Goal: Task Accomplishment & Management: Manage account settings

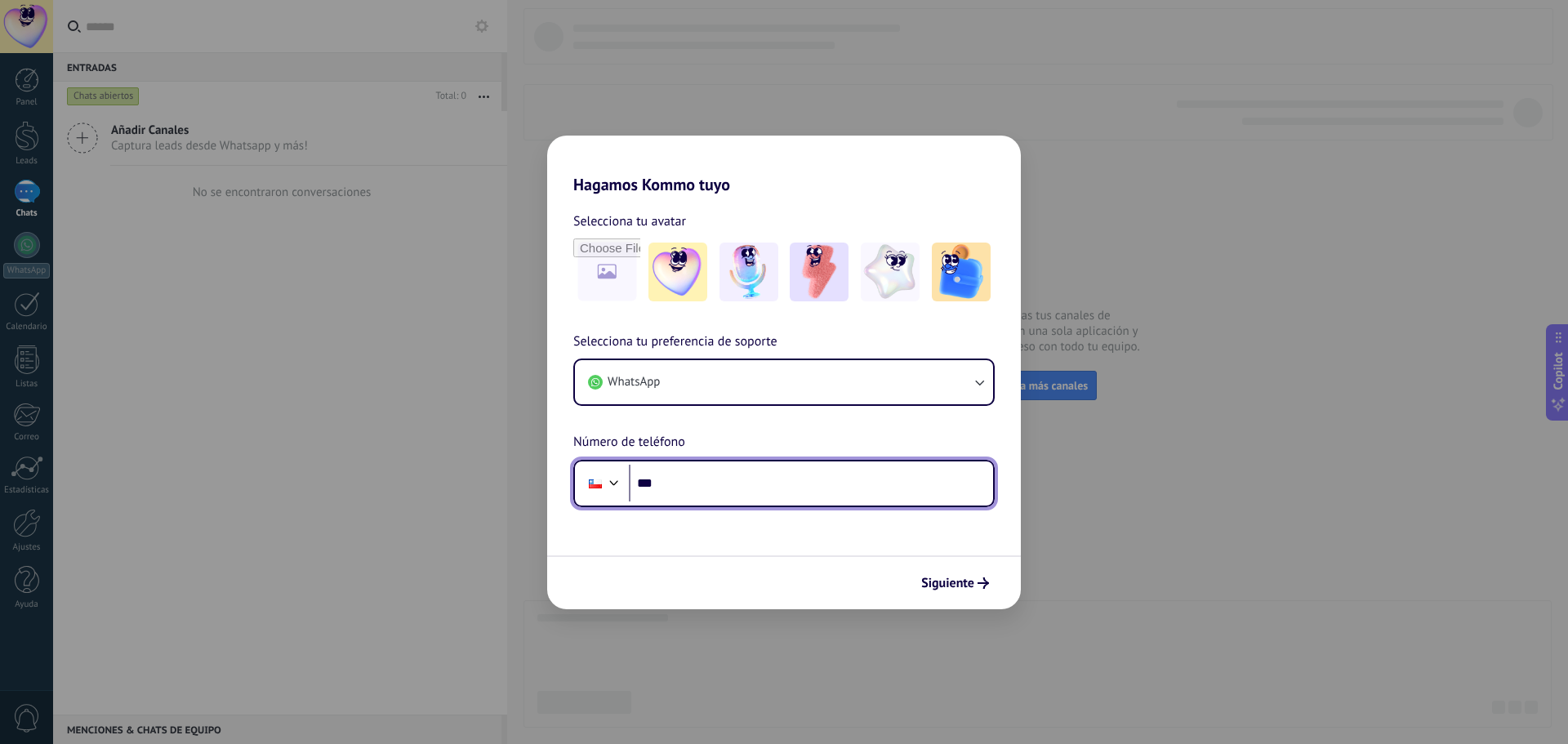
click at [698, 481] on input "***" at bounding box center [810, 483] width 364 height 37
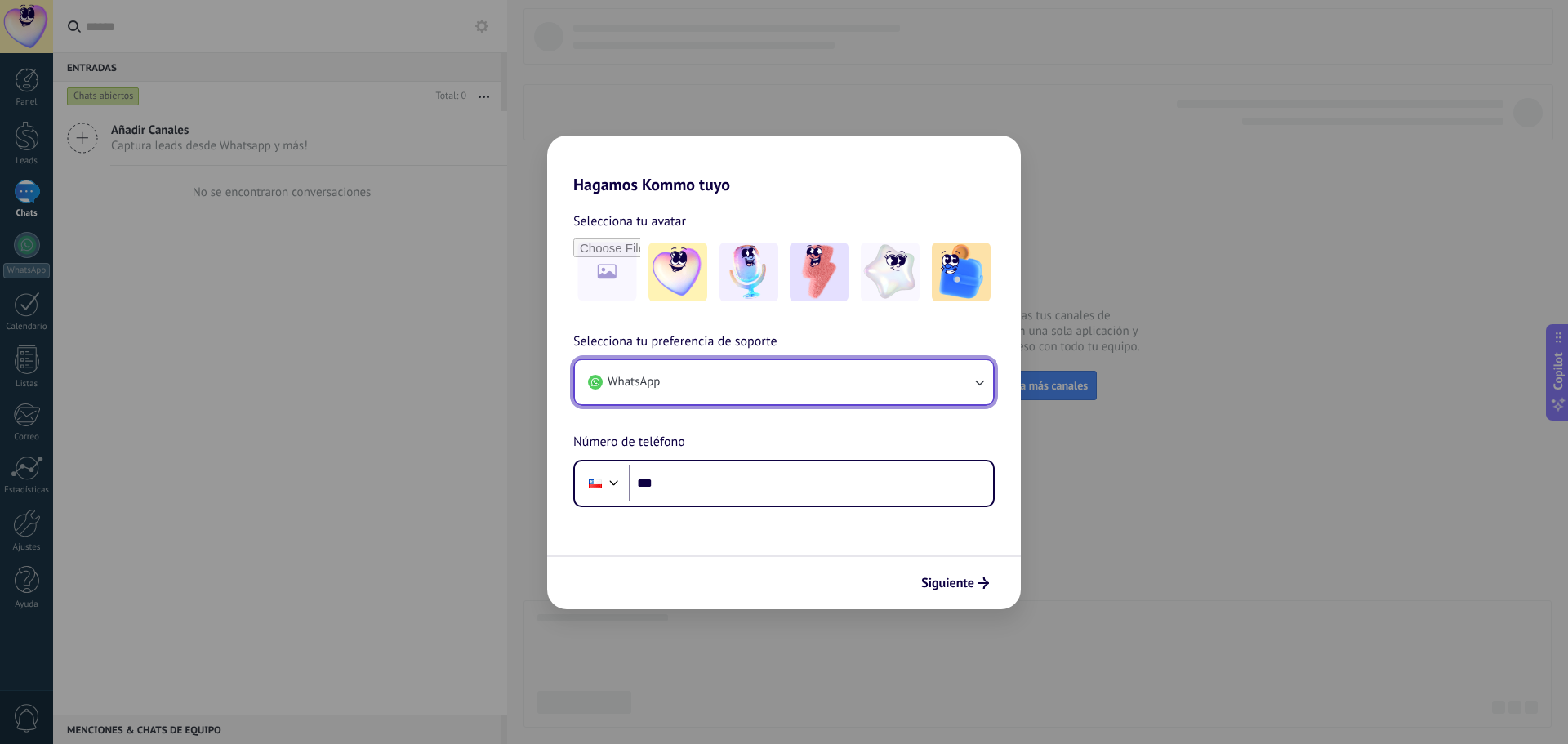
click at [780, 382] on button "WhatsApp" at bounding box center [784, 381] width 418 height 44
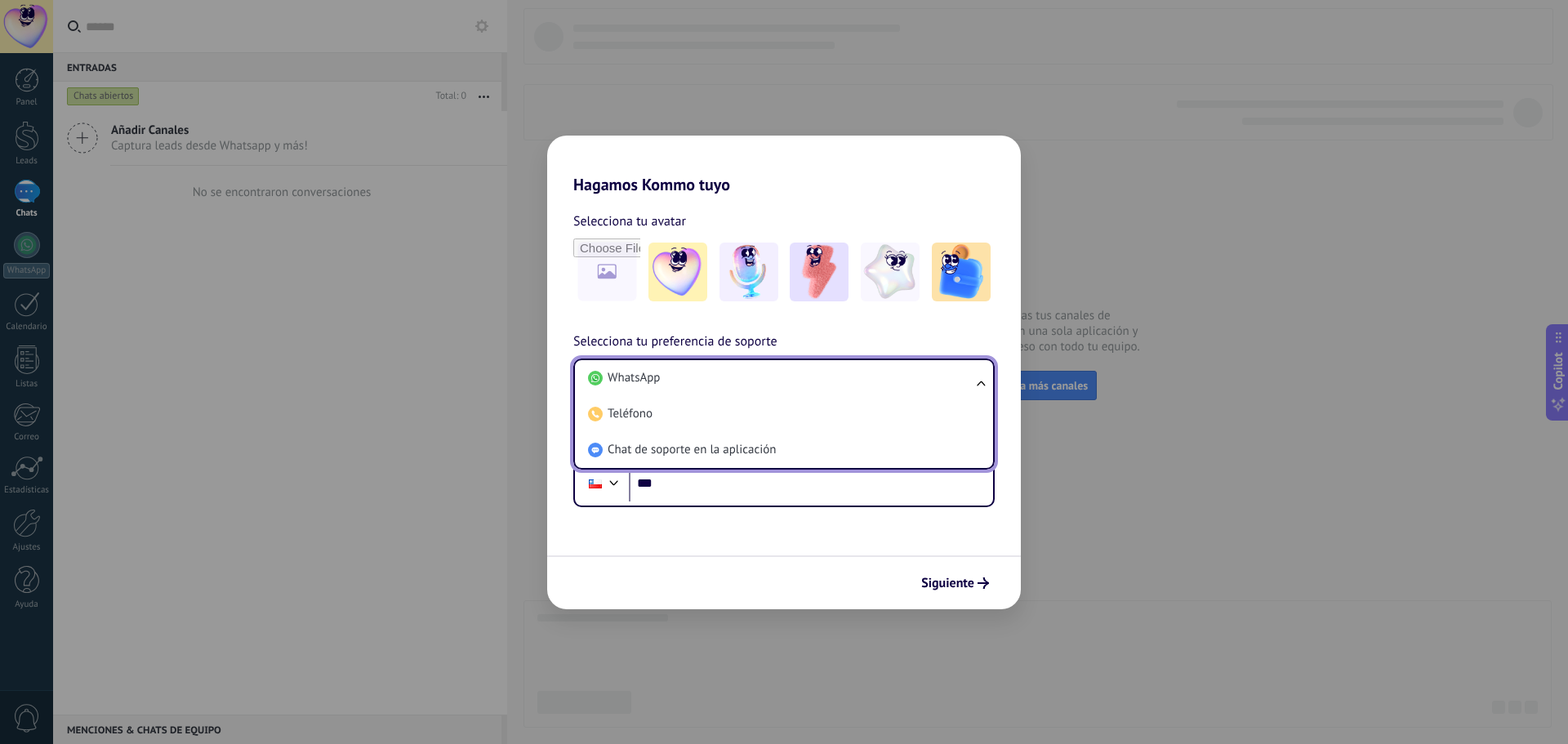
click at [780, 382] on li "WhatsApp" at bounding box center [780, 378] width 398 height 36
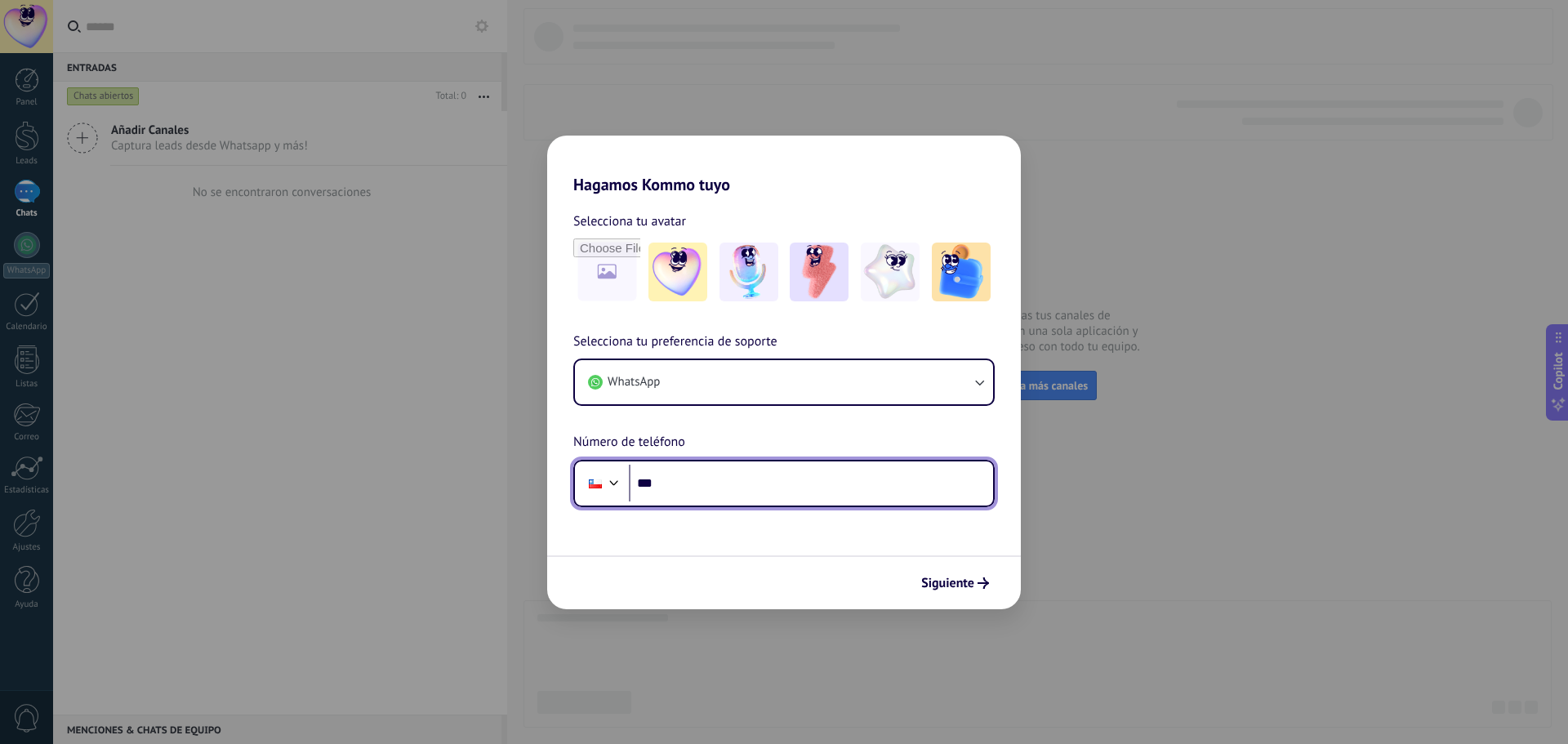
click at [755, 496] on input "***" at bounding box center [810, 483] width 364 height 37
paste input "**********"
click at [679, 477] on input "**********" at bounding box center [810, 483] width 364 height 37
type input "**********"
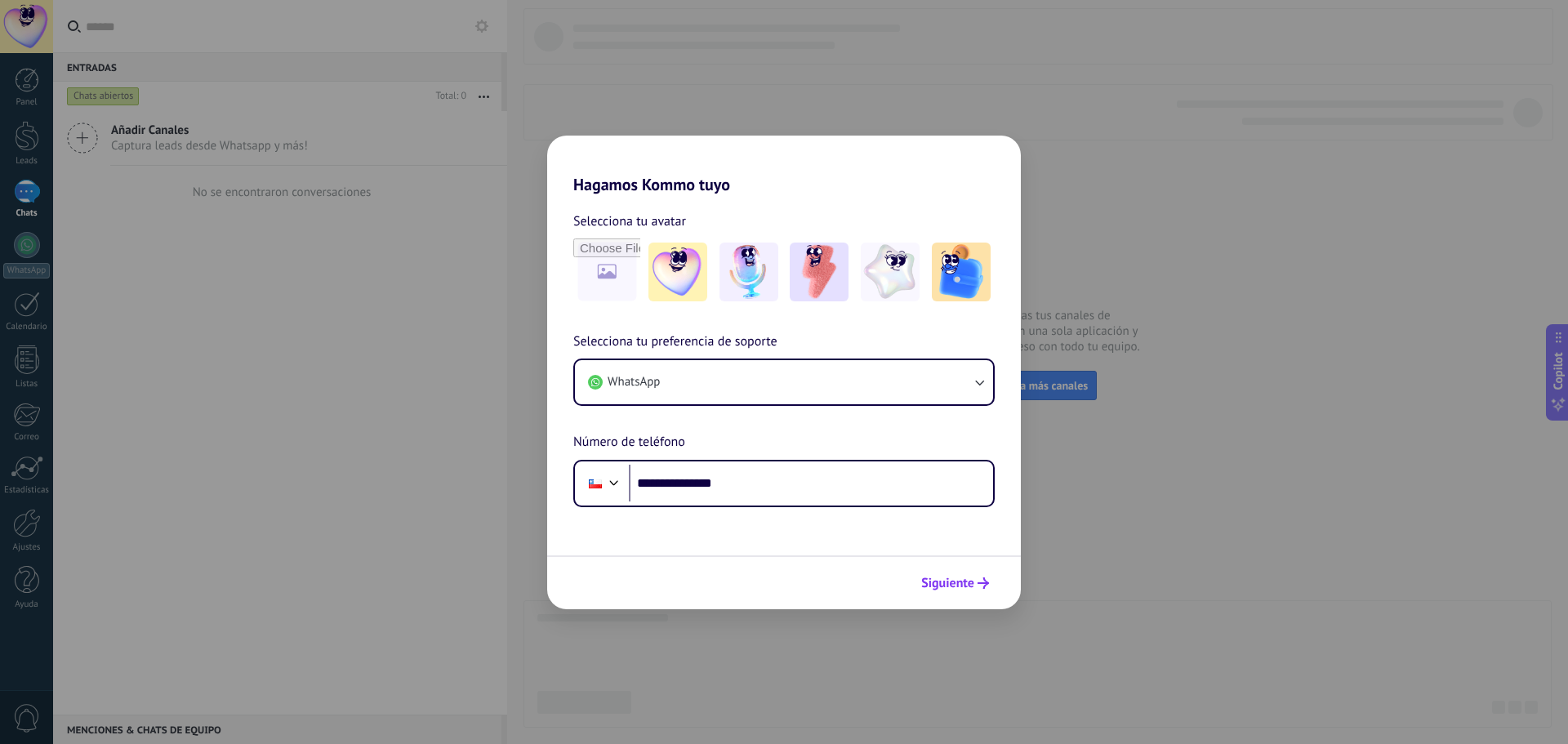
click at [947, 586] on span "Siguiente" at bounding box center [947, 583] width 53 height 11
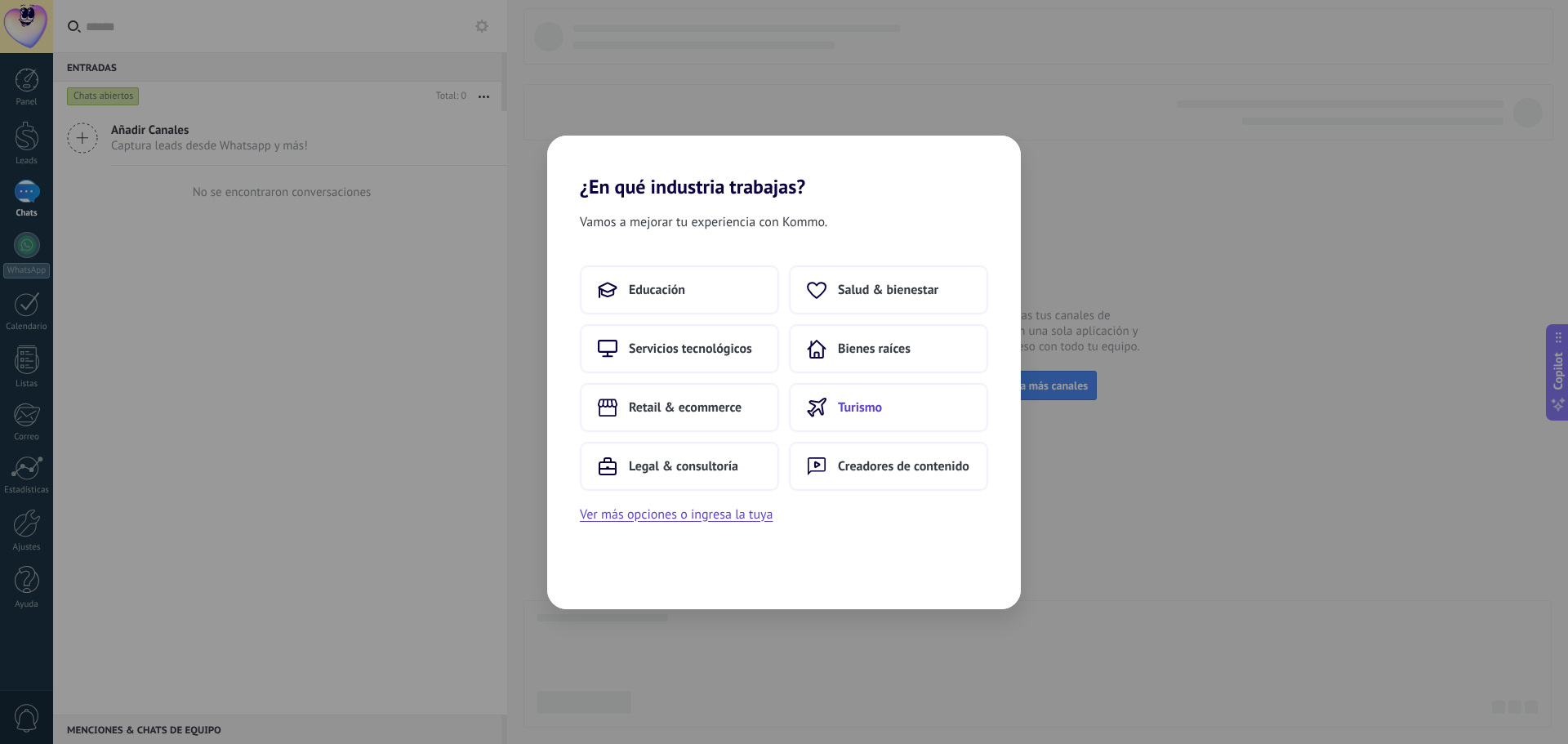
click at [919, 406] on button "Turismo" at bounding box center [888, 407] width 199 height 49
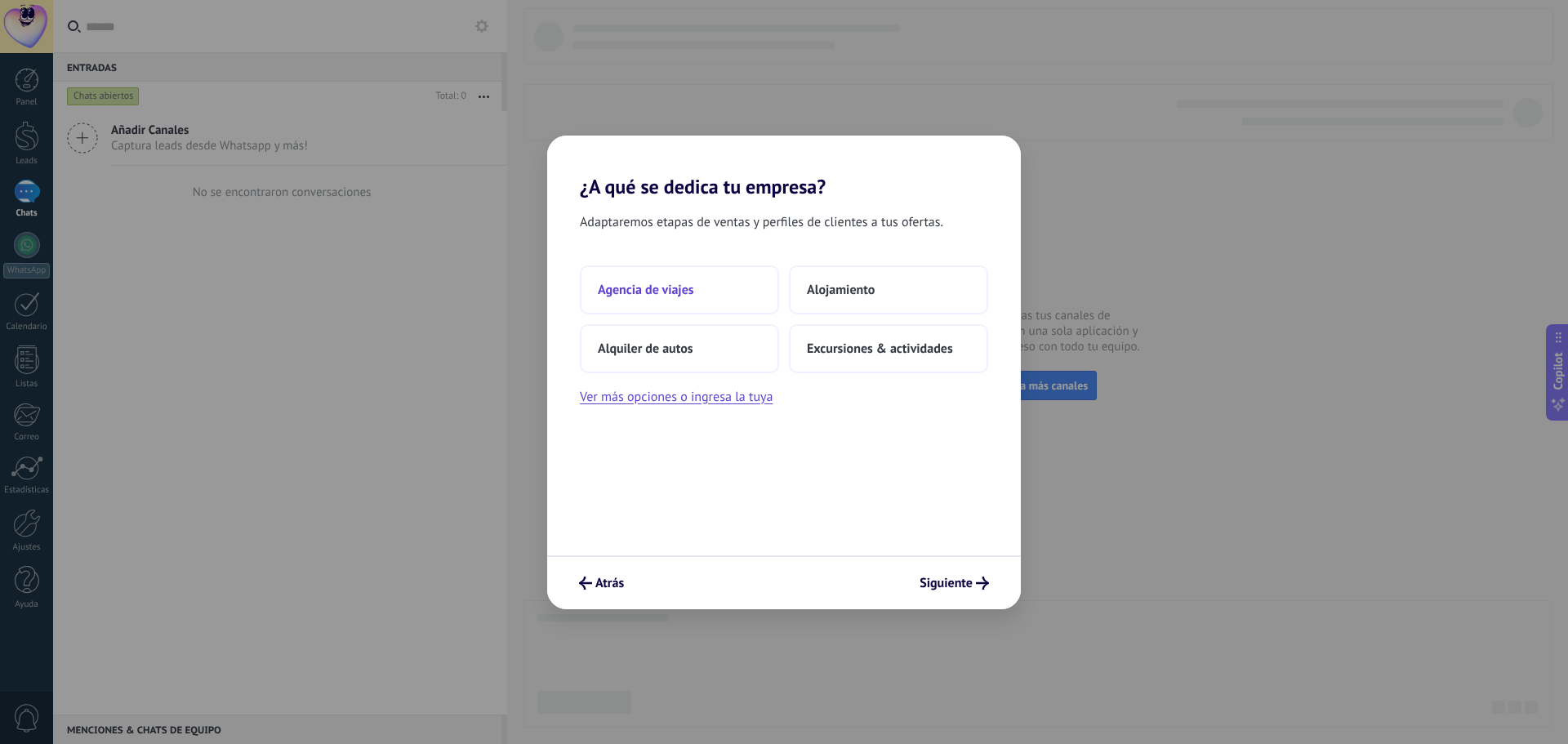
click at [738, 285] on button "Agencia de viajes" at bounding box center [680, 290] width 199 height 49
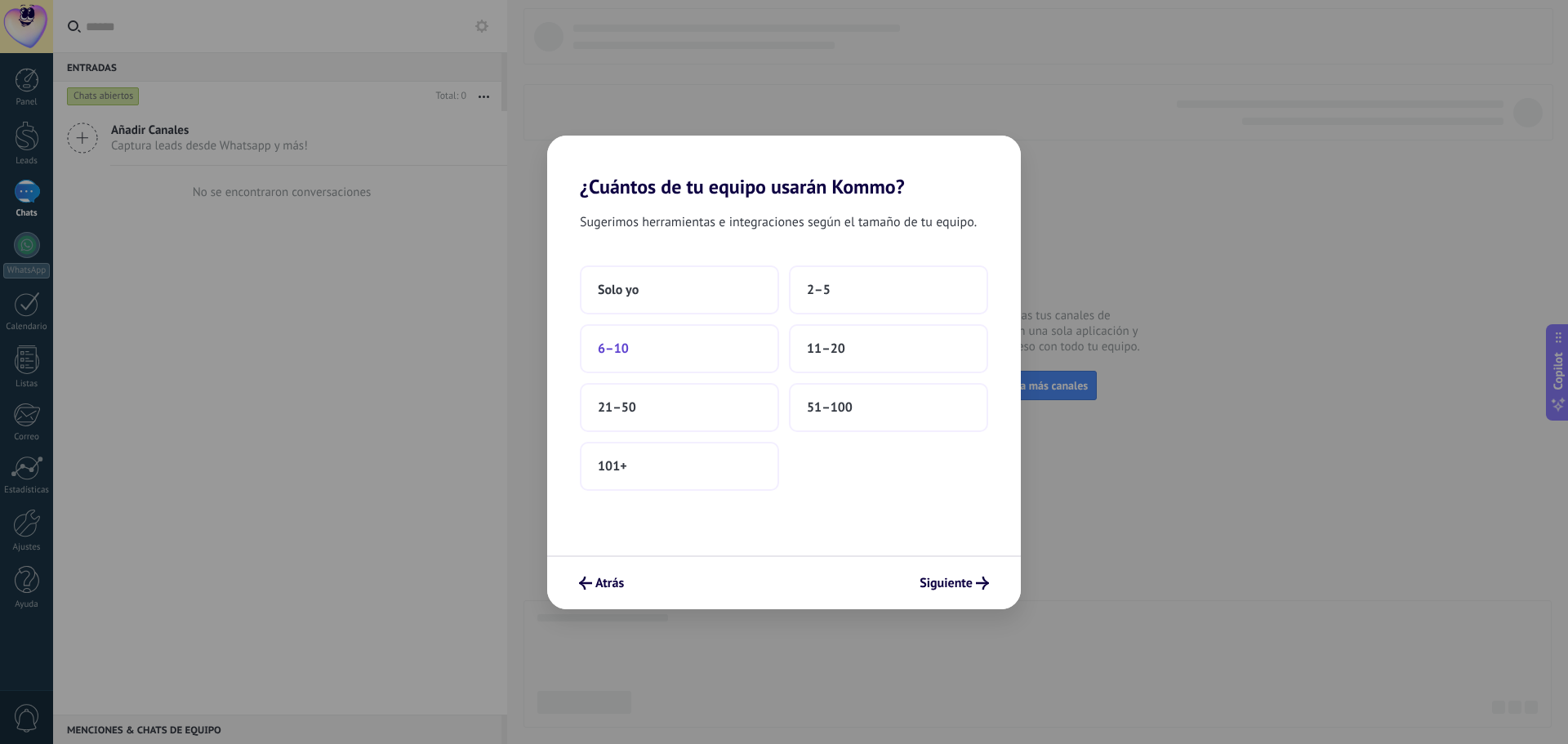
click at [694, 357] on button "6–10" at bounding box center [680, 349] width 199 height 49
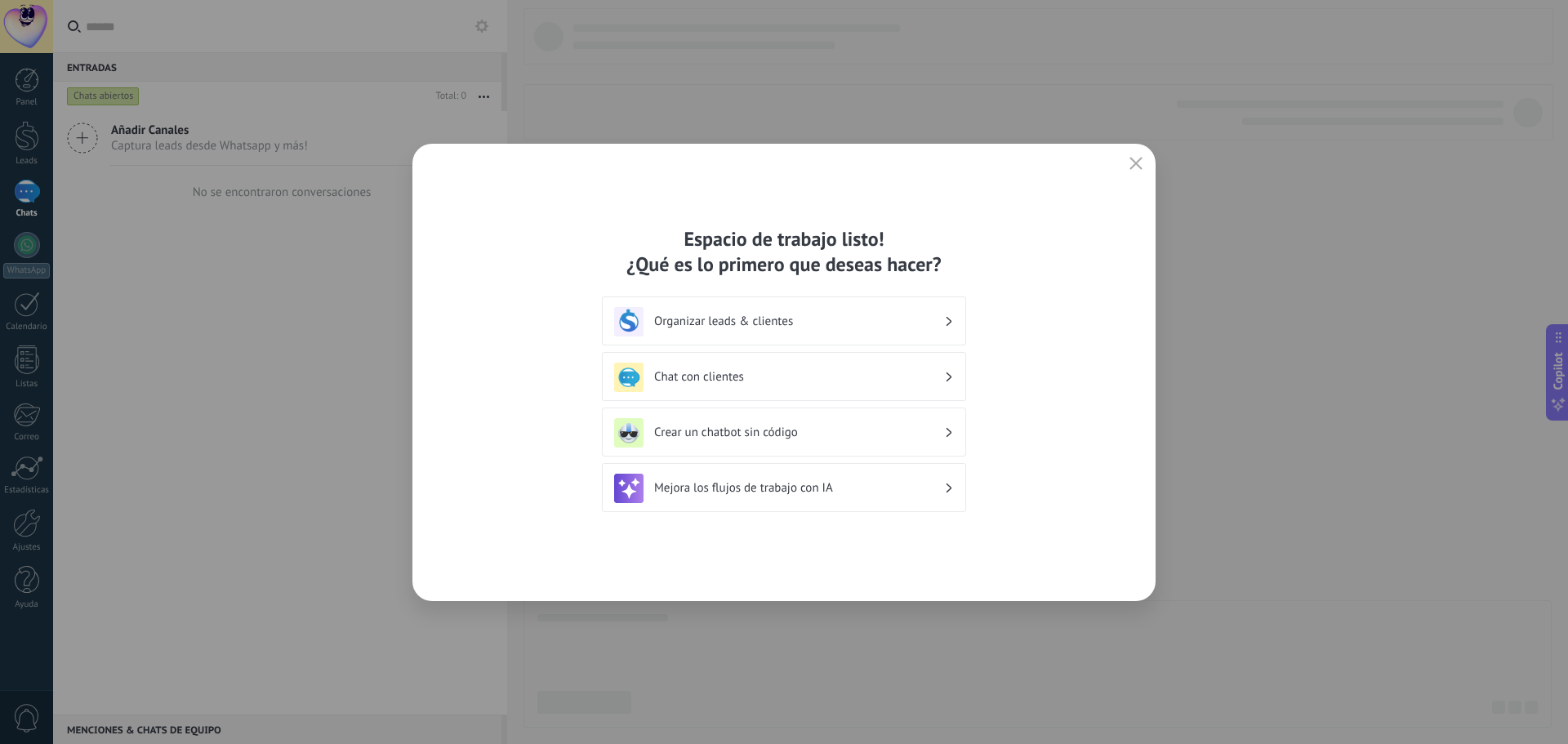
click at [878, 335] on div "Organizar leads & clientes" at bounding box center [784, 322] width 339 height 30
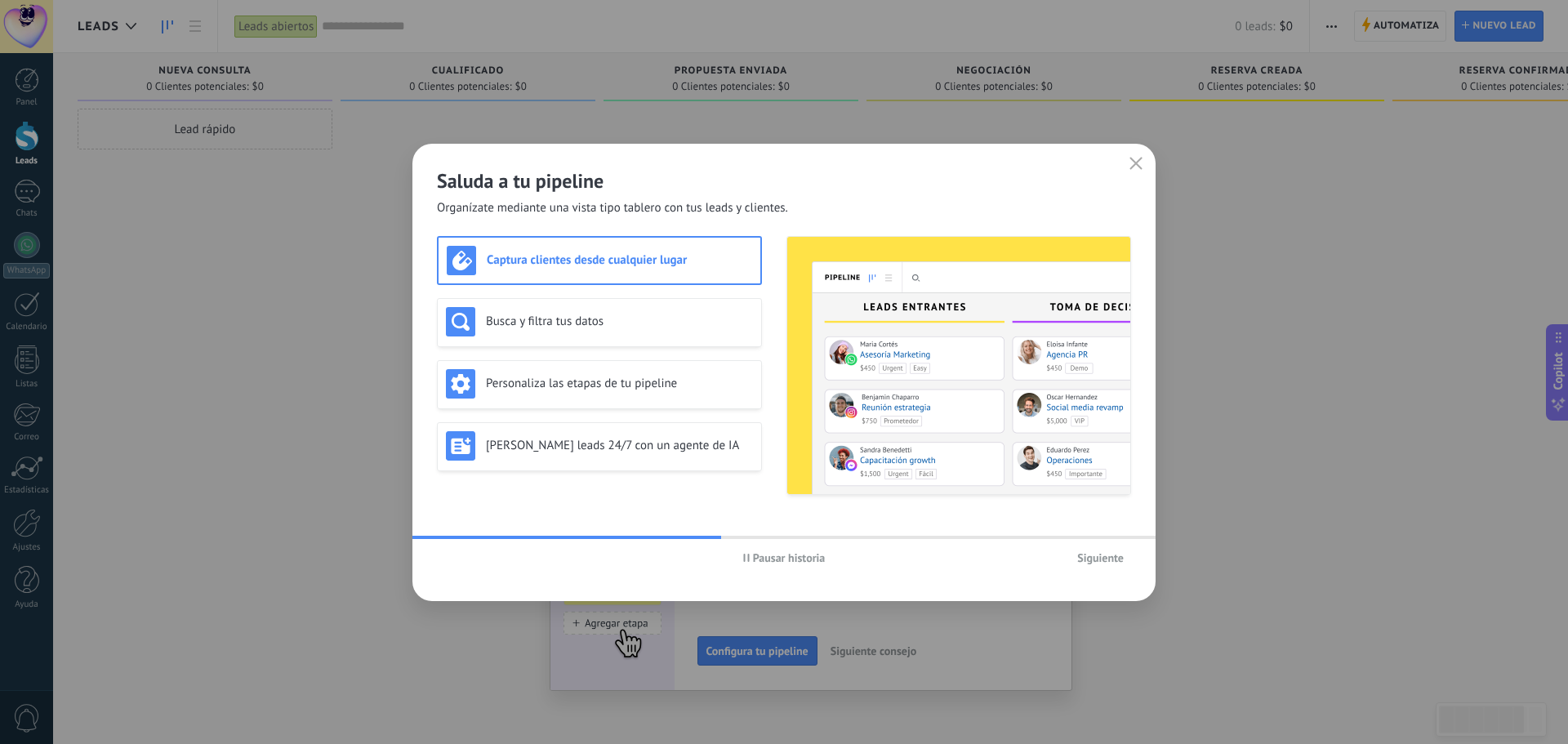
click at [1101, 554] on span "Siguiente" at bounding box center [1100, 558] width 47 height 11
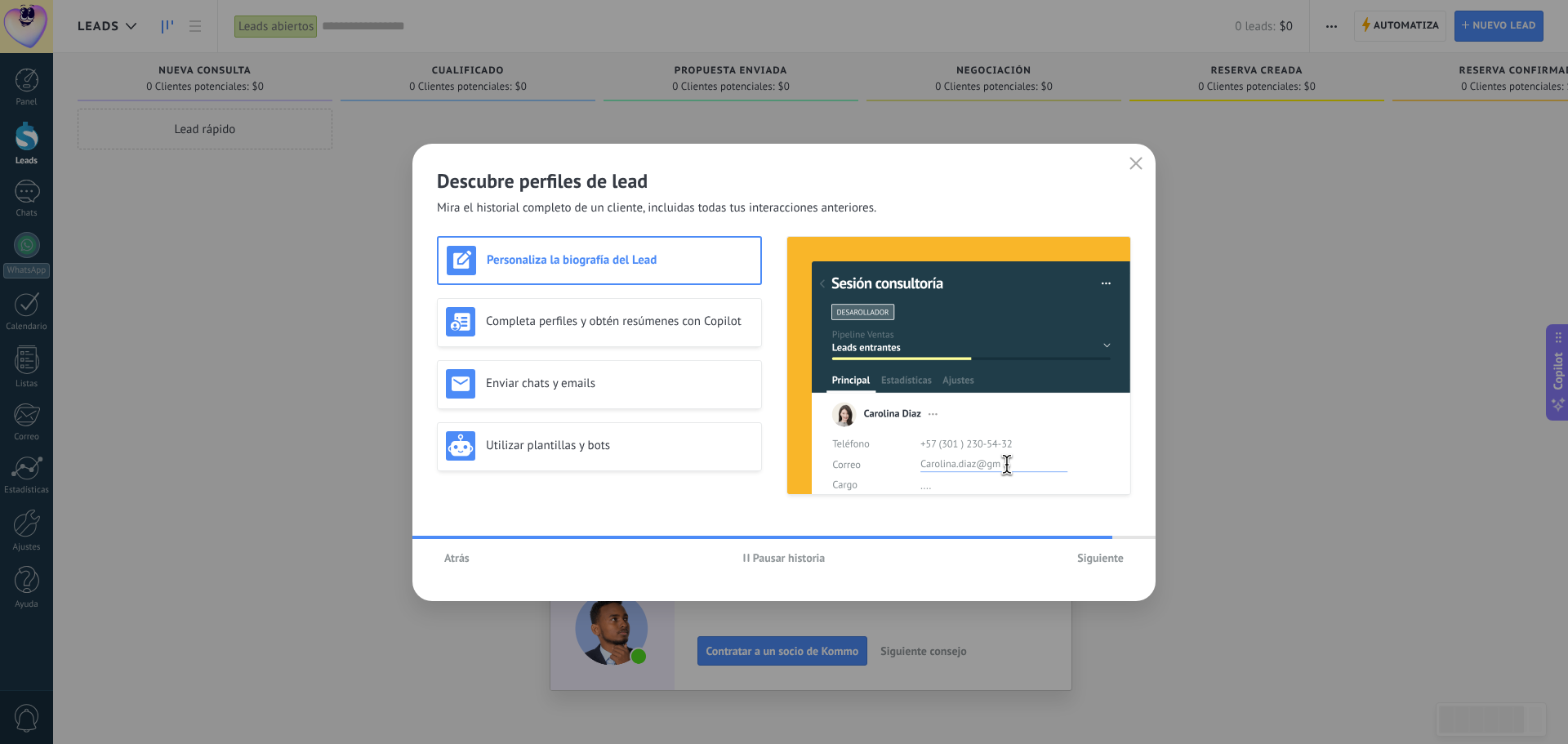
click at [1102, 553] on span "Siguiente" at bounding box center [1100, 558] width 47 height 11
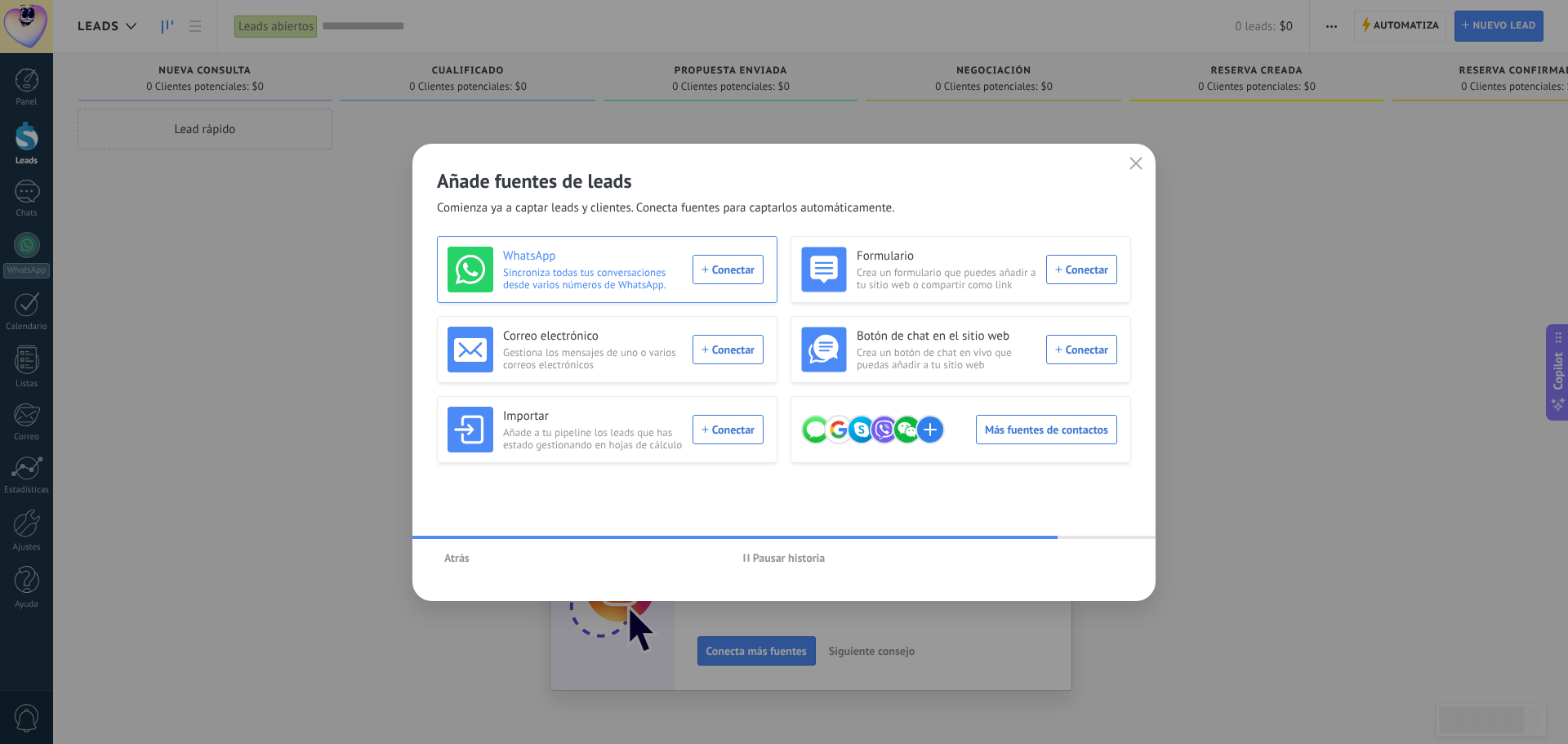
click at [724, 270] on div "WhatsApp Sincroniza todas tus conversaciones desde varios números de WhatsApp. …" at bounding box center [605, 269] width 316 height 46
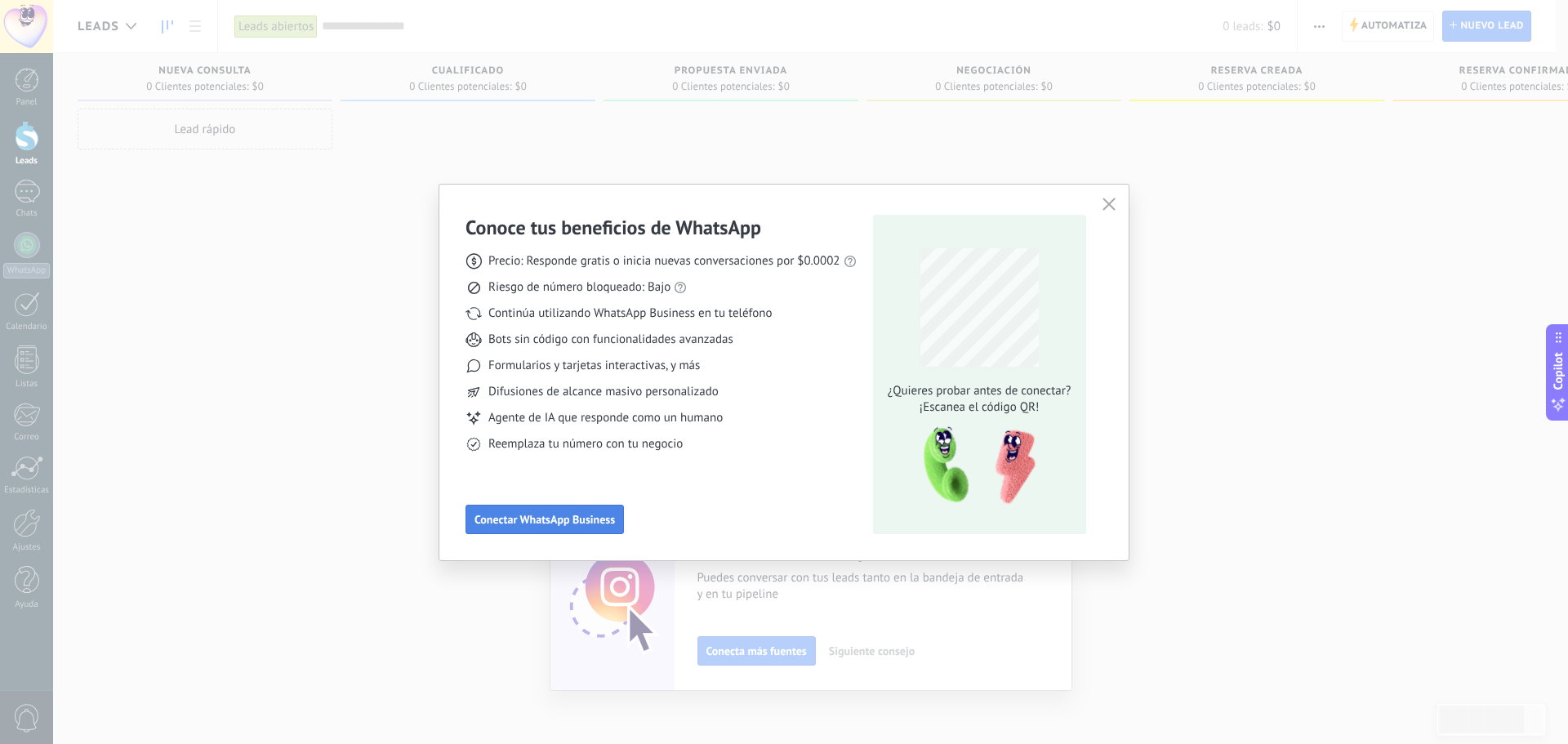
click at [484, 512] on button "Conectar WhatsApp Business" at bounding box center [544, 519] width 158 height 30
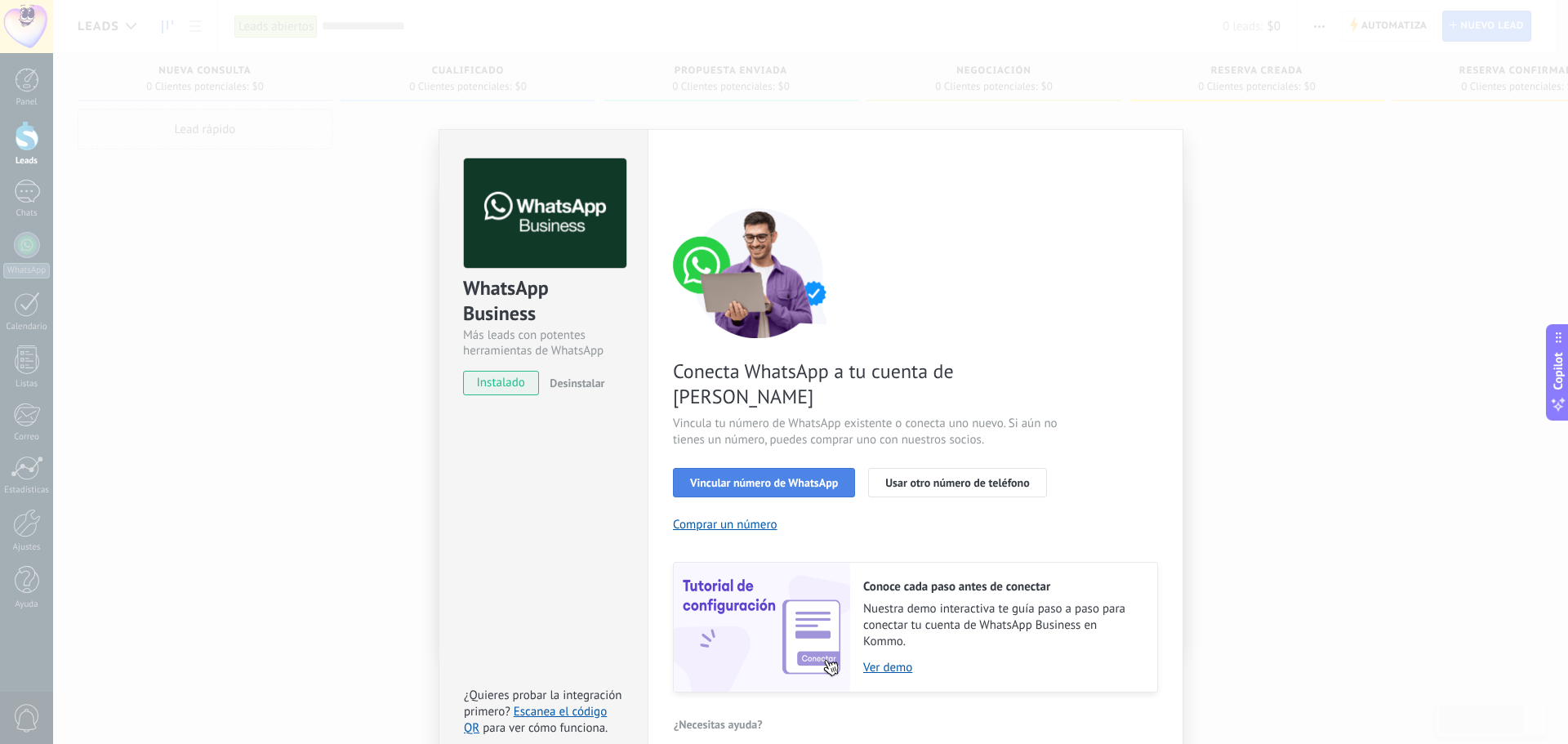
click at [808, 477] on span "Vincular número de WhatsApp" at bounding box center [763, 483] width 148 height 11
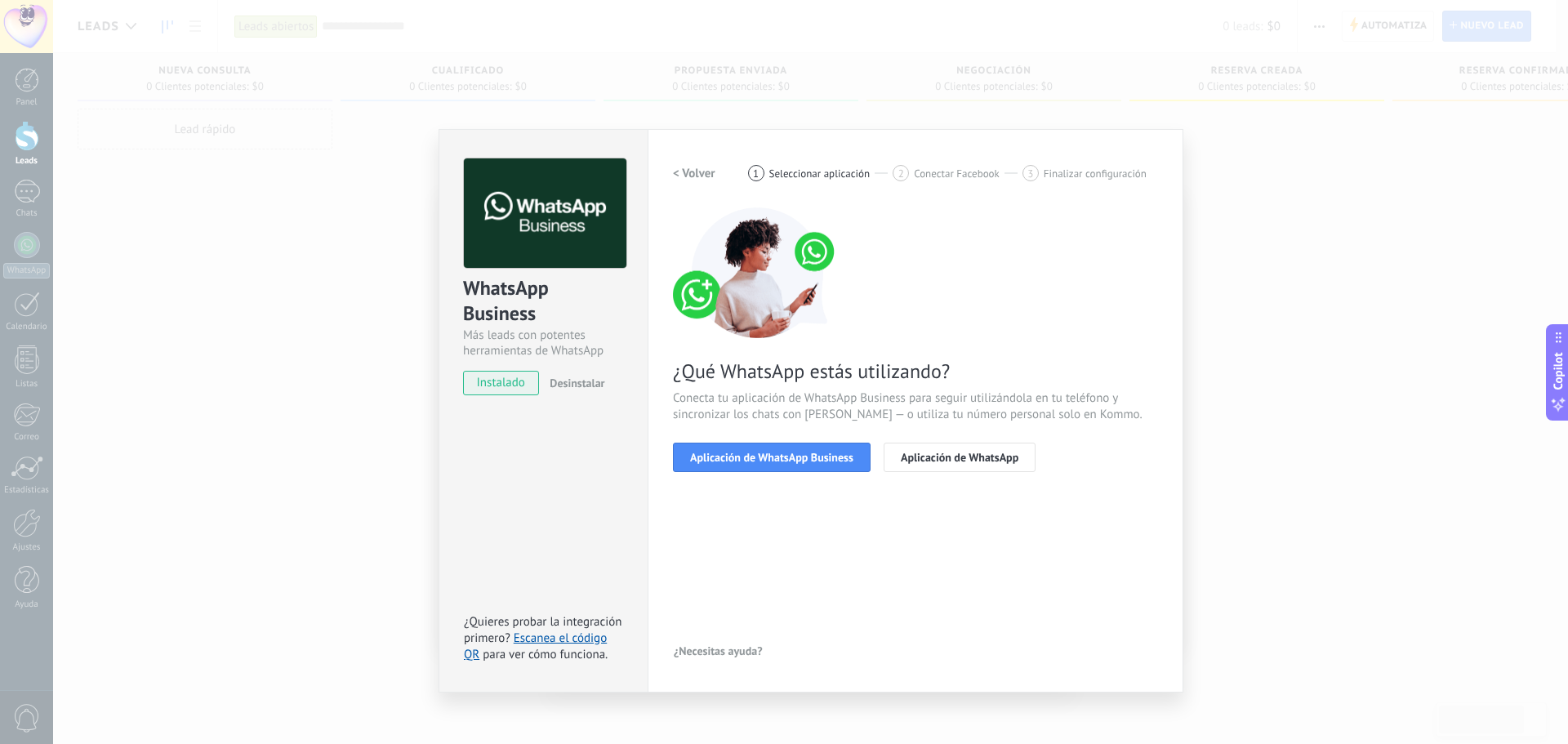
click at [808, 459] on span "Aplicación de WhatsApp Business" at bounding box center [771, 457] width 163 height 11
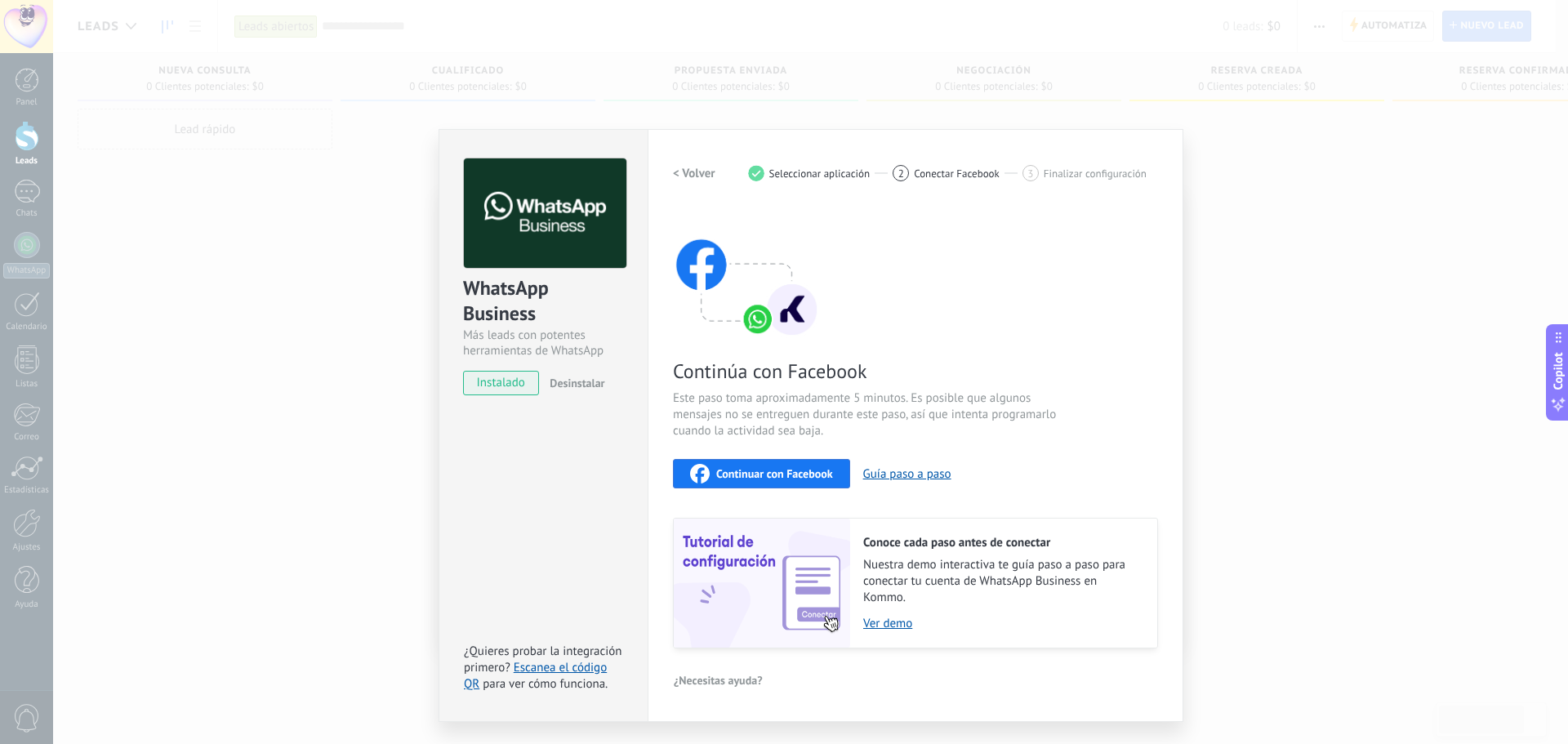
click at [820, 477] on span "Continuar con Facebook" at bounding box center [774, 474] width 117 height 11
click at [1287, 329] on div "WhatsApp Business Más leads con potentes herramientas de WhatsApp instalado Des…" at bounding box center [810, 372] width 1515 height 744
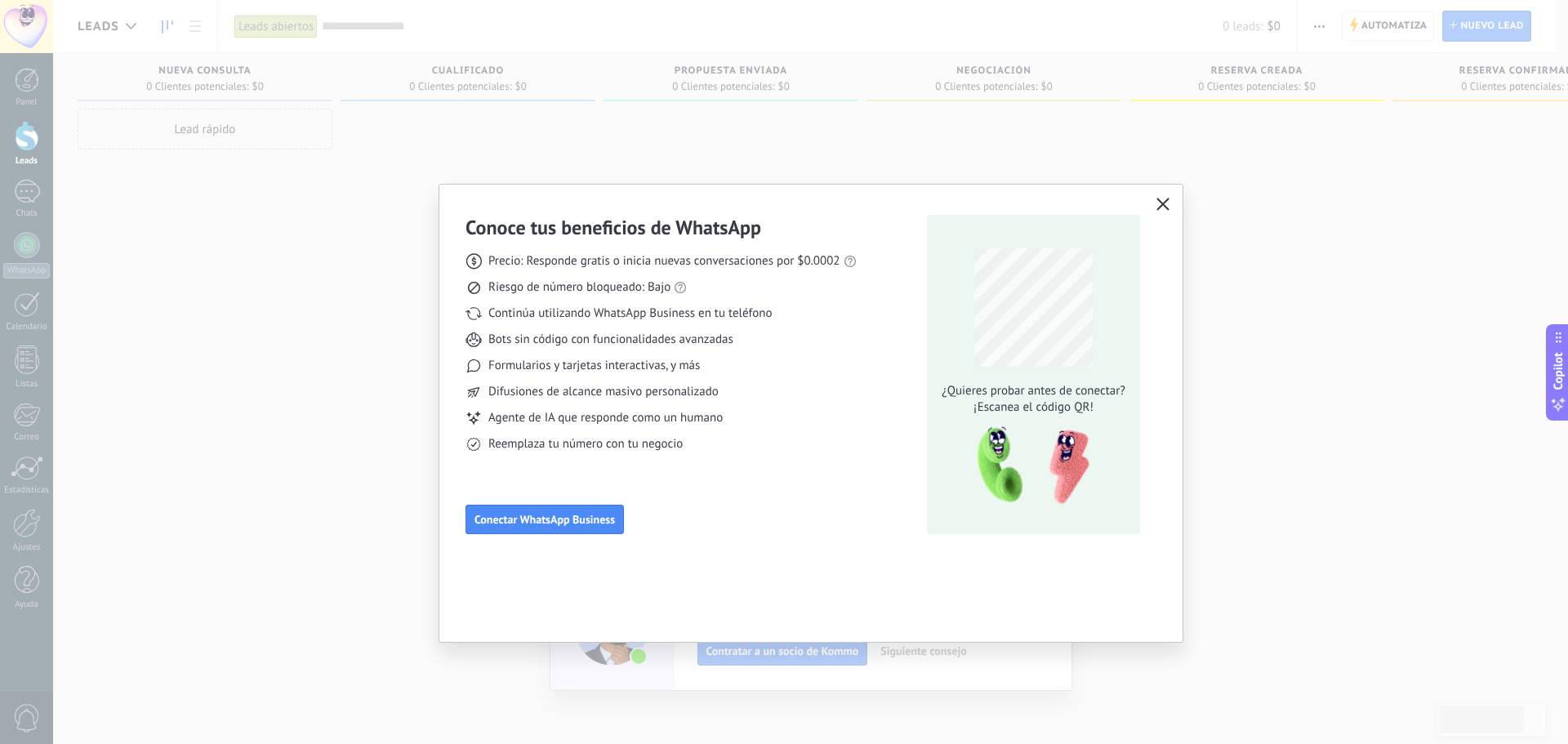
click at [1160, 196] on button "button" at bounding box center [1162, 205] width 21 height 23
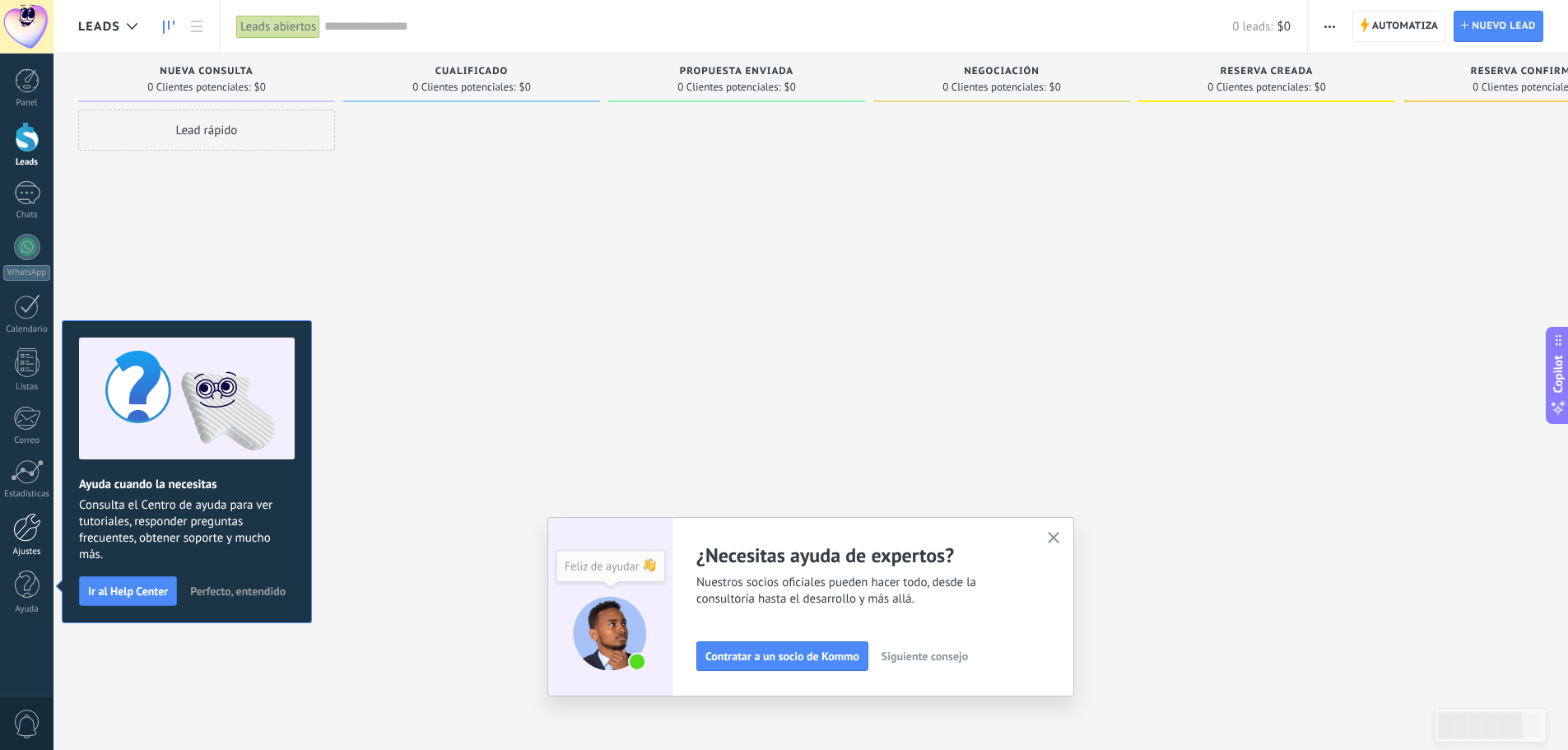
click at [34, 523] on div at bounding box center [27, 527] width 28 height 29
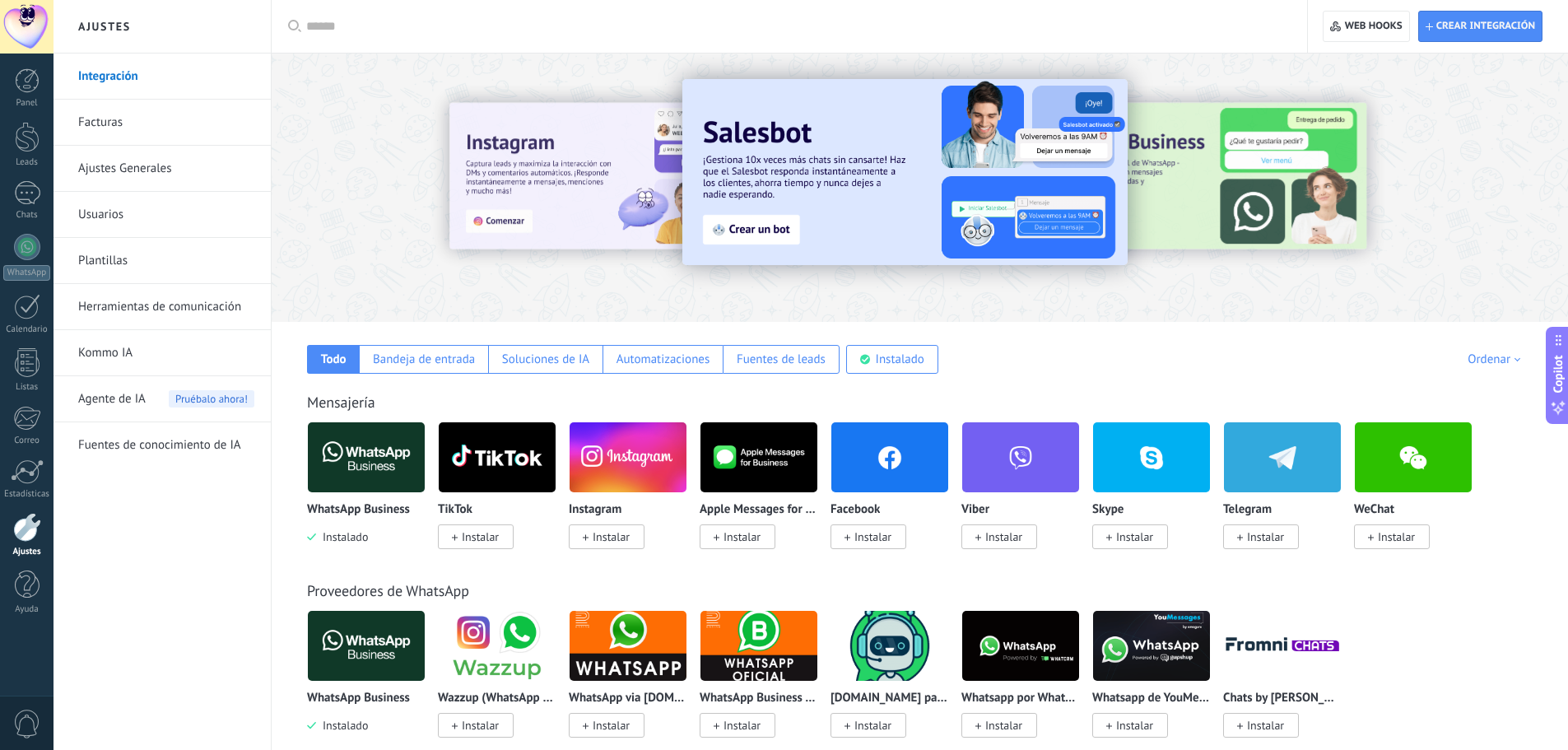
click at [23, 545] on link "Ajustes" at bounding box center [26, 535] width 54 height 44
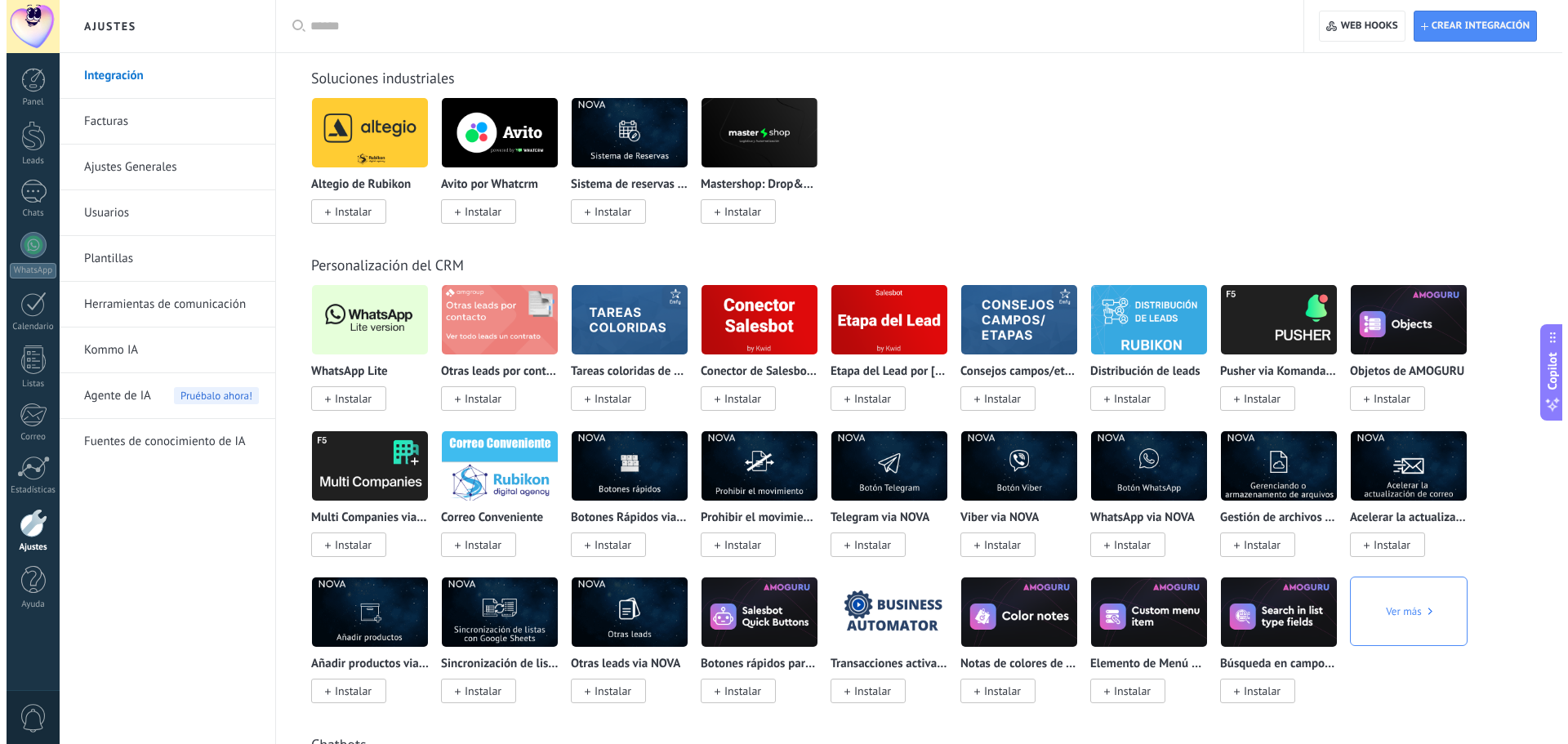
scroll to position [2776, 0]
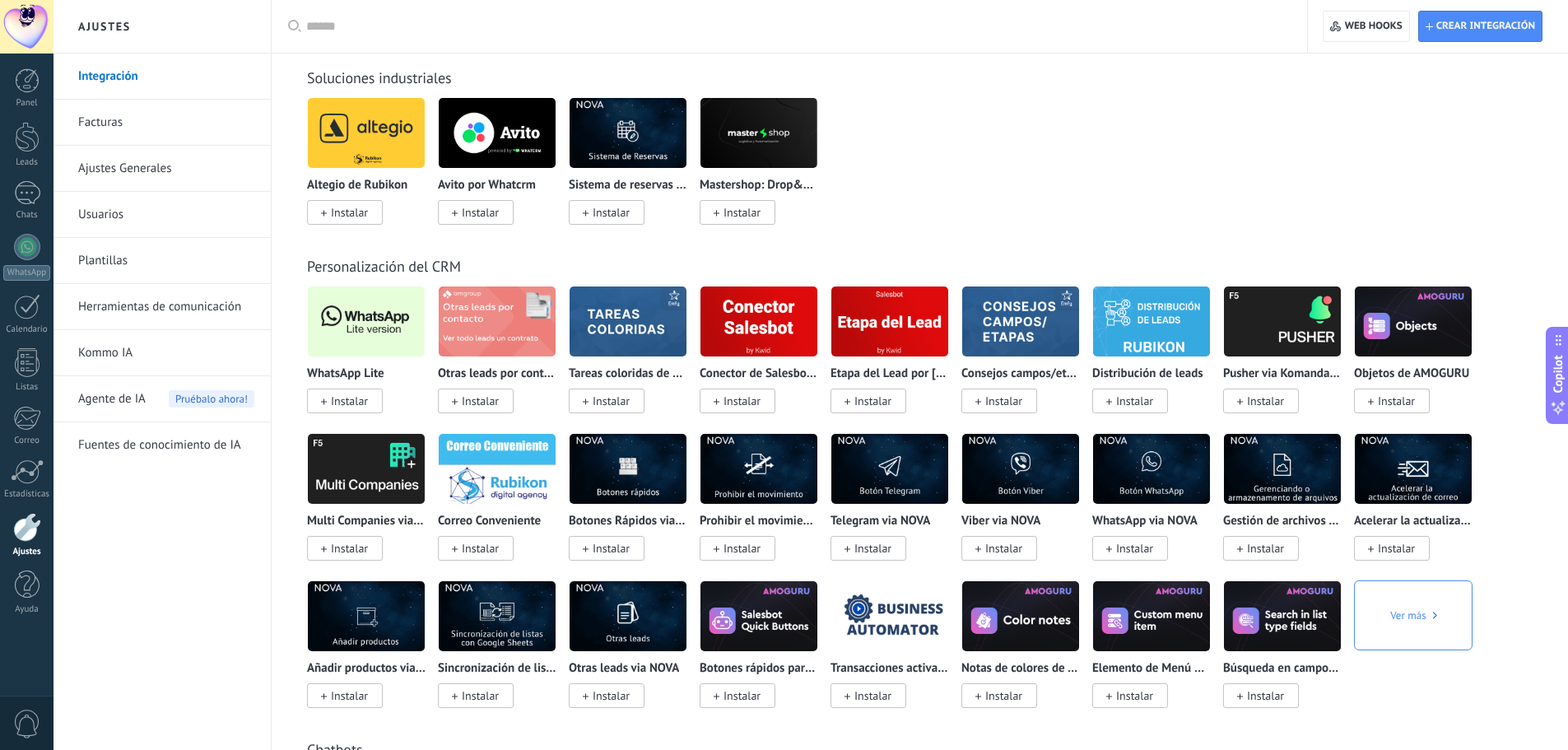
click at [359, 332] on img at bounding box center [366, 321] width 116 height 80
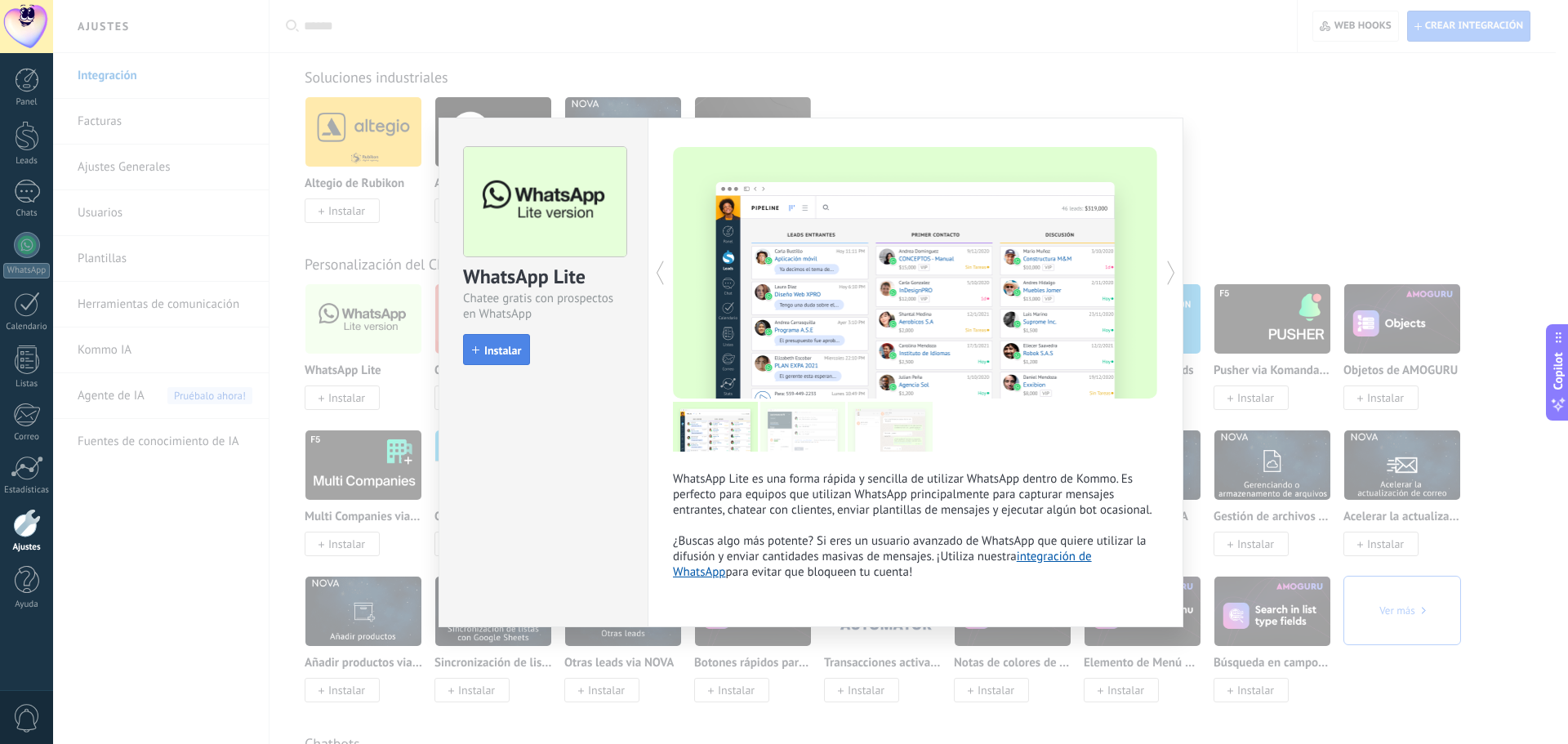
click at [510, 355] on span "Instalar" at bounding box center [502, 351] width 36 height 11
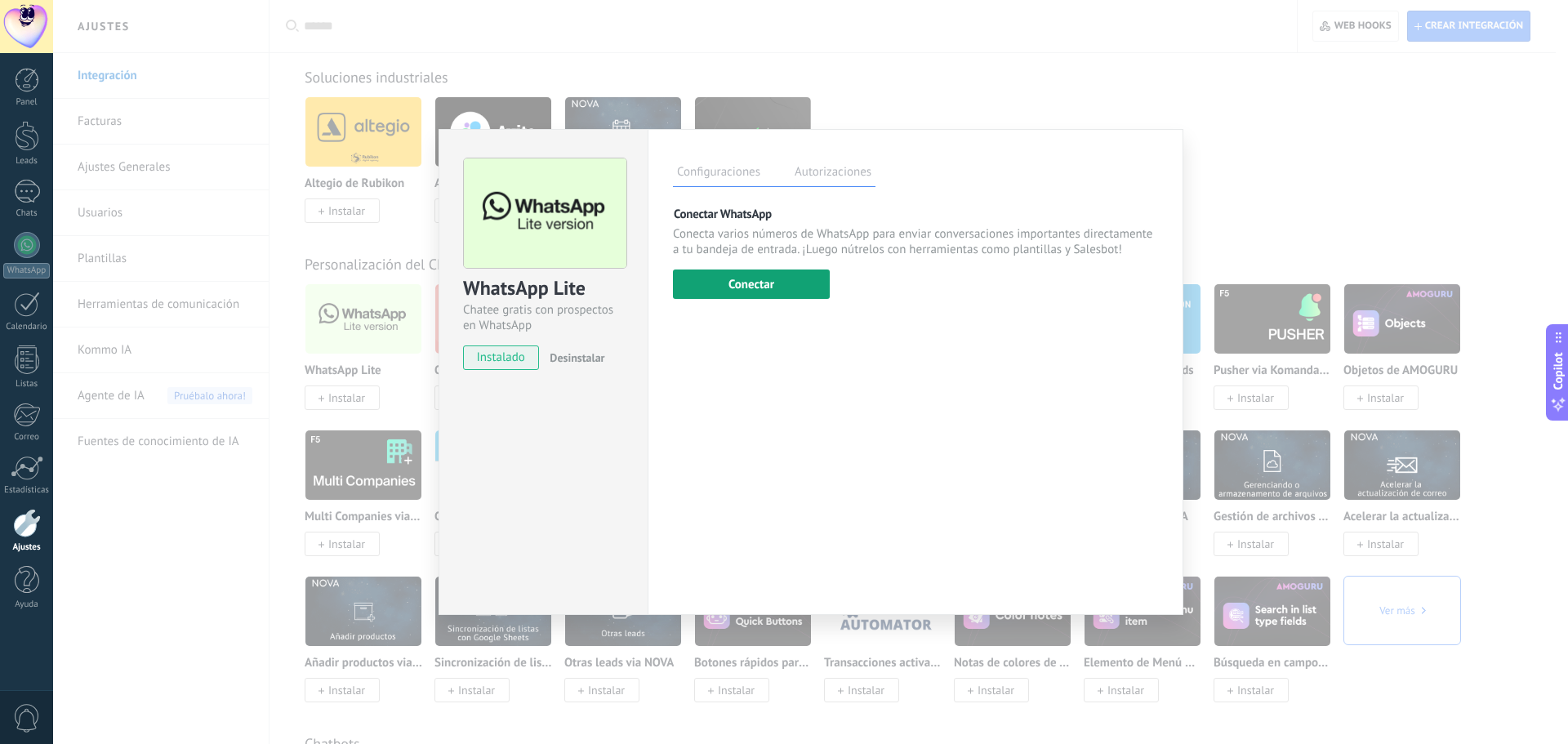
click at [778, 284] on button "Conectar" at bounding box center [751, 284] width 157 height 30
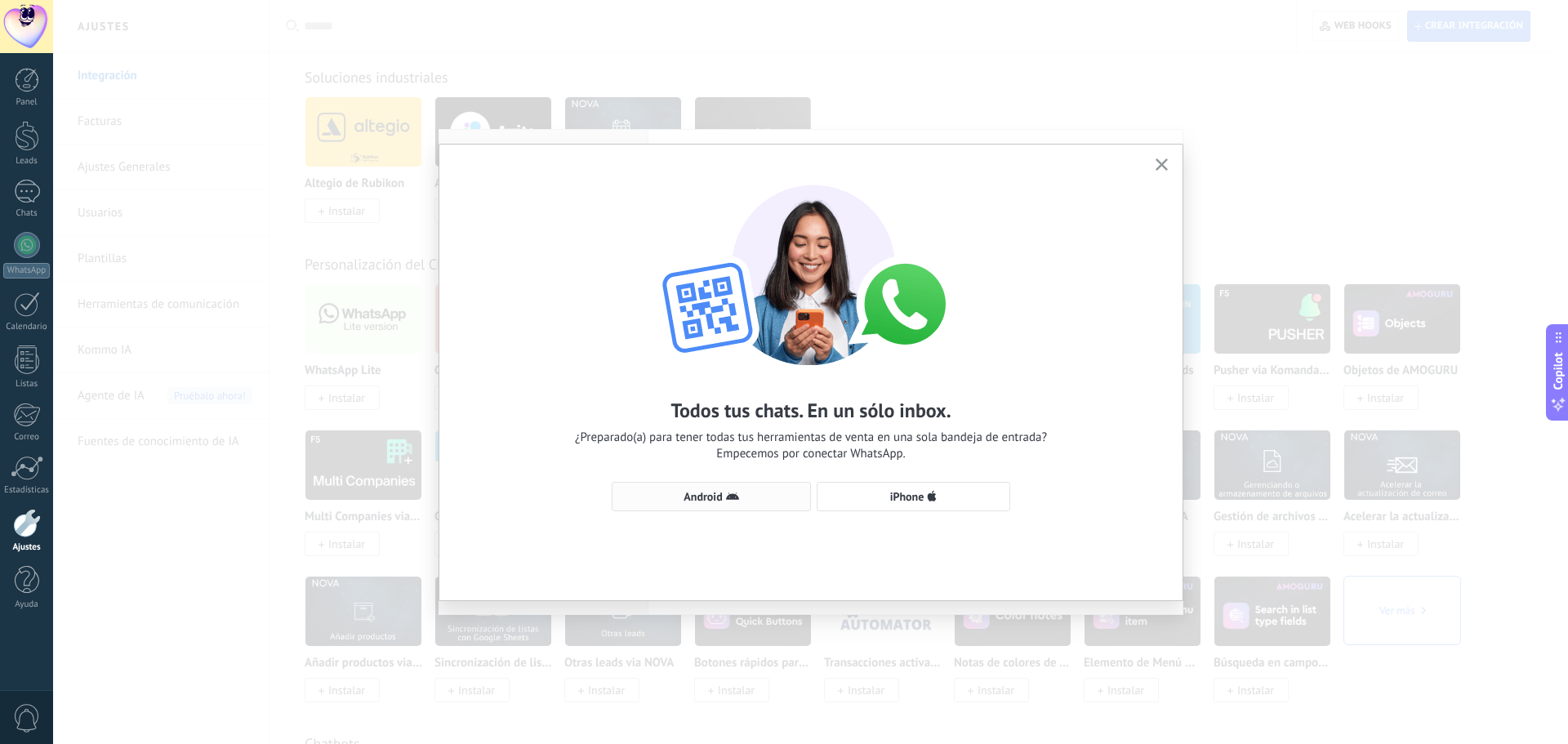
click at [740, 498] on span "Android" at bounding box center [711, 497] width 181 height 13
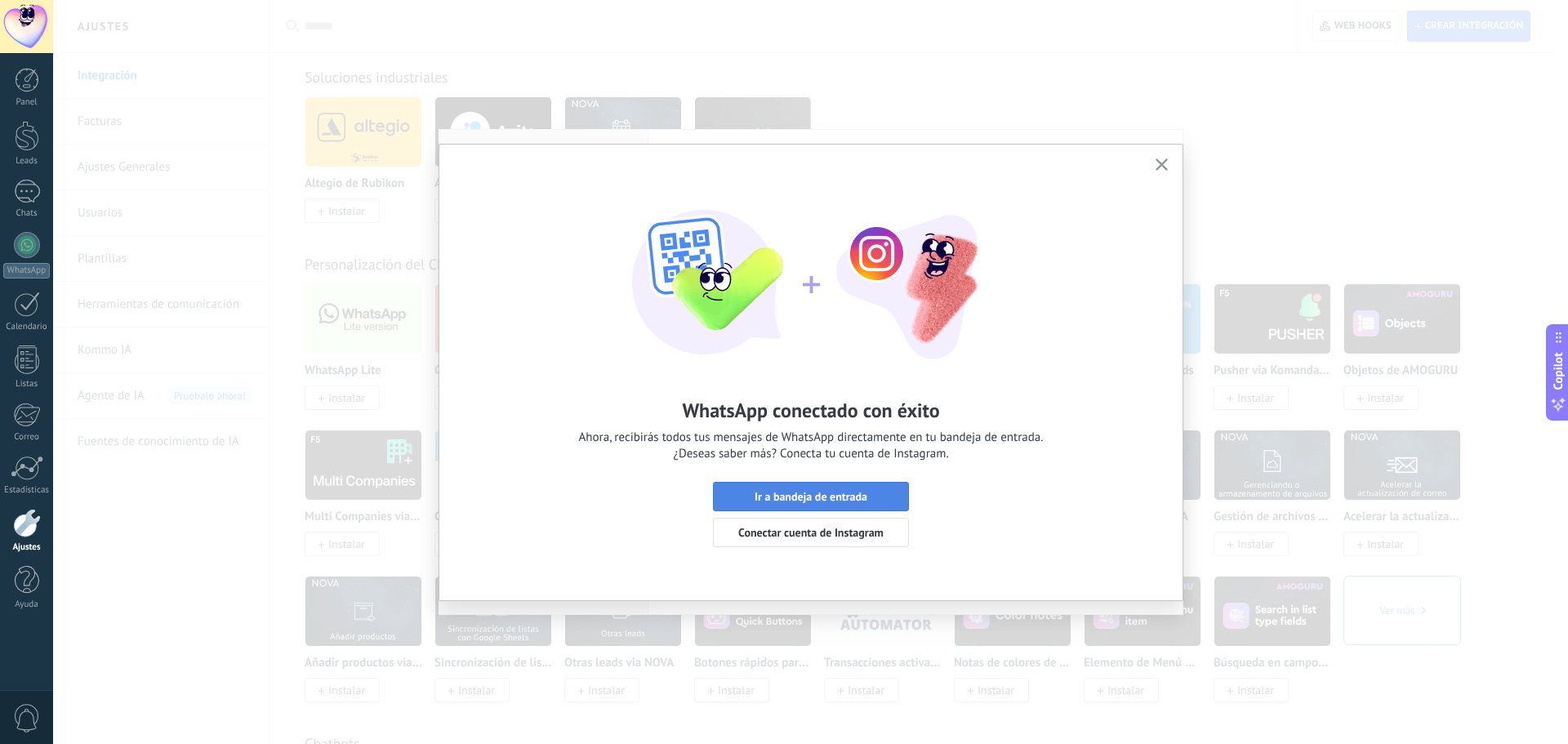
click at [873, 495] on span "Ir a bandeja de entrada" at bounding box center [810, 496] width 178 height 11
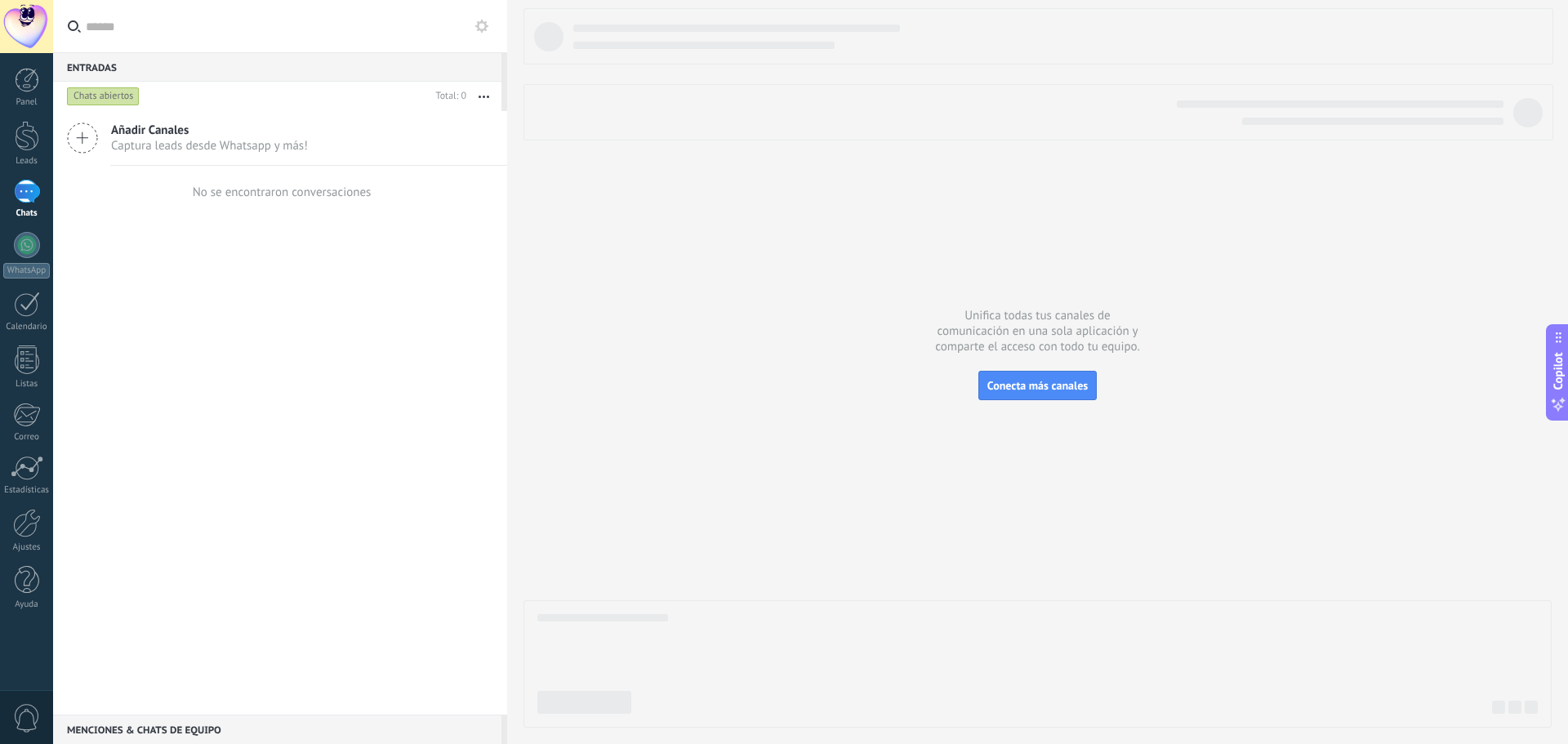
click at [23, 200] on div at bounding box center [27, 191] width 26 height 23
click at [42, 143] on link "Leads" at bounding box center [26, 144] width 53 height 46
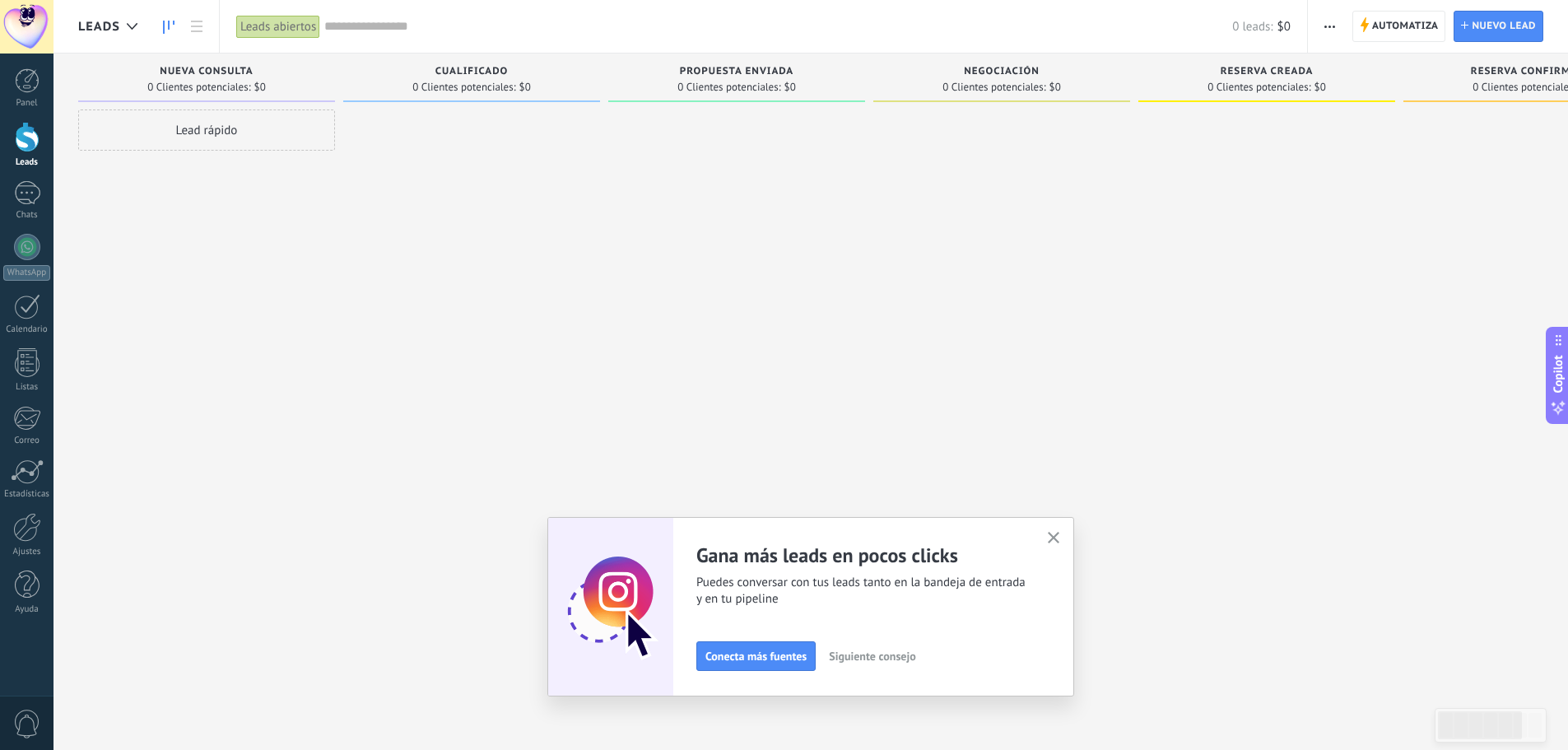
click at [1059, 533] on icon "button" at bounding box center [1053, 538] width 12 height 12
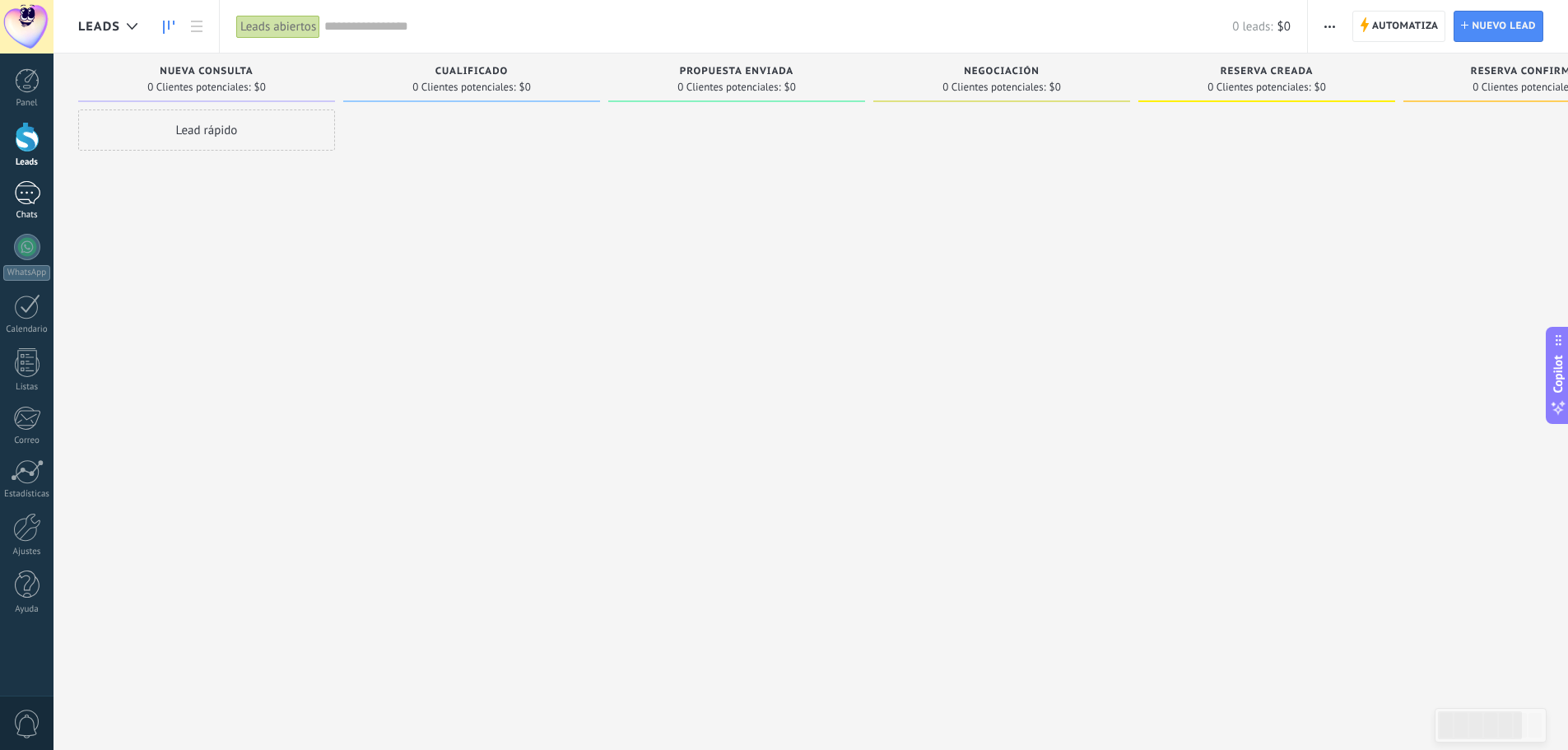
click at [17, 195] on div at bounding box center [27, 193] width 26 height 23
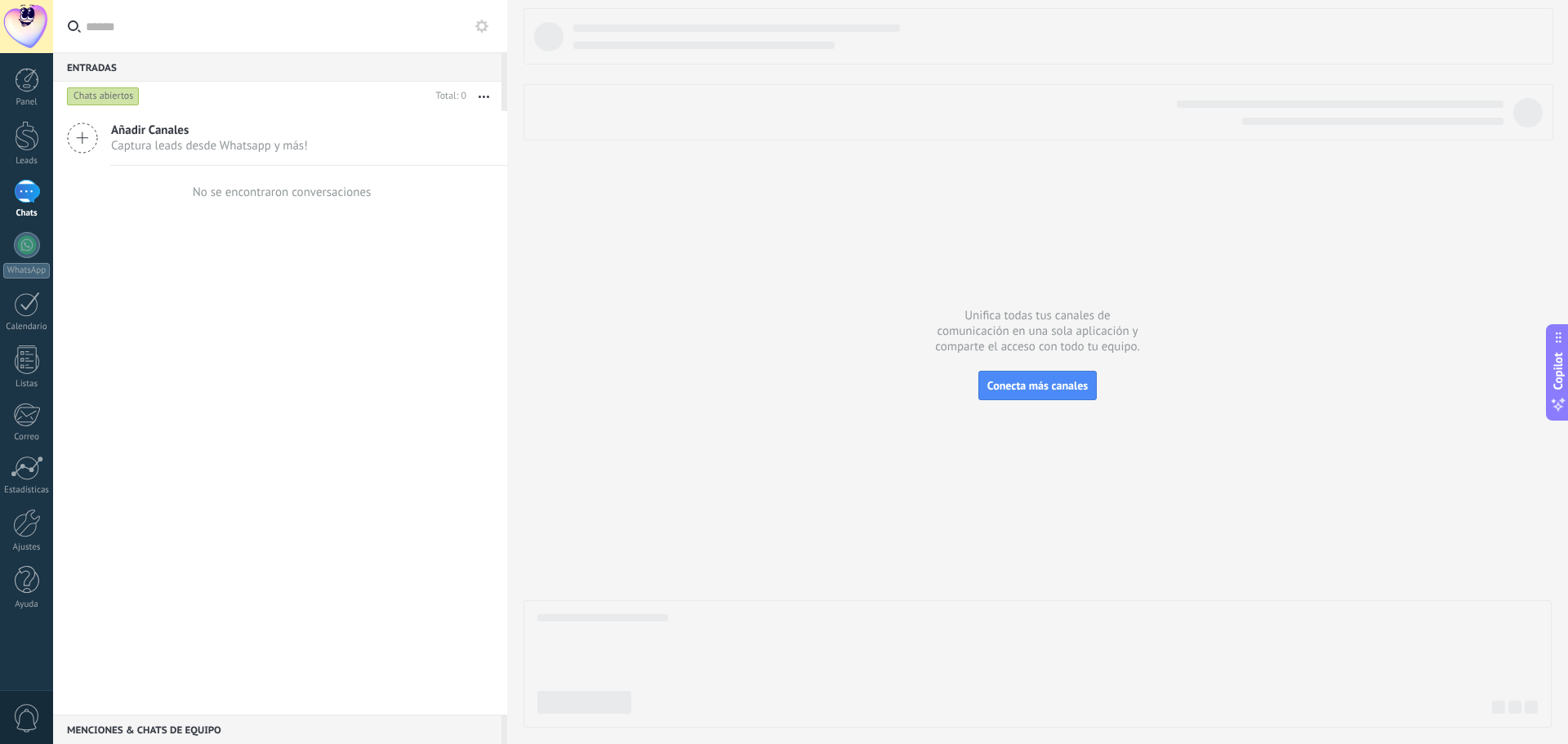
click at [218, 152] on span "Captura leads desde Whatsapp y más!" at bounding box center [209, 145] width 197 height 16
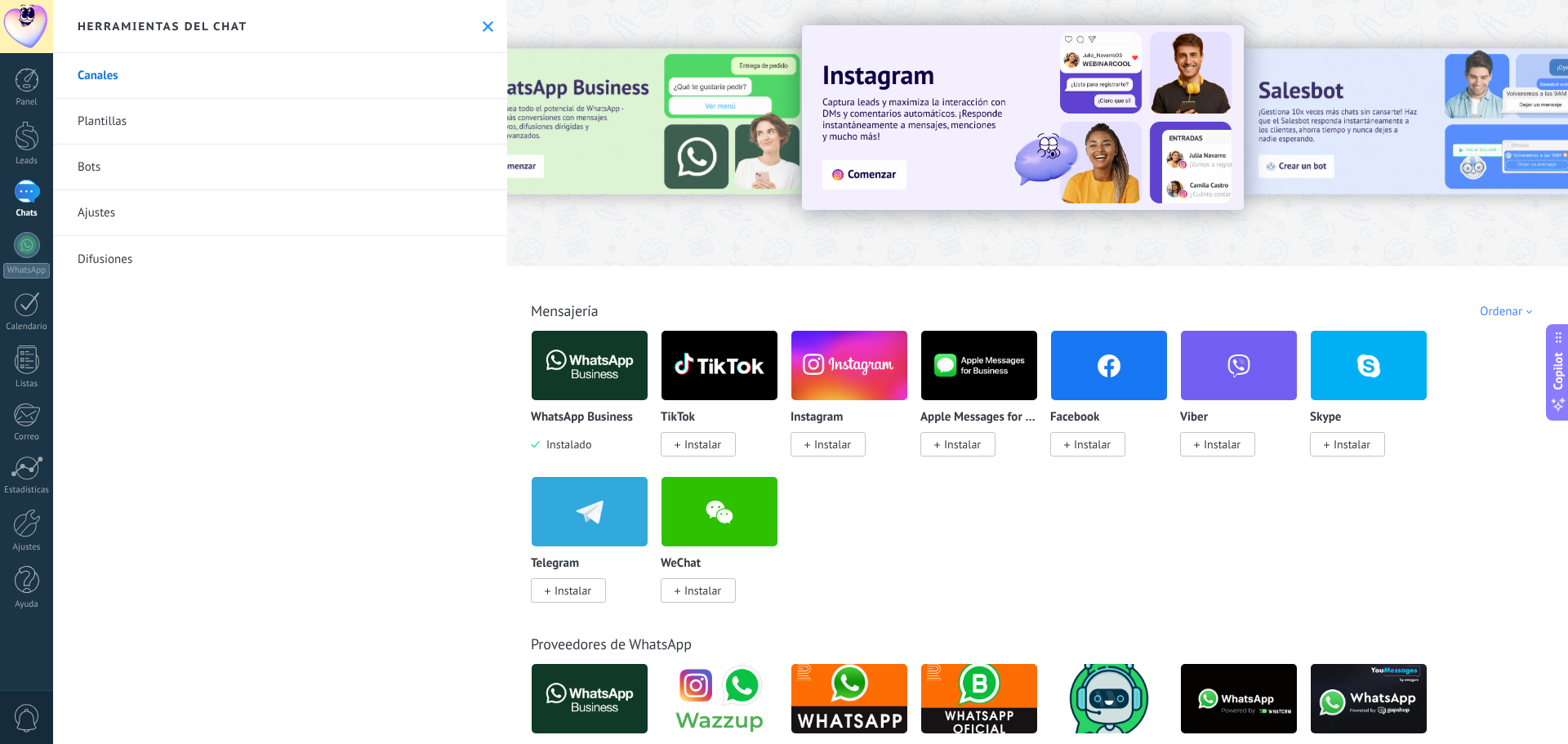
click at [923, 563] on div "WhatsApp Business Instalado TikTok Instalar Instagram Instalar Apple Messages f…" at bounding box center [1045, 476] width 1030 height 293
click at [138, 133] on link "Plantillas" at bounding box center [280, 121] width 454 height 46
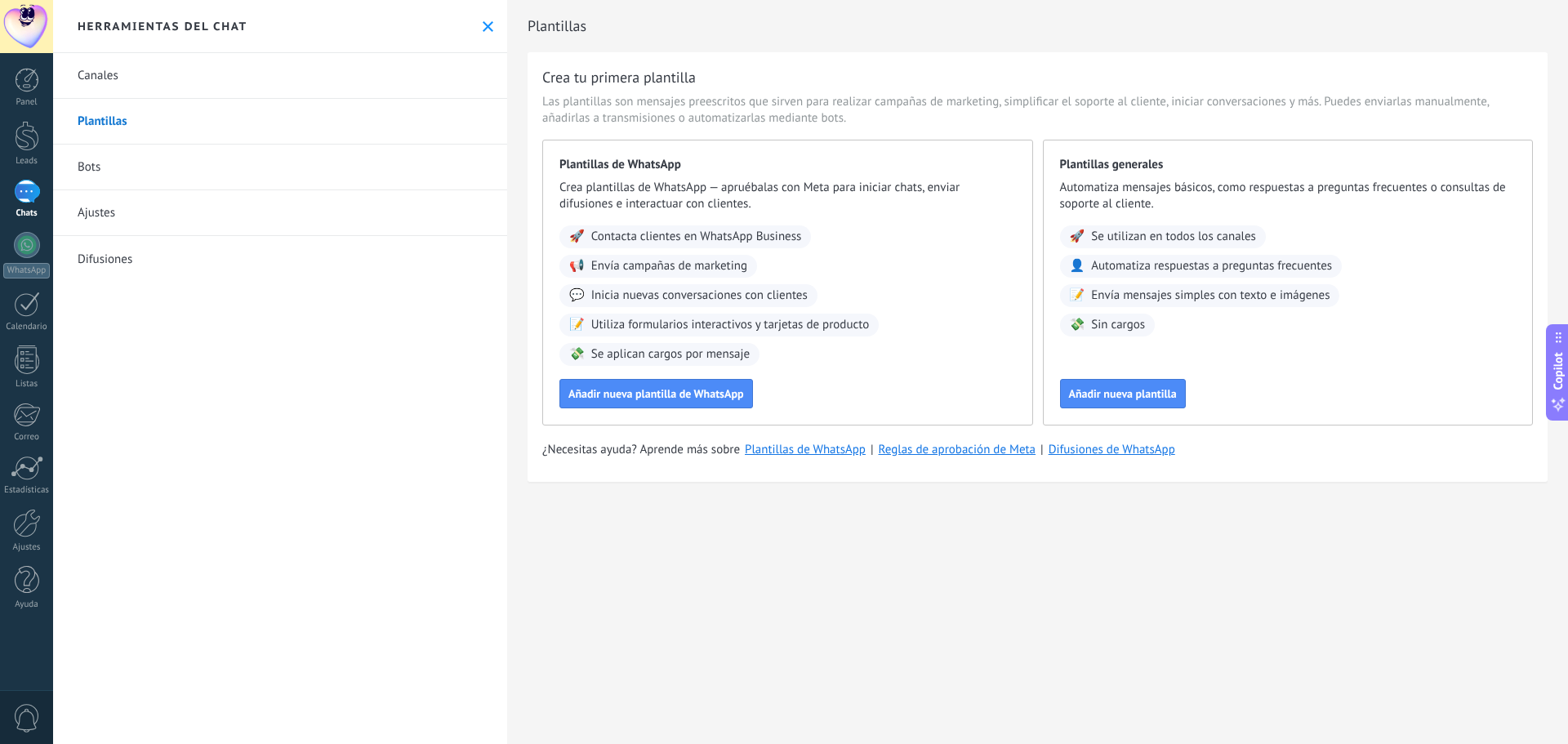
click at [93, 79] on link "Canales" at bounding box center [280, 76] width 454 height 46
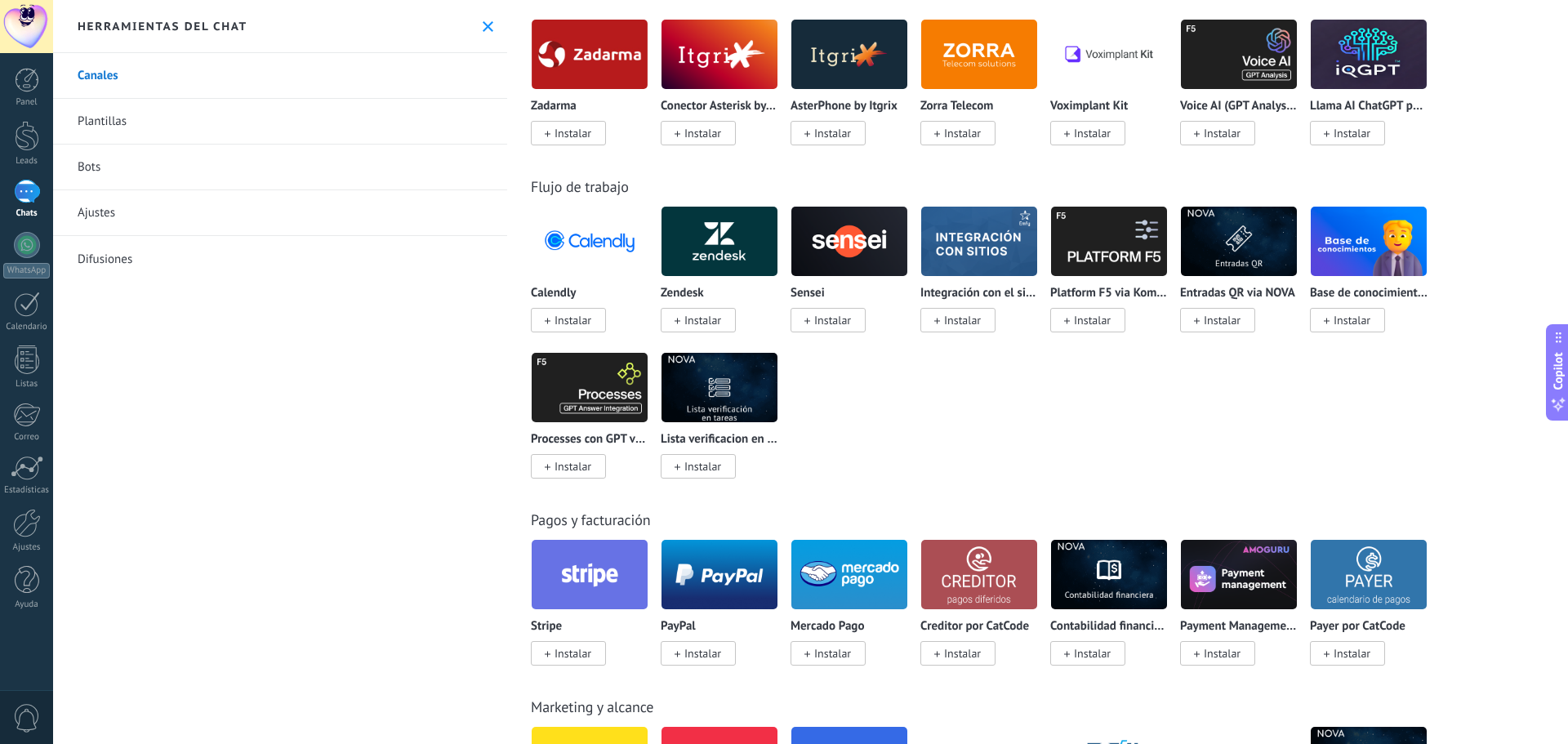
scroll to position [1715, 0]
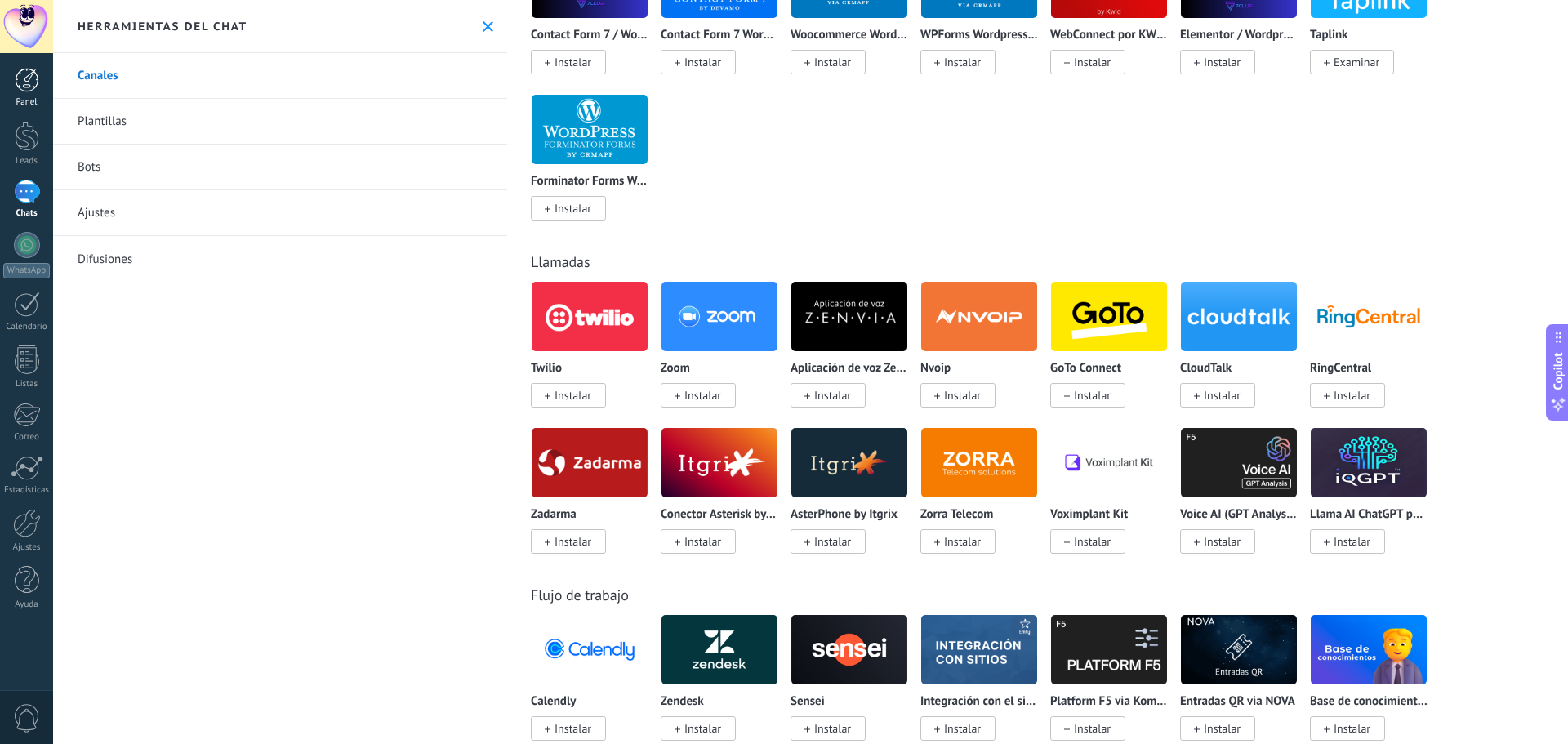
click at [26, 93] on link "Panel" at bounding box center [26, 88] width 53 height 40
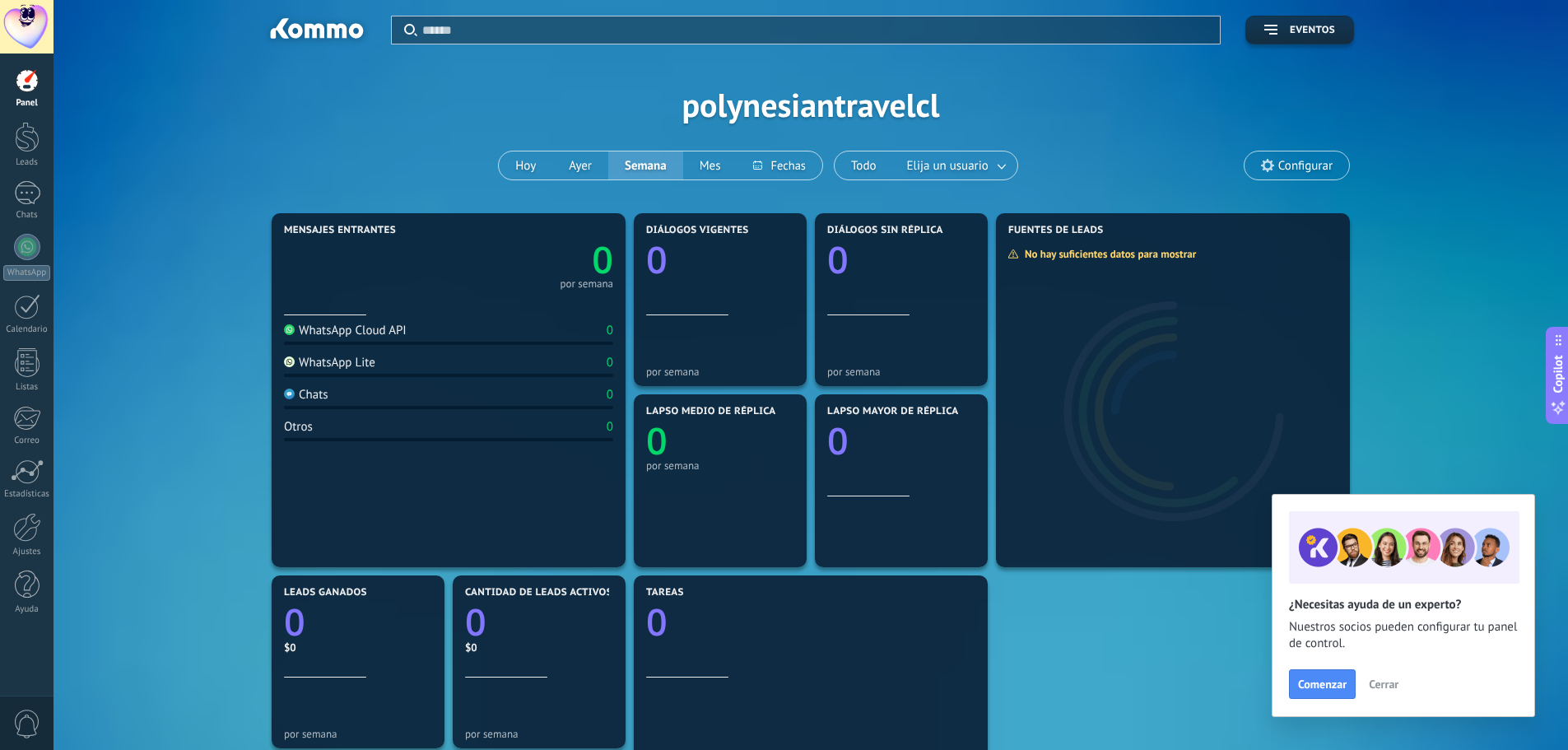
click at [1376, 682] on span "Cerrar" at bounding box center [1384, 684] width 30 height 11
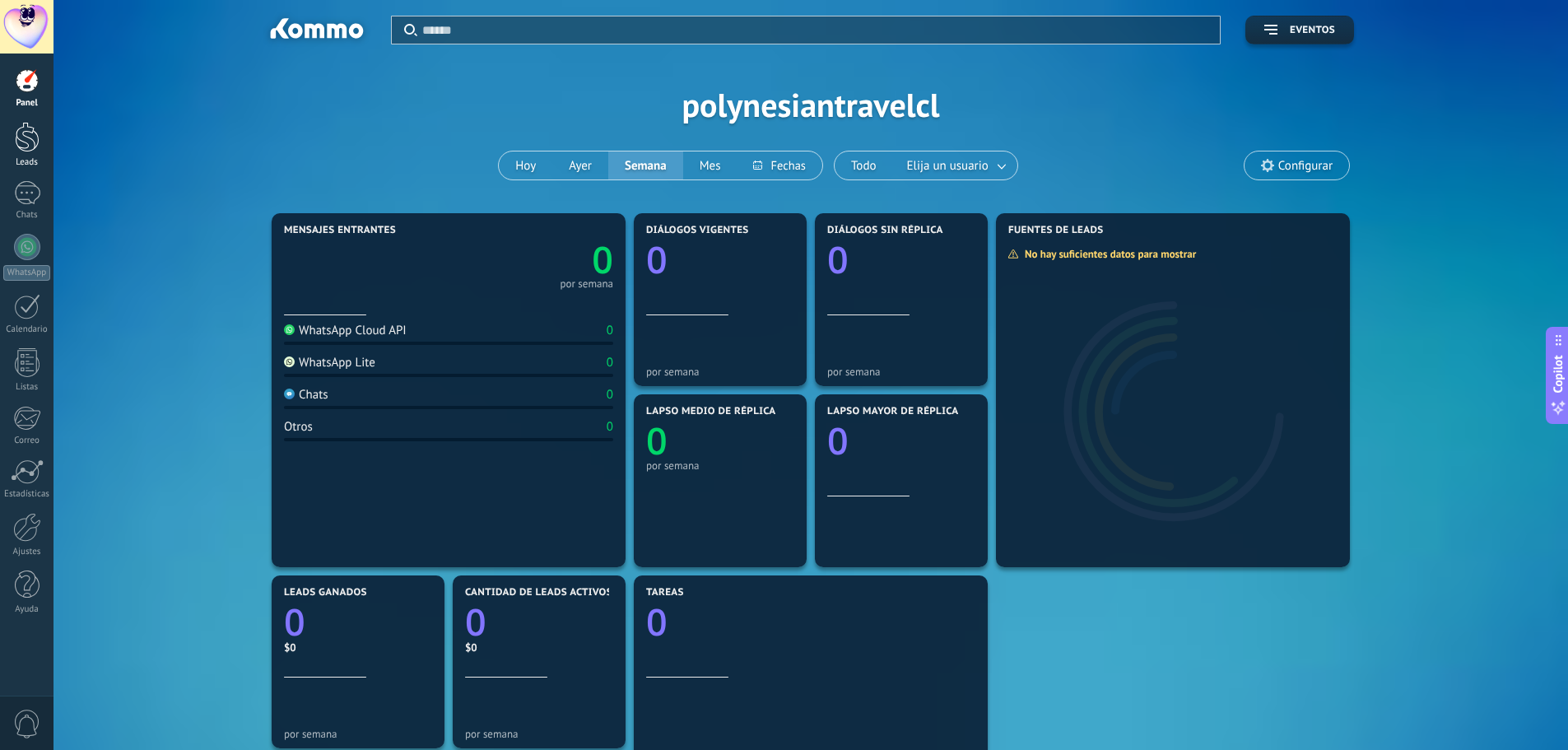
click at [24, 150] on div at bounding box center [27, 137] width 24 height 30
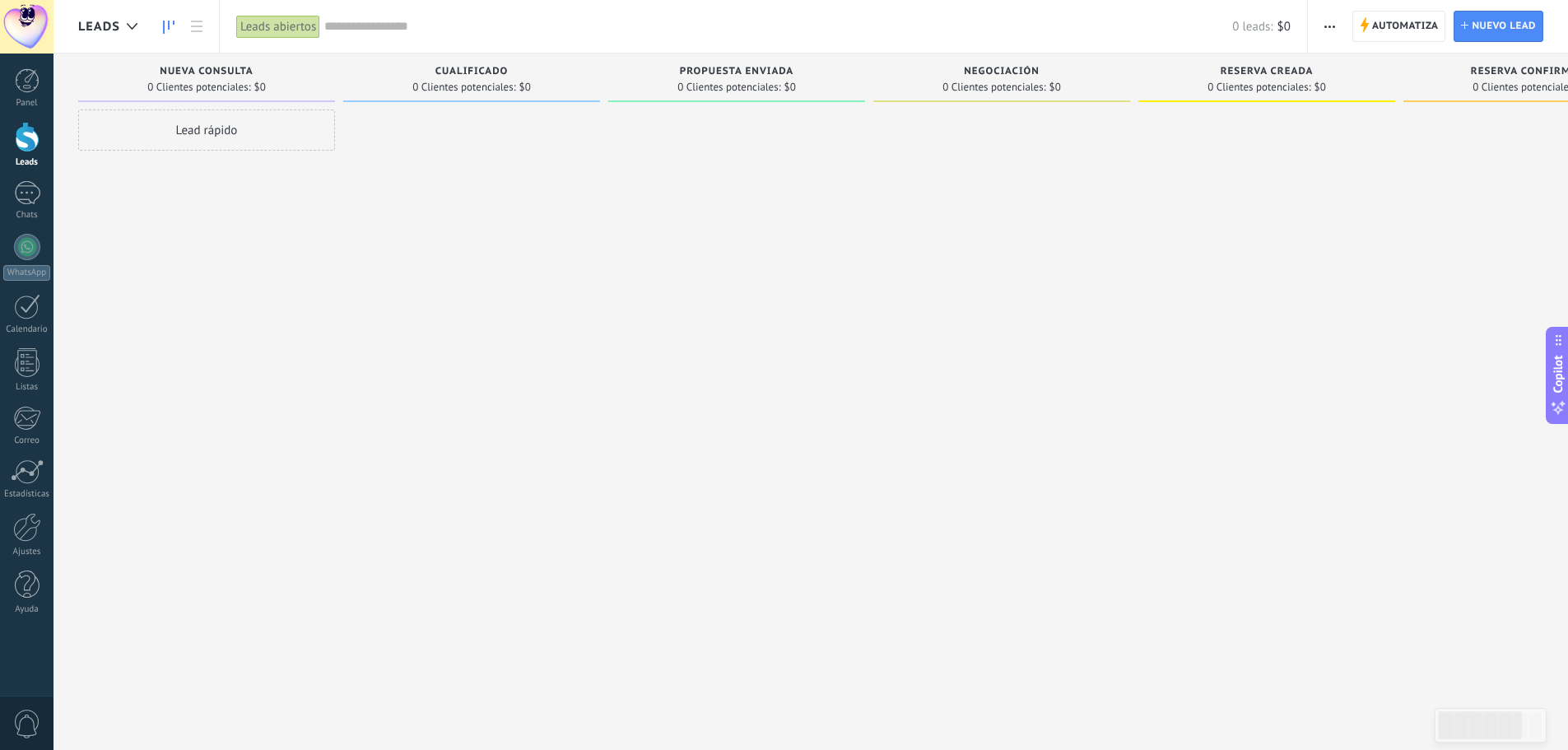
click at [550, 76] on div "Cualificado" at bounding box center [472, 72] width 241 height 14
click at [1323, 29] on button "button" at bounding box center [1328, 25] width 23 height 31
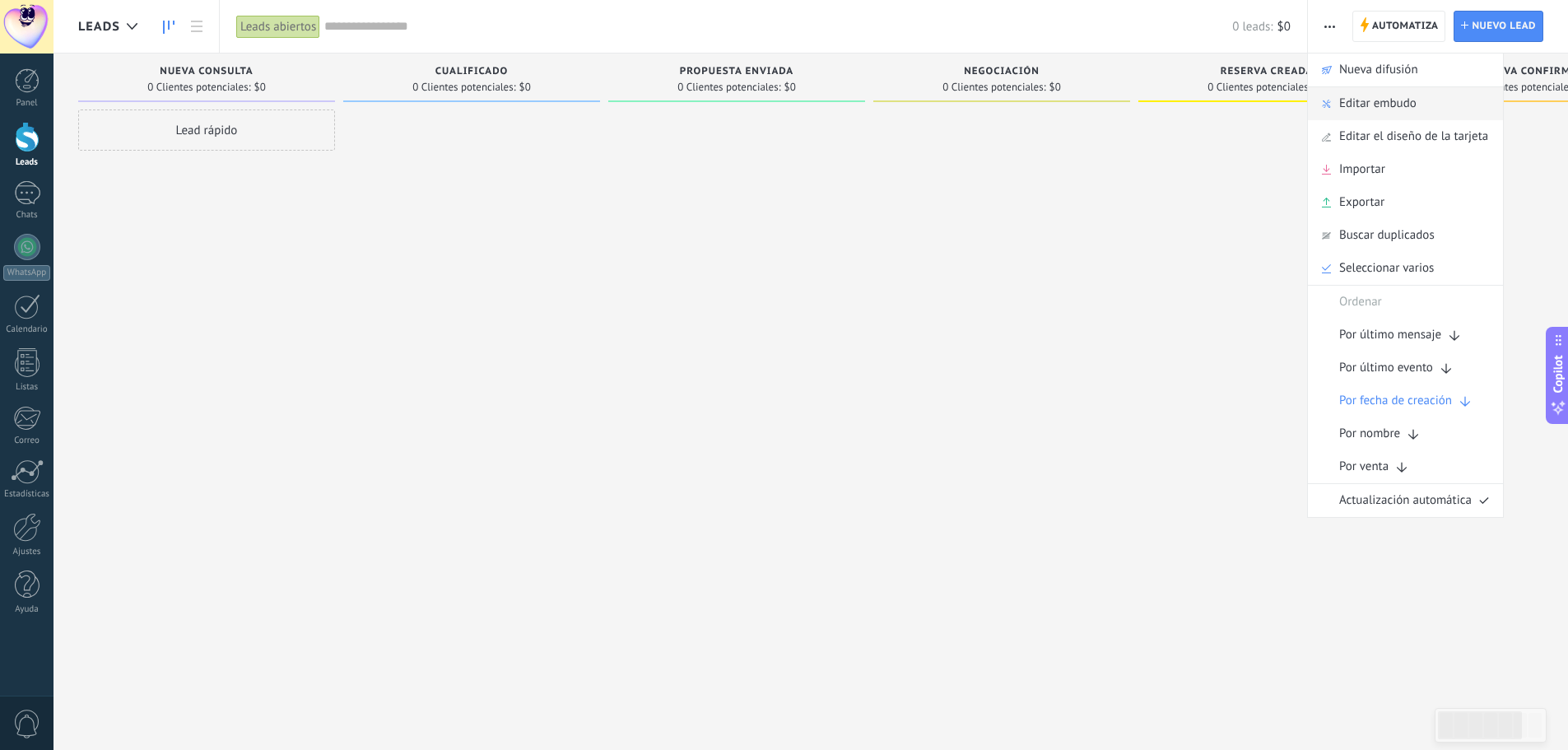
click at [1362, 102] on span "Editar embudo" at bounding box center [1377, 103] width 77 height 33
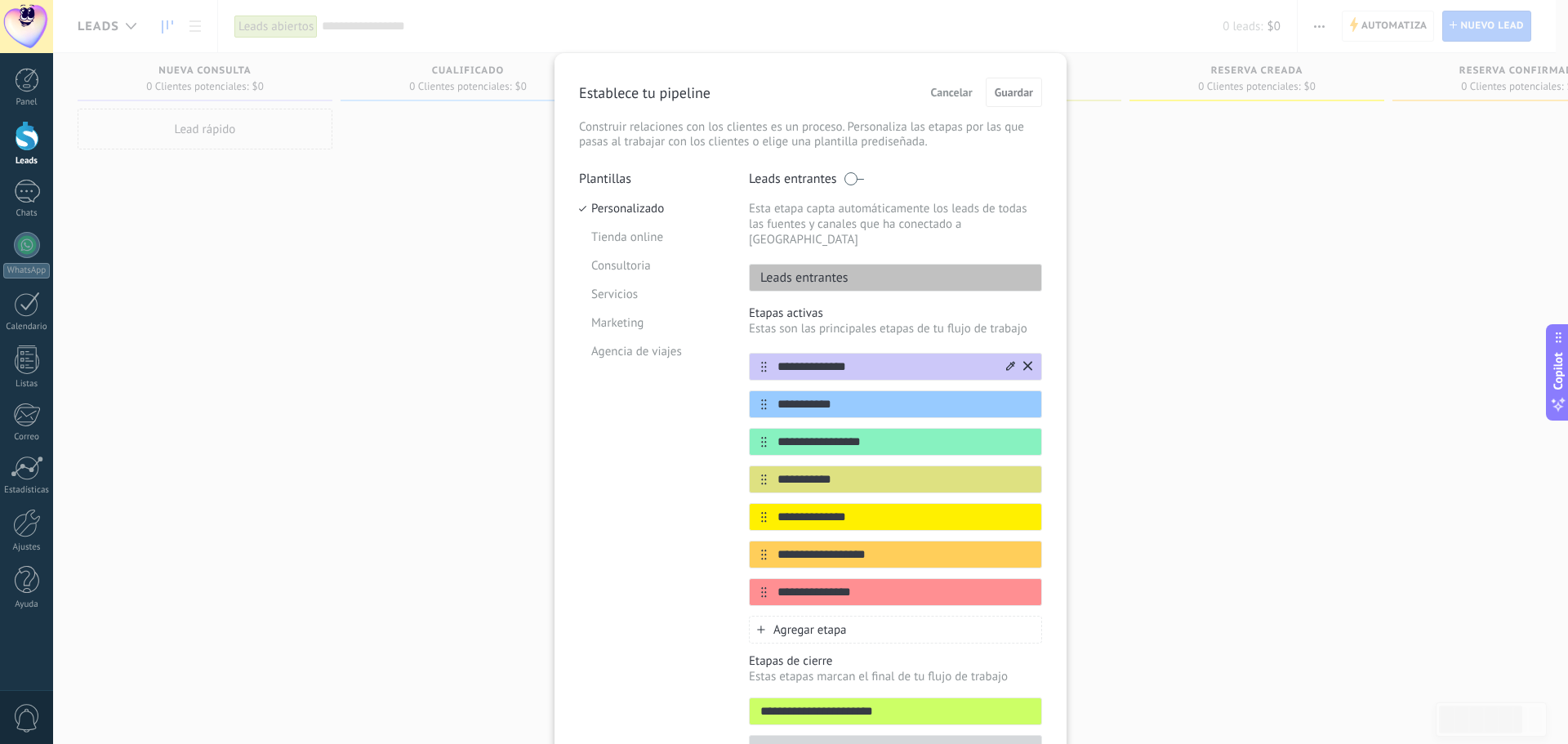
click at [868, 359] on input "**********" at bounding box center [885, 367] width 237 height 17
click at [856, 396] on input "**********" at bounding box center [885, 405] width 237 height 17
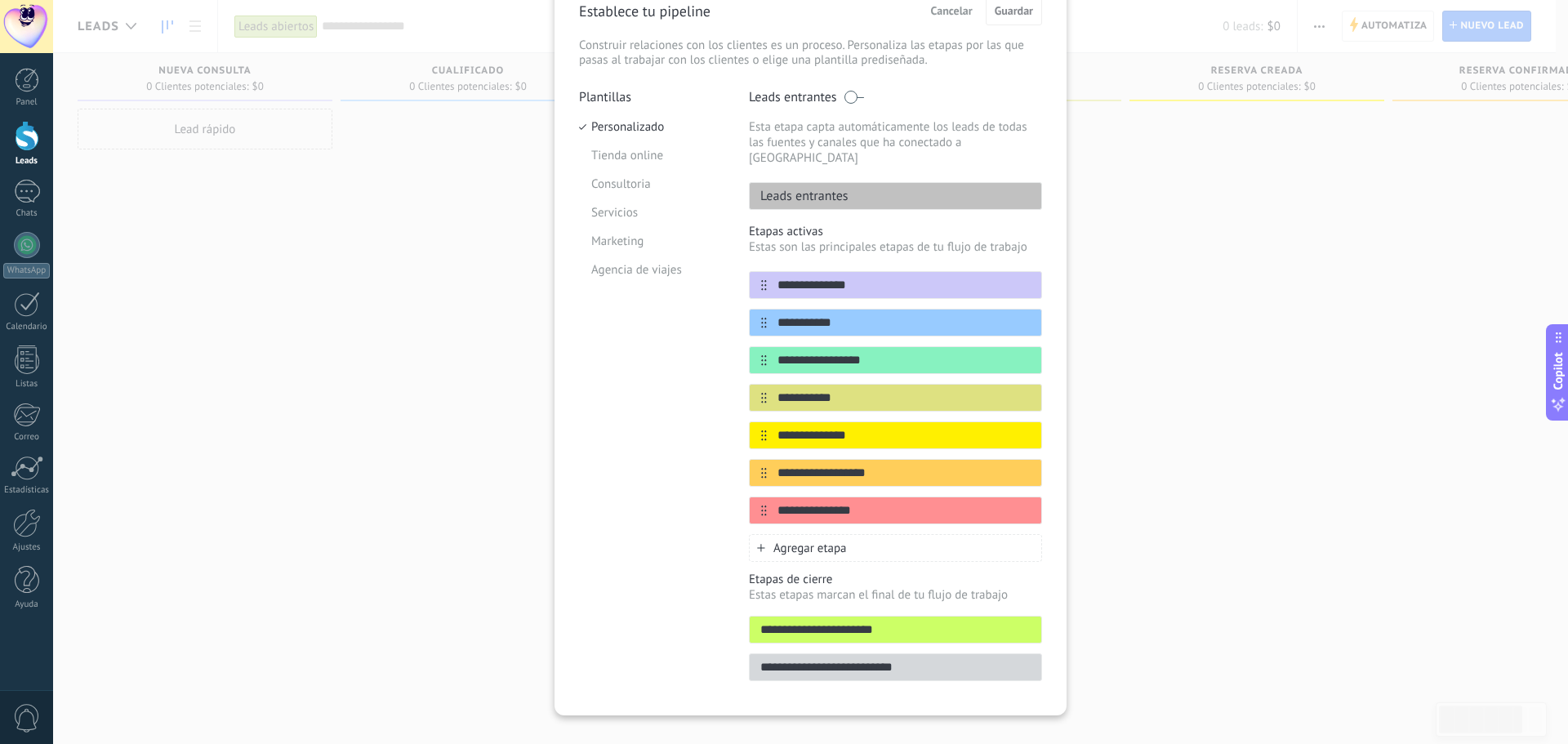
click at [809, 541] on span "Agregar etapa" at bounding box center [809, 548] width 74 height 16
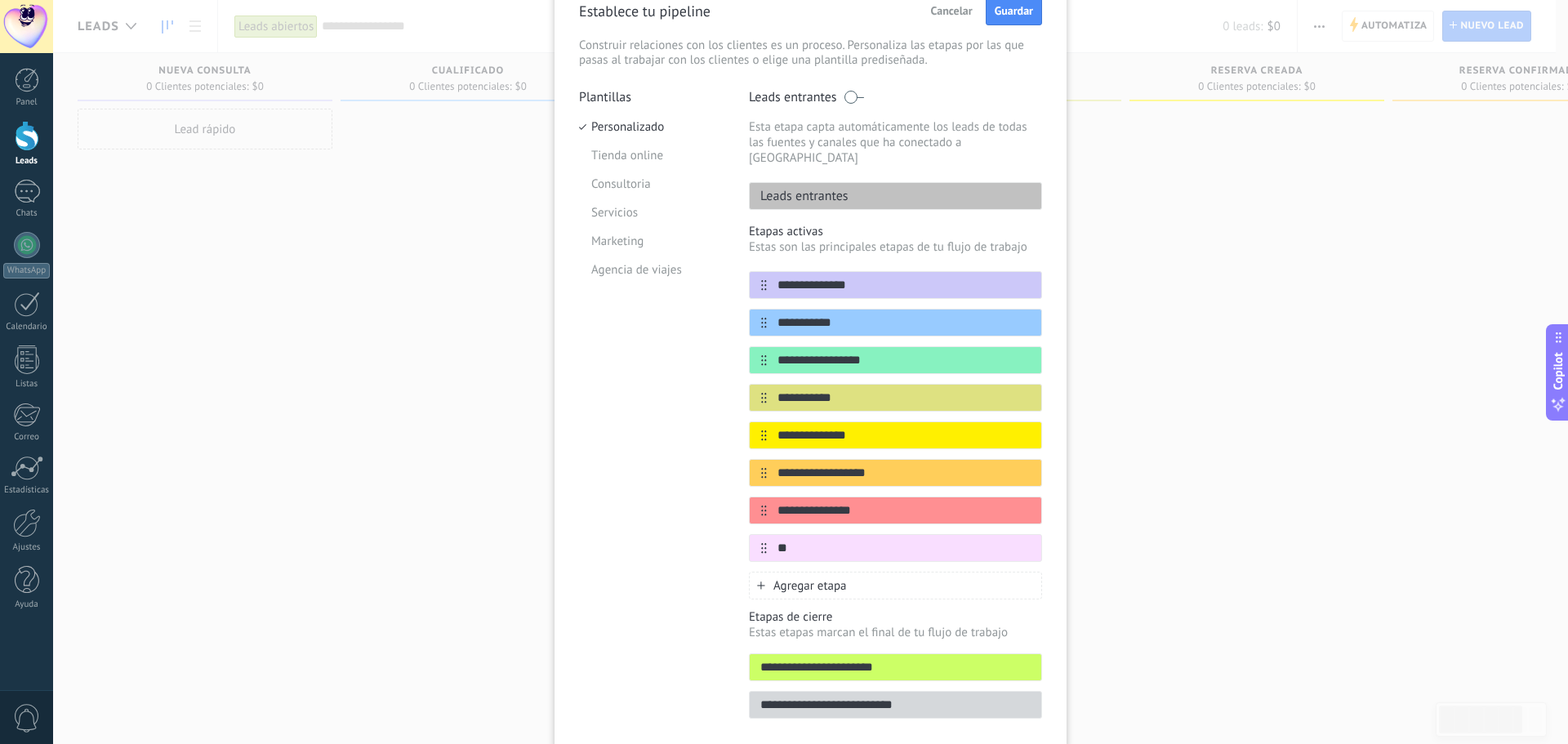
type input "*"
type input "*********"
click at [1241, 506] on div "**********" at bounding box center [810, 372] width 1515 height 744
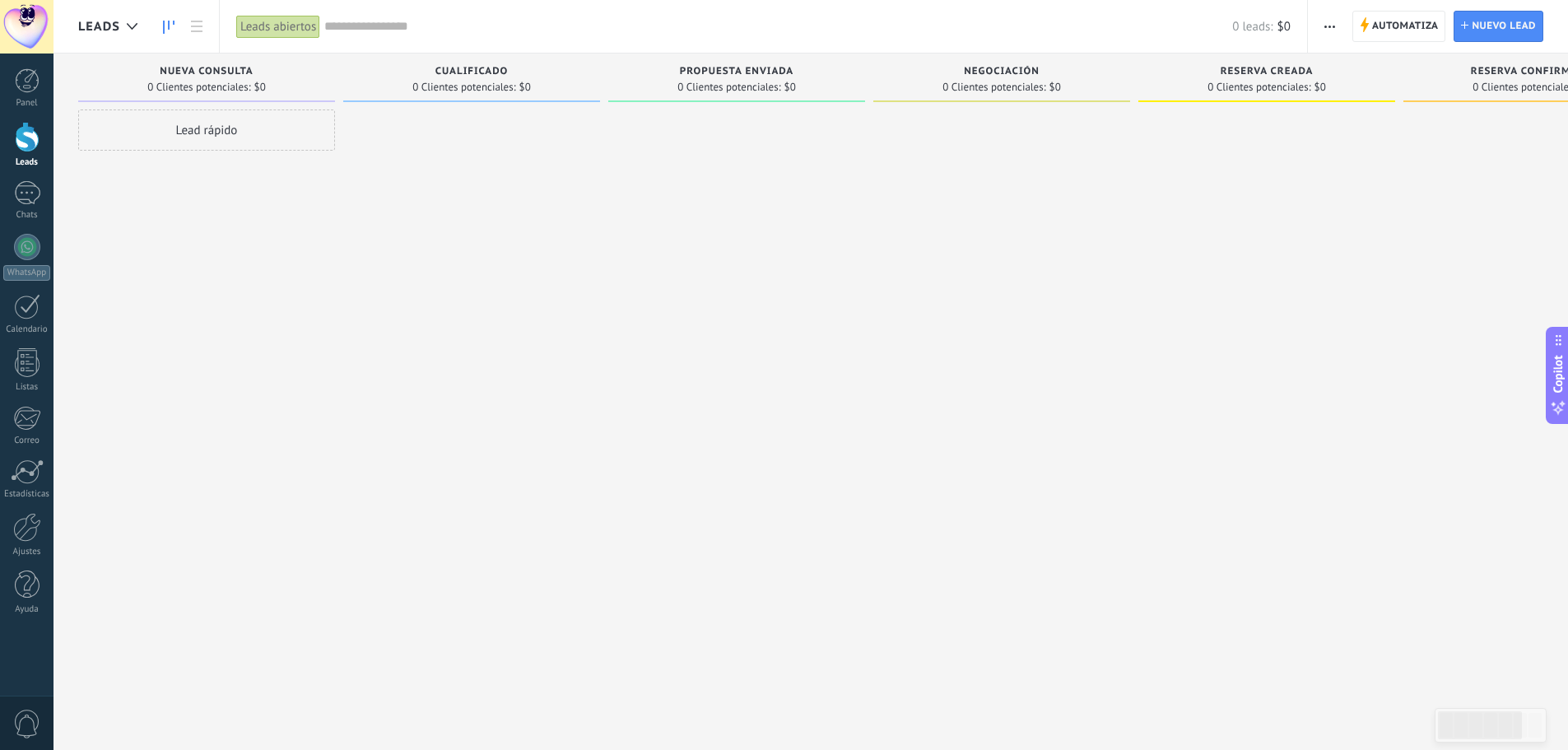
click at [1077, 77] on div "Negociación" at bounding box center [1001, 72] width 241 height 14
click at [746, 83] on span "0 Clientes potenciales:" at bounding box center [728, 87] width 102 height 10
click at [1335, 23] on span "button" at bounding box center [1328, 25] width 10 height 31
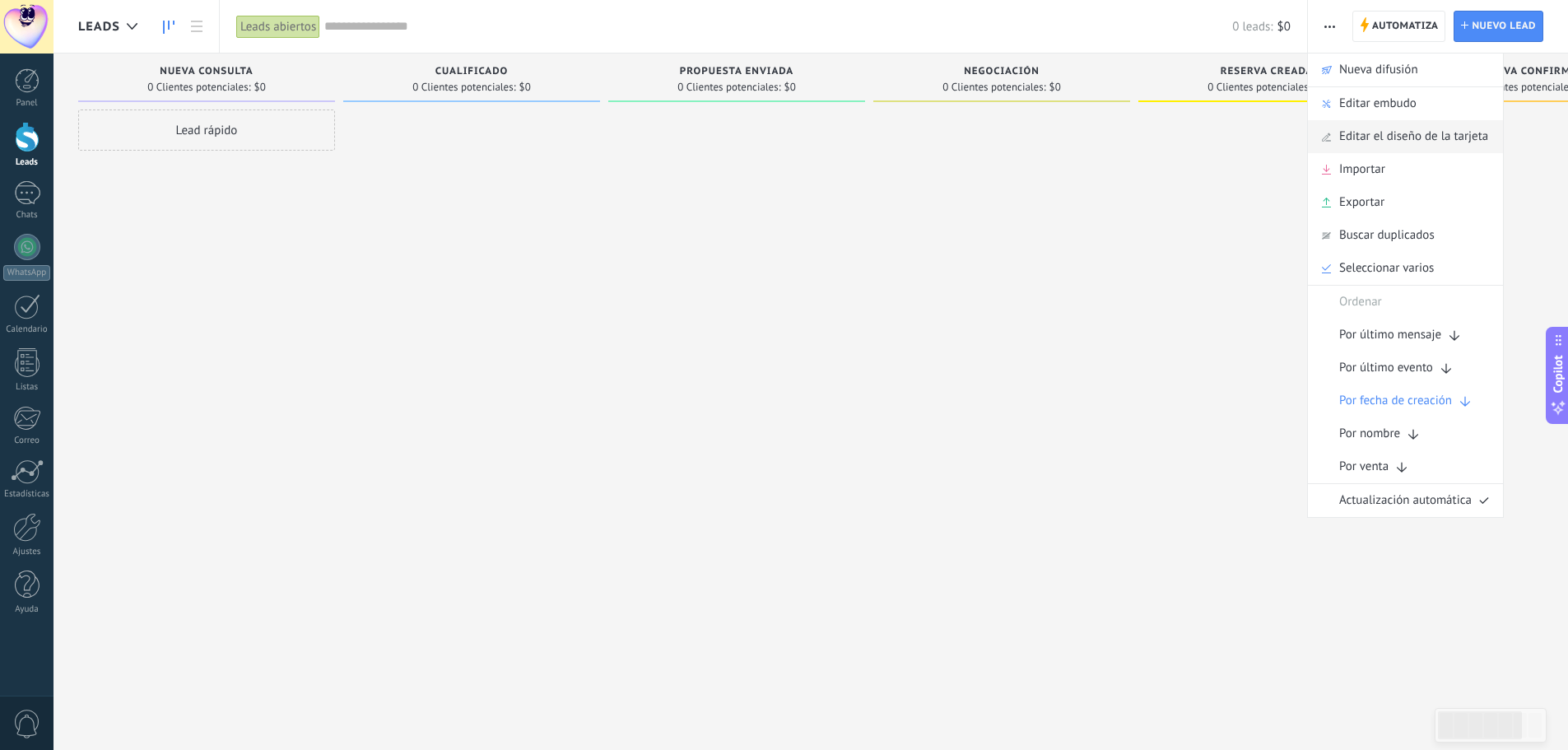
click at [1383, 128] on span "Editar el diseño de la tarjeta" at bounding box center [1413, 136] width 149 height 33
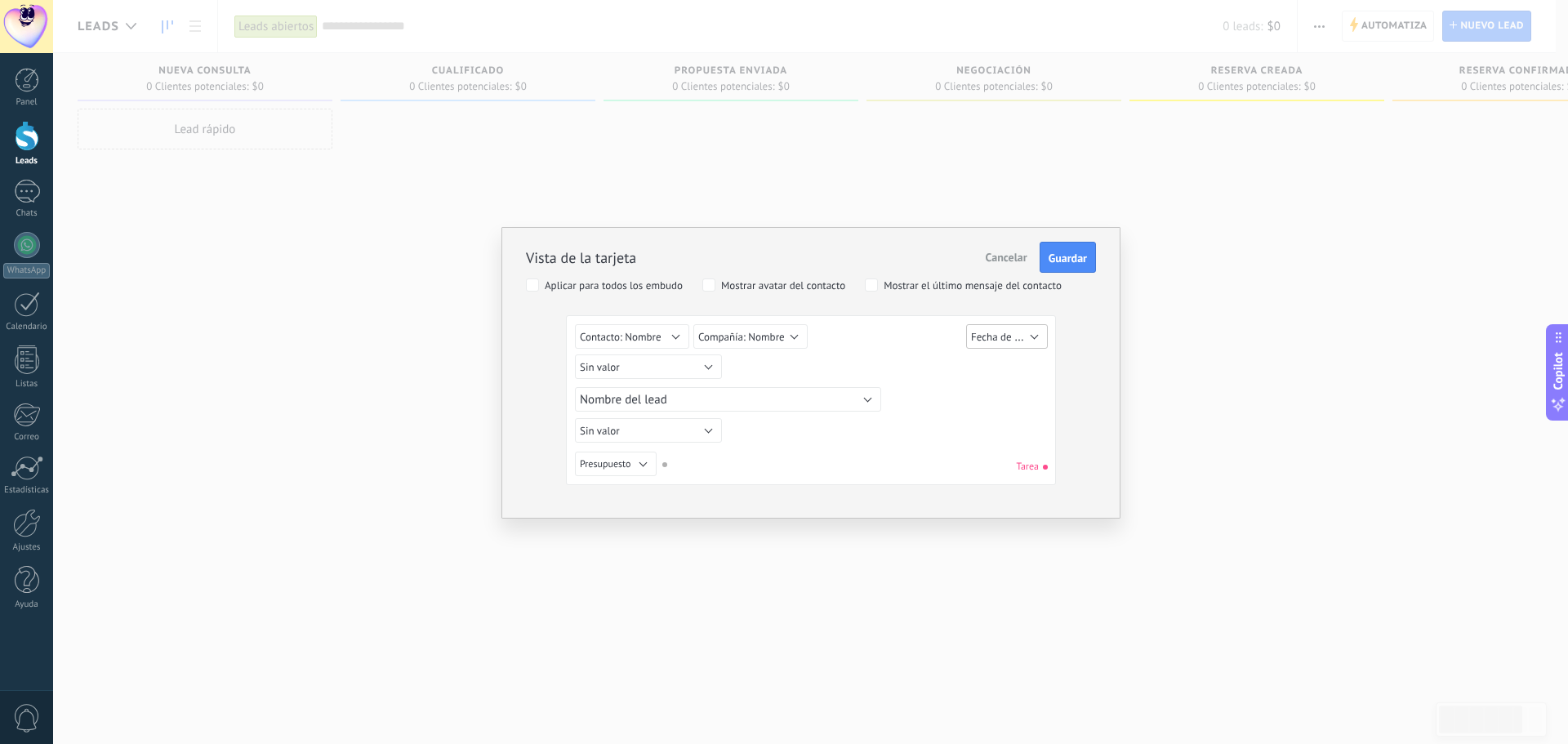
click at [1039, 338] on span "Fecha de Creación" at bounding box center [1011, 337] width 82 height 16
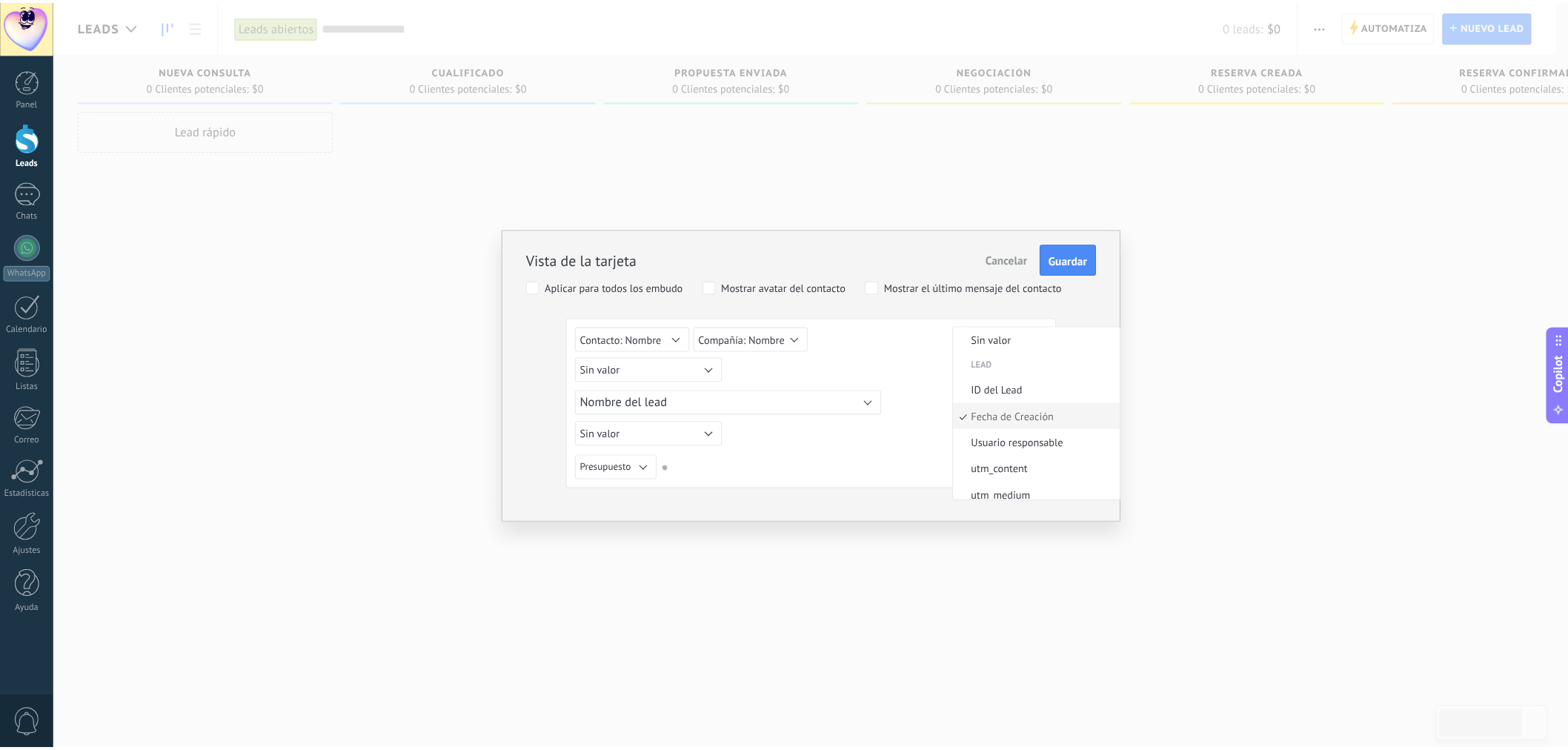
scroll to position [3, 0]
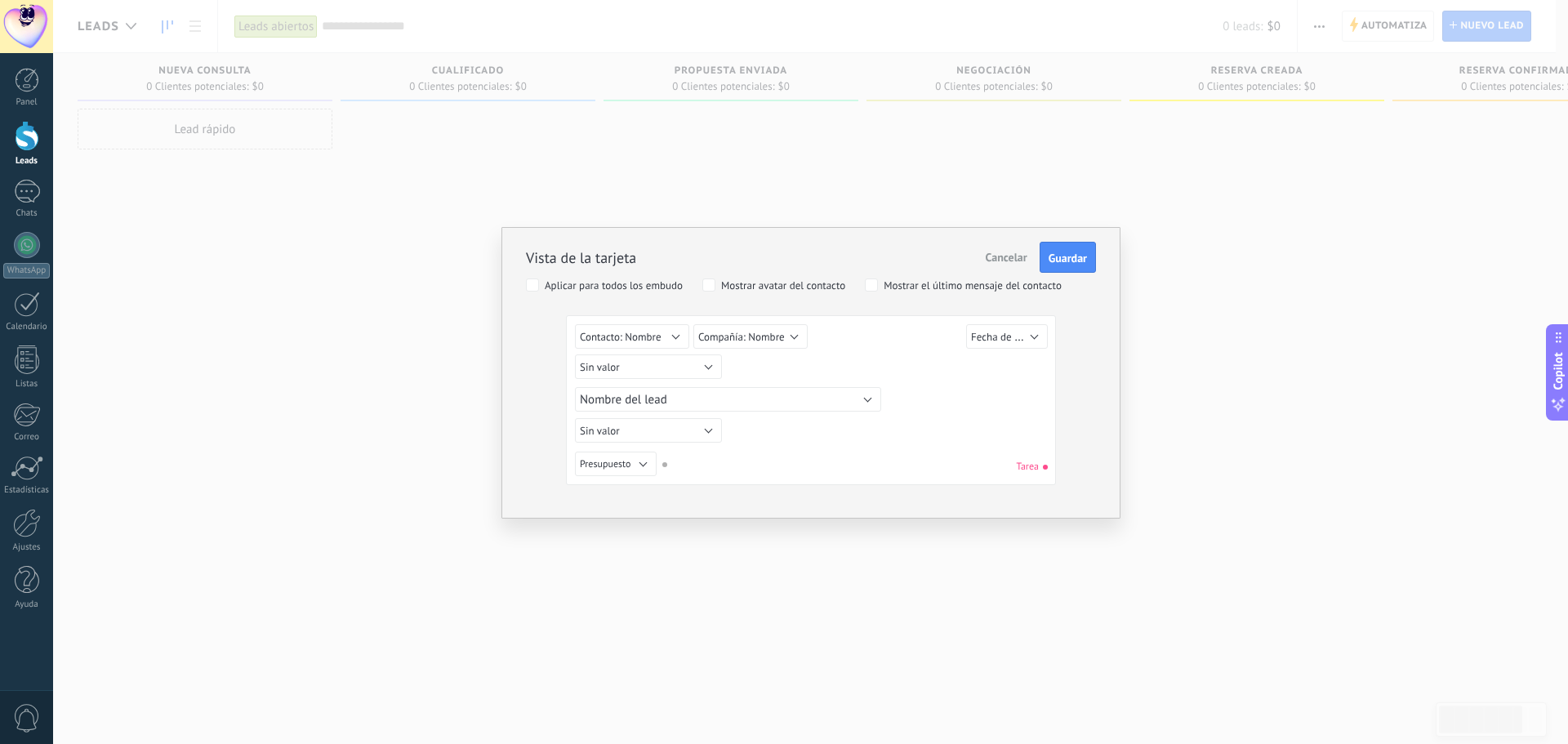
click at [1079, 302] on div "Vista de la tarjeta Cancelar Guardar Aplicar para todos los embudo Mostrar avat…" at bounding box center [810, 353] width 570 height 262
click at [639, 464] on button "Presupuesto" at bounding box center [616, 463] width 82 height 24
click at [690, 430] on button "Sin valor" at bounding box center [649, 430] width 147 height 24
click at [690, 430] on span "Sin valor" at bounding box center [642, 431] width 161 height 14
click at [800, 393] on button "Nombre del lead" at bounding box center [728, 399] width 306 height 24
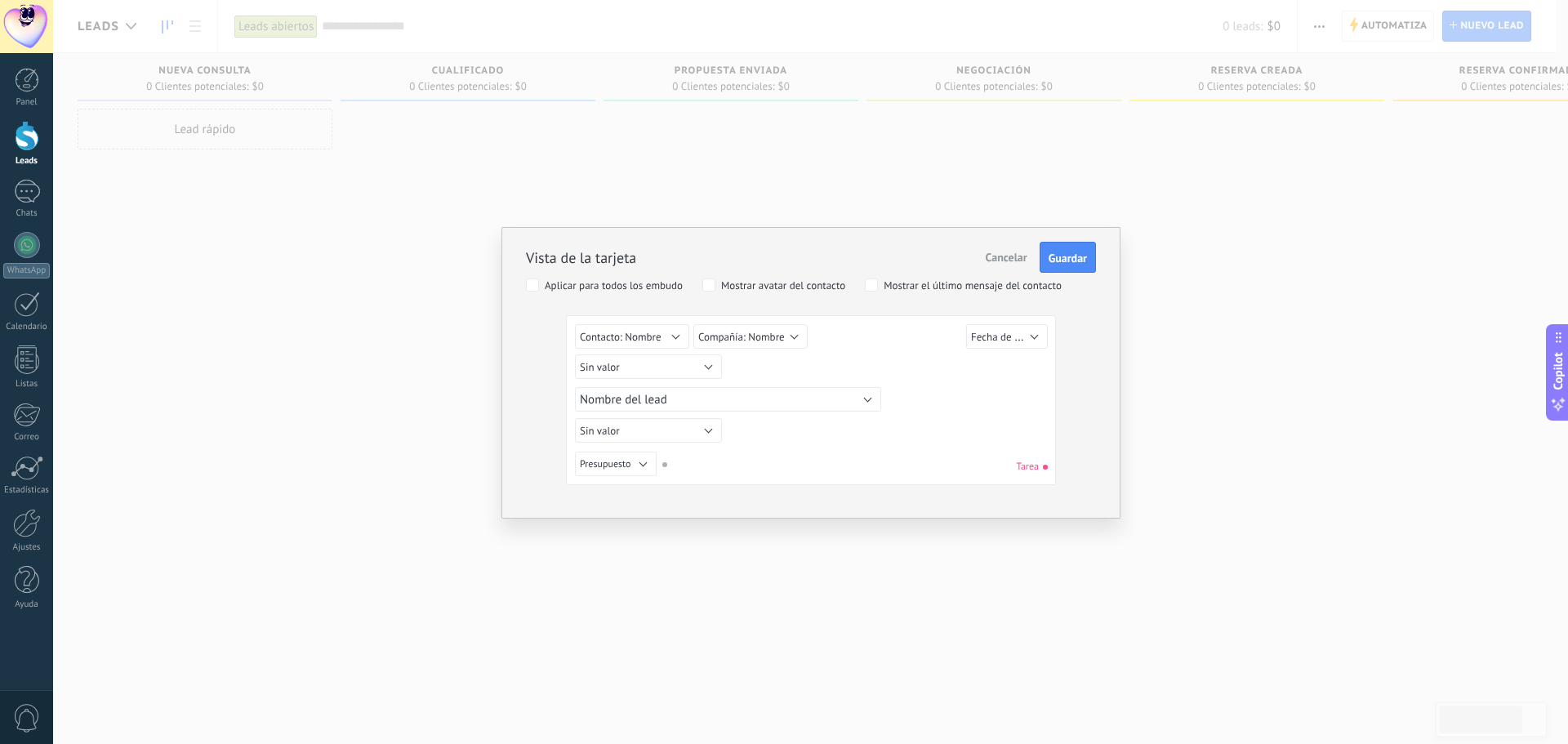
click at [971, 368] on div "Sin valor Lead ID del Lead Nombre del lead Fecha de Creación Presupuesto Usuari…" at bounding box center [814, 369] width 477 height 30
click at [1081, 264] on span "Guardar" at bounding box center [1067, 258] width 38 height 11
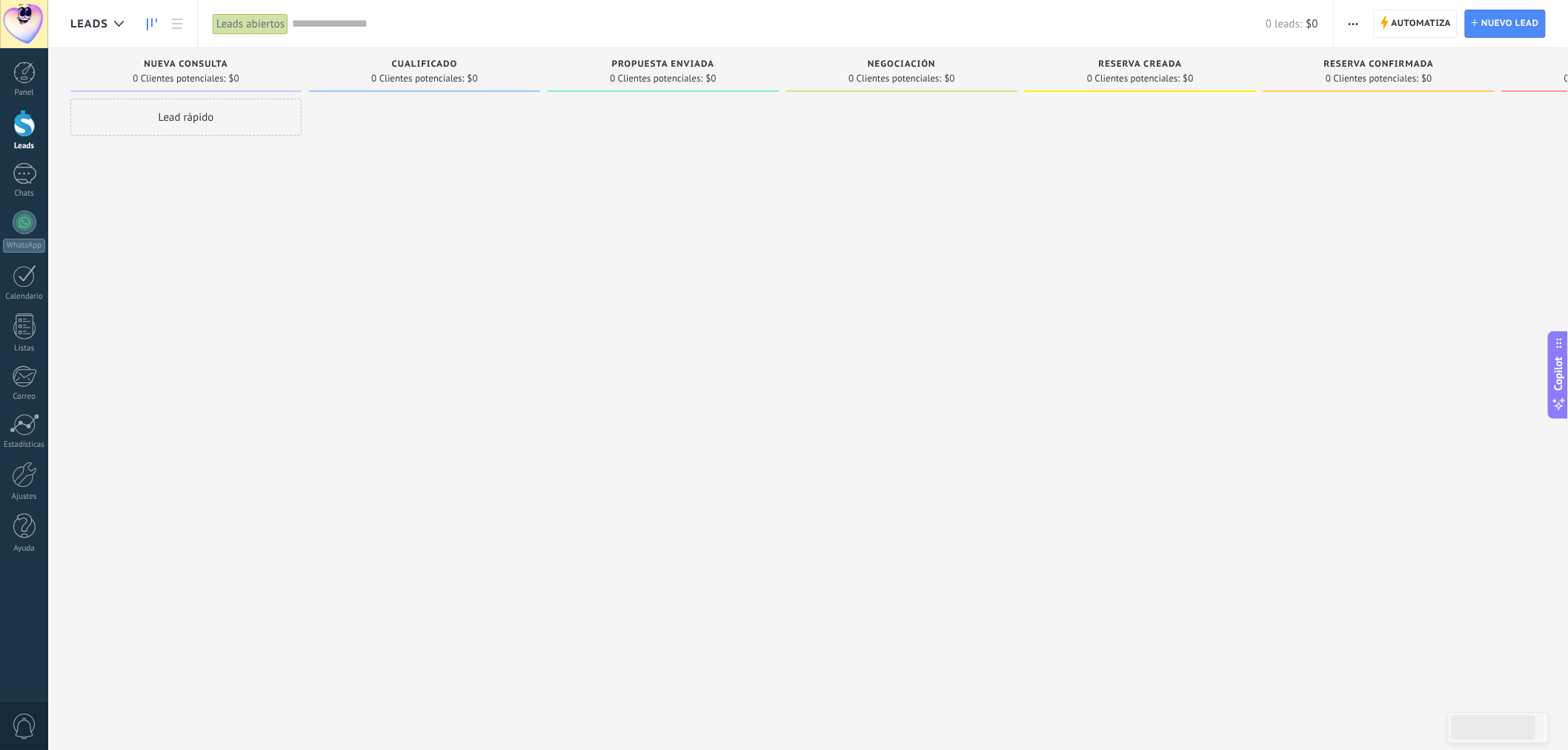
drag, startPoint x: 862, startPoint y: 7, endPoint x: 785, endPoint y: 202, distance: 209.7
click at [786, 202] on div at bounding box center [901, 377] width 231 height 557
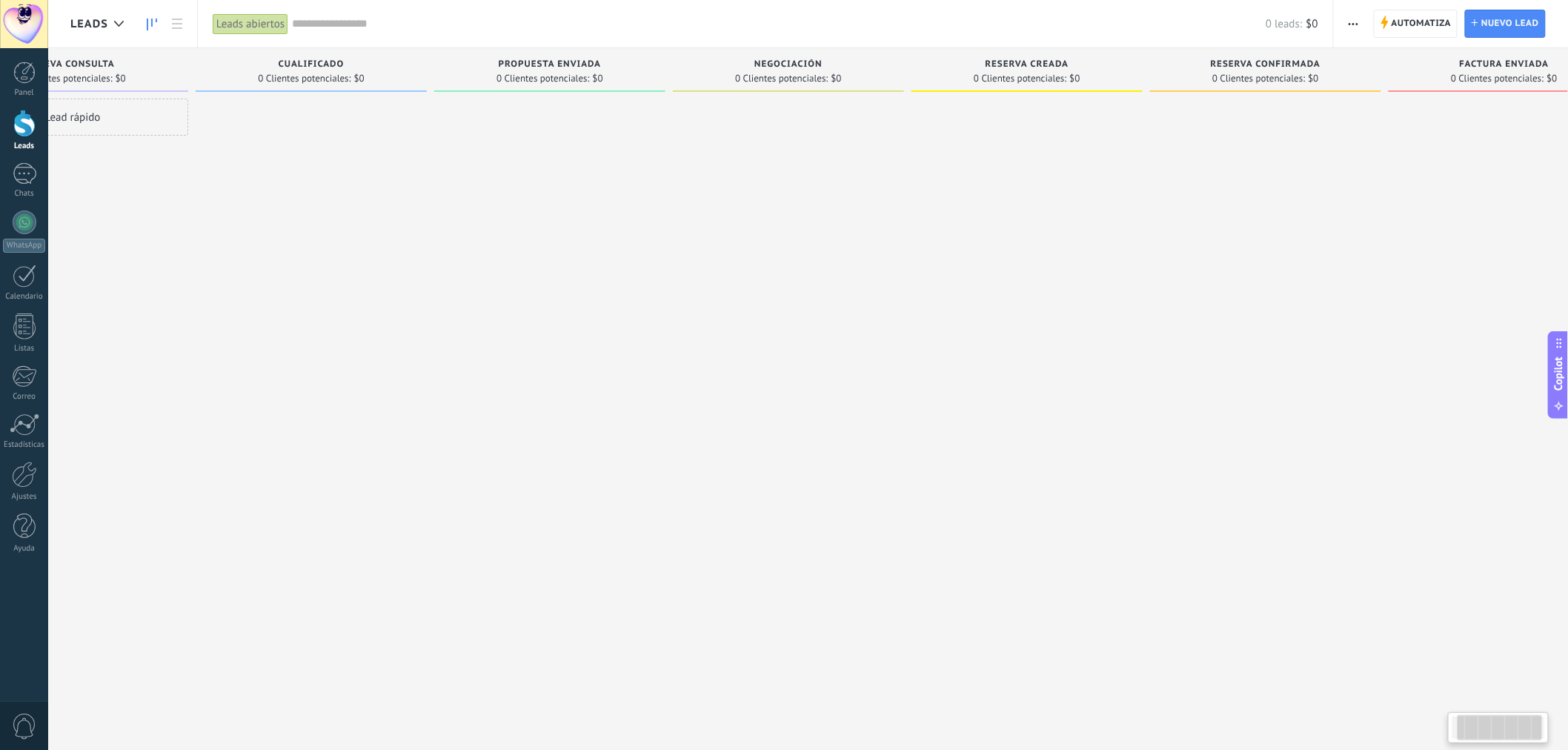
scroll to position [0, 187]
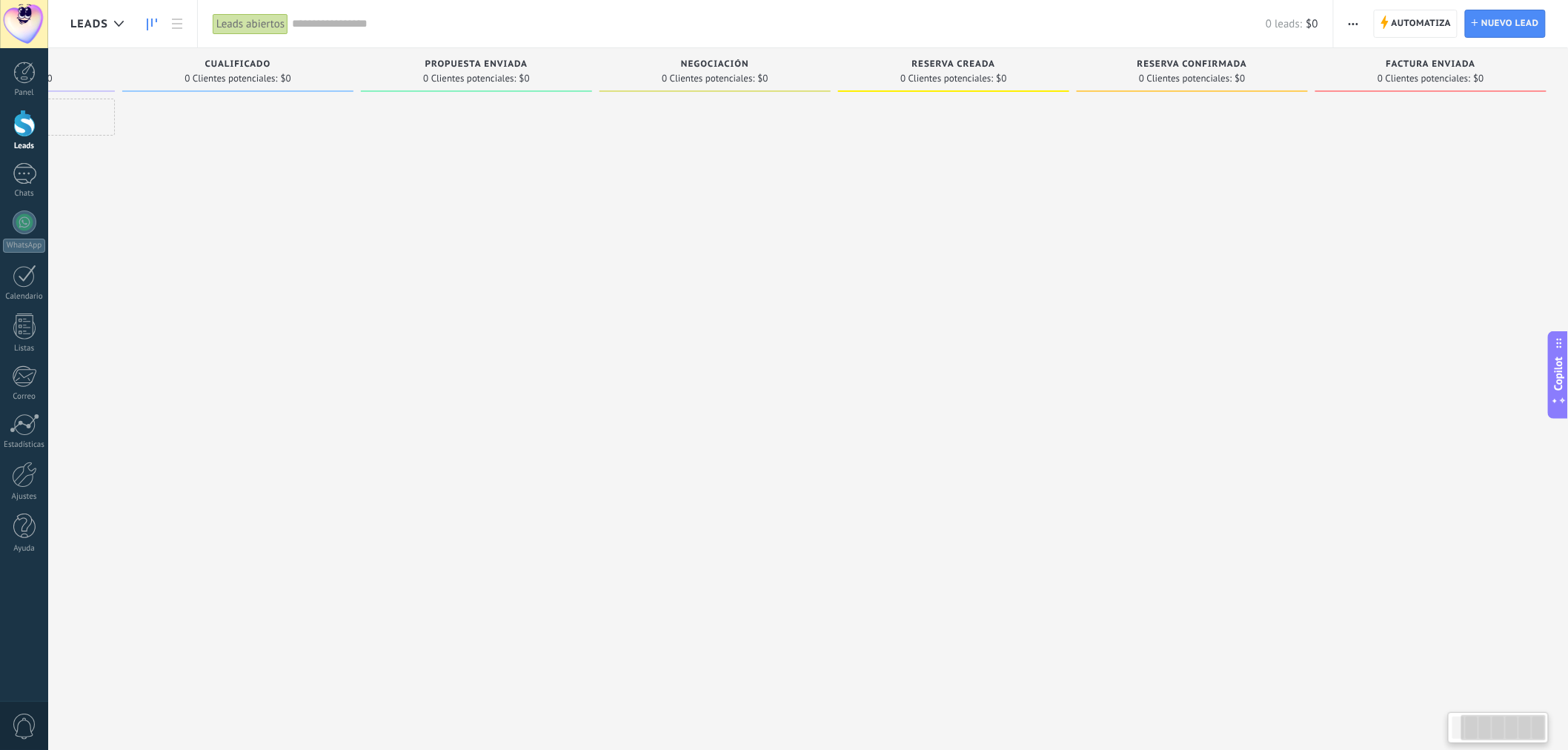
drag, startPoint x: 1487, startPoint y: 77, endPoint x: 1027, endPoint y: 76, distance: 460.0
click at [1027, 76] on div "Leads Entrantes Solicitudes: 0 0 0 0 0 0 0 0 0 Nueva consulta 0 Clientes potenc…" at bounding box center [726, 351] width 1686 height 607
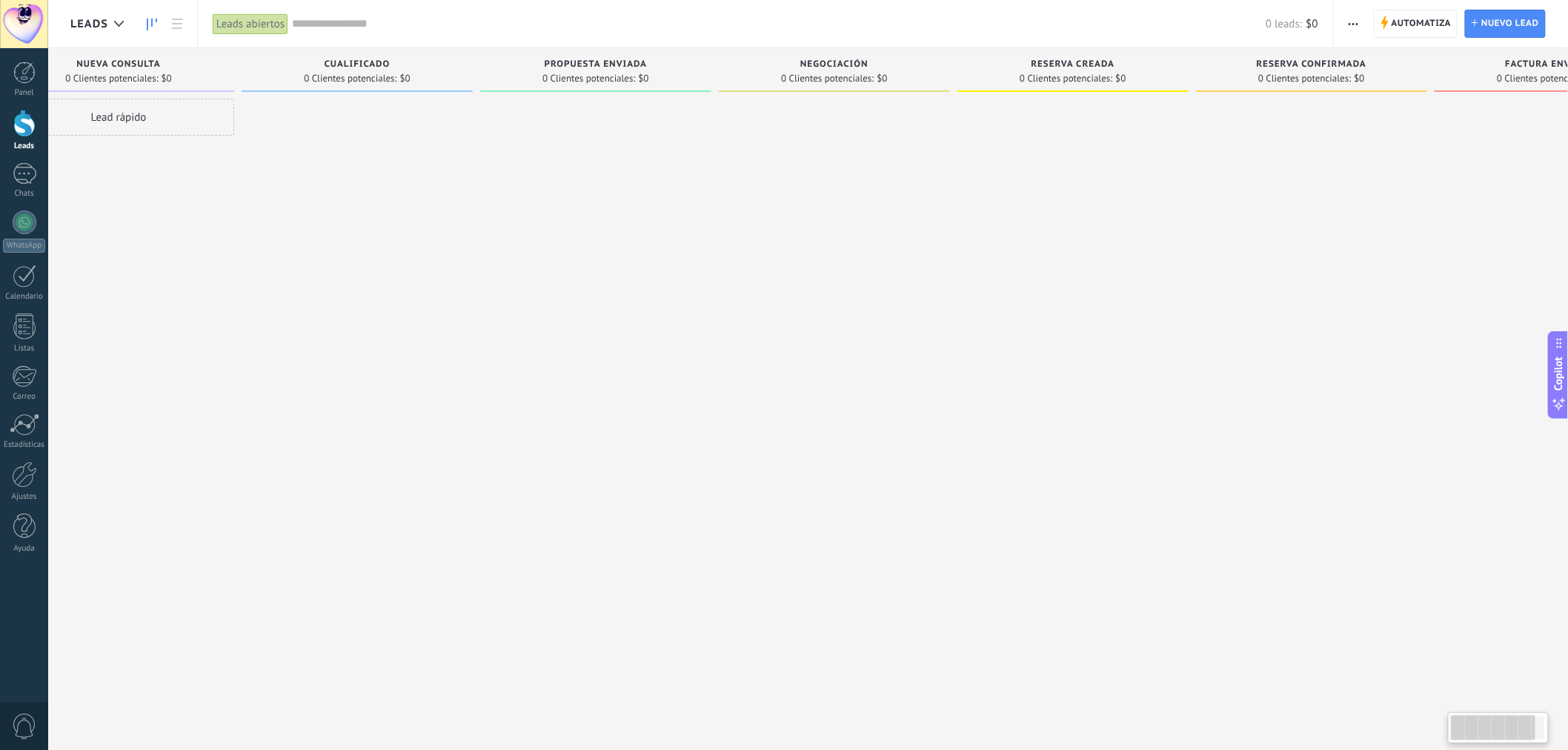
scroll to position [0, 0]
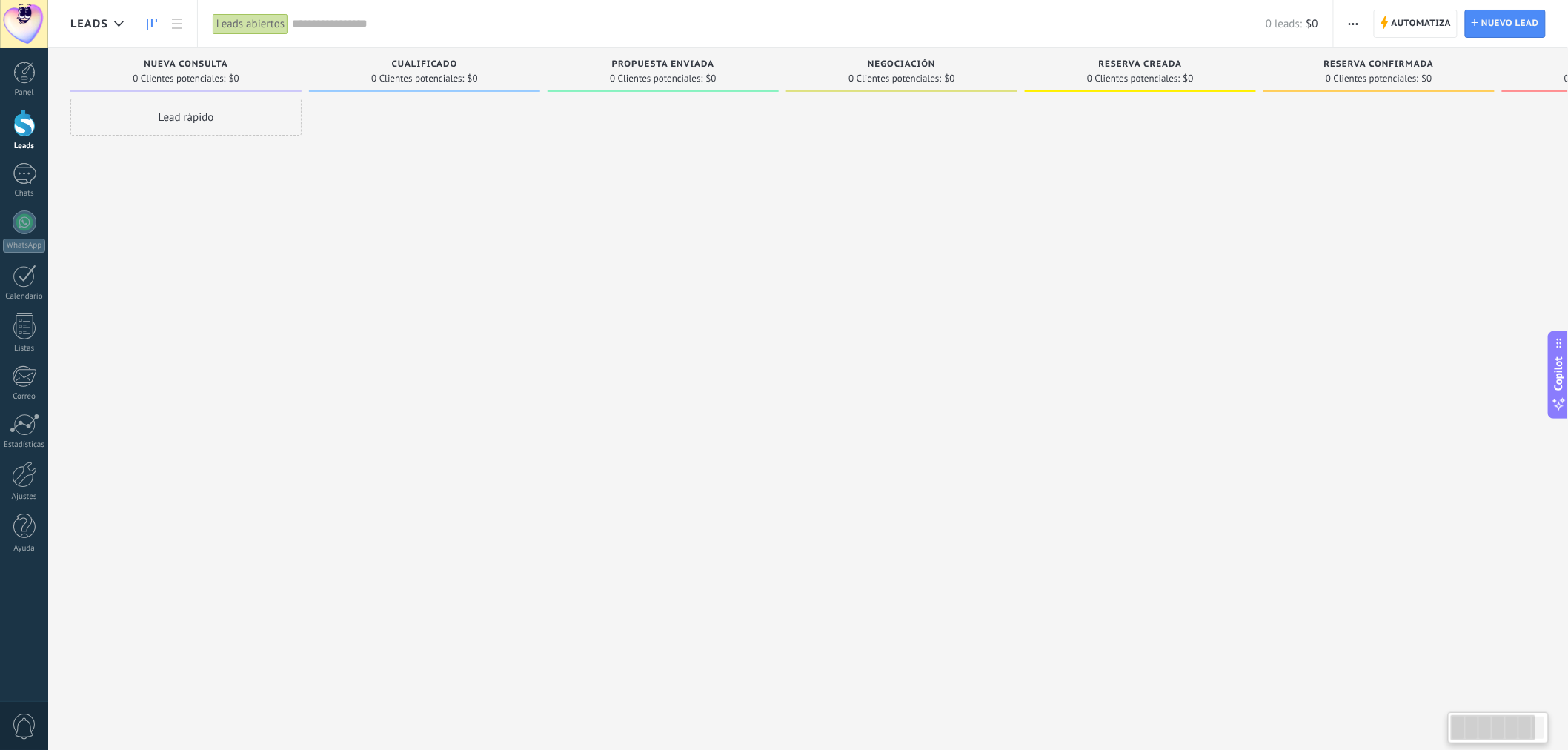
drag, startPoint x: 1027, startPoint y: 76, endPoint x: 1389, endPoint y: 59, distance: 362.4
click at [1389, 59] on div "Leads Entrantes Solicitudes: 0 0 0 0 0 0 0 0 0 Nueva consulta 0 Clientes potenc…" at bounding box center [913, 351] width 1686 height 607
drag, startPoint x: 1389, startPoint y: 59, endPoint x: 1010, endPoint y: 68, distance: 379.1
click at [1010, 68] on div "Leads Entrantes Solicitudes: 0 0 0 0 0 0 0 0 0 Nueva consulta 0 Clientes potenc…" at bounding box center [913, 351] width 1686 height 607
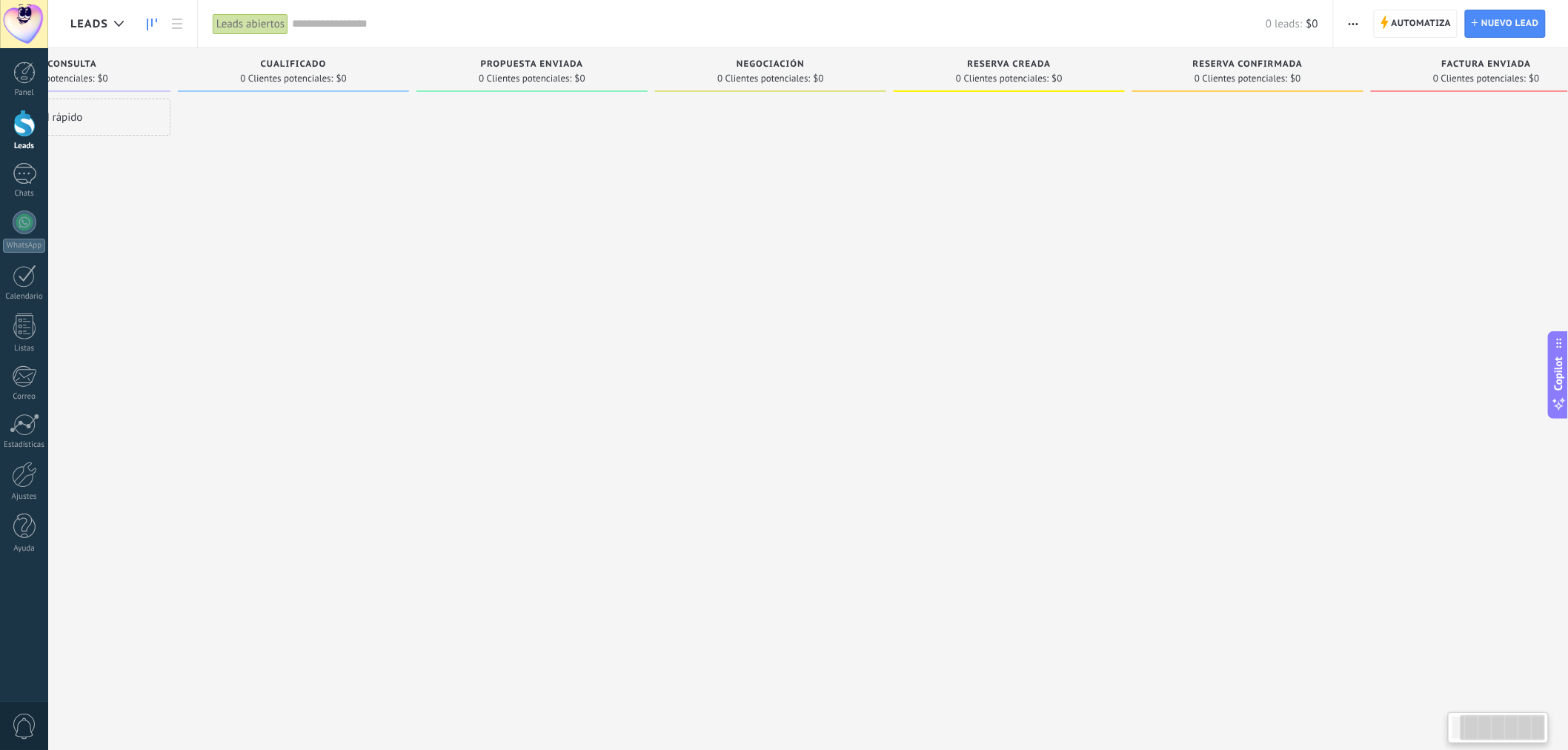
scroll to position [0, 178]
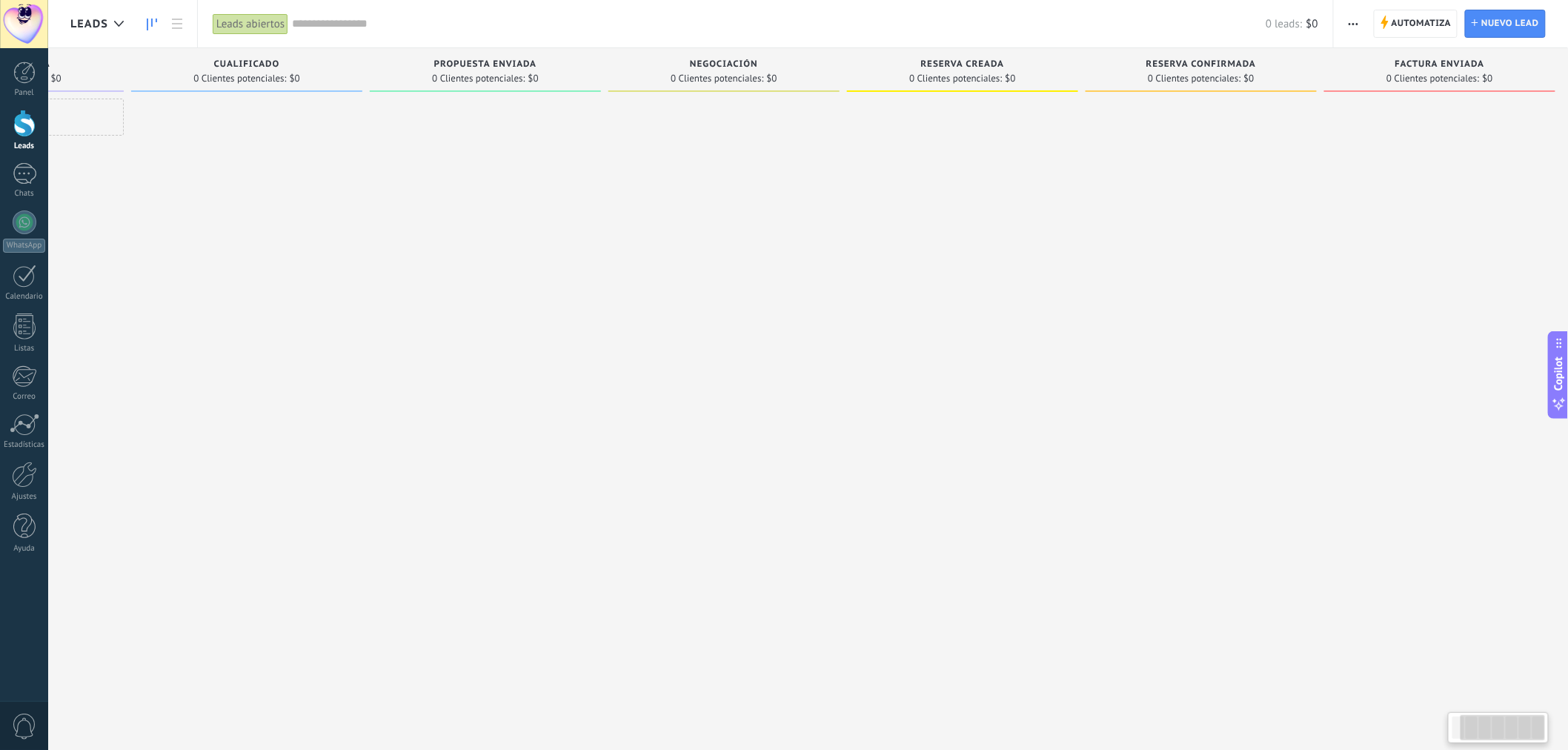
drag, startPoint x: 1257, startPoint y: 80, endPoint x: 1079, endPoint y: 69, distance: 178.3
click at [1079, 69] on div "Reserva creada 0 Clientes potenciales: $0" at bounding box center [966, 351] width 239 height 607
click at [468, 180] on div at bounding box center [476, 377] width 231 height 557
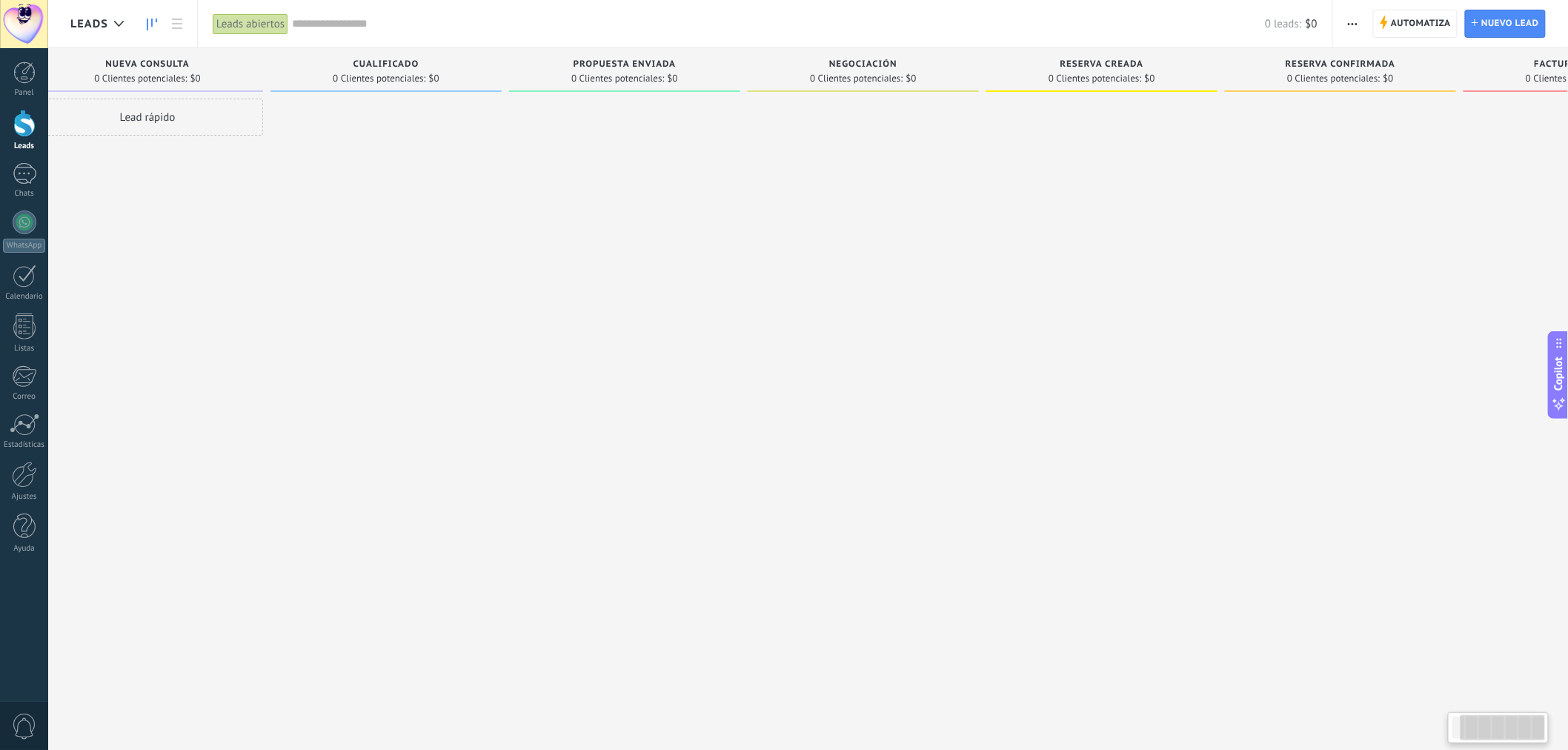
scroll to position [0, 0]
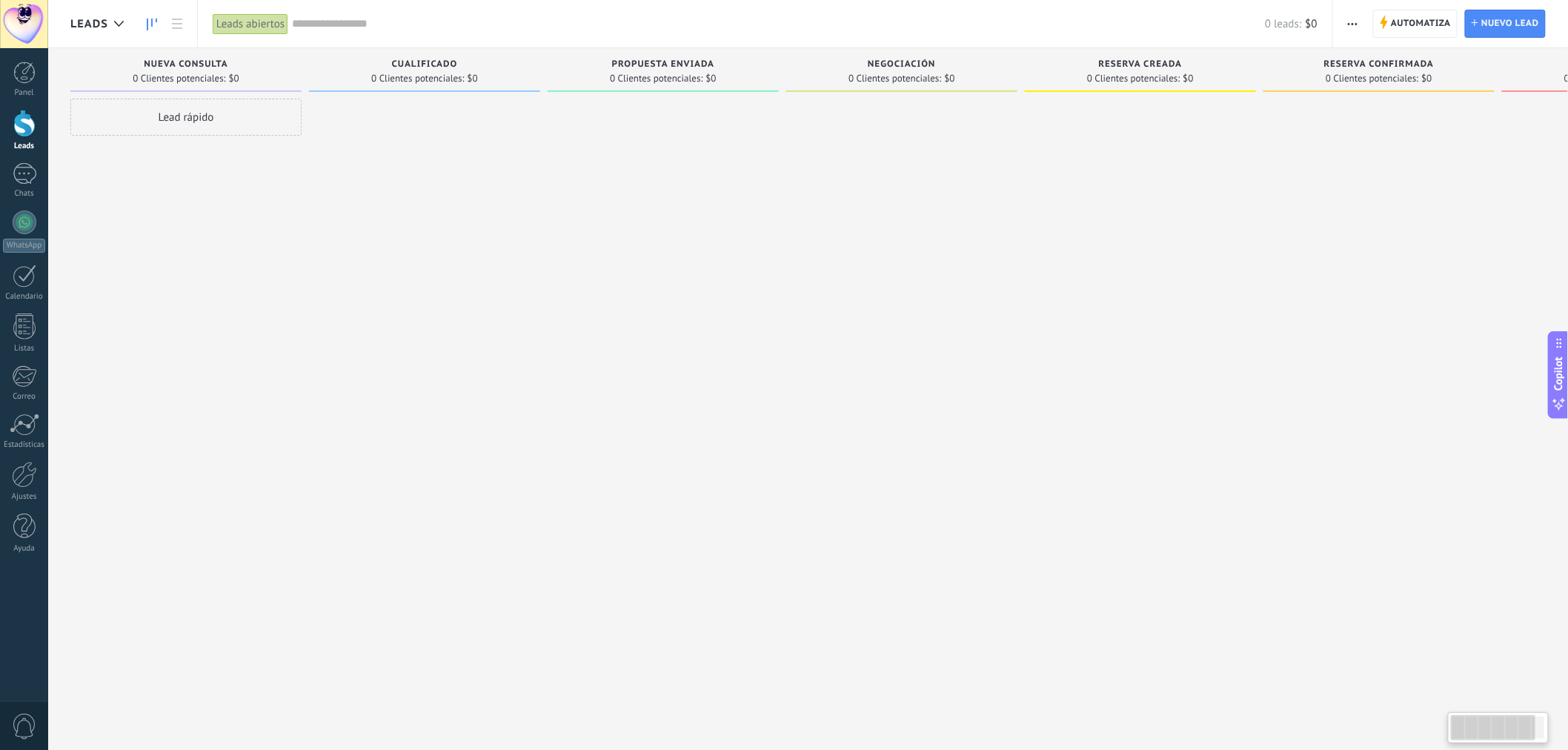
drag, startPoint x: 676, startPoint y: 69, endPoint x: 1073, endPoint y: 35, distance: 398.5
click at [1073, 35] on div "Leads Leads abiertos Aplicar 0 leads: $0 Leads abiertos Mis leads Leads ganados" at bounding box center [808, 388] width 1521 height 775
click at [652, 191] on div at bounding box center [663, 377] width 231 height 557
click at [1356, 27] on span "button" at bounding box center [1352, 23] width 9 height 28
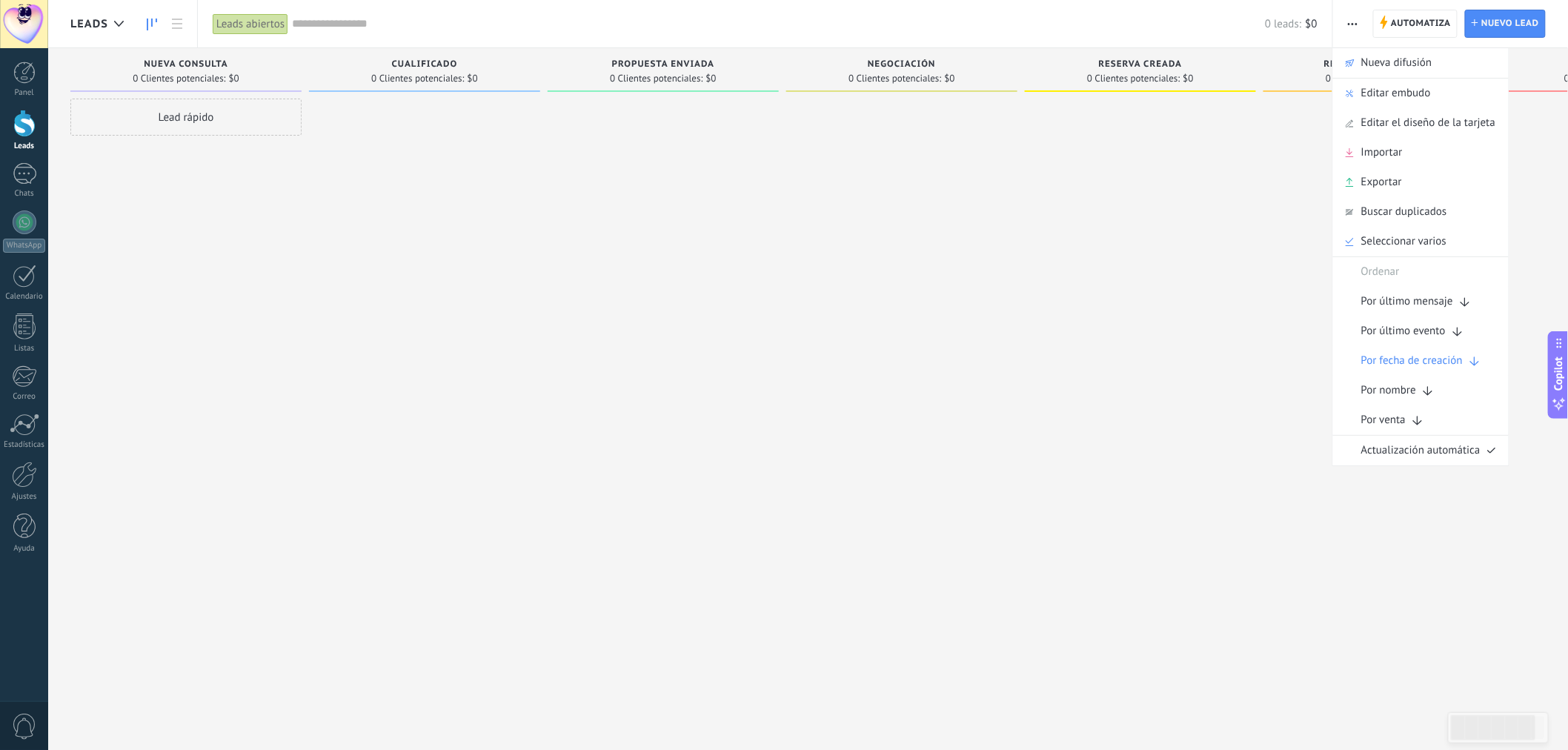
click at [1274, 212] on div at bounding box center [1378, 377] width 231 height 557
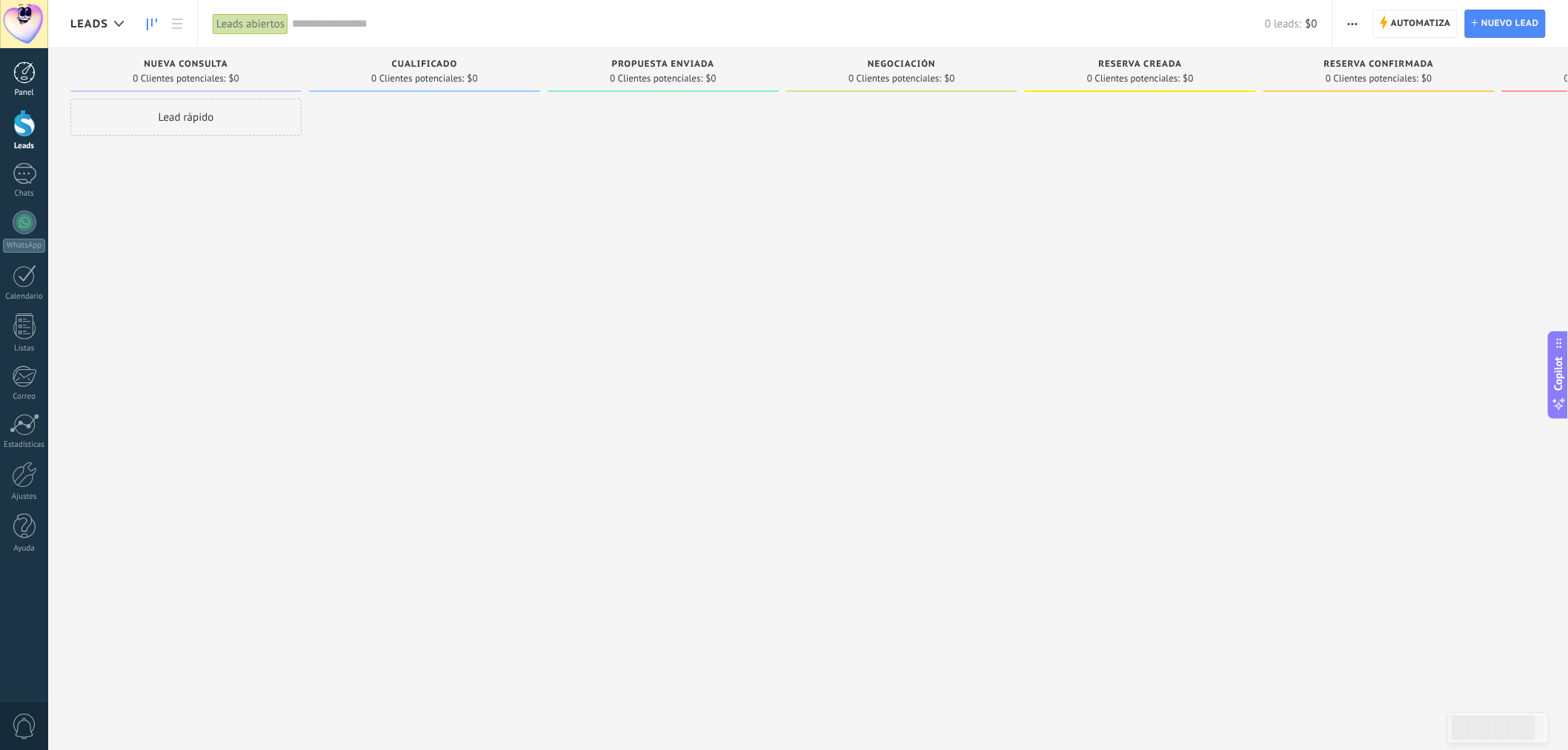
click at [23, 77] on div at bounding box center [25, 73] width 22 height 22
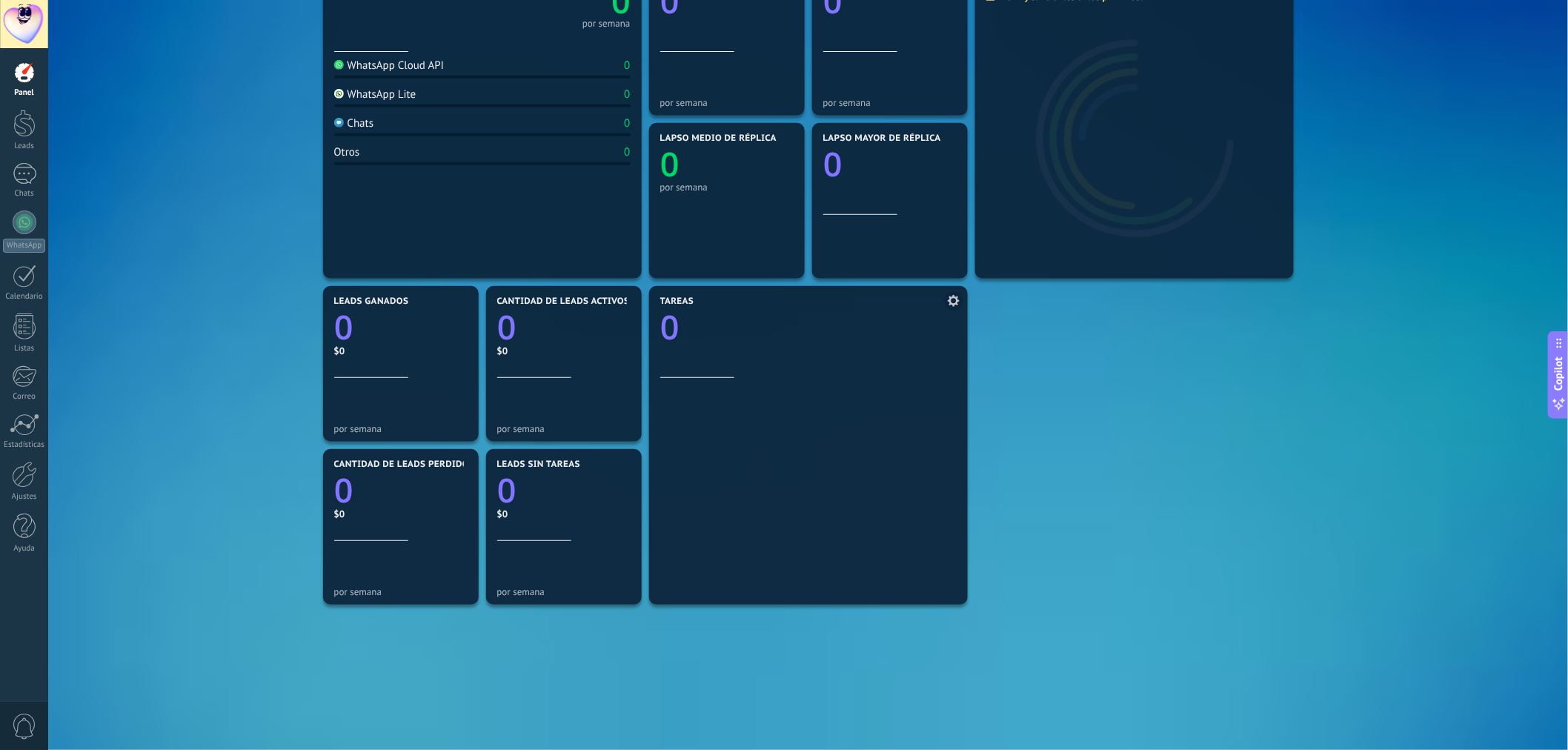
scroll to position [298, 0]
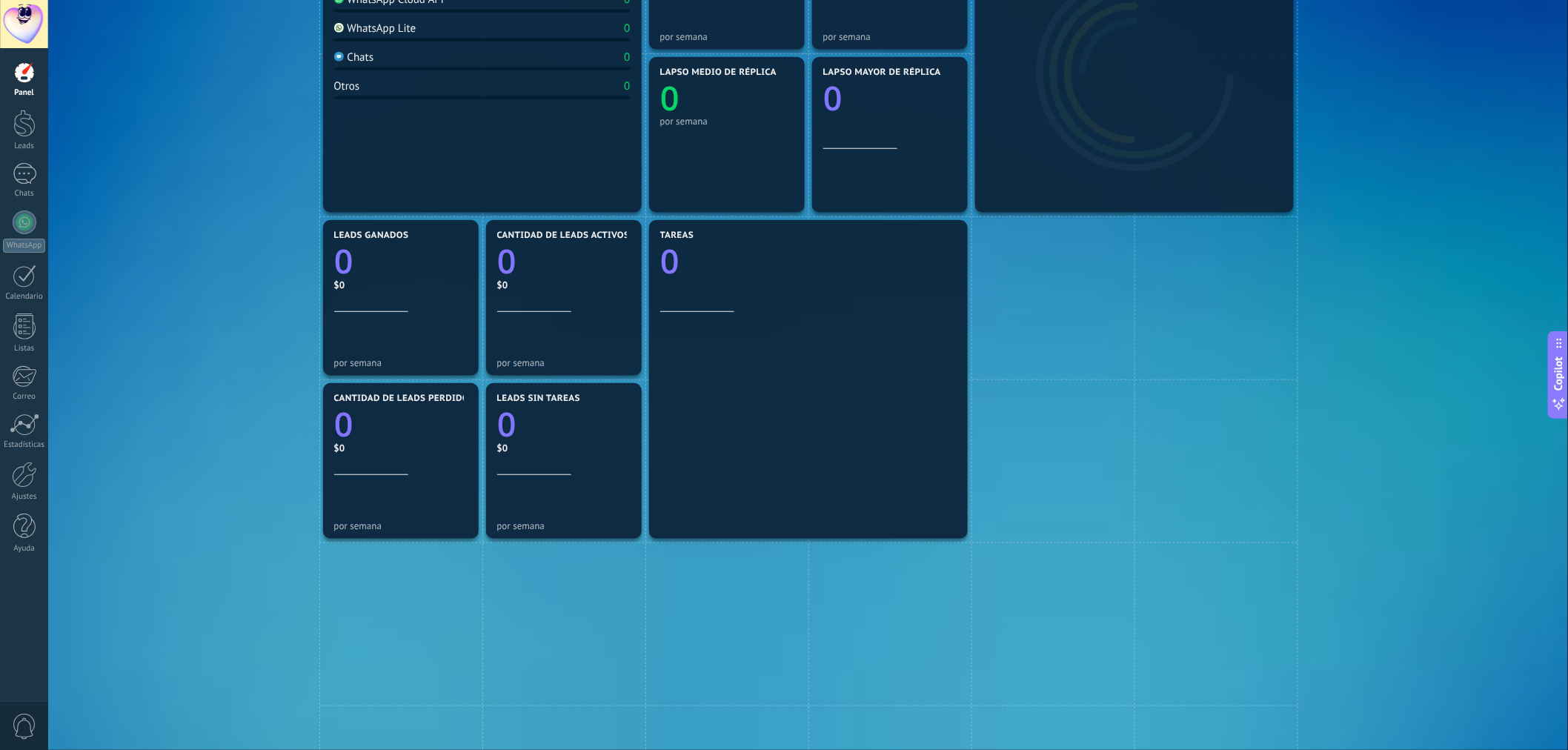
click at [1449, 411] on div "Mensajes entrantes 0 por semana WhatsApp Cloud API 0 WhatsApp Lite 0 Chats 0 Ot…" at bounding box center [808, 460] width 1476 height 1142
click at [10, 126] on link "Leads" at bounding box center [24, 130] width 48 height 41
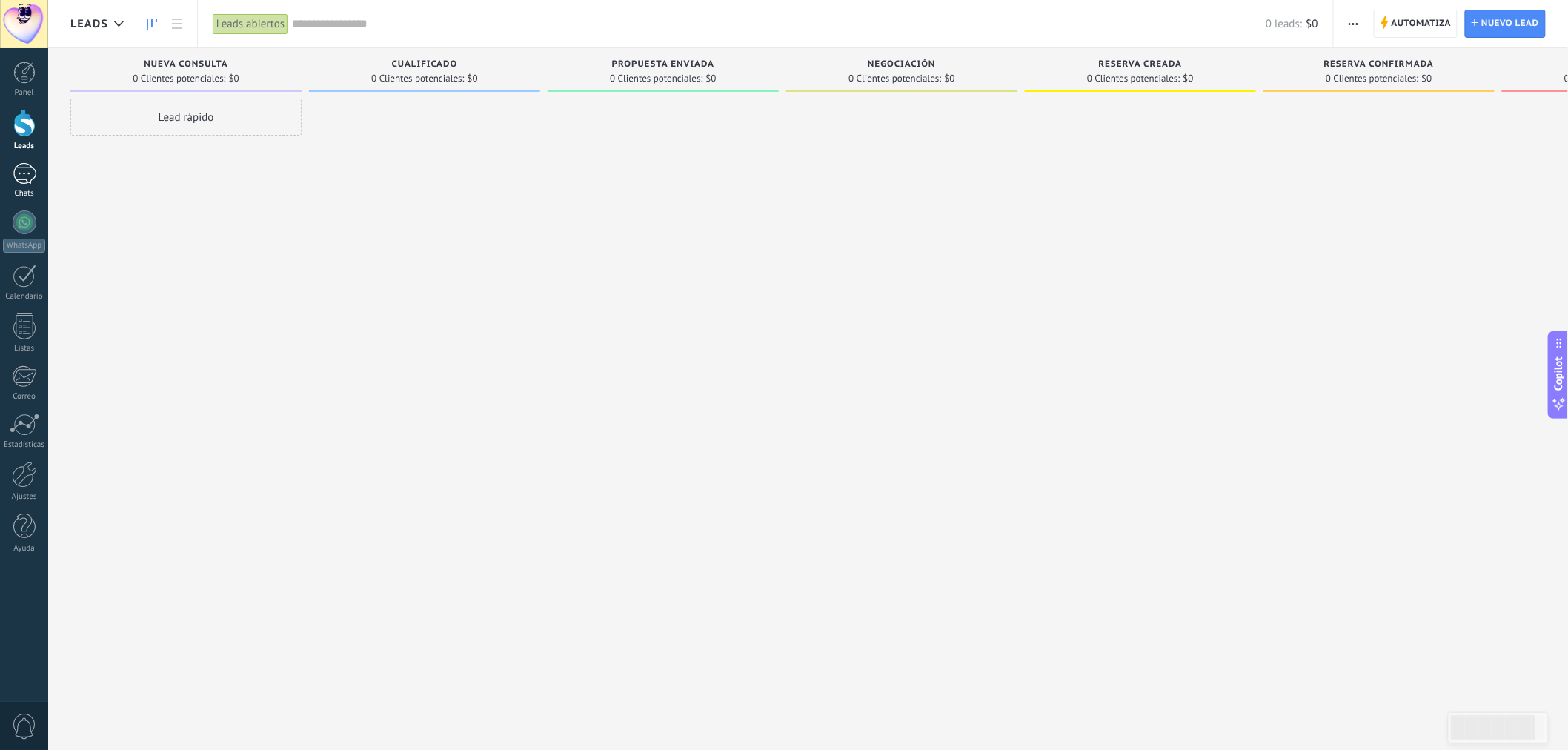
click at [30, 179] on div at bounding box center [25, 174] width 24 height 21
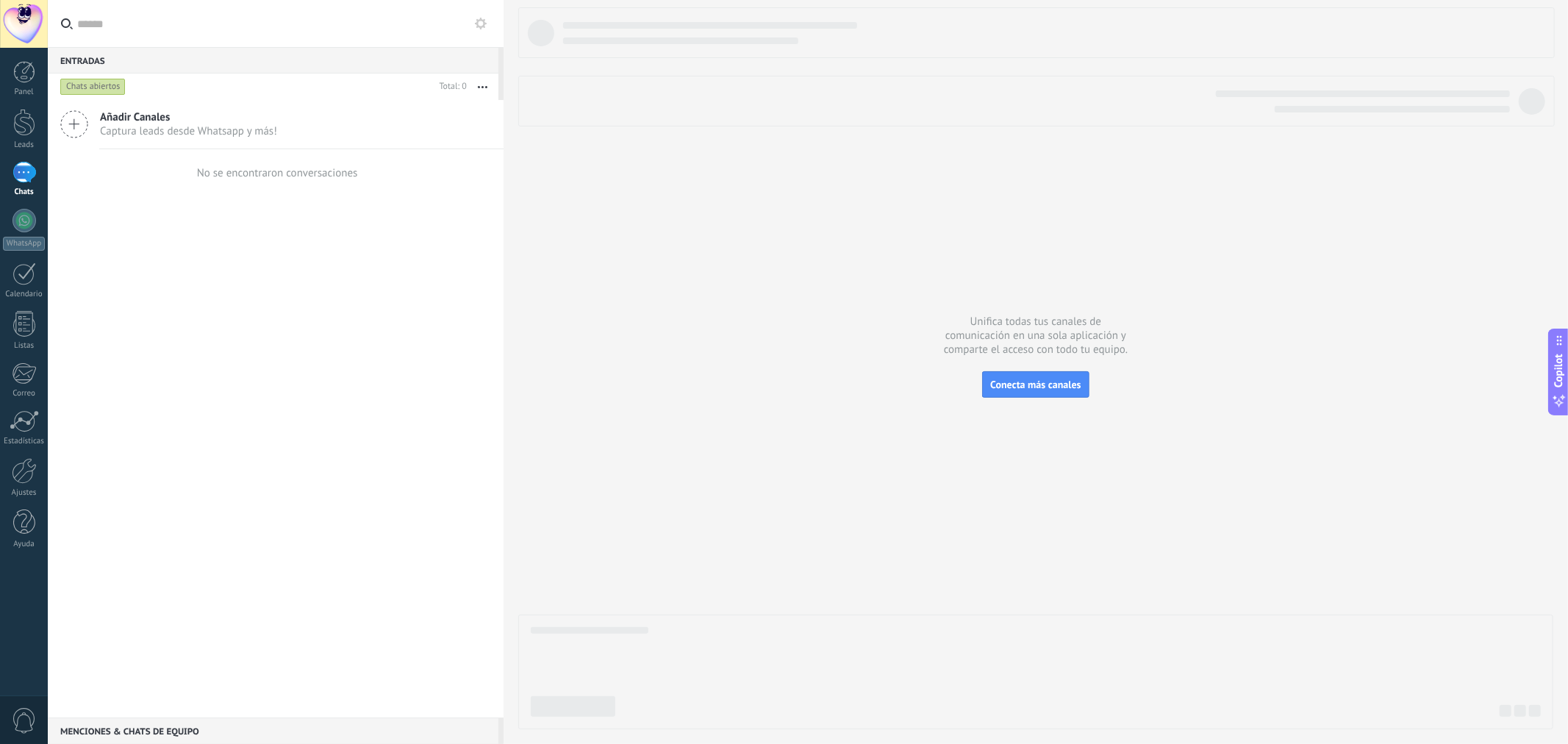
click at [222, 135] on span "Captura leads desde Whatsapp y más!" at bounding box center [188, 131] width 177 height 14
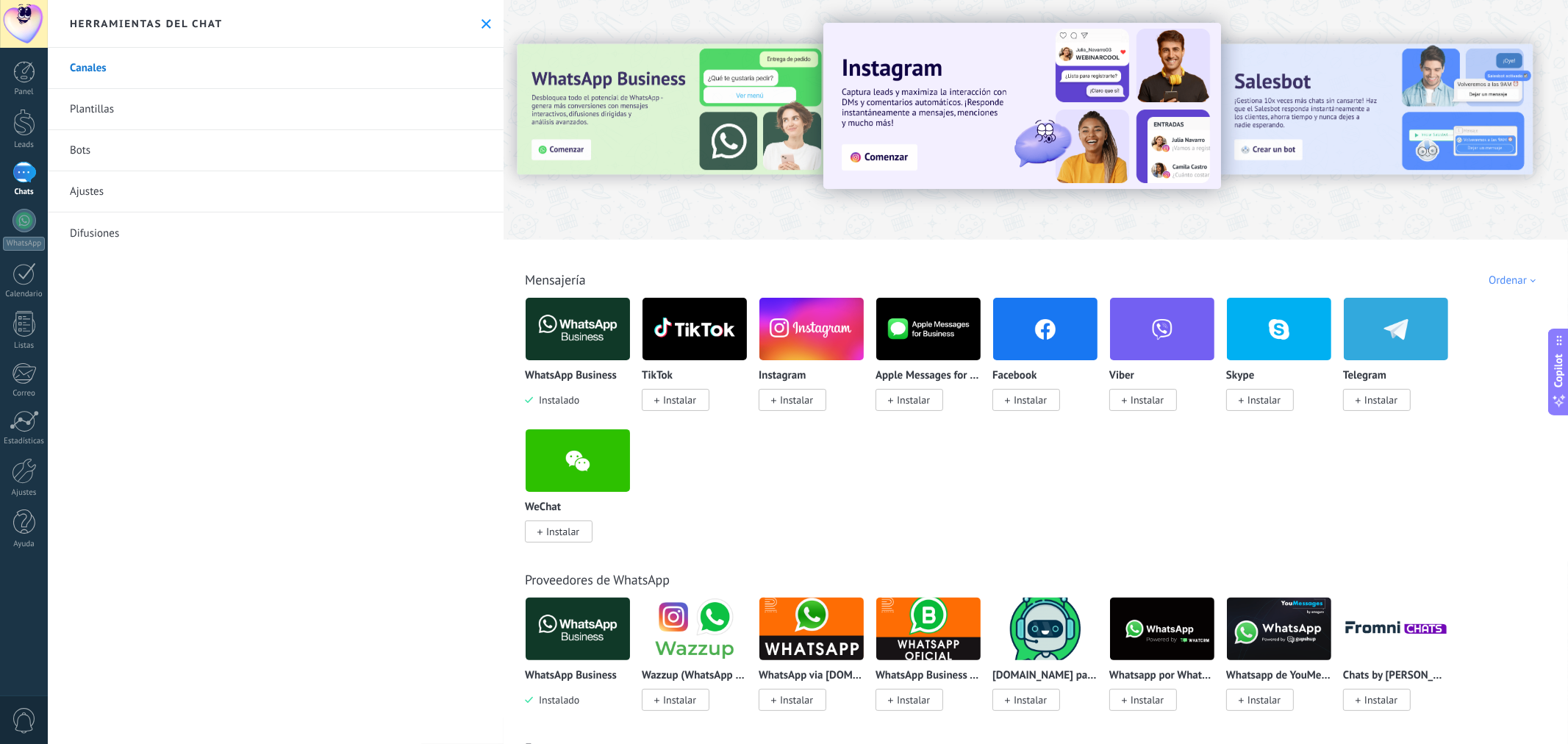
click at [361, 312] on div "Canales Plantillas Bots Ajustes Difusiones" at bounding box center [275, 396] width 456 height 696
click at [27, 174] on div "1" at bounding box center [24, 172] width 24 height 21
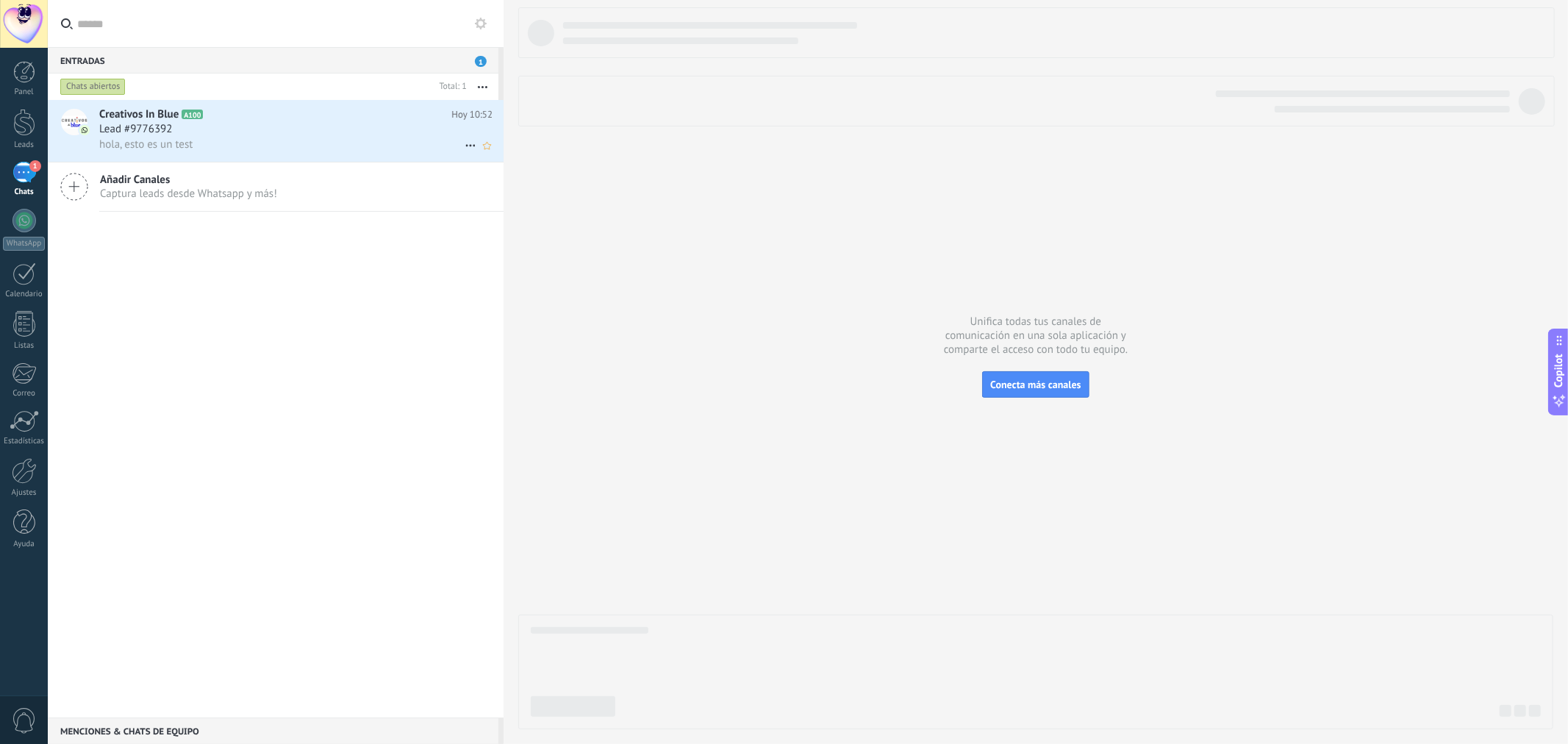
click at [406, 130] on div "Lead #9776392" at bounding box center [295, 129] width 394 height 15
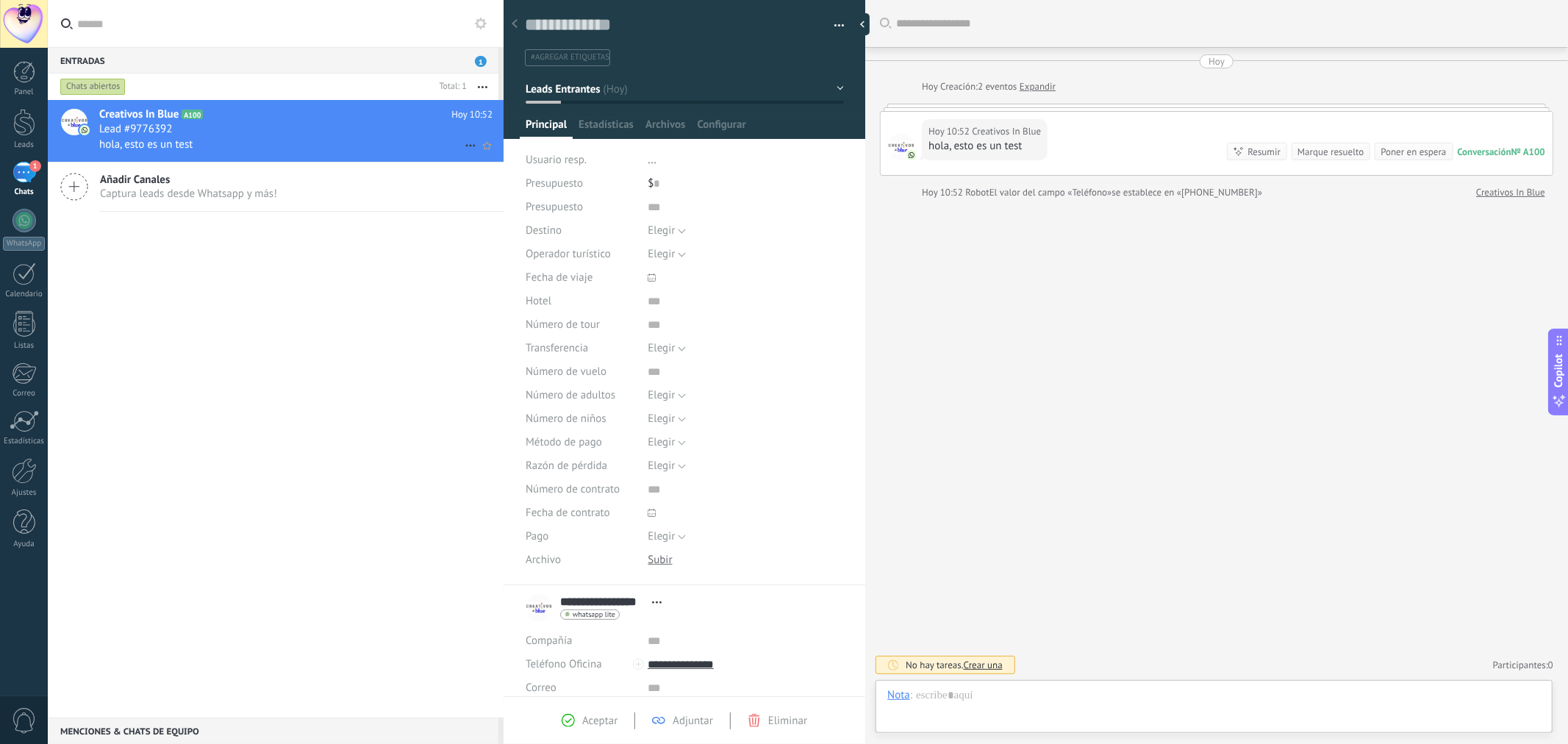
scroll to position [22, 0]
click at [901, 694] on div "Chat" at bounding box center [897, 695] width 21 height 13
click at [999, 531] on div "Buscar Carga más [DATE] [DATE] Creación: 2 eventos Expandir [DATE] 10:52 Creati…" at bounding box center [1216, 372] width 703 height 744
click at [13, 474] on div at bounding box center [24, 471] width 25 height 26
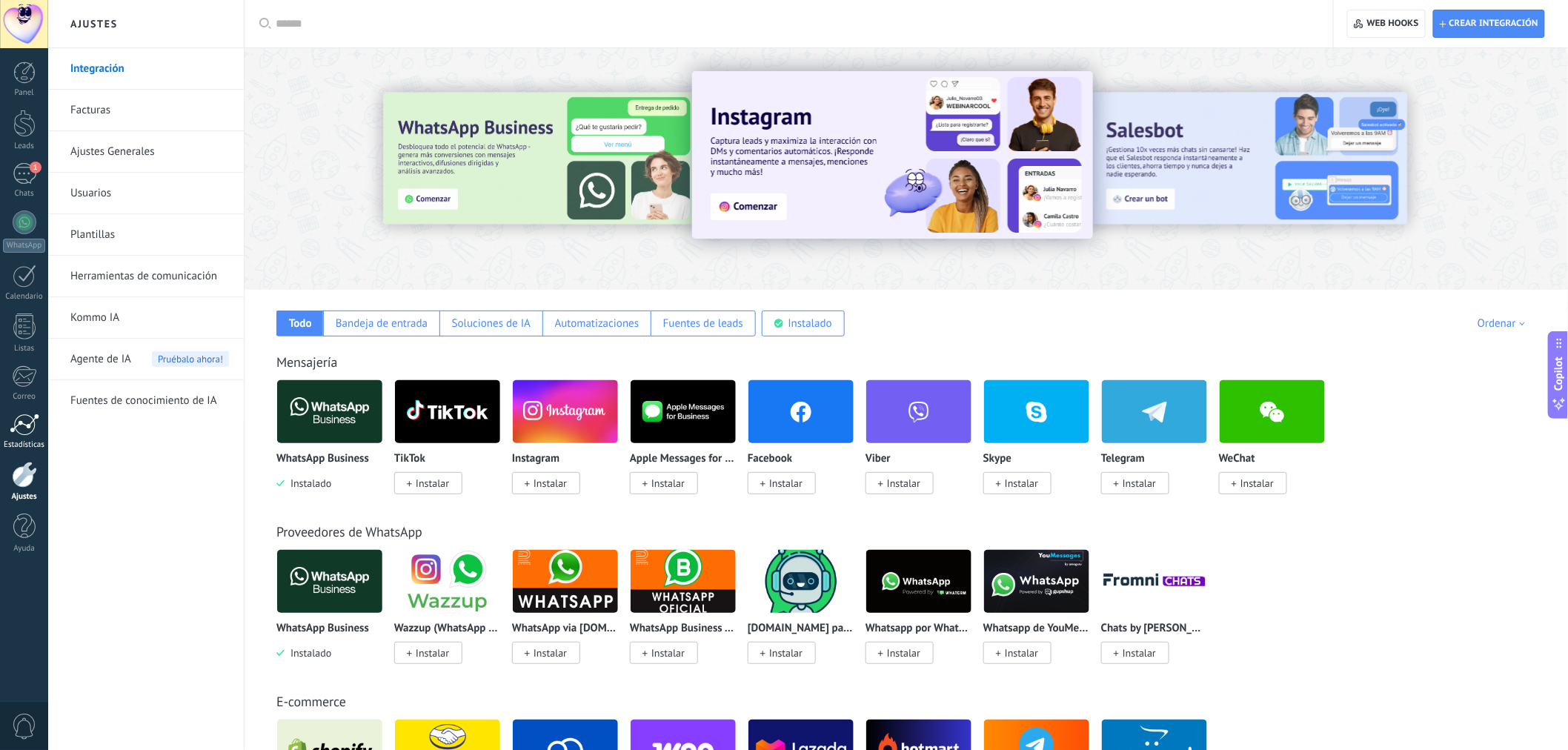
click at [33, 433] on div at bounding box center [24, 425] width 30 height 22
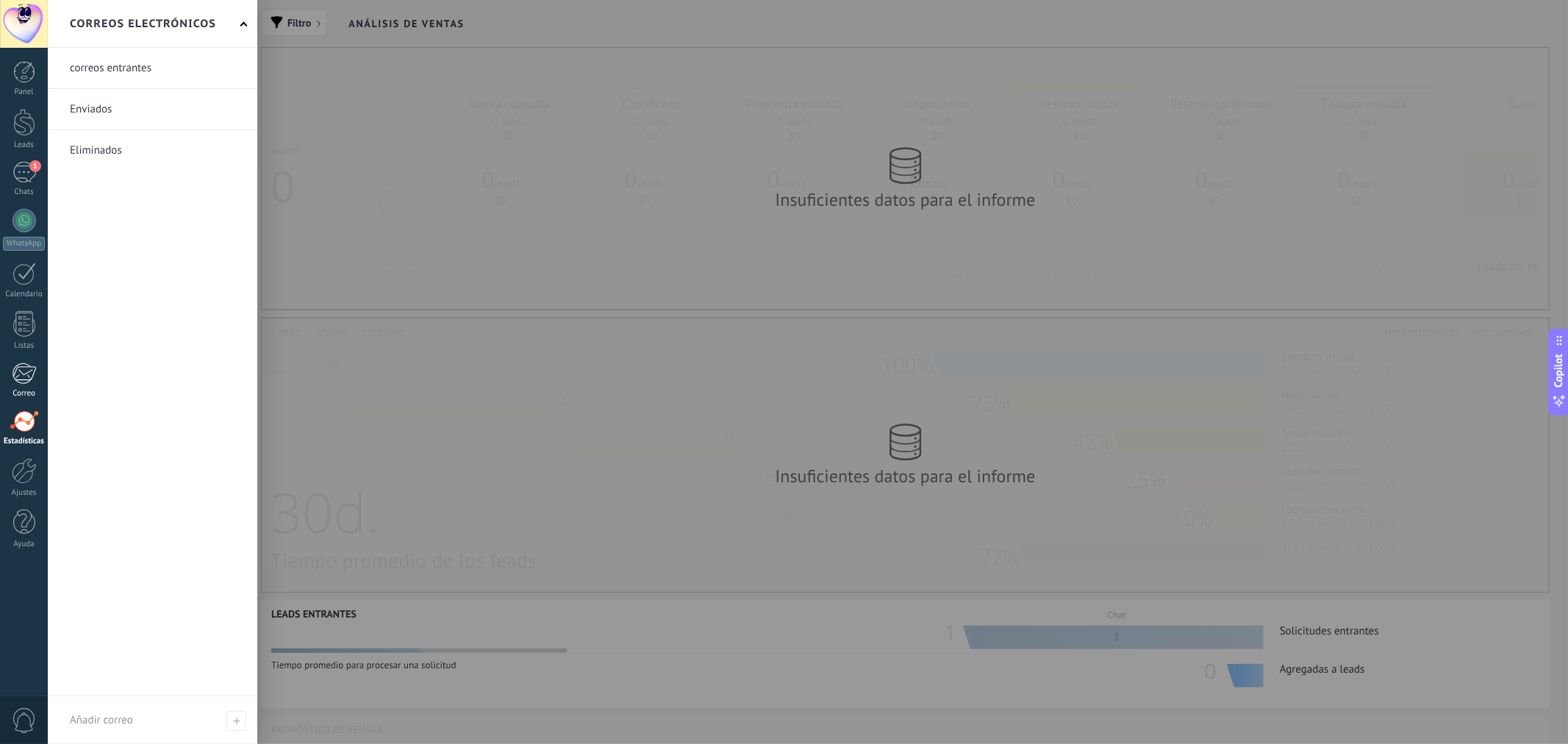
click at [24, 387] on link "Correo" at bounding box center [24, 380] width 48 height 36
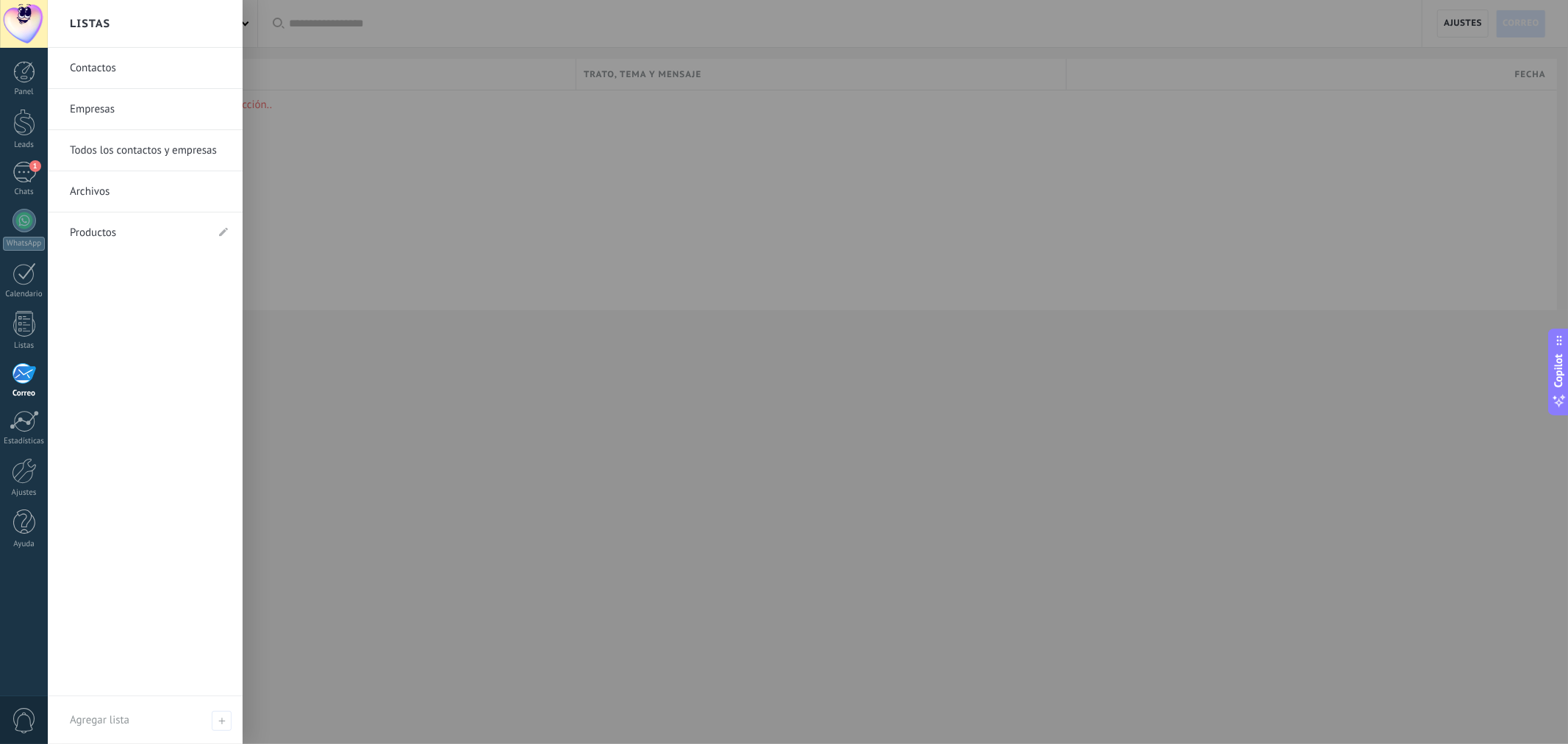
click at [112, 68] on link "Contactos" at bounding box center [149, 68] width 158 height 41
click at [125, 113] on link "Empresas" at bounding box center [149, 109] width 158 height 41
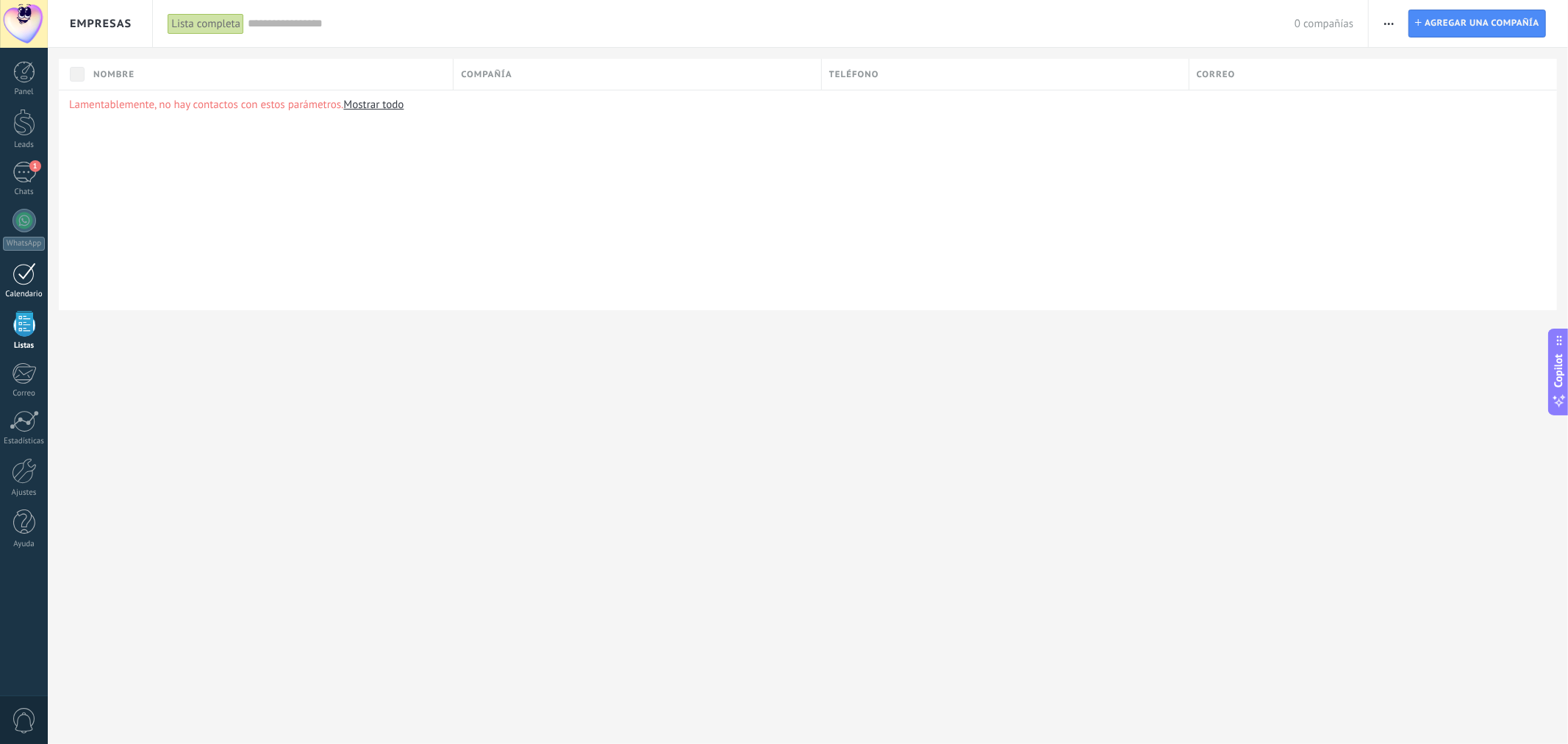
click at [24, 276] on div at bounding box center [24, 274] width 24 height 23
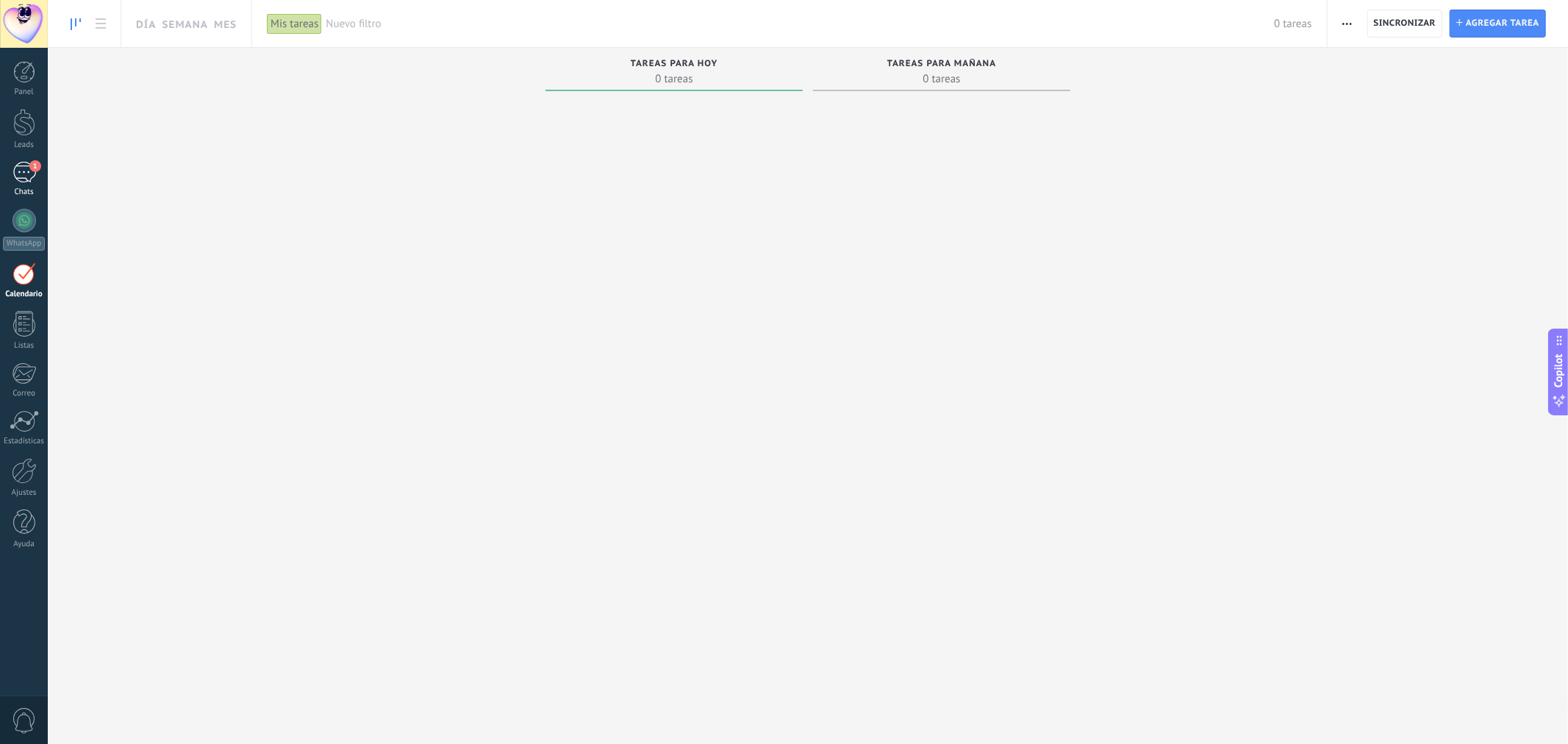
click at [33, 184] on link "1 Chats" at bounding box center [24, 180] width 48 height 35
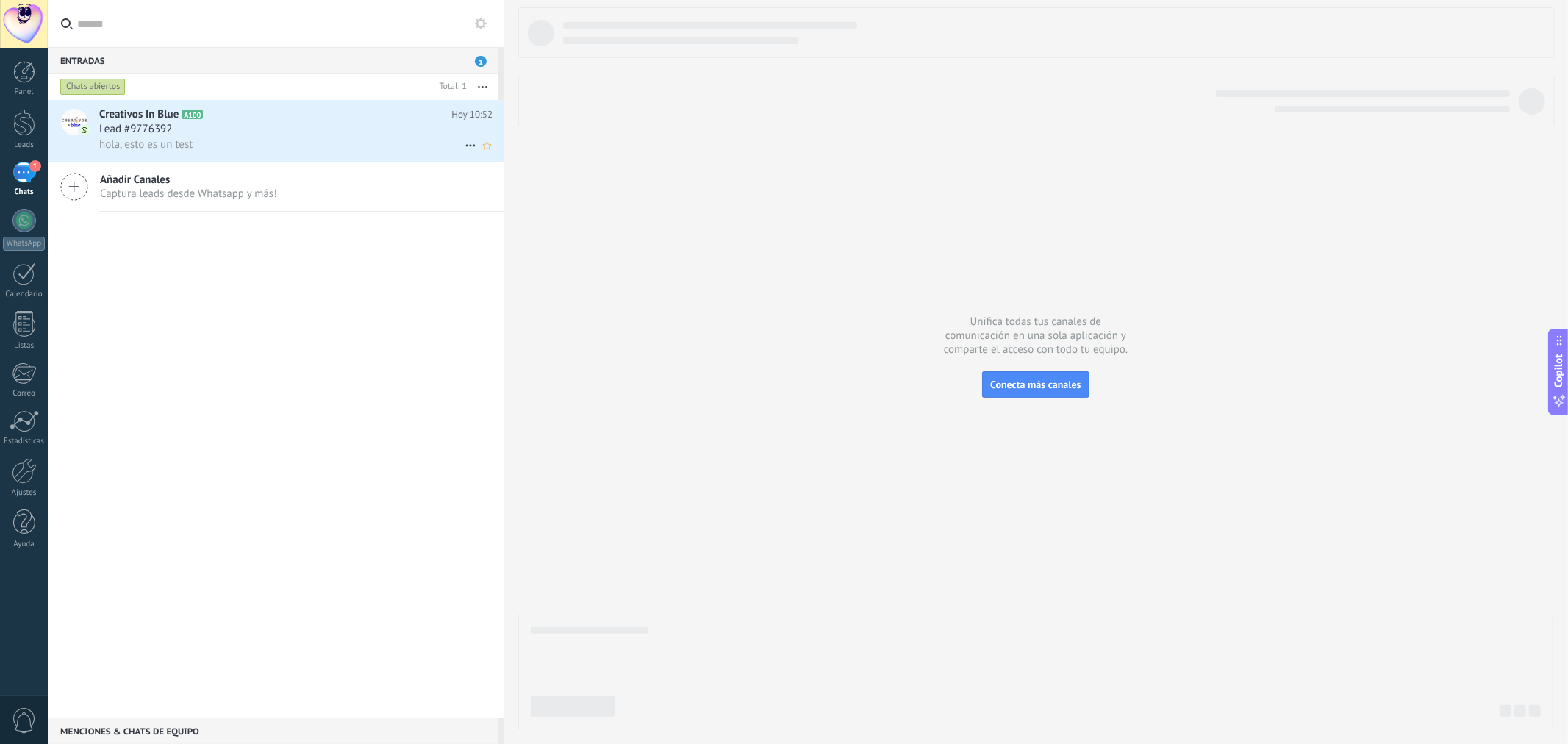
click at [252, 130] on div "Lead #9776392" at bounding box center [295, 129] width 394 height 15
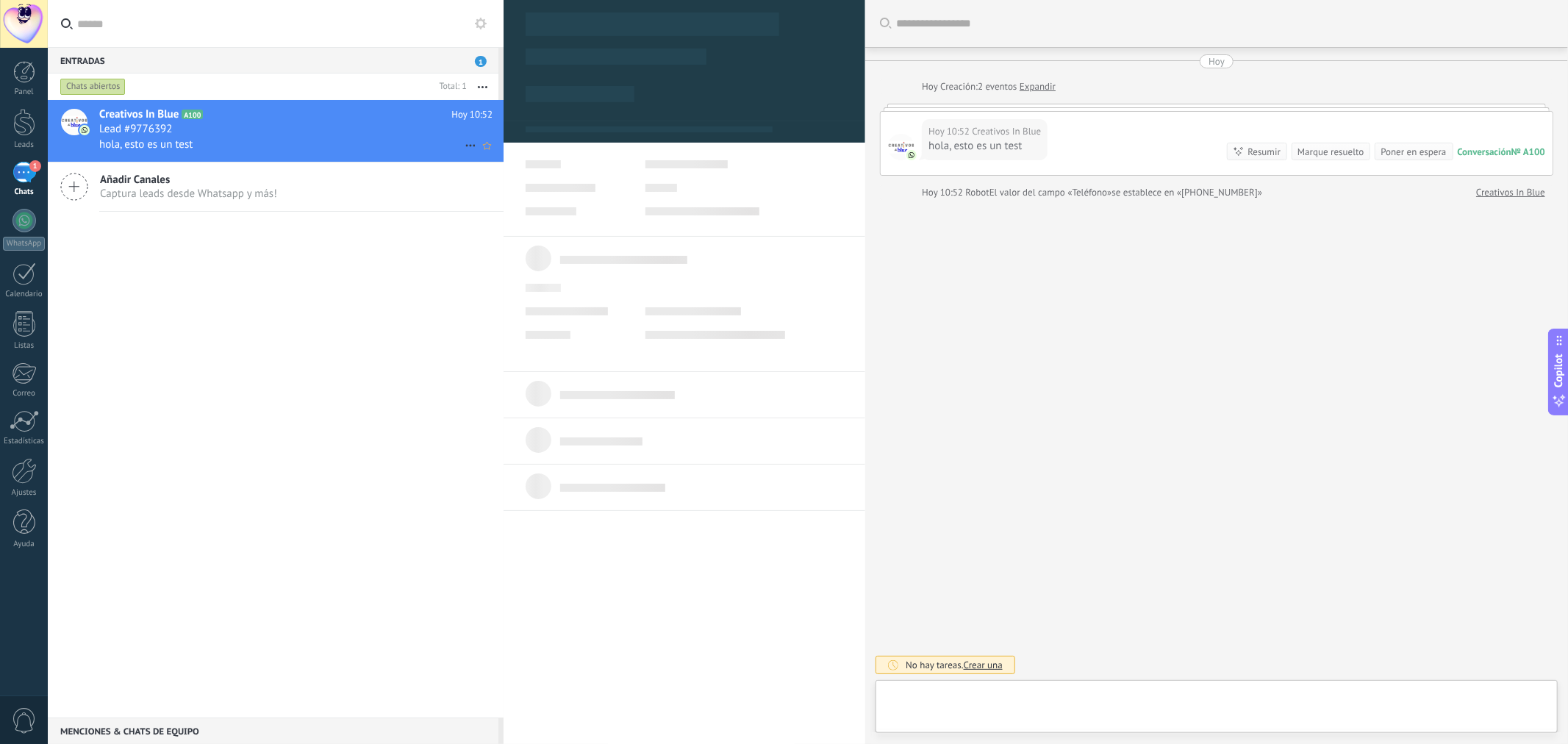
type textarea "**********"
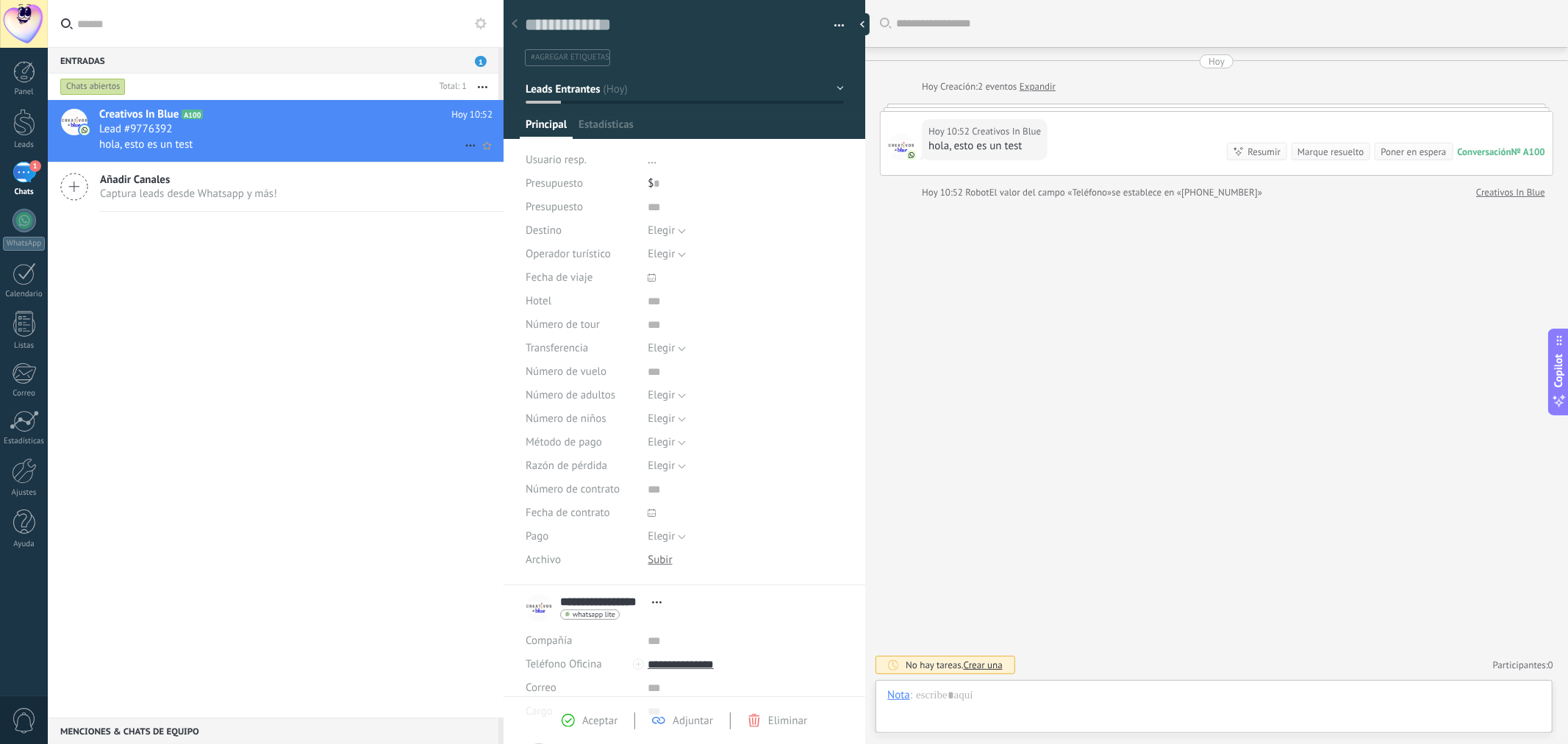
scroll to position [22, 0]
click at [421, 200] on div "Añadir Canales Captura leads desde Whatsapp y más!" at bounding box center [275, 187] width 456 height 50
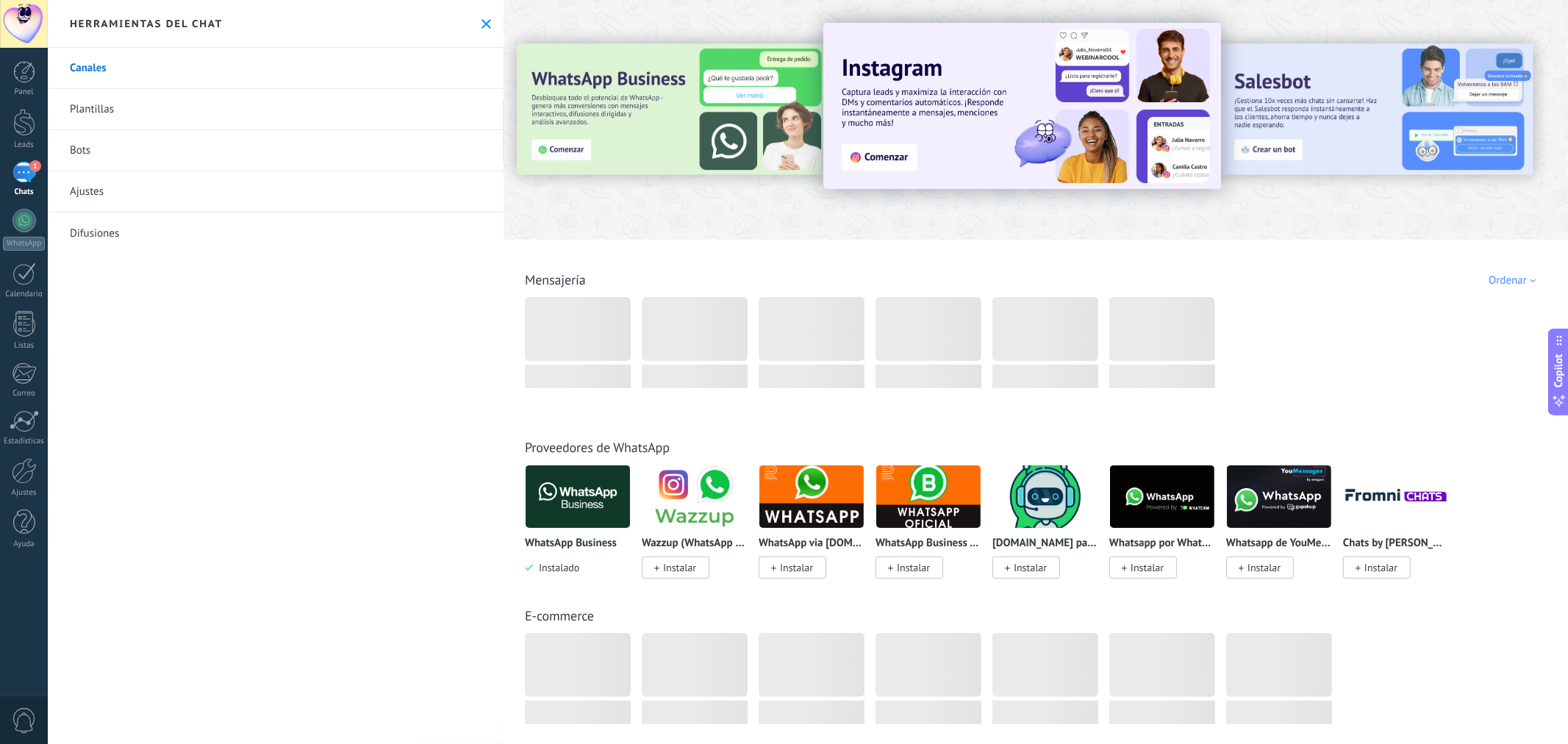
click at [25, 178] on div "1" at bounding box center [24, 172] width 24 height 21
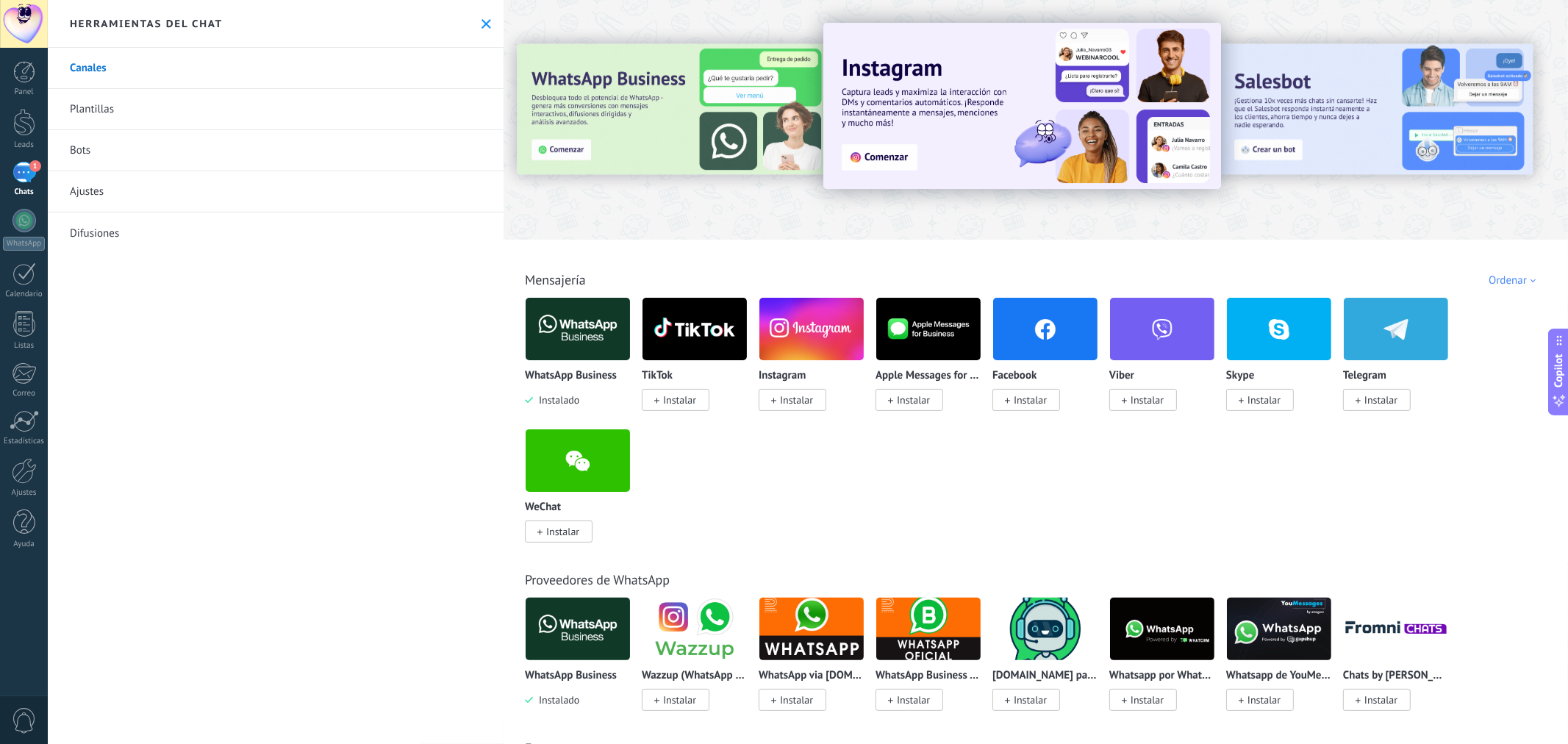
click at [22, 170] on div "1" at bounding box center [24, 172] width 24 height 21
click at [482, 23] on use at bounding box center [486, 24] width 9 height 9
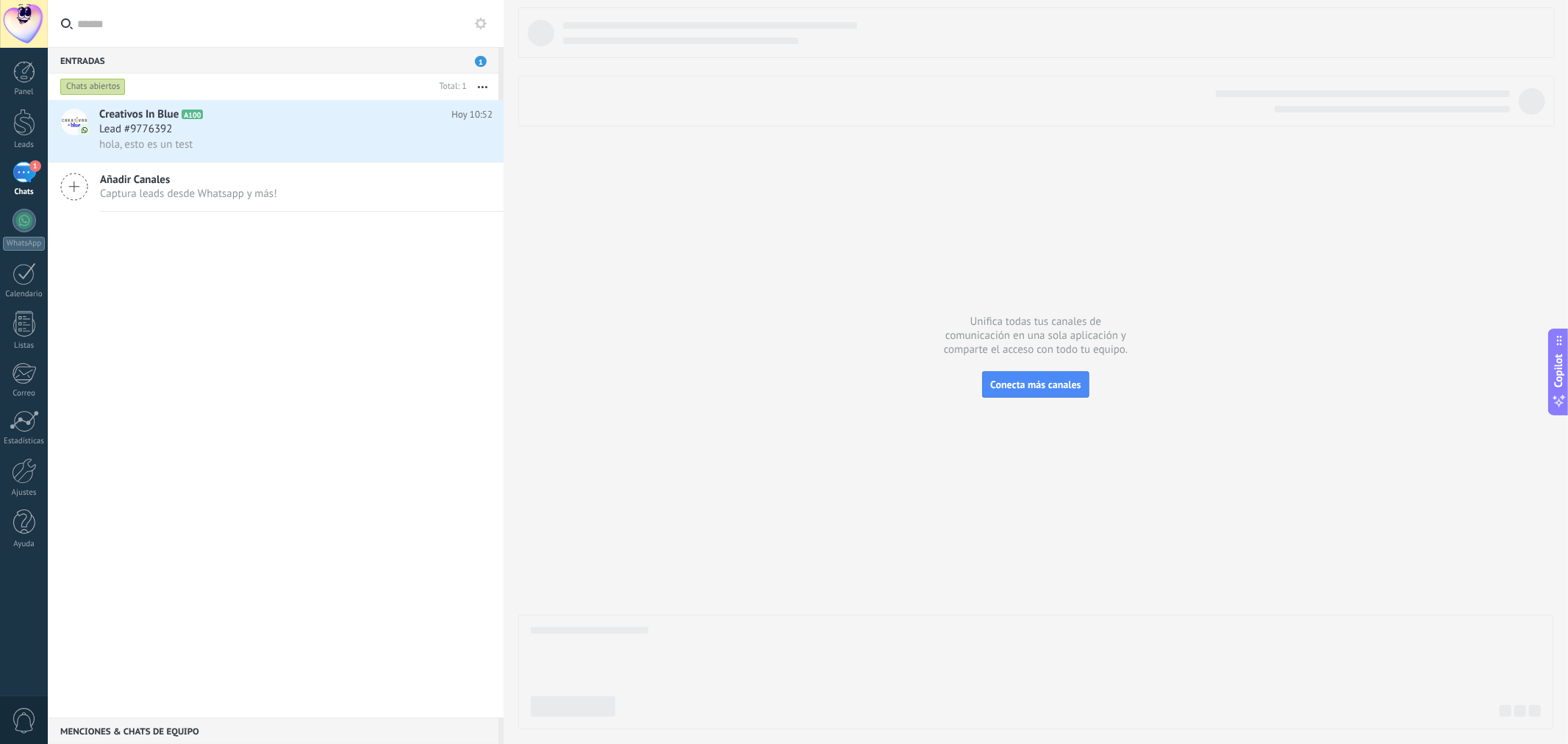
drag, startPoint x: 384, startPoint y: 196, endPoint x: 339, endPoint y: 300, distance: 113.3
click at [339, 300] on div "Creativos In Blue A100 [DATE] 10:52 Lead #9776392 hola, esto es un test Añadir …" at bounding box center [275, 409] width 456 height 618
click at [481, 26] on use at bounding box center [481, 24] width 12 height 12
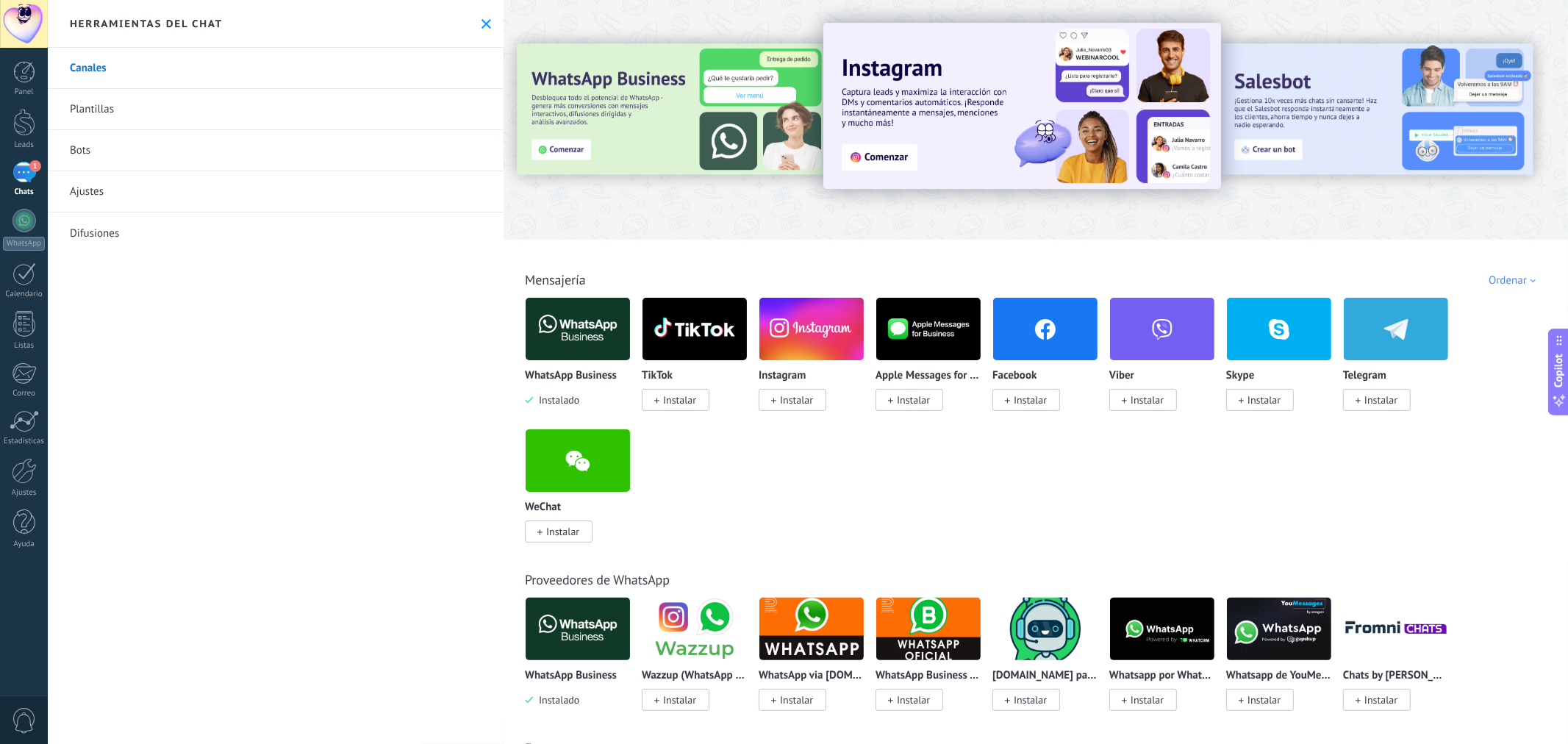
click at [482, 26] on icon at bounding box center [486, 24] width 9 height 9
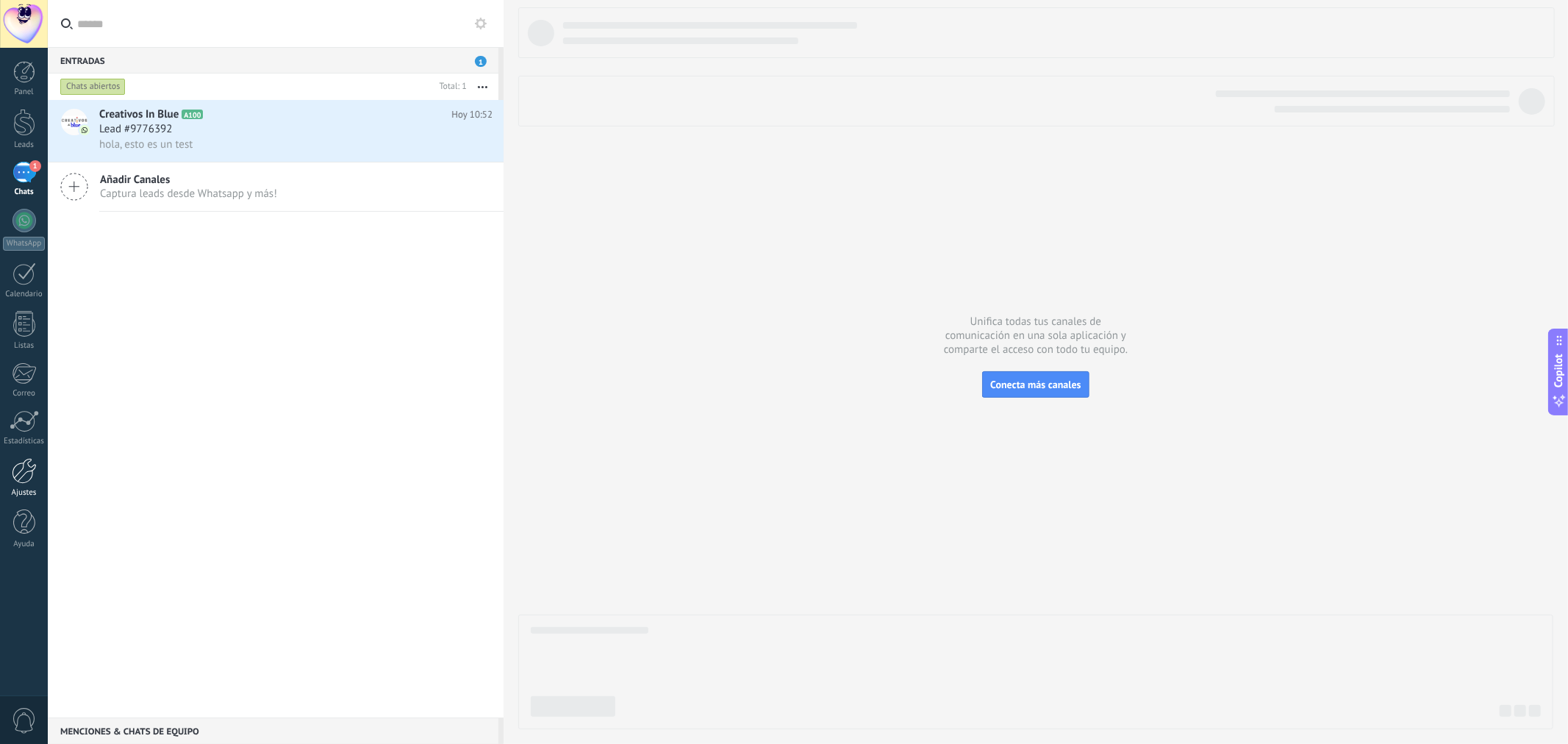
click at [12, 471] on div at bounding box center [24, 471] width 25 height 26
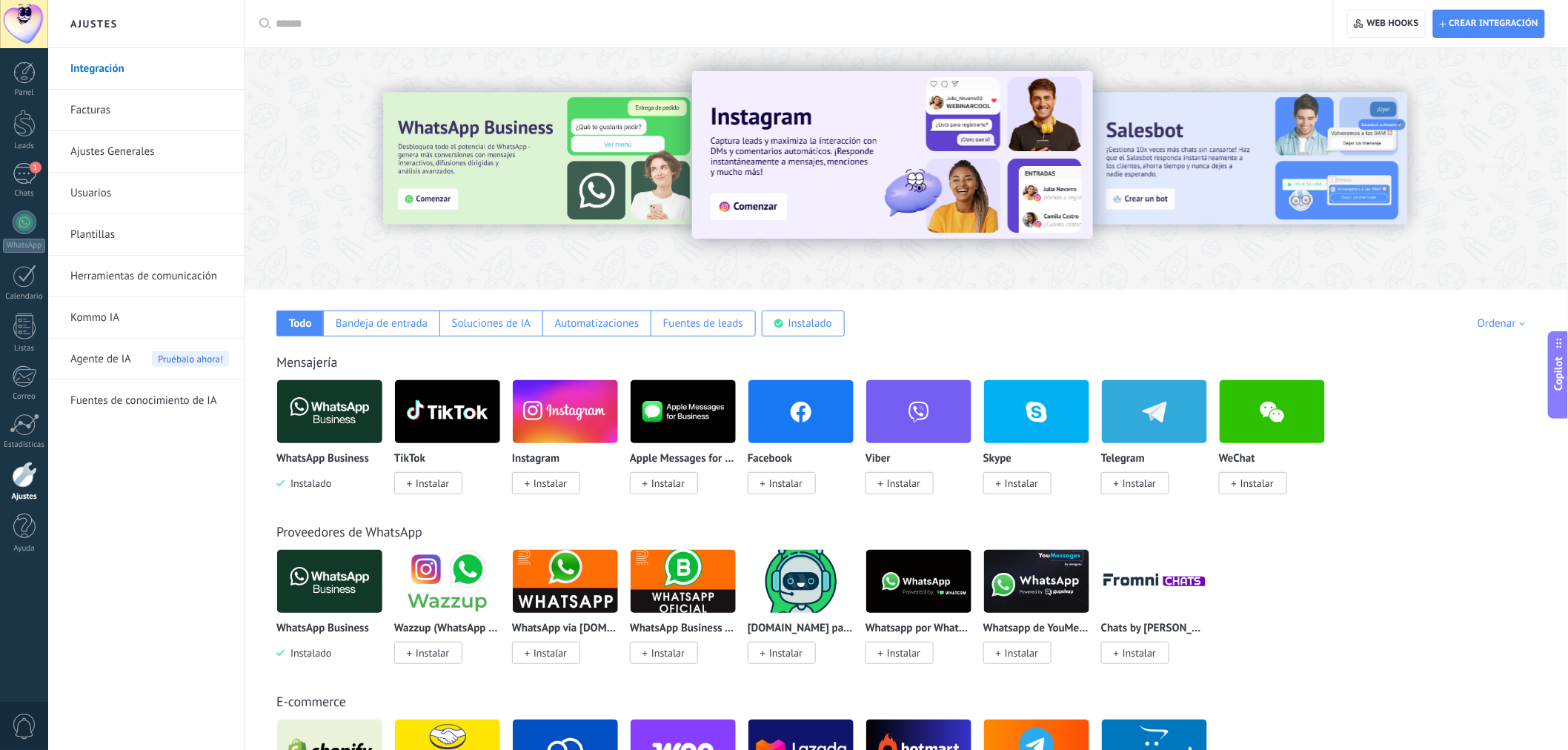
click at [99, 196] on link "Usuarios" at bounding box center [149, 193] width 158 height 41
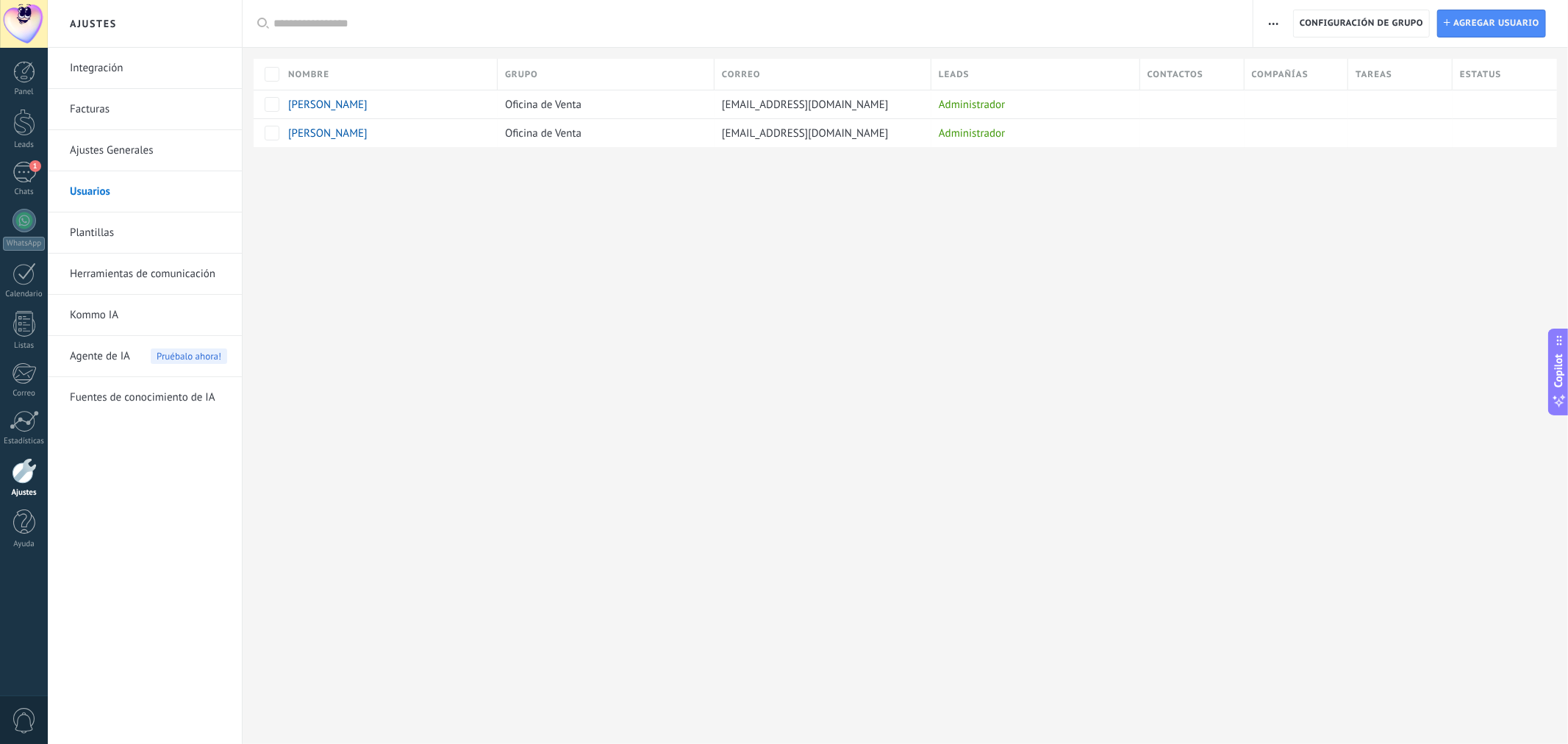
click at [506, 233] on div "Ajustes Integración Facturas Ajustes Generales Usuarios Plantillas Herramientas…" at bounding box center [808, 372] width 1520 height 744
click at [1503, 18] on span "Agregar usuario" at bounding box center [1497, 24] width 86 height 27
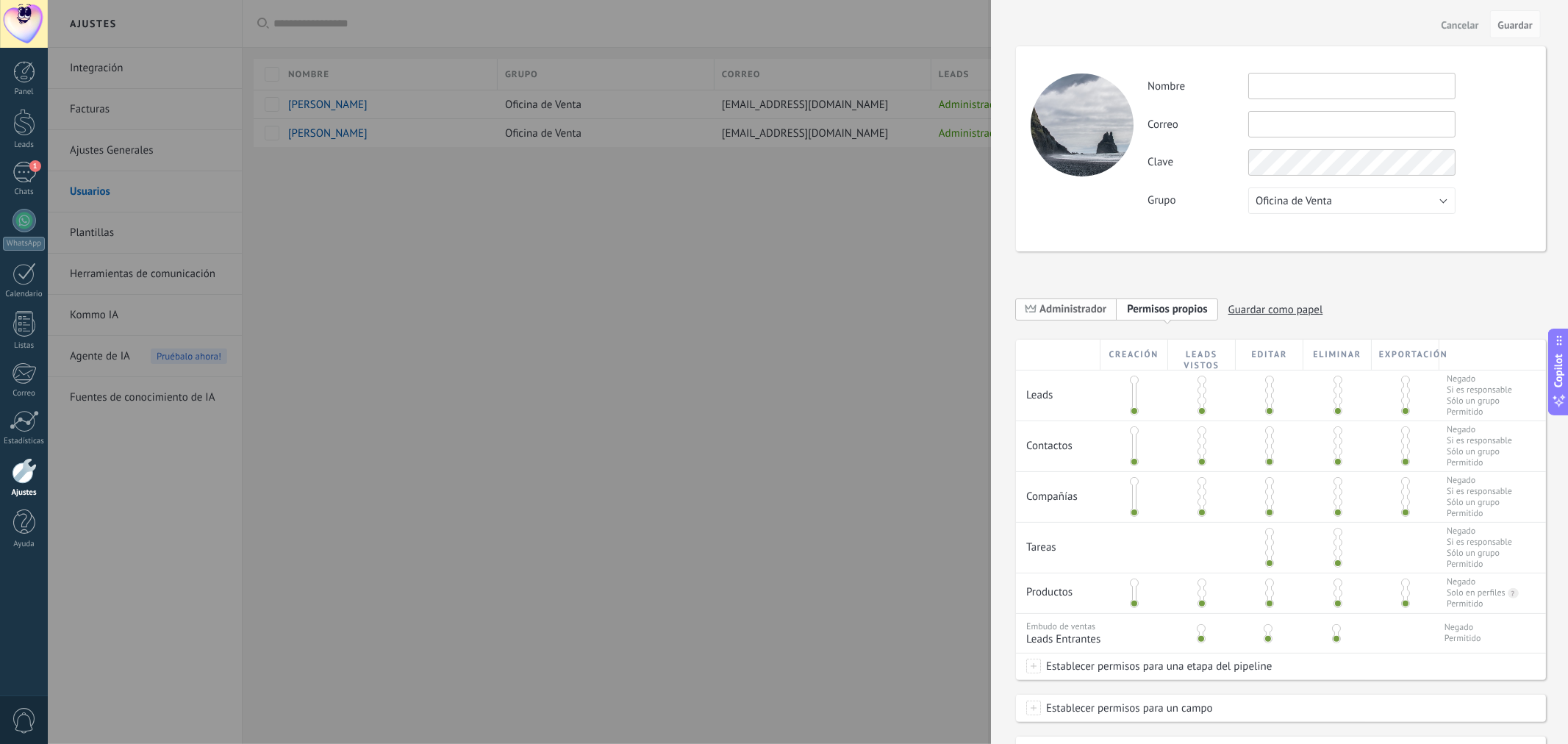
click at [1094, 302] on span "Administrador" at bounding box center [1074, 309] width 67 height 14
click at [1158, 306] on span "Personalizar permisos" at bounding box center [1179, 309] width 104 height 14
click at [1325, 201] on span "Oficina de Venta" at bounding box center [1294, 201] width 76 height 14
click at [1325, 201] on span "Oficina de Venta" at bounding box center [1345, 201] width 211 height 14
click at [1284, 83] on input "text" at bounding box center [1351, 86] width 207 height 27
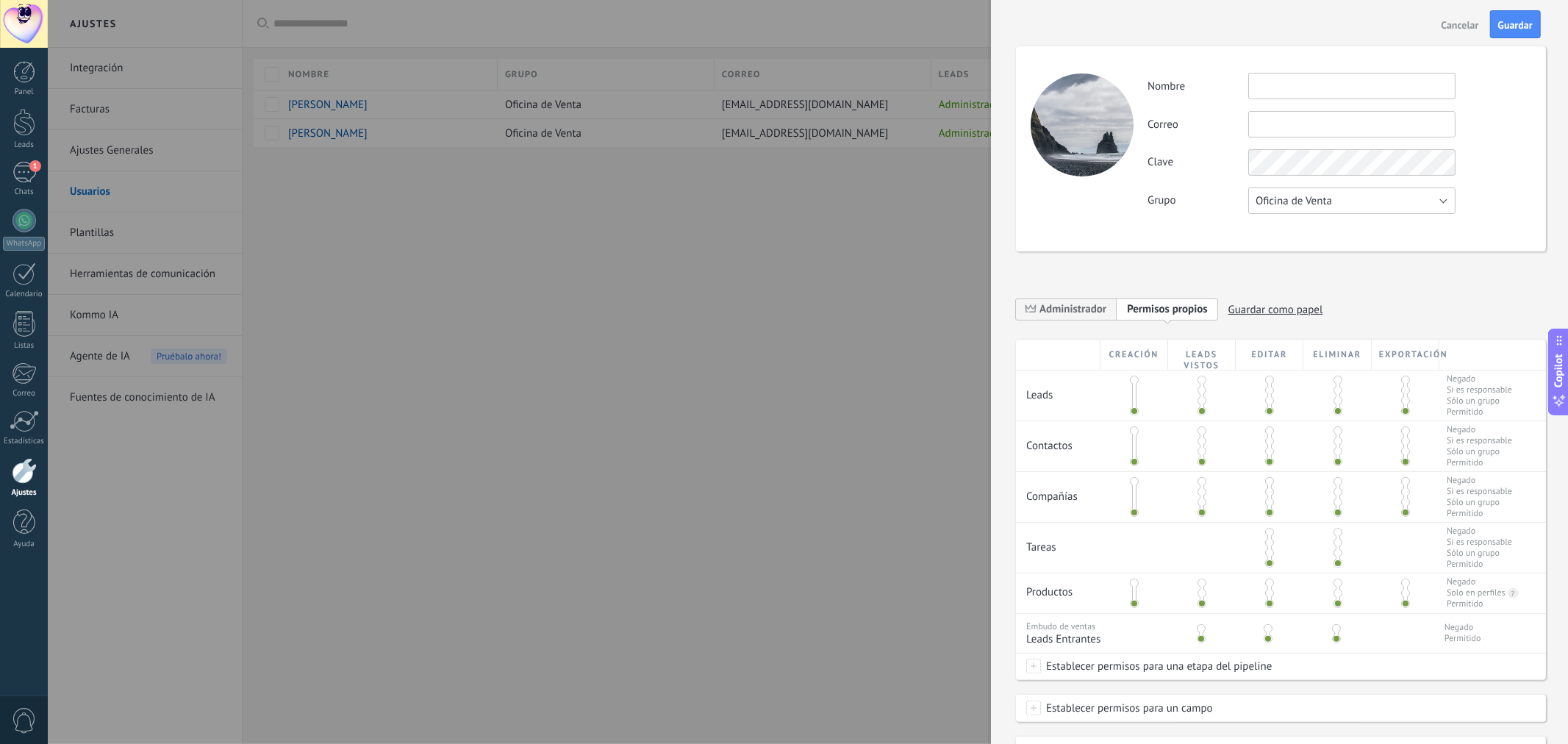
click at [1351, 207] on button "Oficina de Venta" at bounding box center [1351, 201] width 207 height 27
click at [1354, 196] on span "Oficina de Venta" at bounding box center [1345, 201] width 211 height 14
click at [928, 281] on div at bounding box center [784, 372] width 1568 height 744
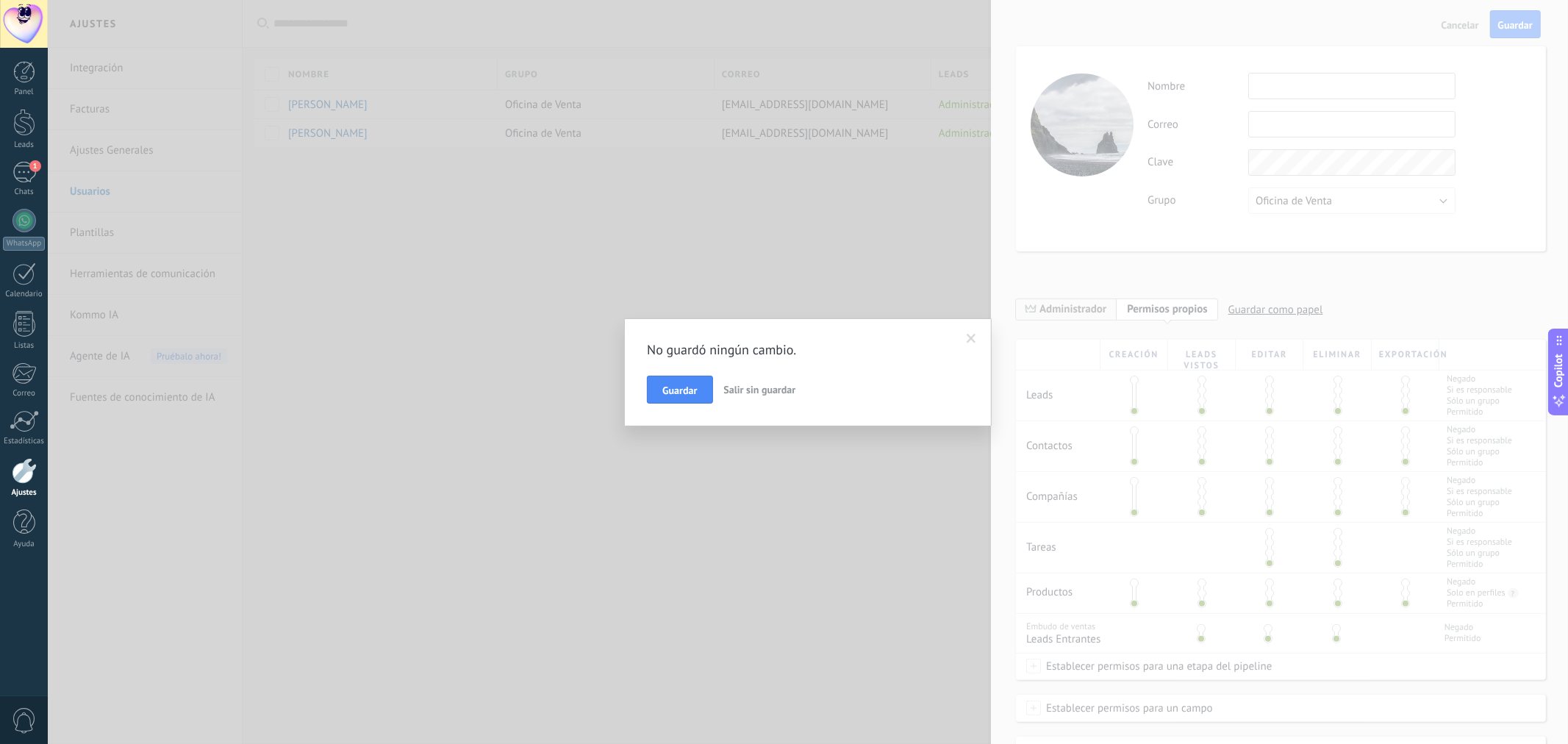
click at [737, 394] on span "Salir sin guardar" at bounding box center [760, 390] width 72 height 13
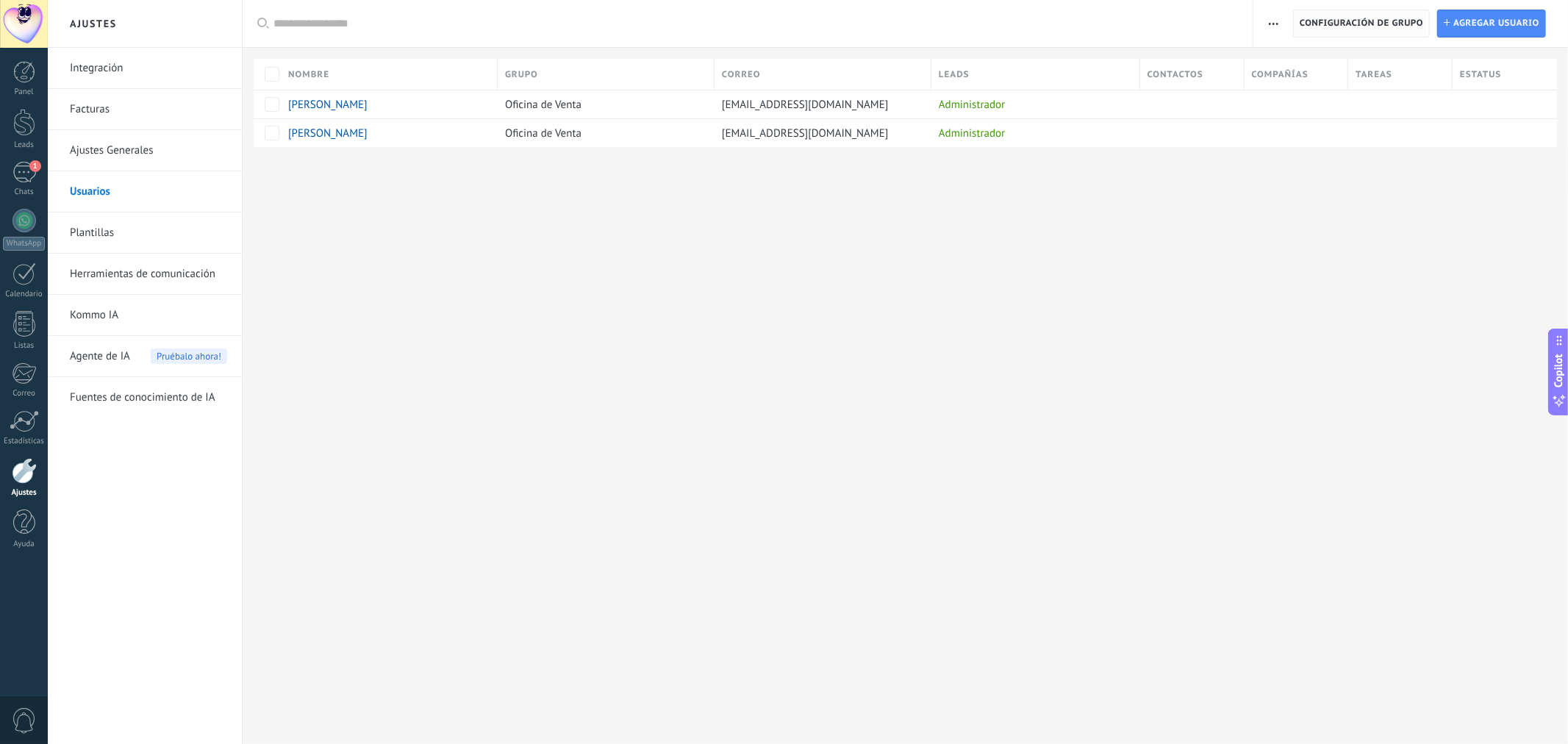
click at [1333, 21] on span "Configuración de grupo" at bounding box center [1362, 24] width 123 height 27
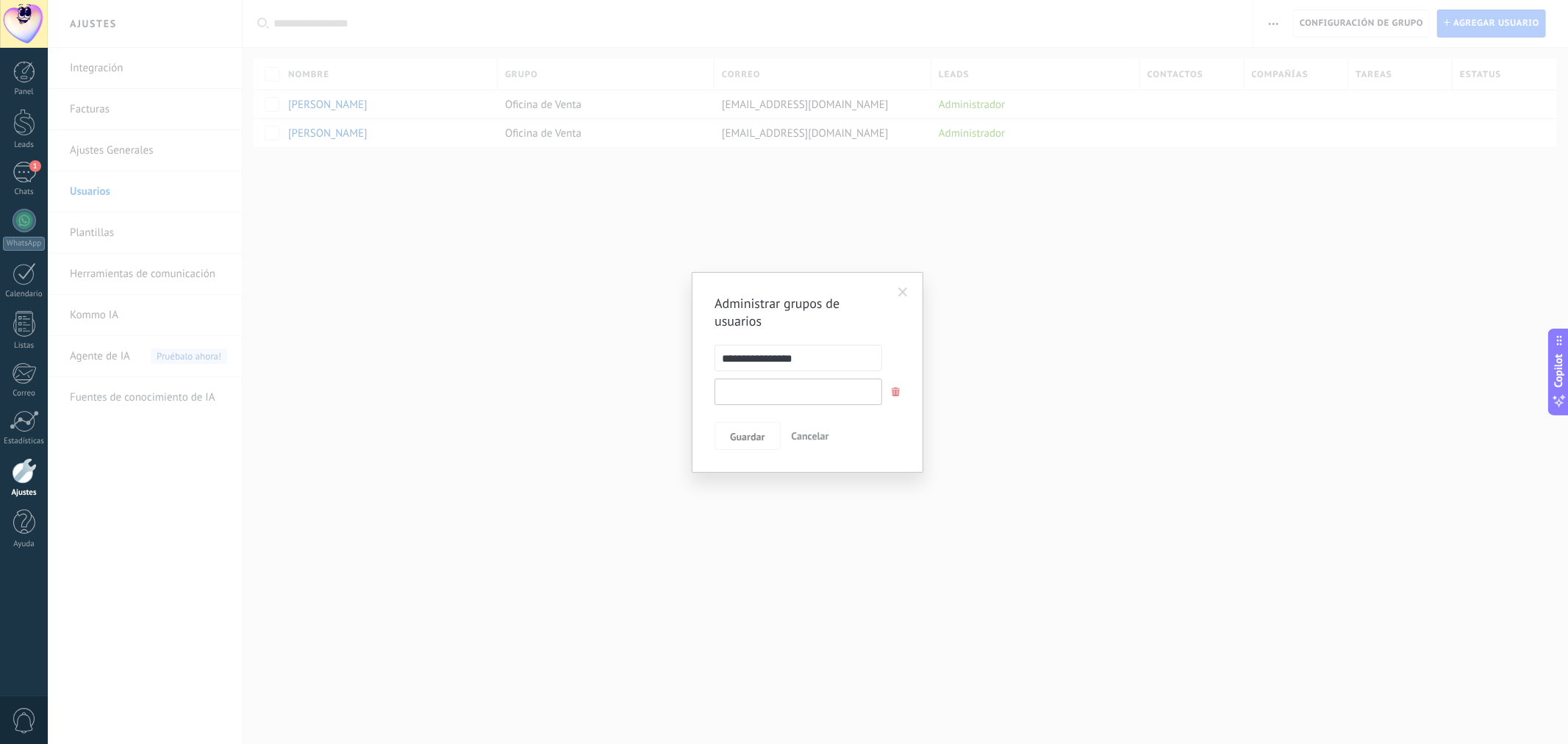
click at [809, 393] on input "text" at bounding box center [798, 392] width 168 height 27
drag, startPoint x: 791, startPoint y: 385, endPoint x: 707, endPoint y: 380, distance: 84.1
click at [707, 380] on div "******" at bounding box center [797, 389] width 208 height 27
type input "**********"
click at [741, 420] on input "text" at bounding box center [798, 422] width 168 height 27
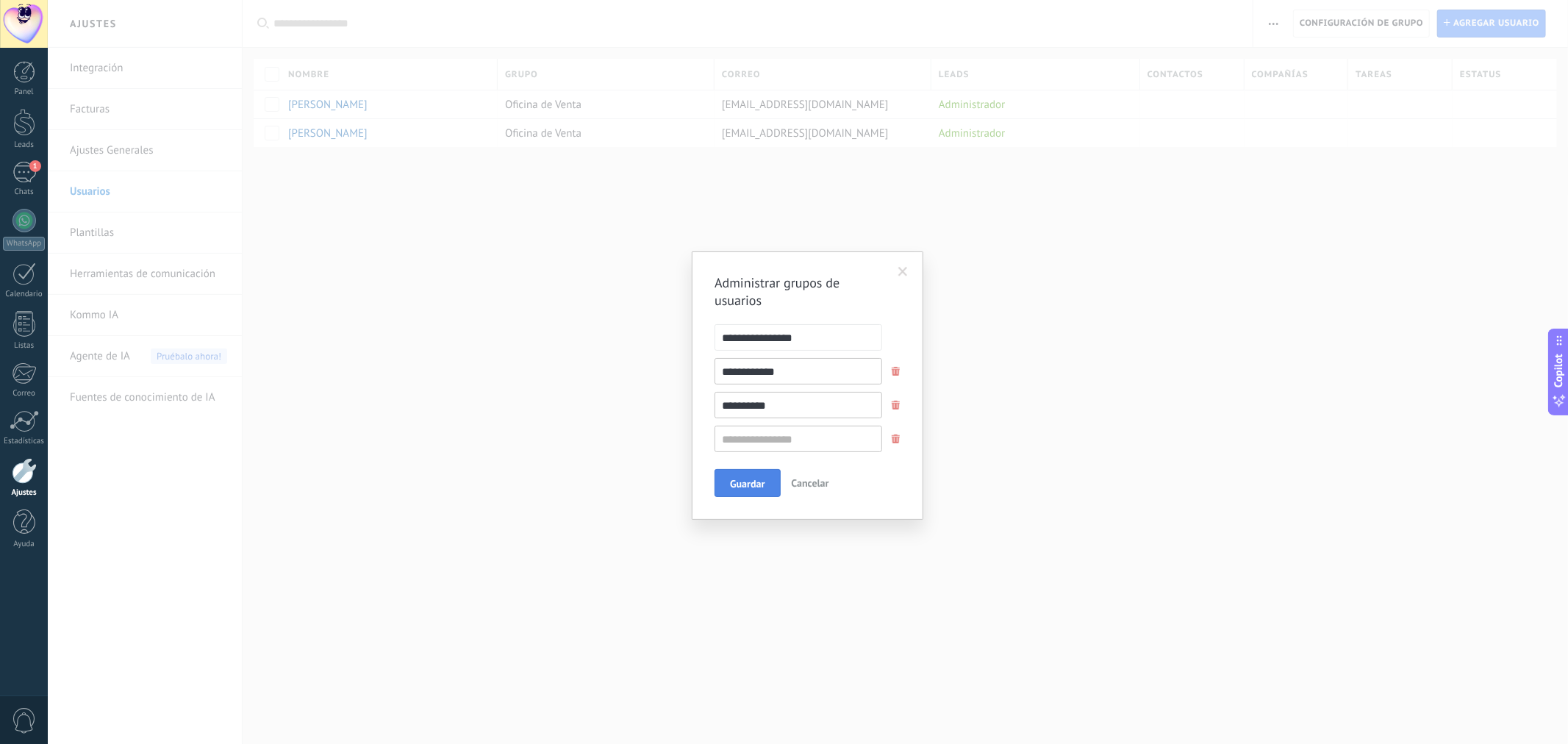
type input "**********"
click at [744, 483] on span "Guardar" at bounding box center [747, 484] width 34 height 10
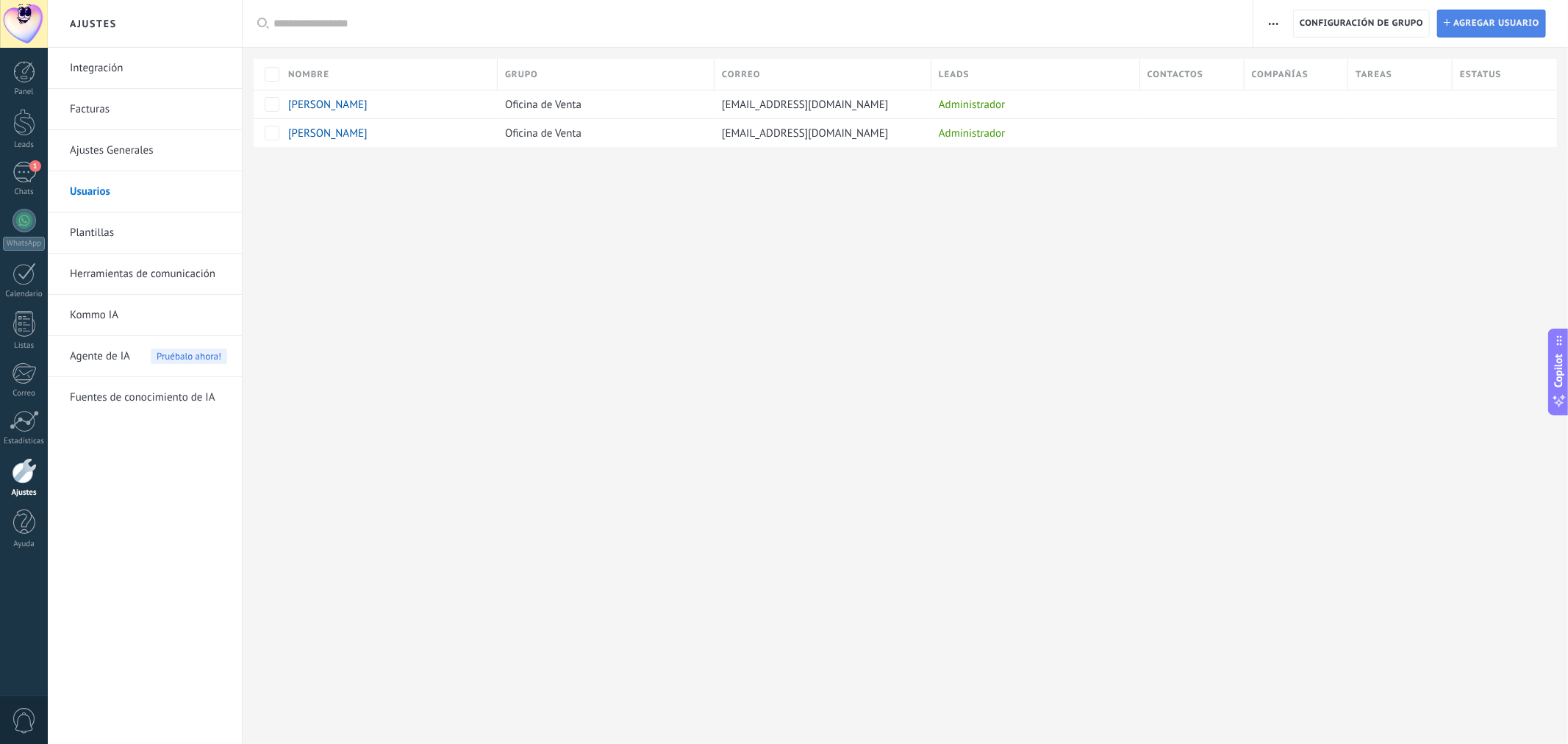
click at [1490, 19] on span "Agregar usuario" at bounding box center [1497, 24] width 86 height 27
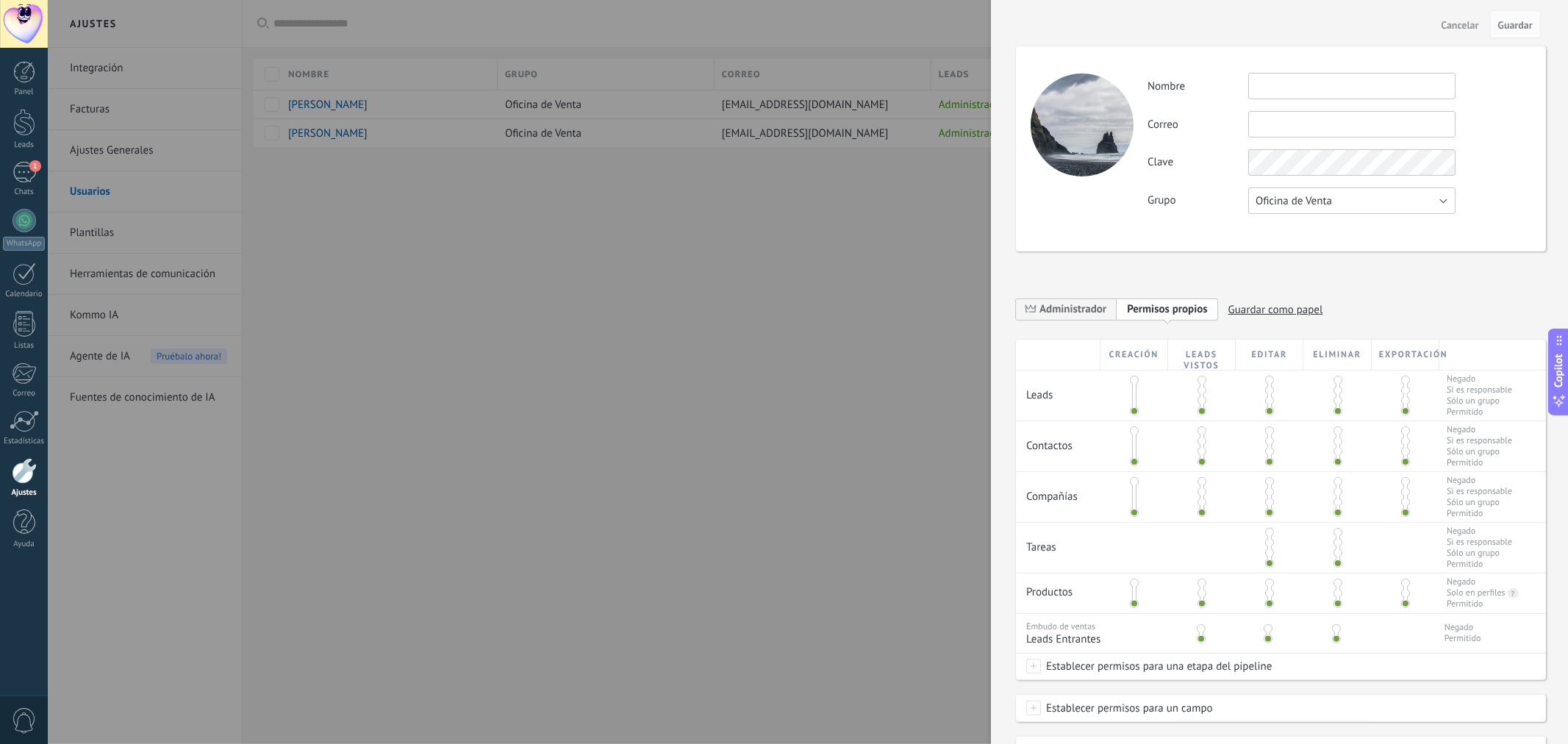
click at [1316, 196] on span "Oficina de Venta" at bounding box center [1294, 201] width 76 height 14
click at [1213, 239] on div "Actividad Nombre Correo No puedes editar este correo porque el usuario tiene la…" at bounding box center [1282, 149] width 531 height 205
click at [1326, 91] on input "text" at bounding box center [1351, 86] width 207 height 27
type input "**********"
click at [1320, 127] on input "text" at bounding box center [1351, 124] width 207 height 27
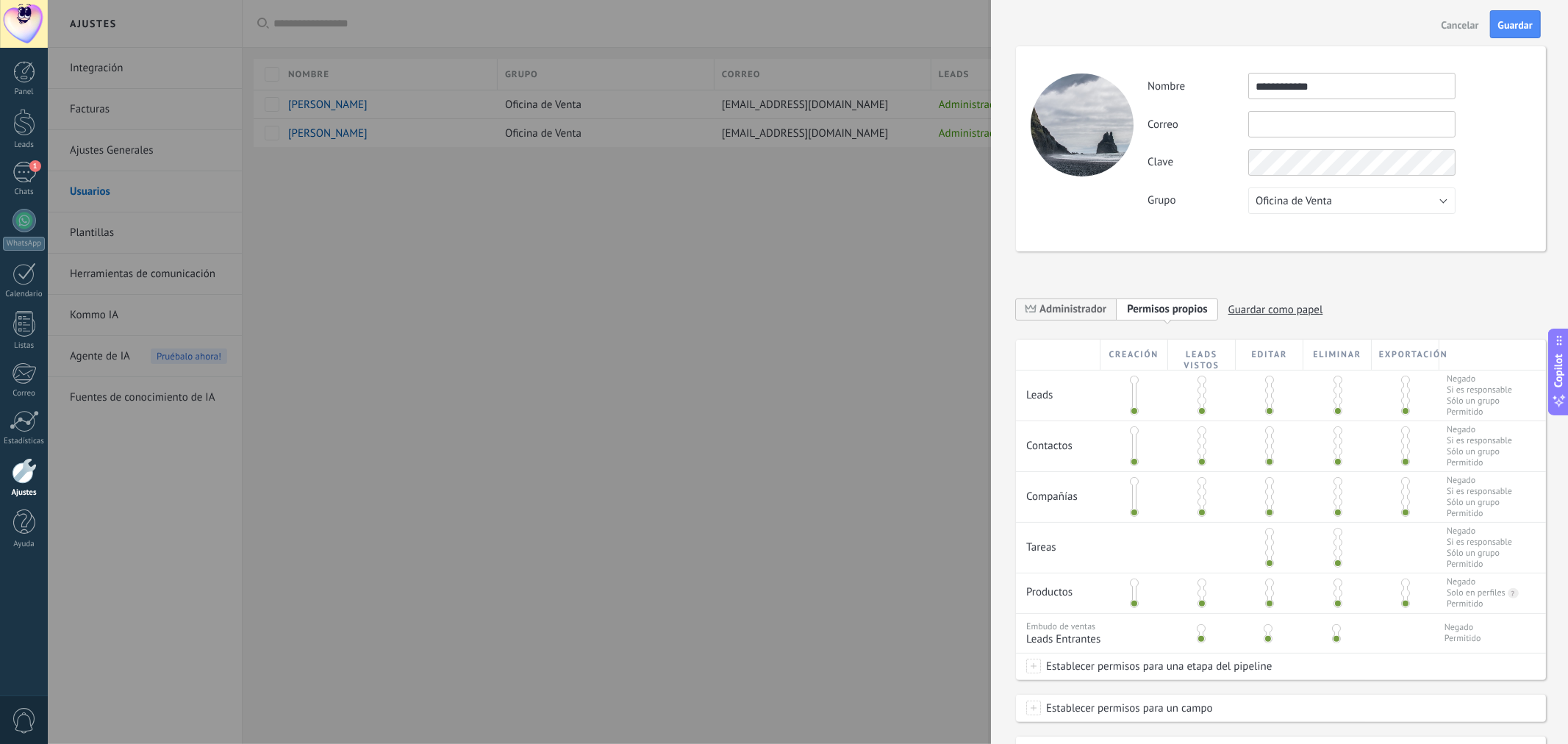
paste input "**********"
type input "**********"
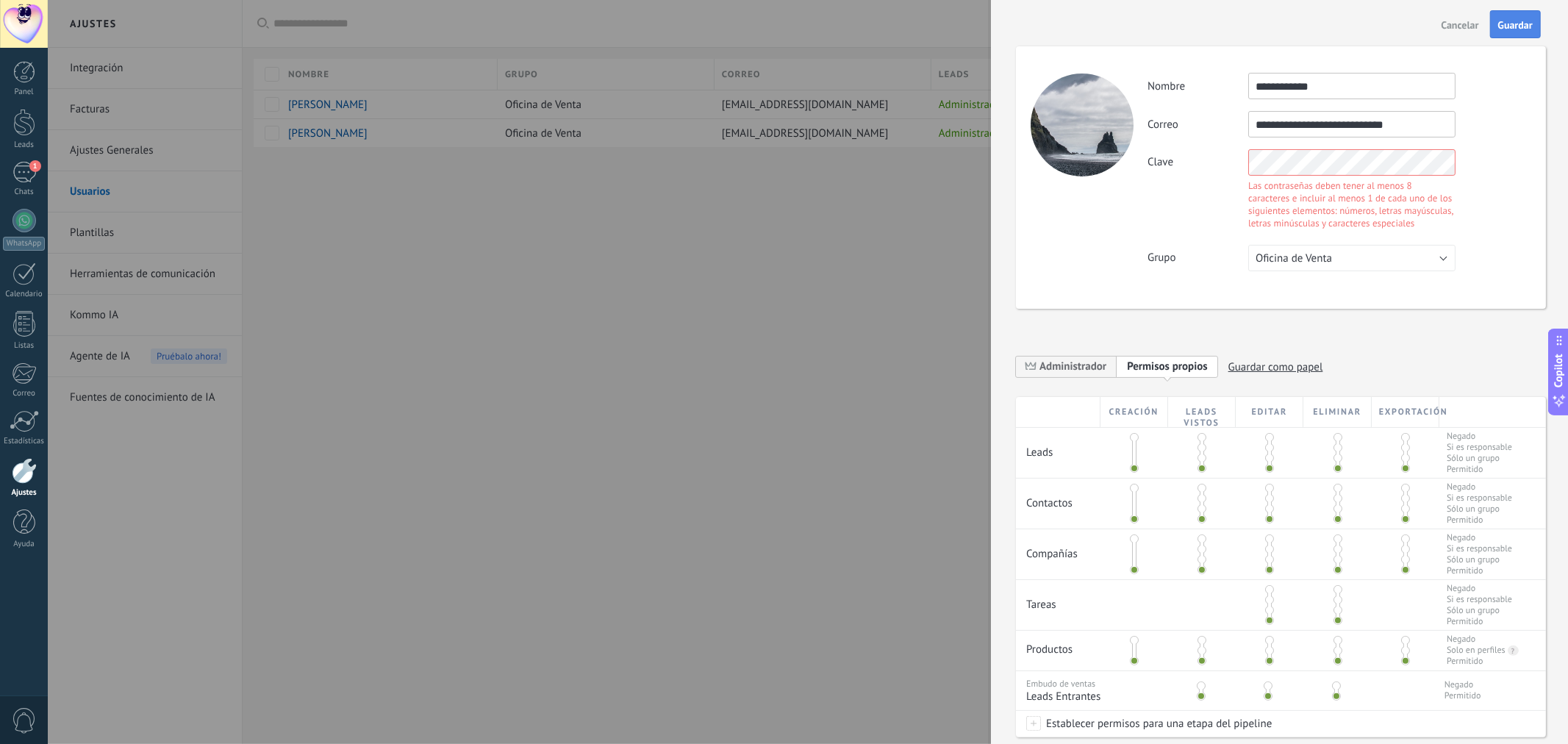
click at [1520, 17] on button "Guardar" at bounding box center [1515, 24] width 50 height 28
click at [1116, 143] on div "**********" at bounding box center [1282, 177] width 531 height 263
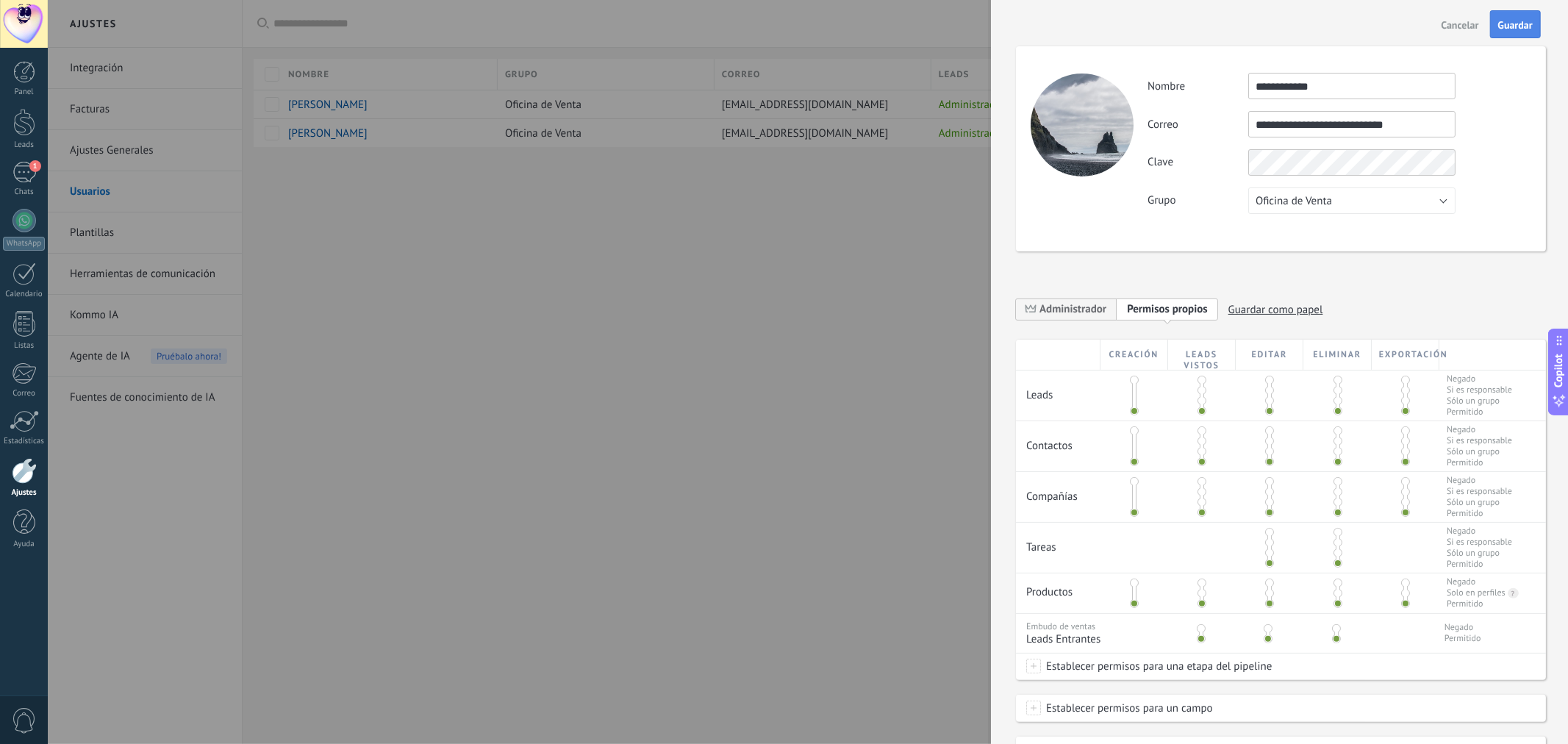
click at [1525, 26] on span "Guardar" at bounding box center [1515, 25] width 34 height 10
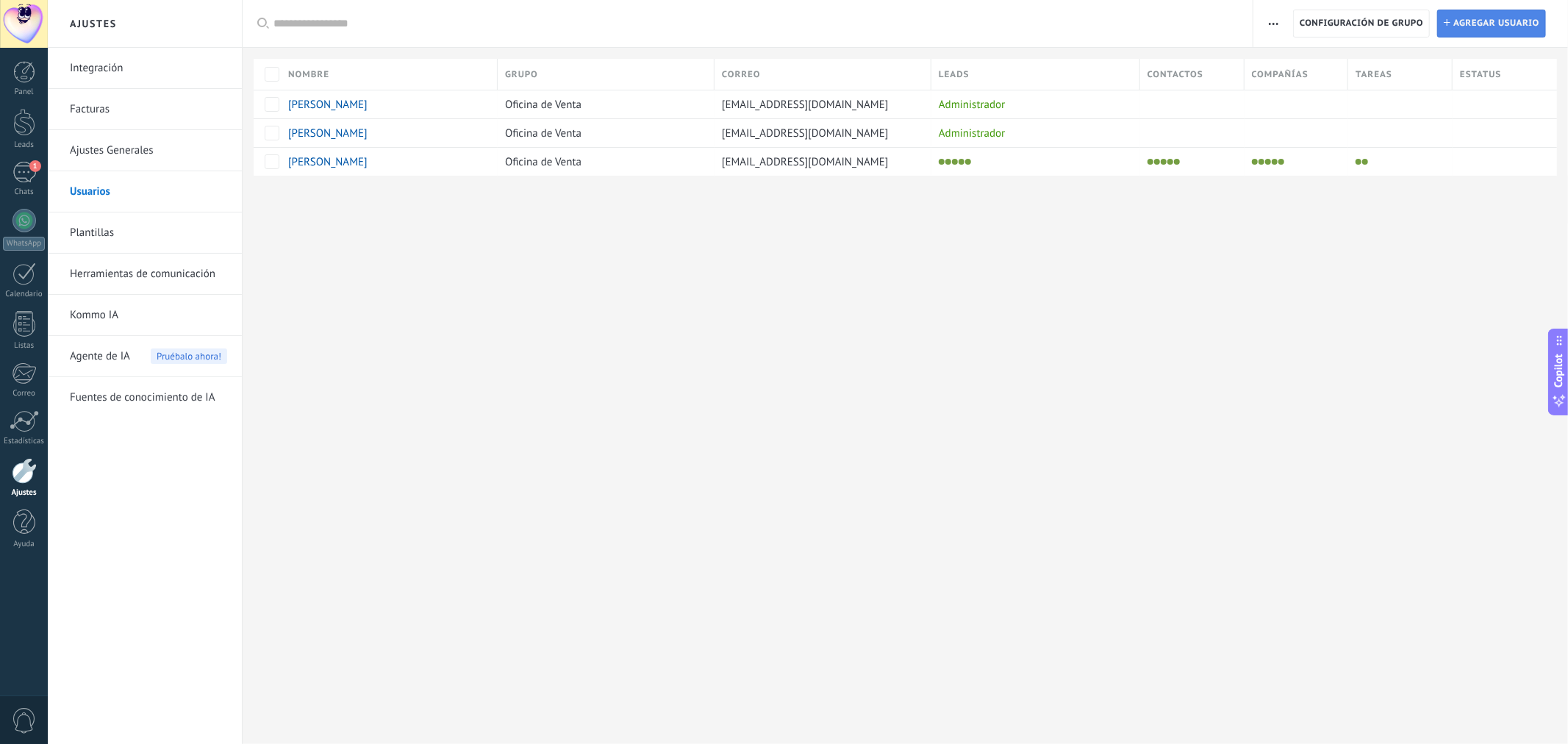
click at [1482, 30] on span "Agregar usuario" at bounding box center [1497, 24] width 86 height 27
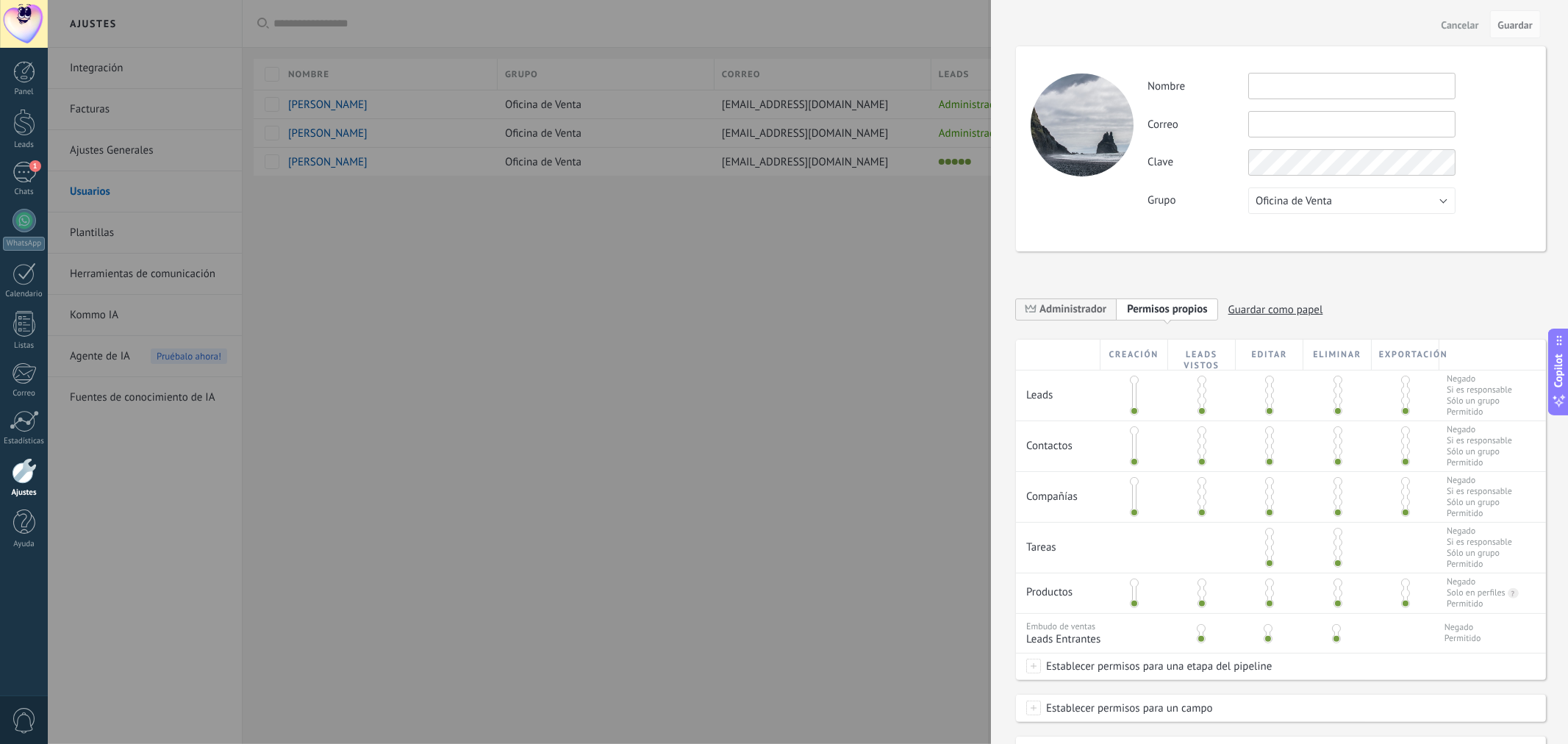
click at [1277, 83] on input "text" at bounding box center [1351, 86] width 207 height 27
click at [1285, 90] on input "text" at bounding box center [1351, 86] width 207 height 27
type input "**********"
click at [1314, 121] on input "text" at bounding box center [1351, 124] width 207 height 27
paste input "**********"
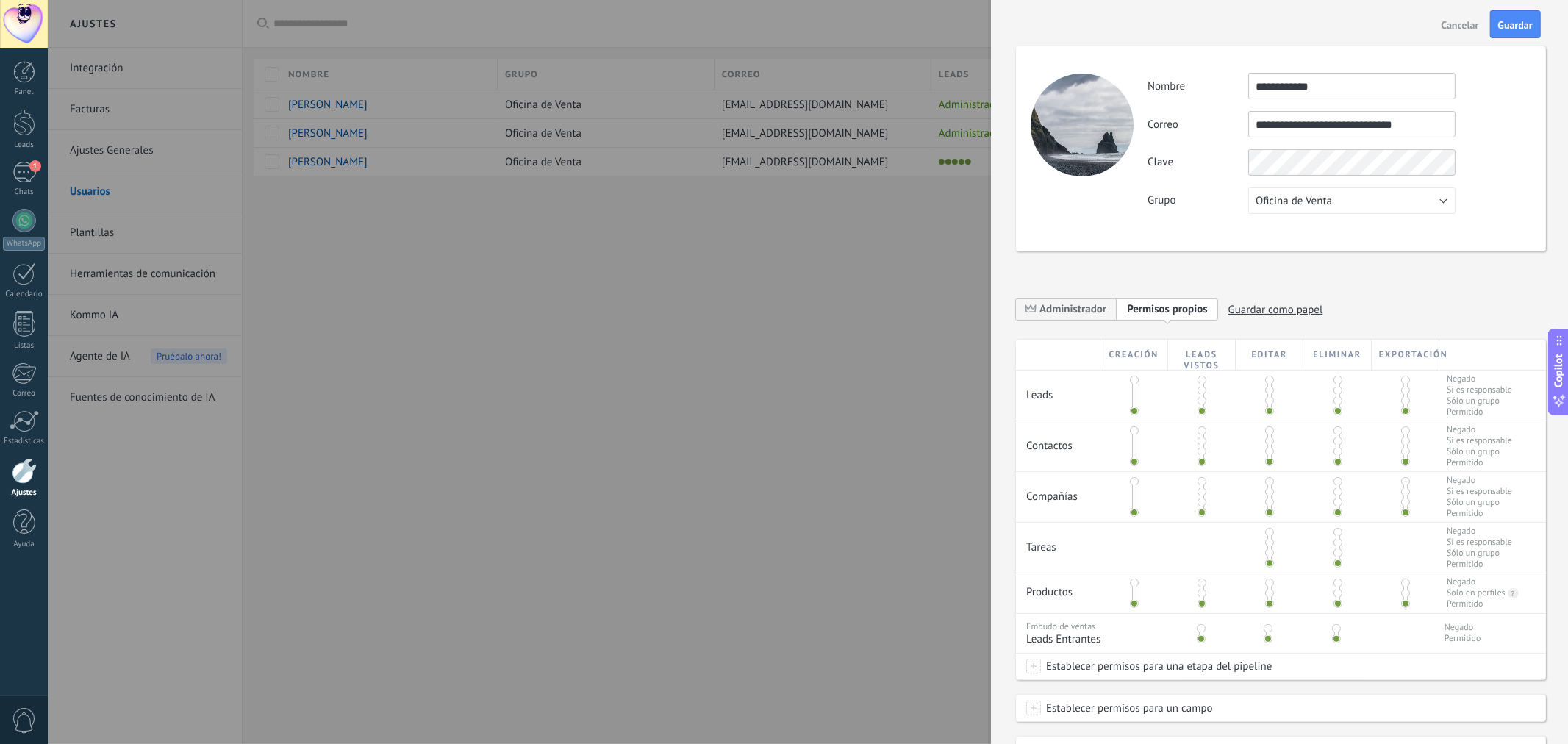
type input "**********"
click at [1408, 193] on button "Oficina de Venta" at bounding box center [1351, 201] width 207 height 27
click at [1302, 228] on span "Grupo [PERSON_NAME]" at bounding box center [1345, 226] width 211 height 14
click at [1517, 29] on span "Guardar" at bounding box center [1515, 25] width 34 height 10
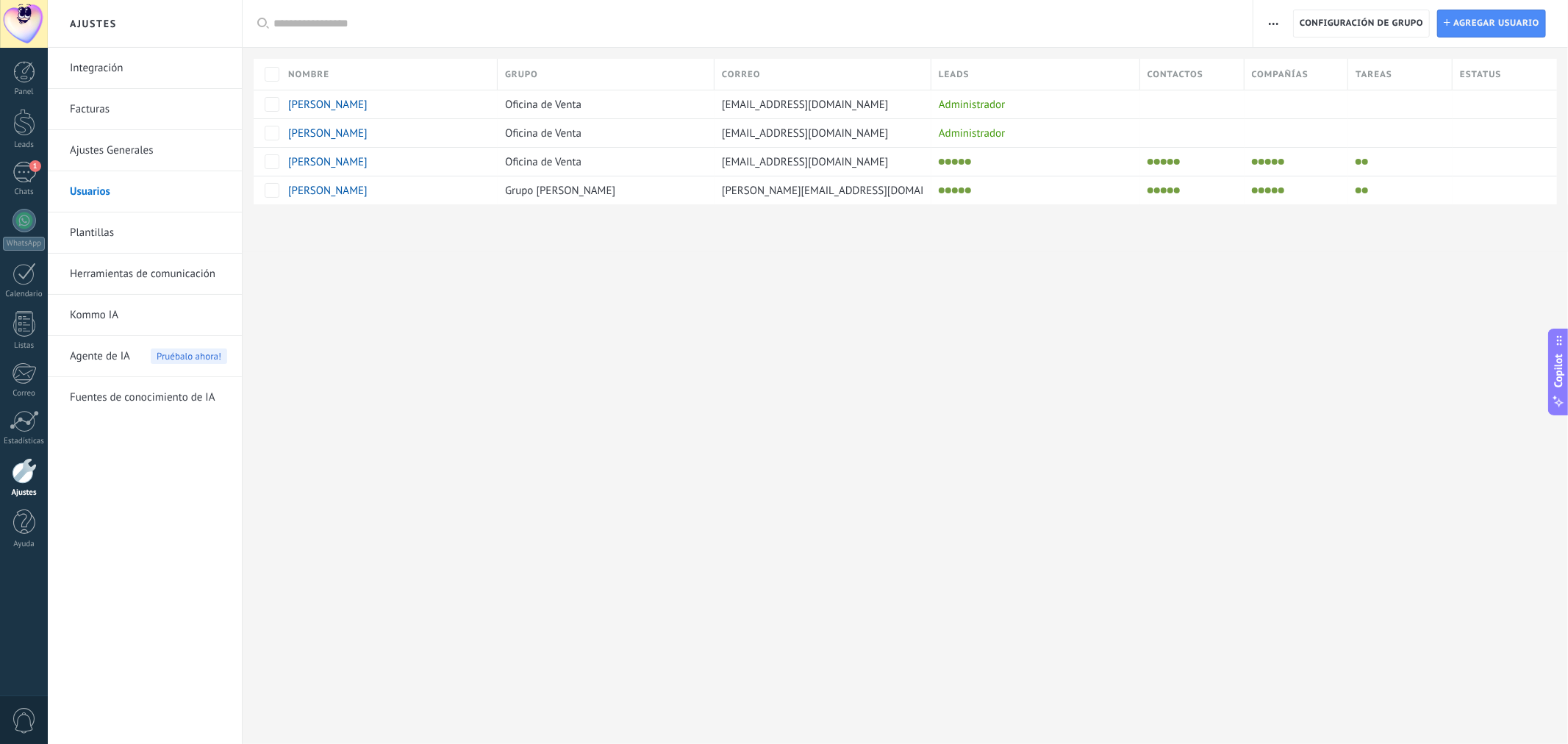
click at [1116, 341] on div "Ajustes Integración Facturas Ajustes Generales Usuarios Plantillas Herramientas…" at bounding box center [808, 372] width 1520 height 744
click at [1482, 21] on span "Agregar usuario" at bounding box center [1497, 24] width 86 height 27
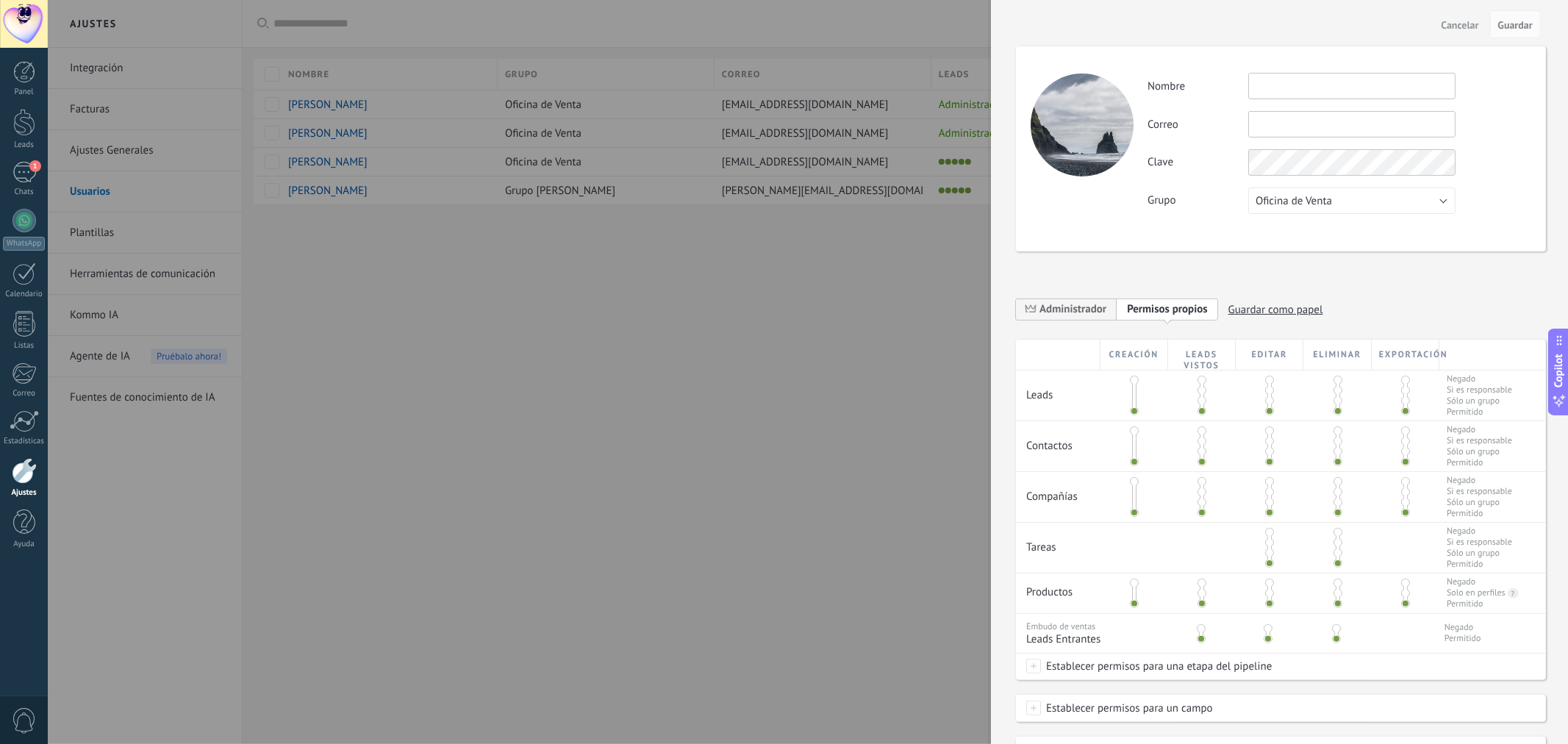
click at [1257, 89] on input "text" at bounding box center [1351, 86] width 207 height 27
type input "**********"
click at [1285, 118] on input "text" at bounding box center [1351, 124] width 207 height 27
paste input "**********"
type input "**********"
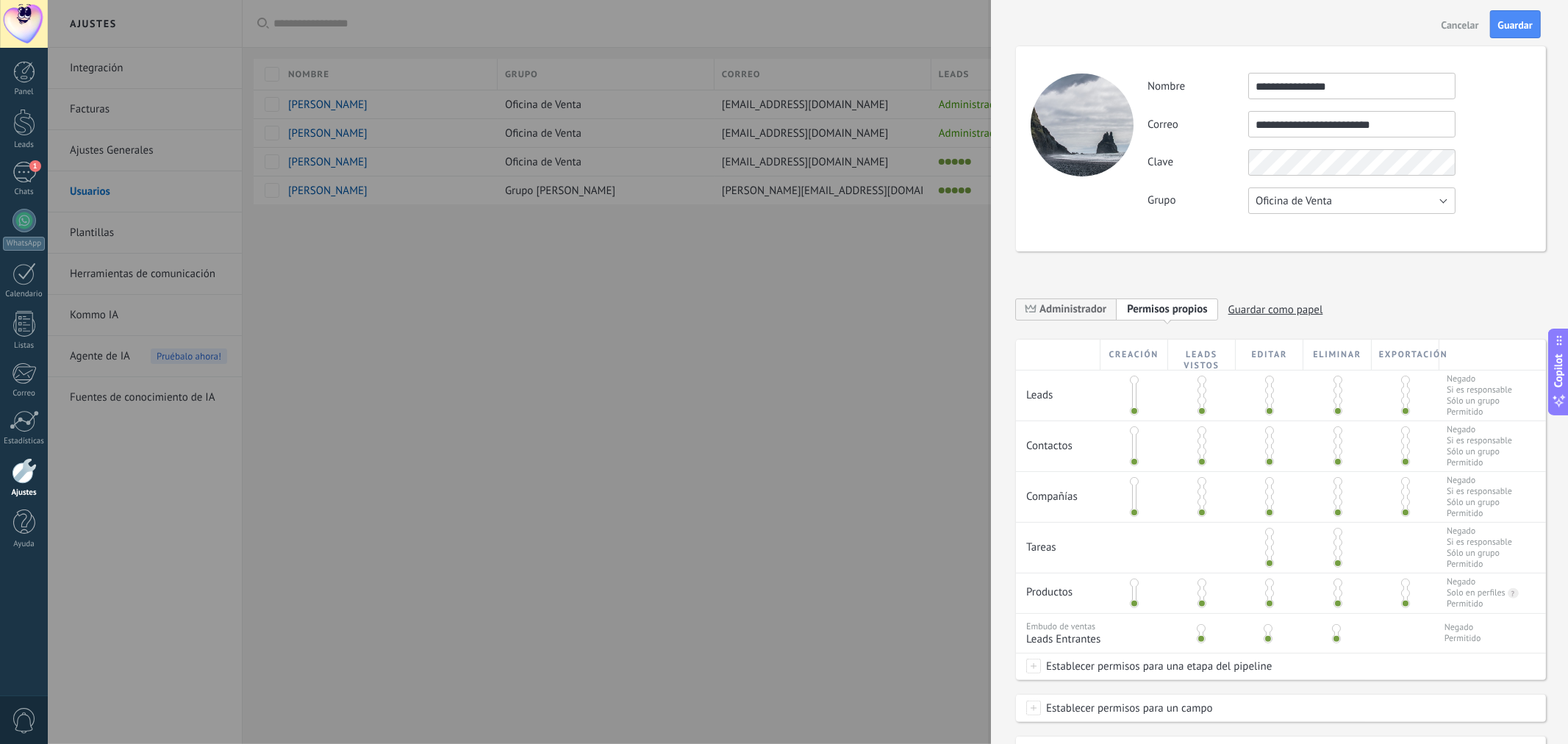
click at [1309, 195] on span "Oficina de Venta" at bounding box center [1294, 201] width 76 height 14
click at [1324, 258] on span "Grupo [PERSON_NAME]" at bounding box center [1345, 251] width 211 height 14
click at [1519, 21] on span "Guardar" at bounding box center [1515, 25] width 34 height 10
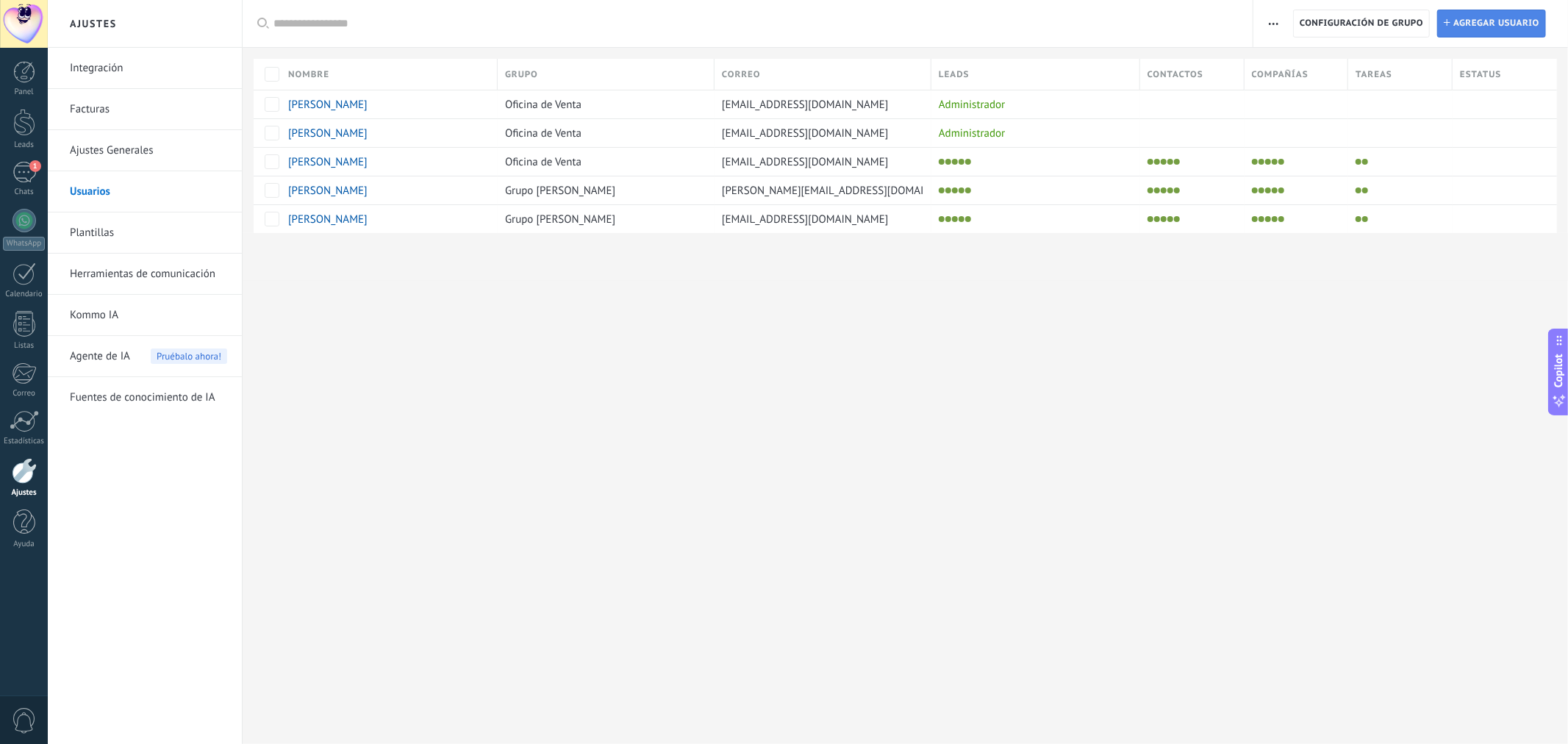
click at [1466, 19] on span "Agregar usuario" at bounding box center [1497, 24] width 86 height 27
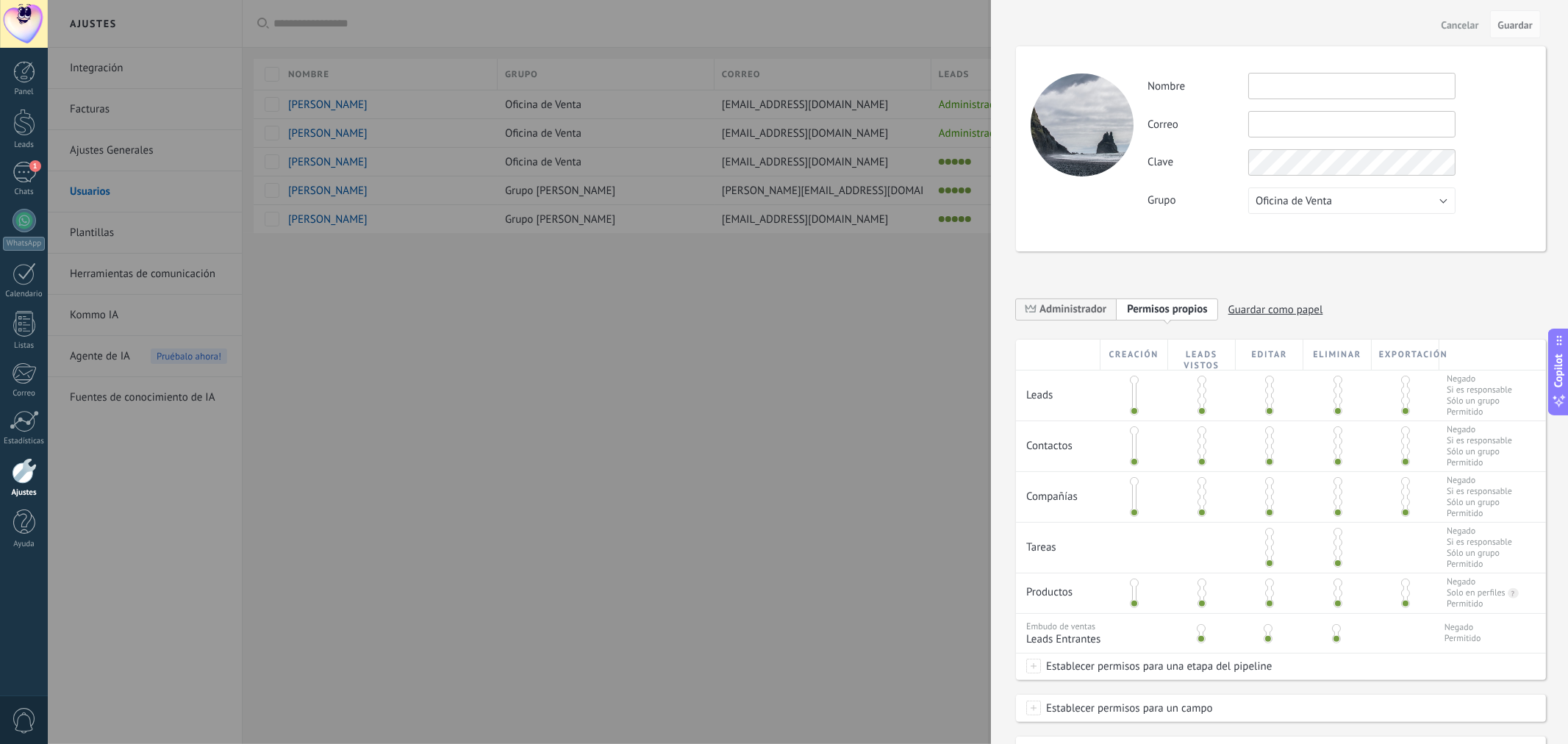
click at [1296, 86] on input "text" at bounding box center [1351, 86] width 207 height 27
type input "**********"
click at [1296, 122] on input "text" at bounding box center [1351, 124] width 207 height 27
paste input "**********"
type input "**********"
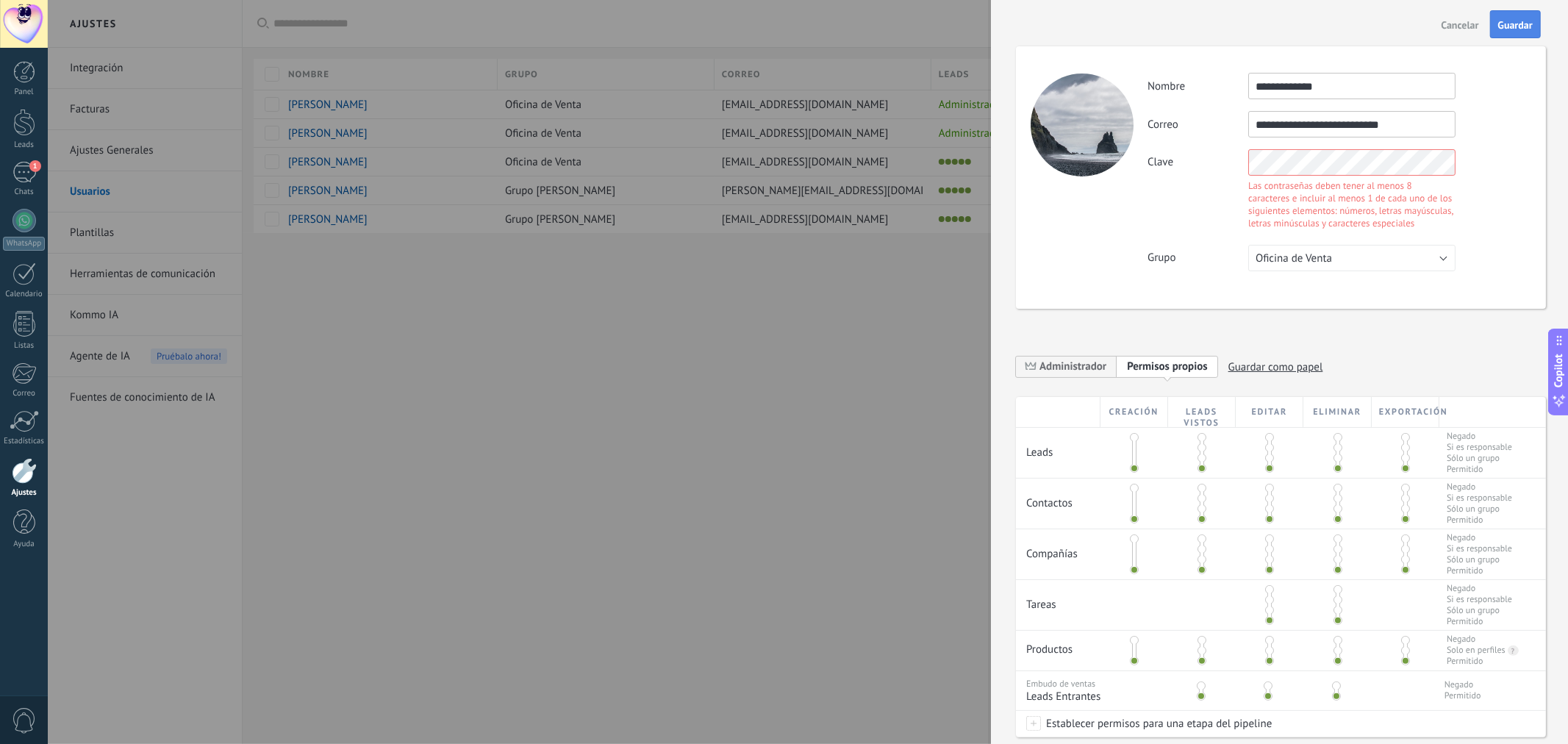
click at [1525, 24] on span "Guardar" at bounding box center [1515, 25] width 34 height 10
click at [1163, 138] on div "**********" at bounding box center [1339, 172] width 383 height 198
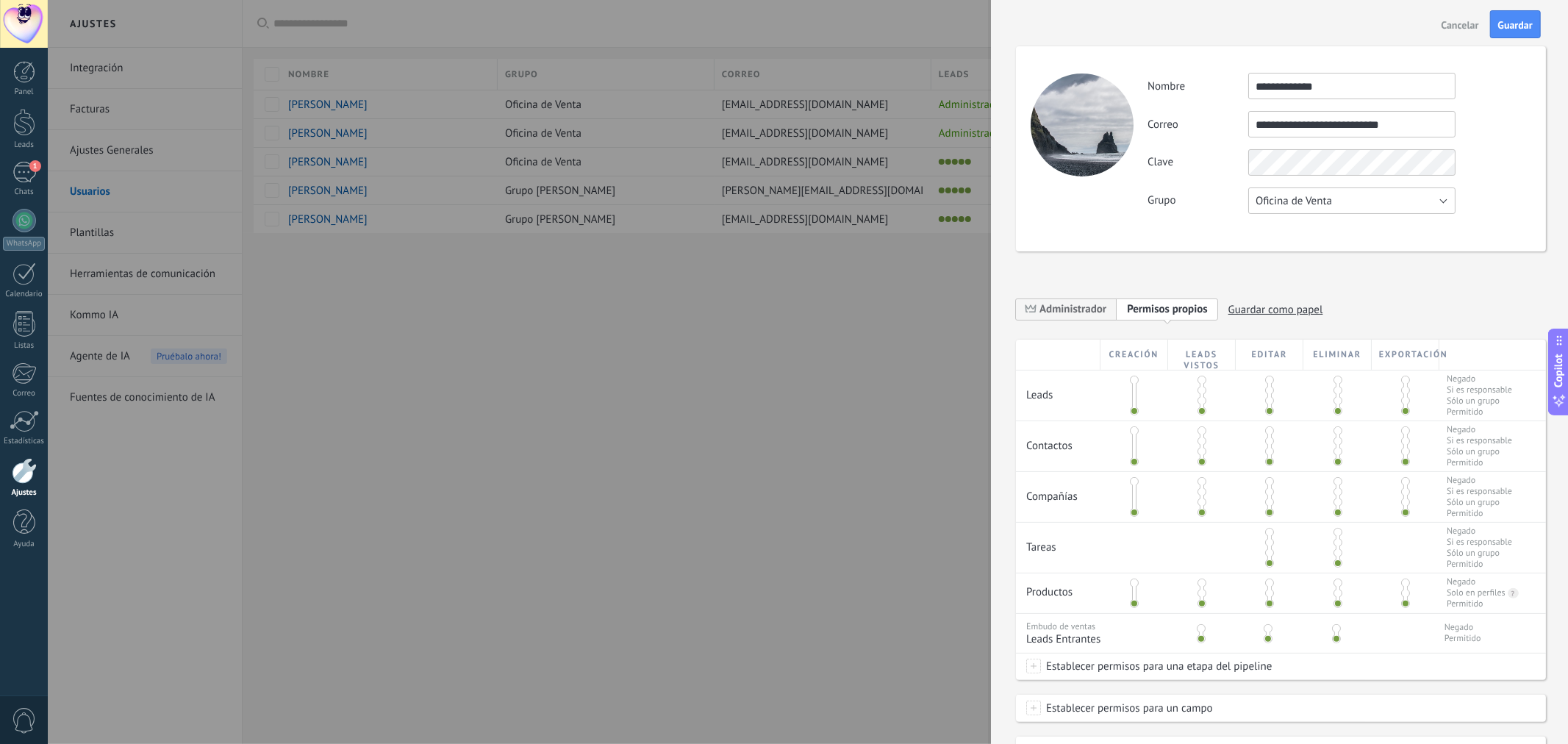
click at [1276, 252] on div "**********" at bounding box center [1282, 418] width 531 height 804
click at [1283, 202] on span "Oficina de Venta" at bounding box center [1294, 201] width 76 height 14
click at [1299, 252] on span "Grupo [PERSON_NAME]" at bounding box center [1345, 251] width 211 height 14
click at [1517, 28] on span "Guardar" at bounding box center [1515, 25] width 34 height 10
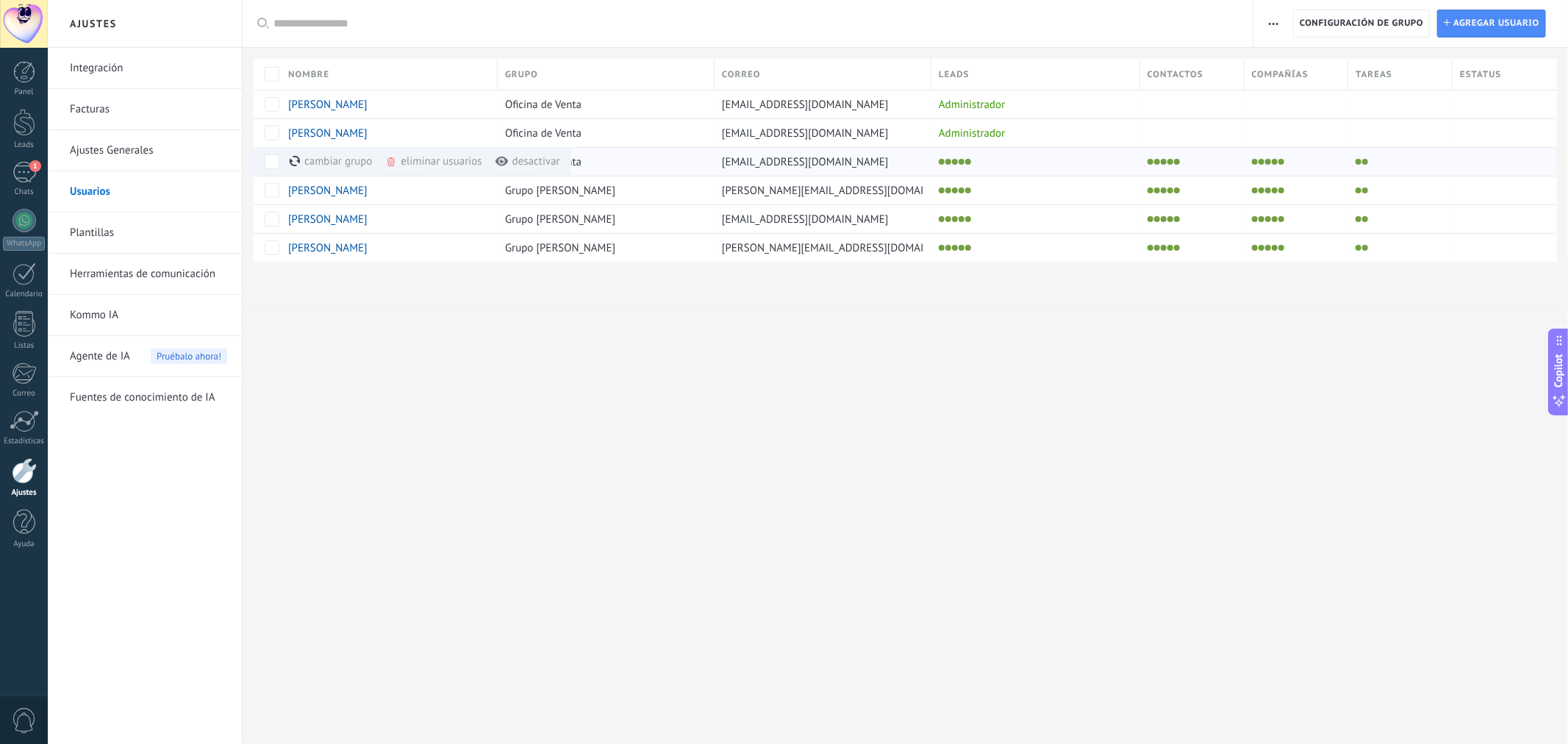
click at [358, 163] on div "cambiar grupo màs" at bounding box center [356, 161] width 133 height 29
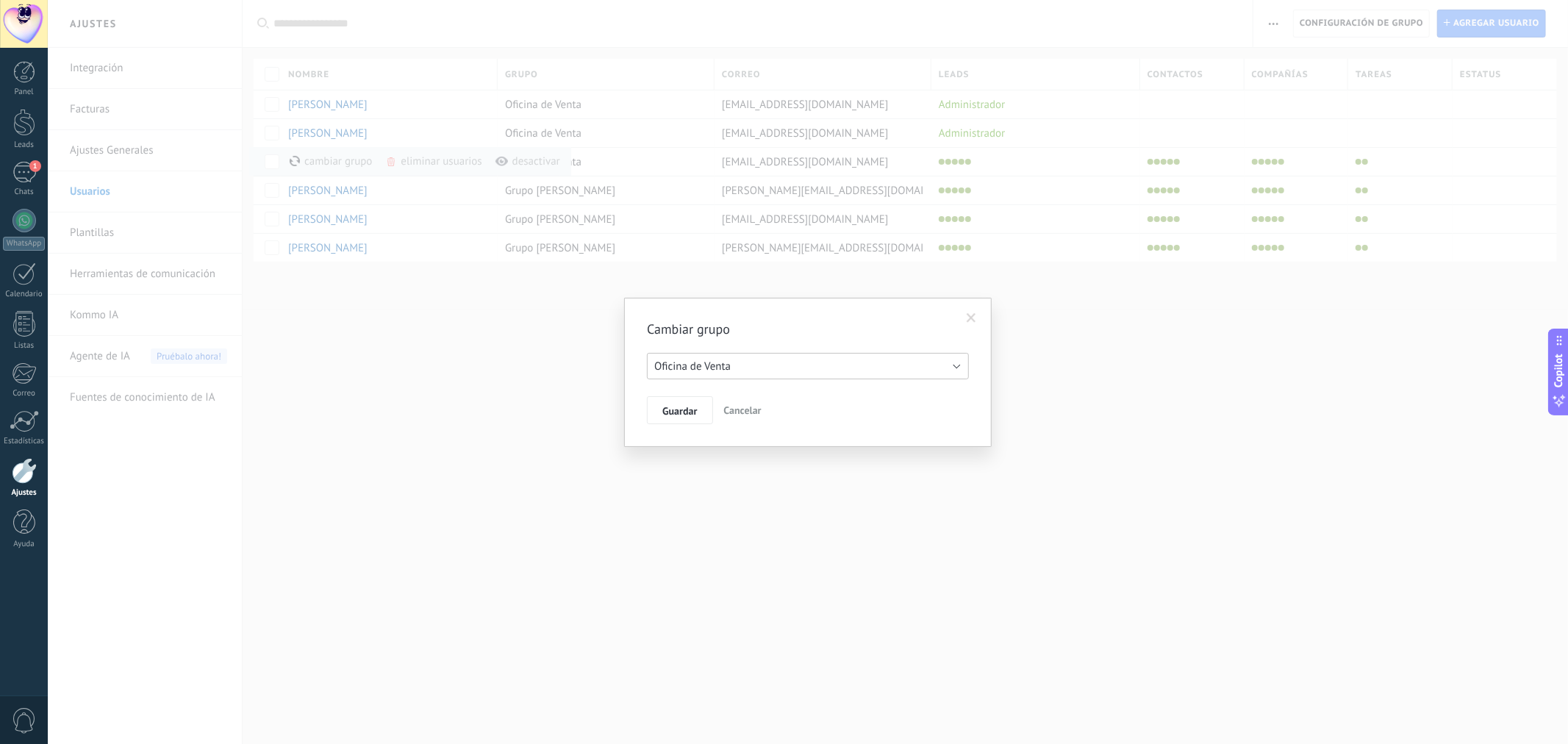
click at [681, 373] on span "Oficina de Venta" at bounding box center [693, 366] width 76 height 14
click at [718, 418] on span "Grupo [PERSON_NAME]" at bounding box center [801, 417] width 326 height 14
click at [697, 406] on button "Guardar" at bounding box center [680, 410] width 65 height 28
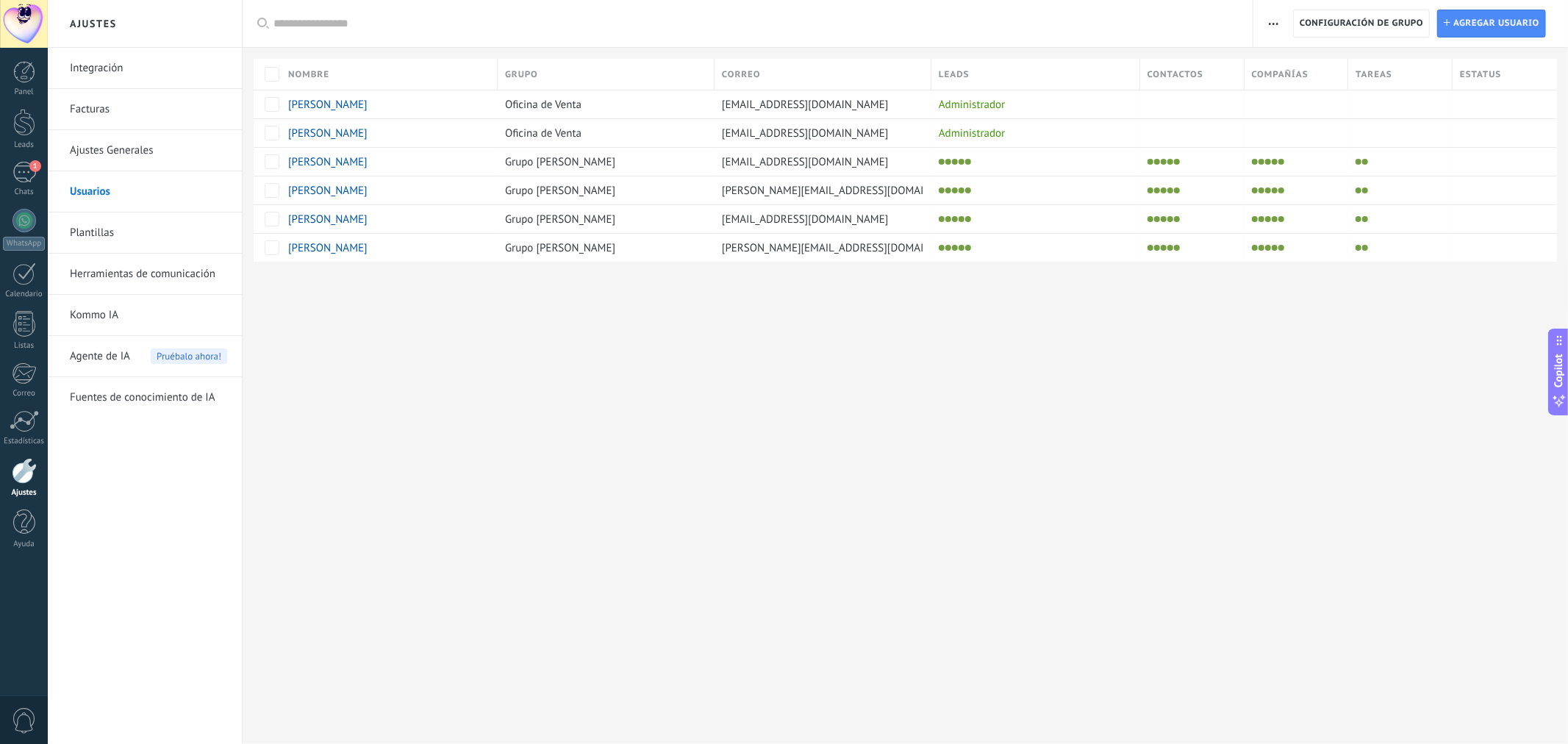
click at [649, 458] on div "Ajustes Integración Facturas Ajustes Generales Usuarios Plantillas Herramientas…" at bounding box center [808, 372] width 1520 height 744
click at [22, 169] on div "1" at bounding box center [24, 172] width 24 height 21
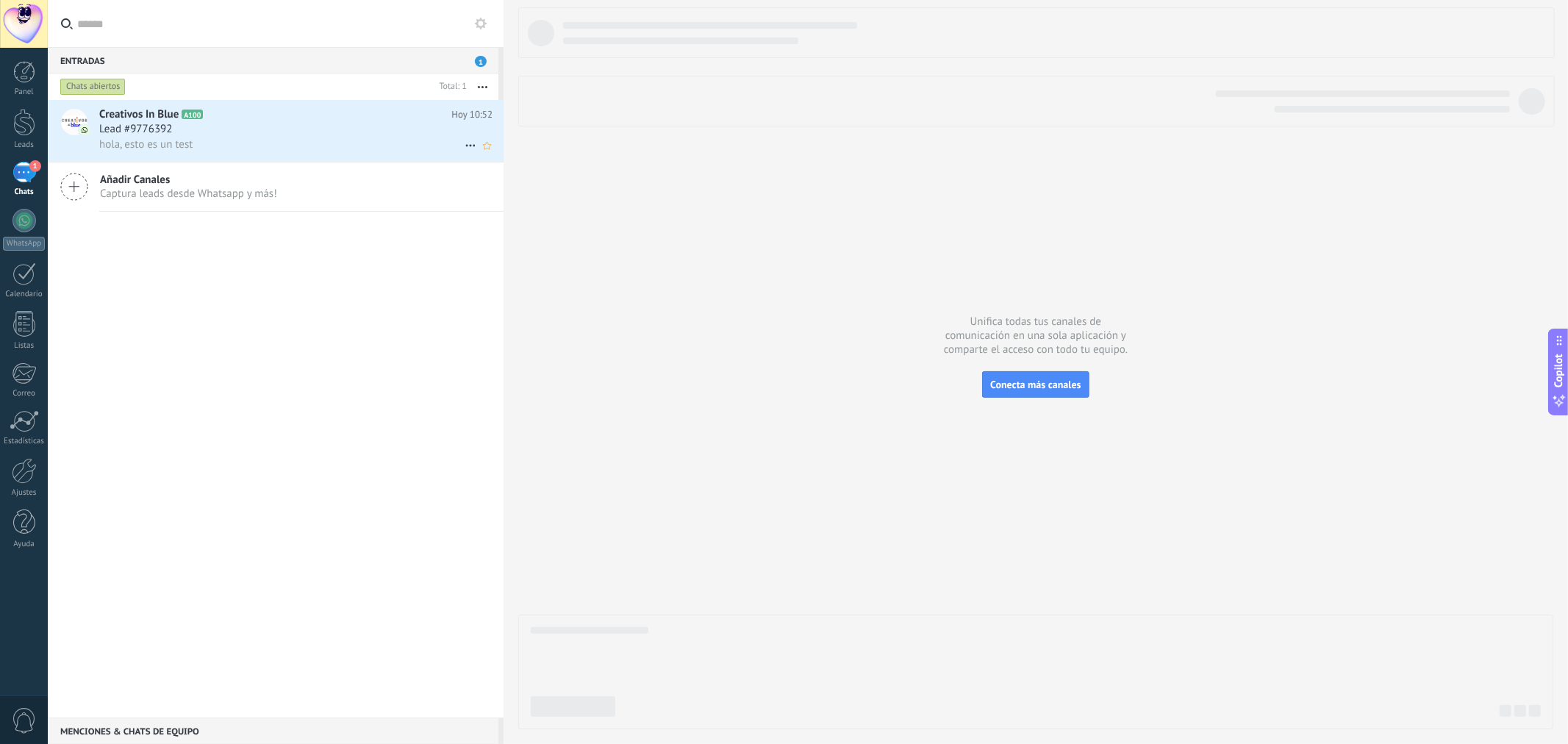
click at [295, 145] on div "hola, esto es un test" at bounding box center [295, 144] width 394 height 15
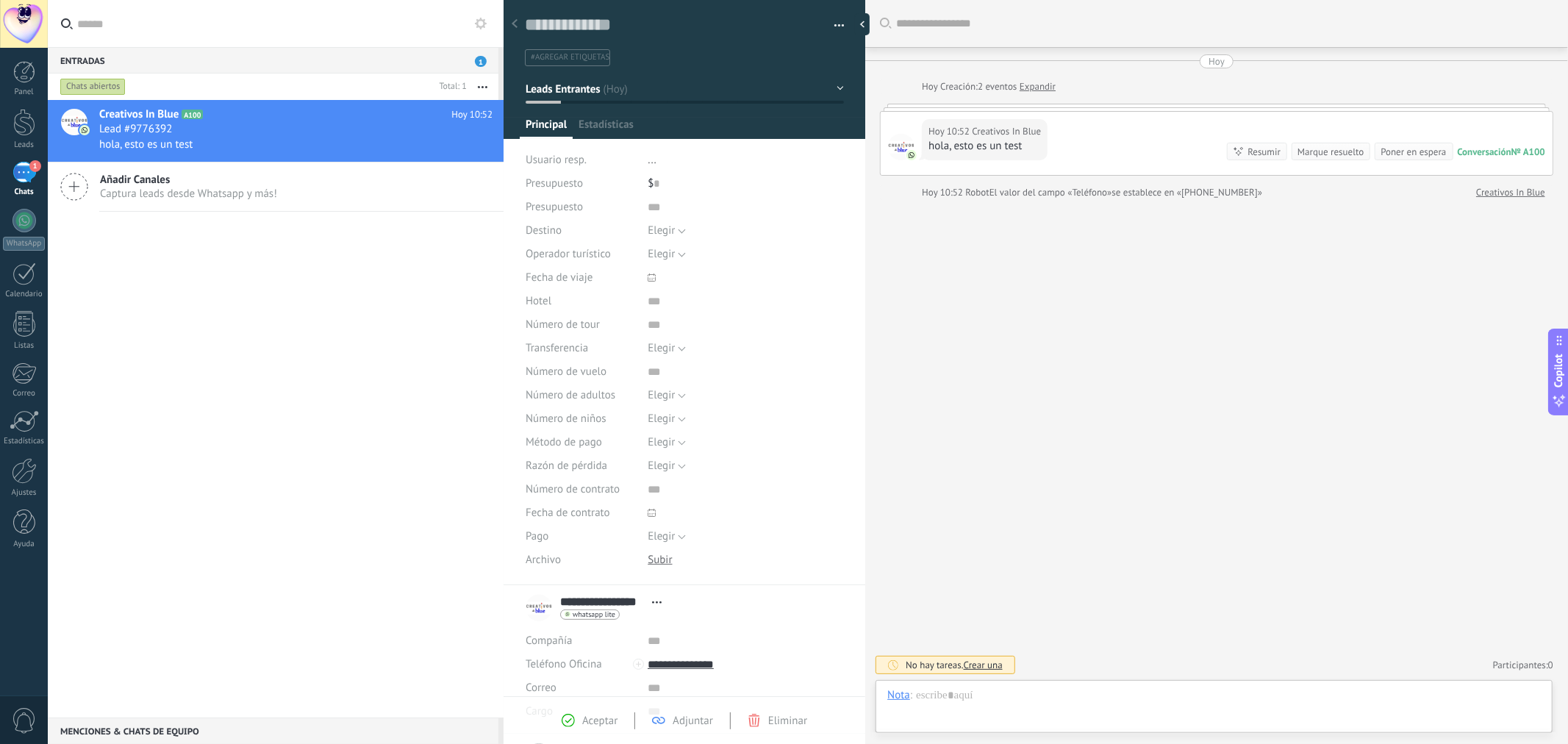
scroll to position [22, 0]
click at [975, 694] on div "Creativos In Blue" at bounding box center [975, 695] width 80 height 13
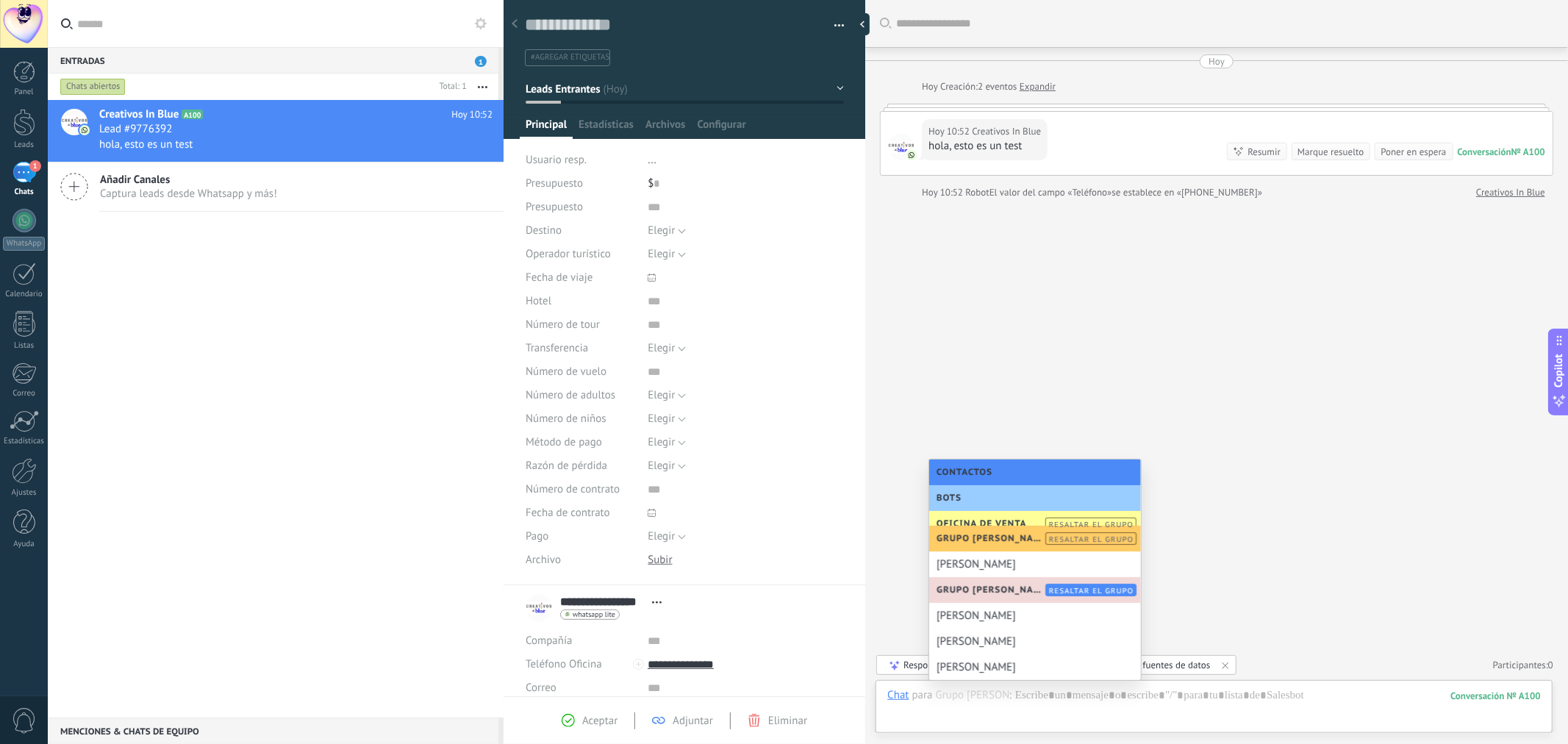
scroll to position [98, 0]
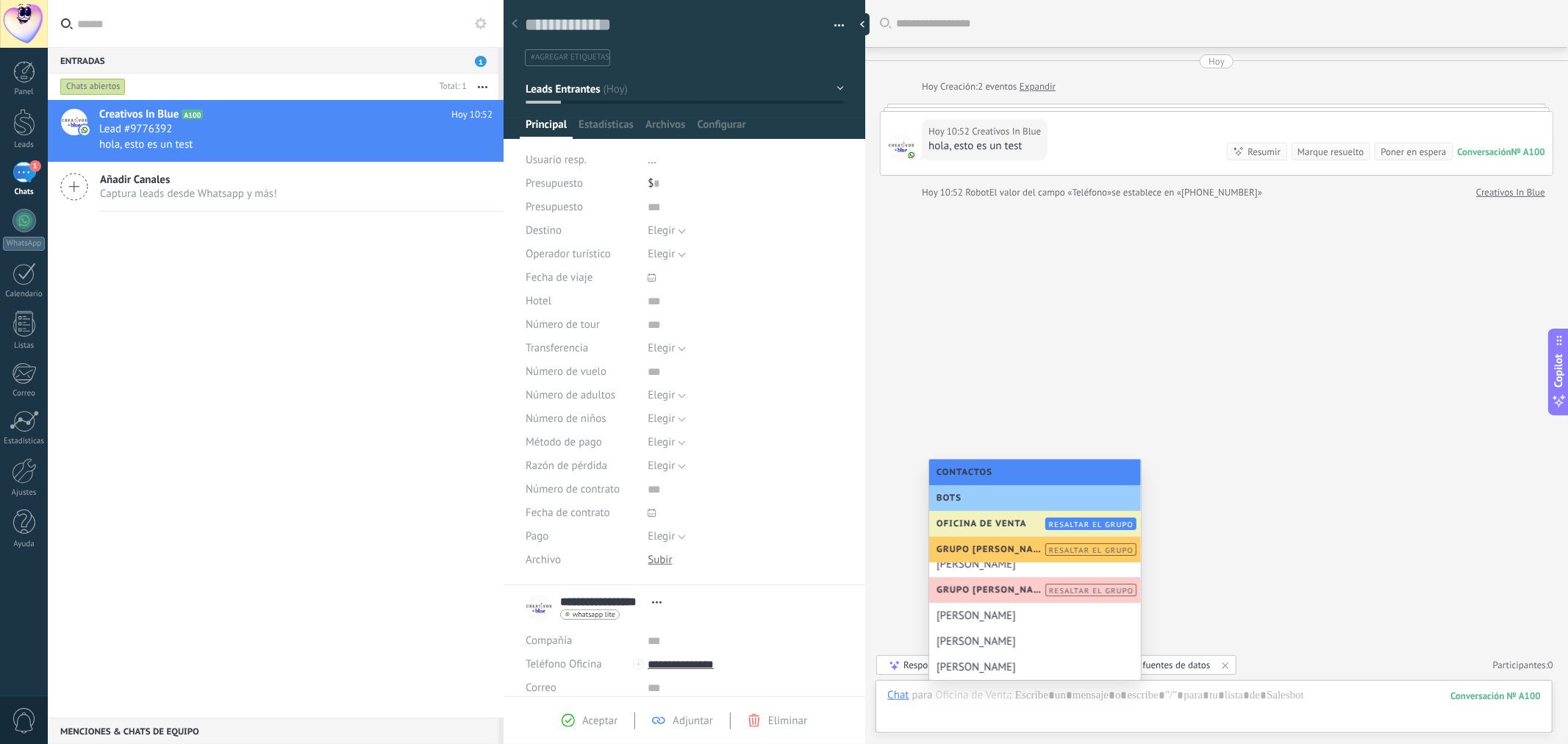
click at [1032, 394] on div "Buscar Carga más [DATE] [DATE] Creación: 2 eventos Expandir [DATE] 10:52 Creati…" at bounding box center [1216, 372] width 703 height 744
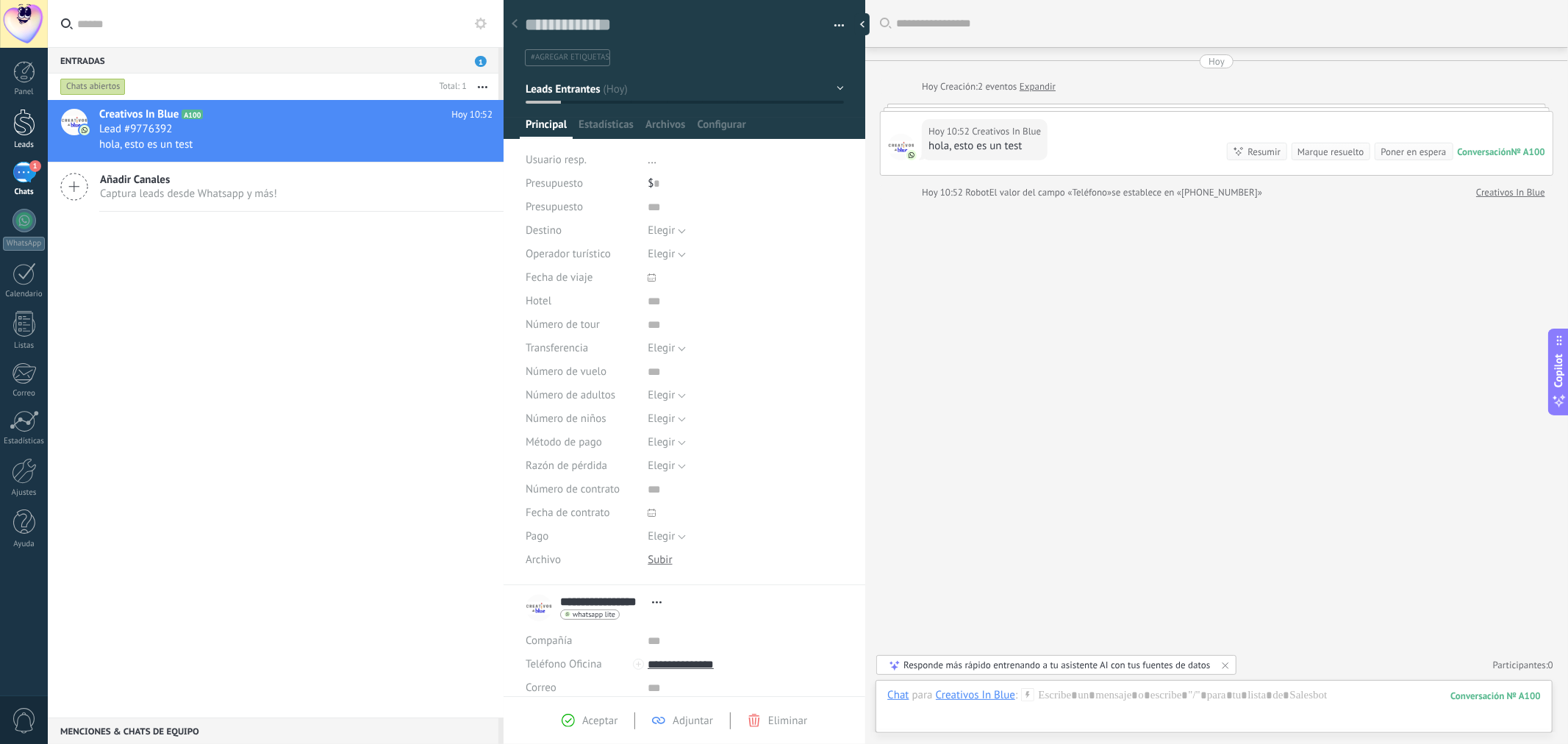
click at [13, 131] on div at bounding box center [24, 123] width 22 height 27
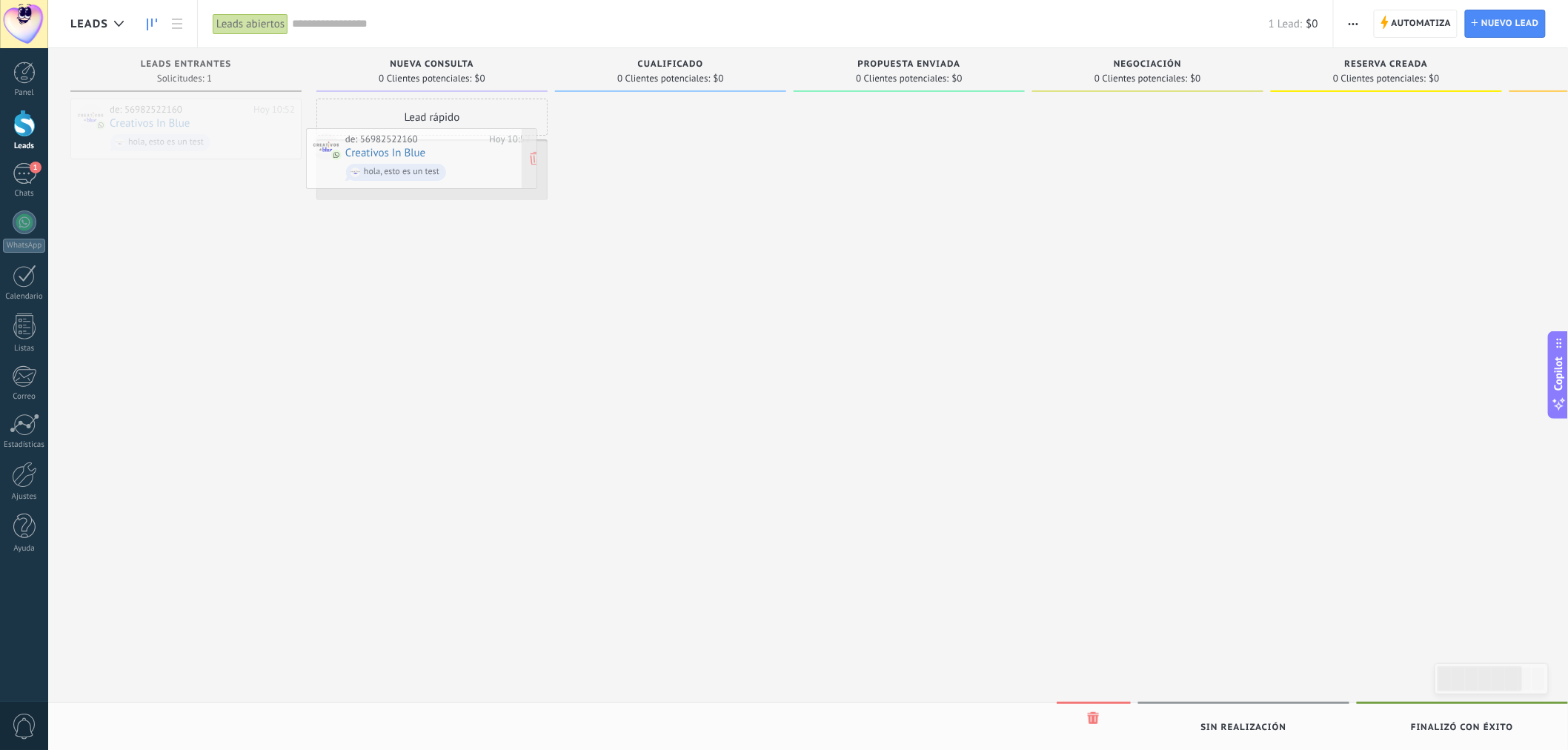
drag, startPoint x: 185, startPoint y: 117, endPoint x: 421, endPoint y: 146, distance: 237.8
click at [437, 165] on link "Lead #9776392" at bounding box center [432, 164] width 223 height 13
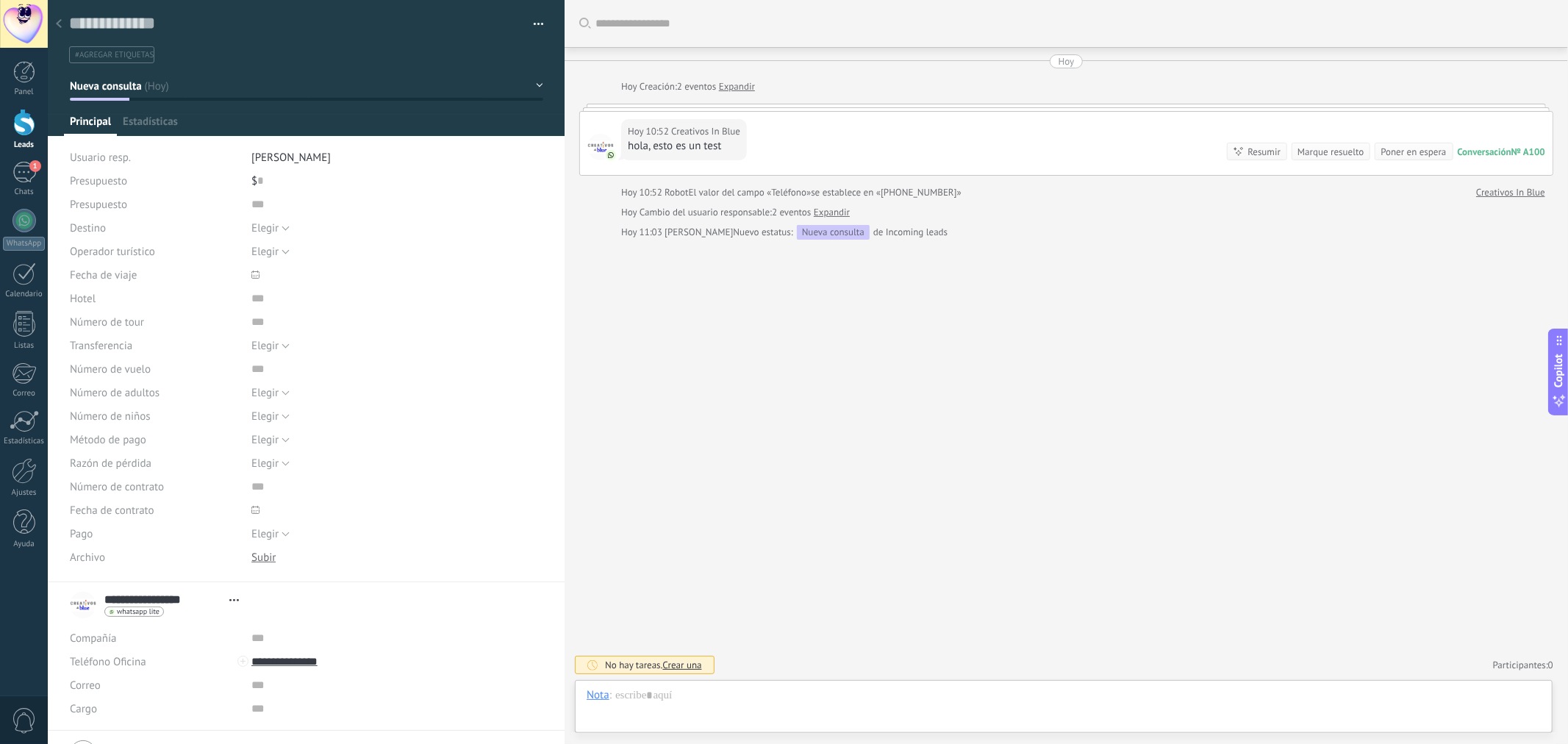
type textarea "**********"
click at [172, 122] on span "Estadísticas" at bounding box center [150, 125] width 55 height 21
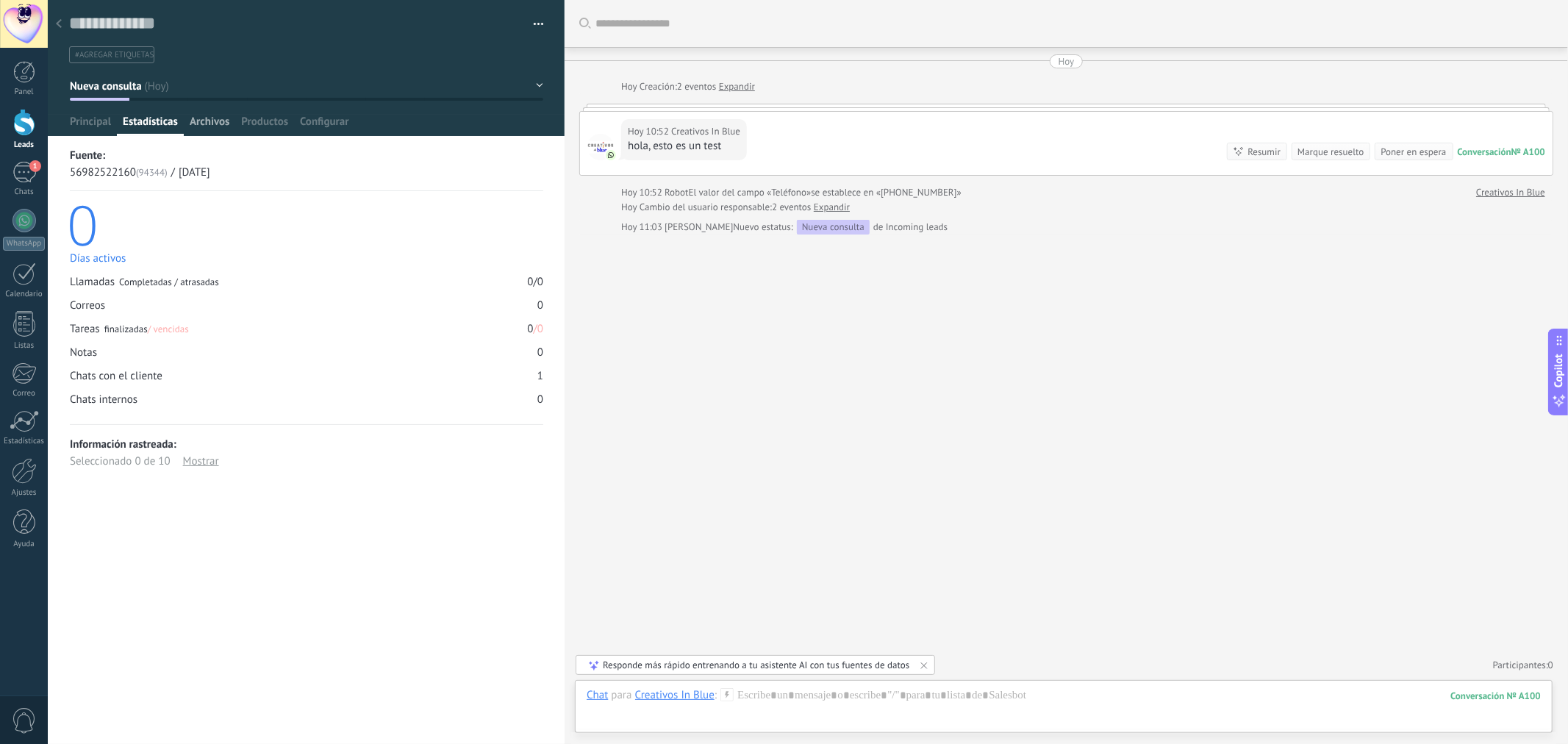
click at [198, 118] on span "Archivos" at bounding box center [209, 125] width 39 height 21
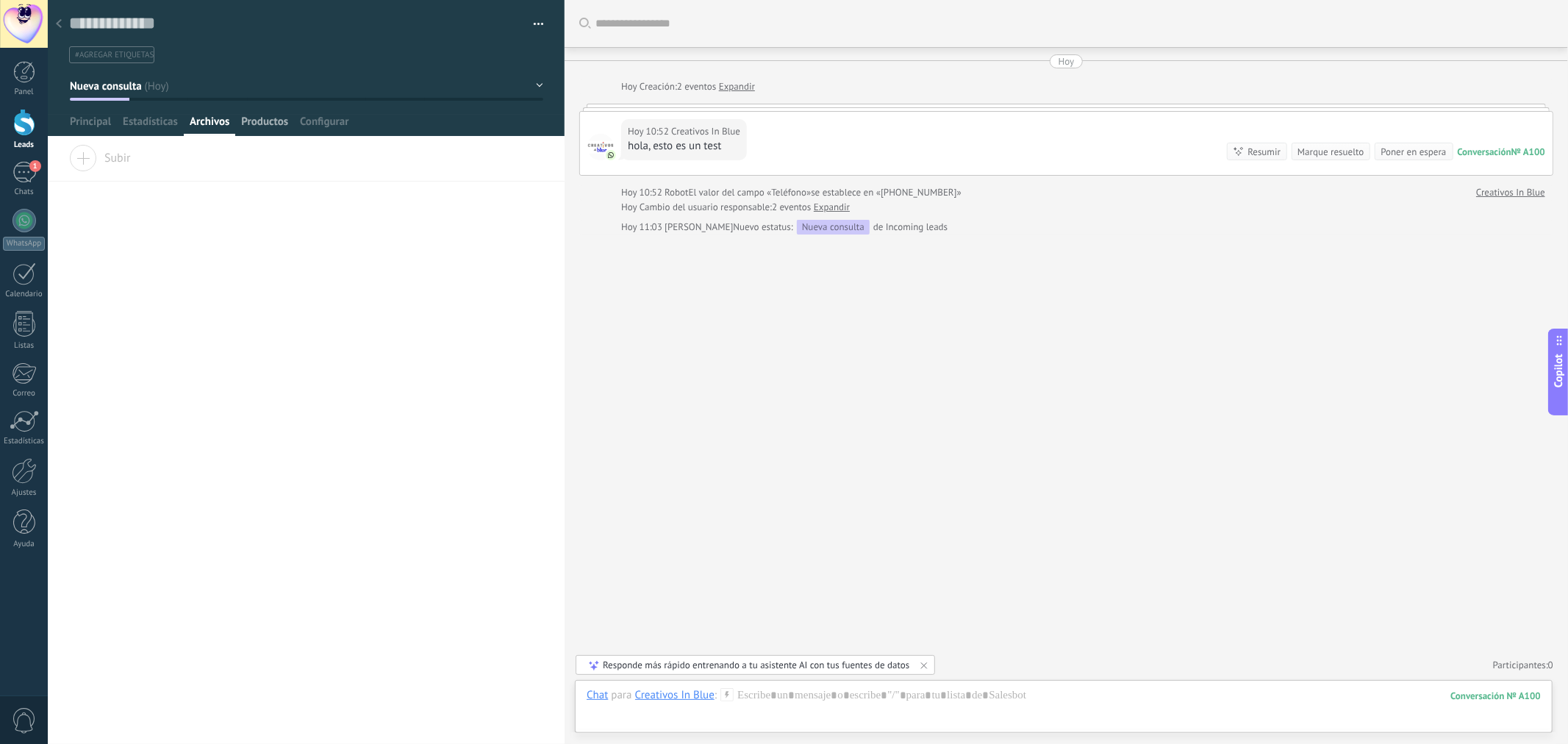
click at [266, 122] on span "Productos" at bounding box center [264, 125] width 47 height 21
click at [321, 125] on span "Configurar" at bounding box center [324, 125] width 49 height 21
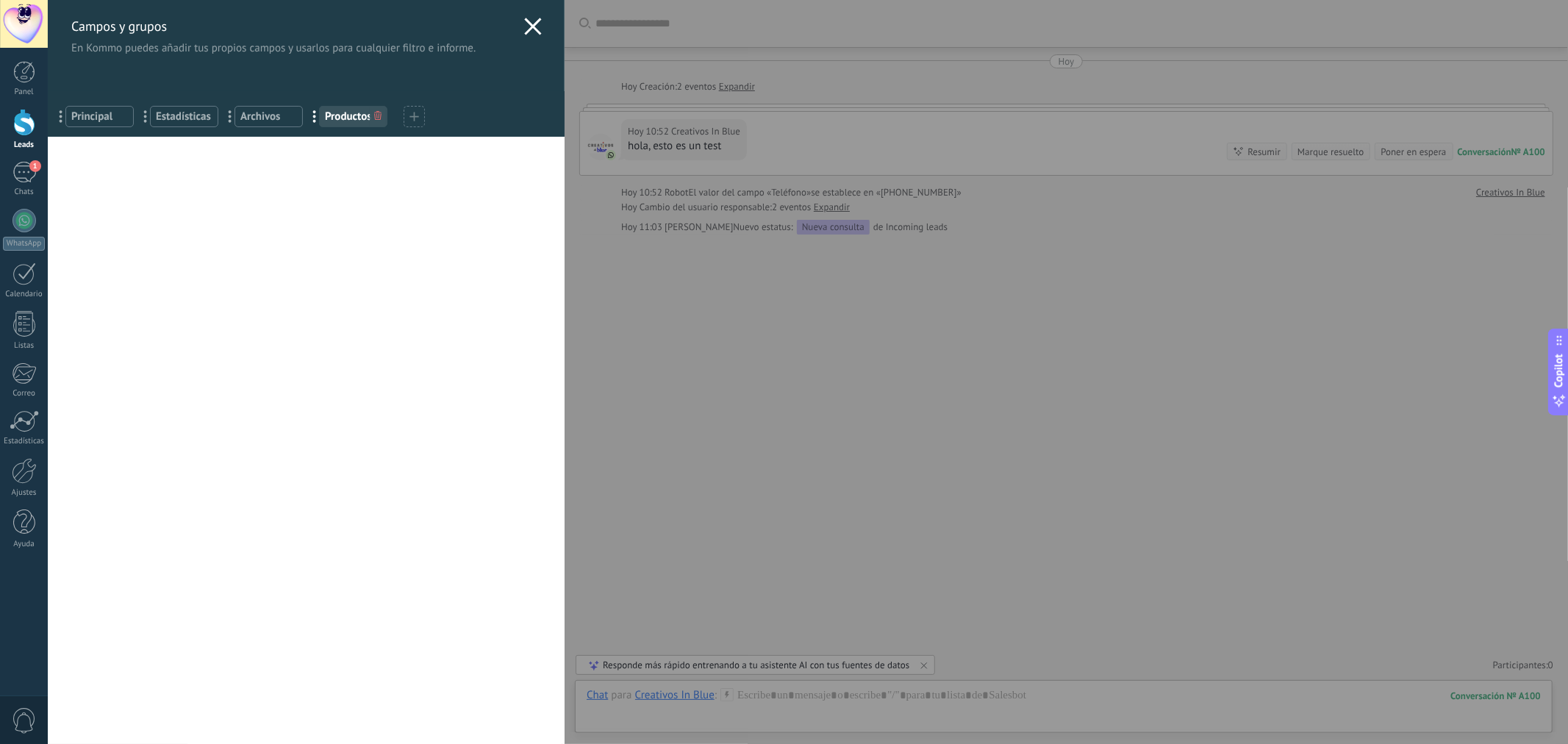
click at [82, 122] on span "Principal" at bounding box center [99, 117] width 56 height 14
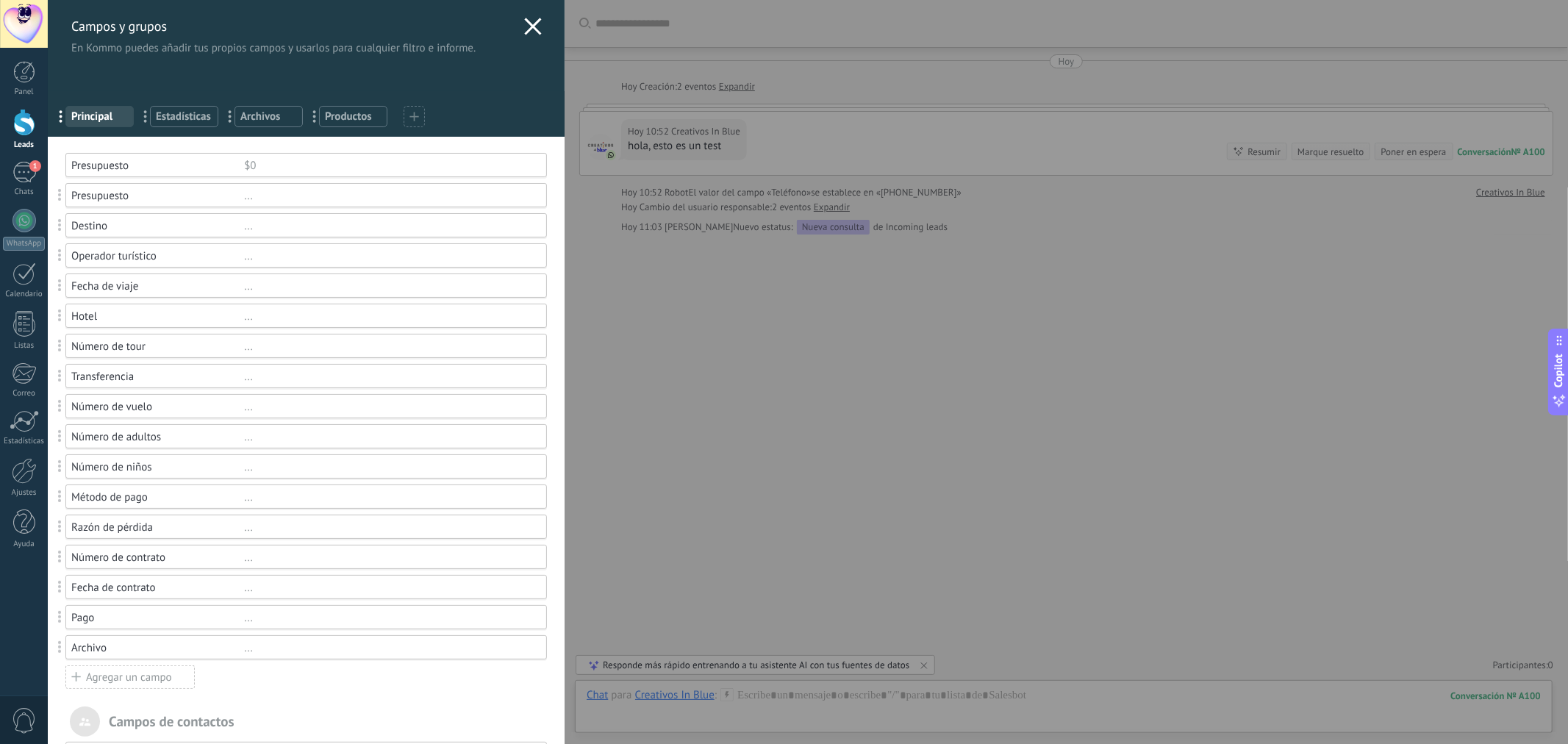
click at [525, 21] on icon at bounding box center [533, 26] width 18 height 18
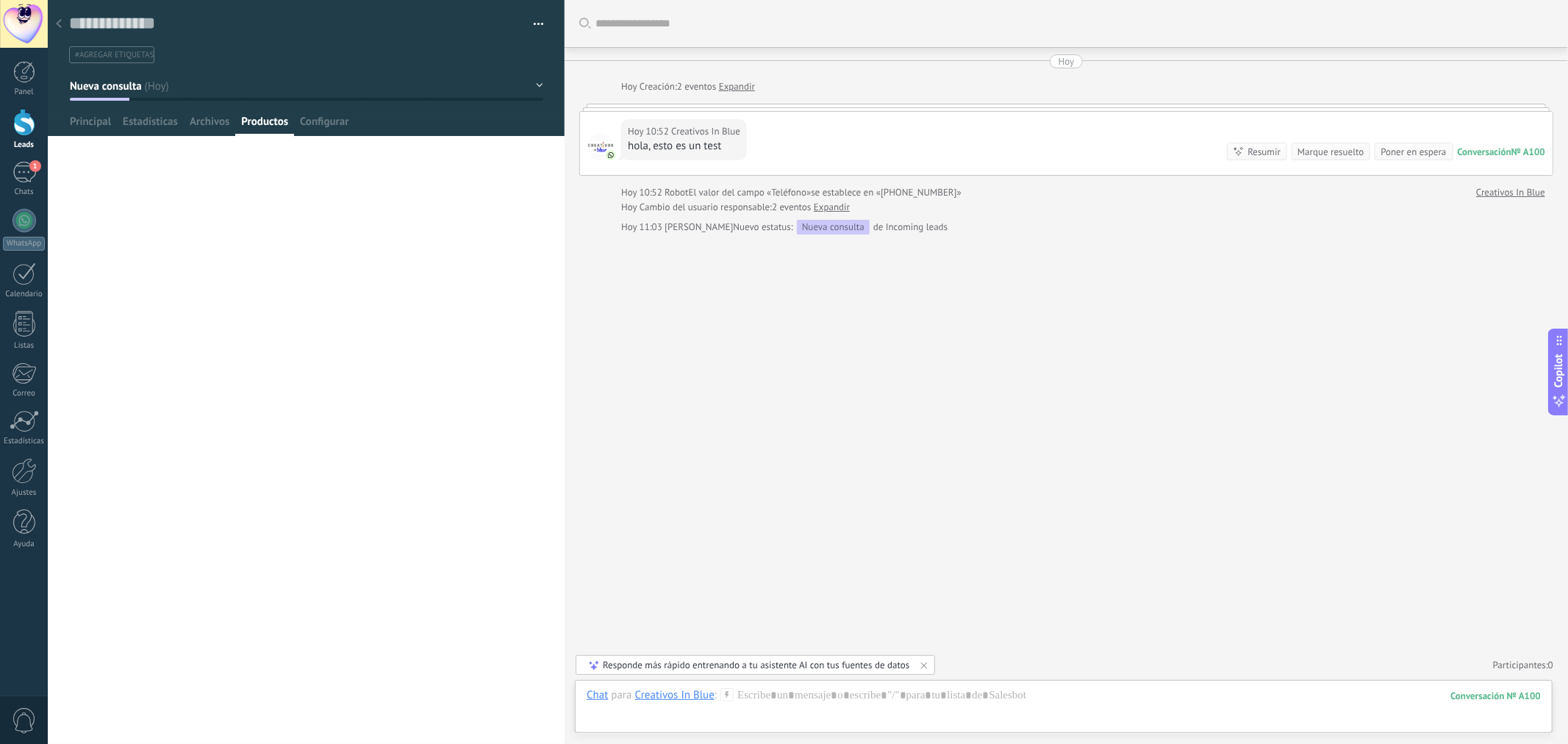
click at [688, 689] on div "Creativos In Blue" at bounding box center [675, 695] width 80 height 13
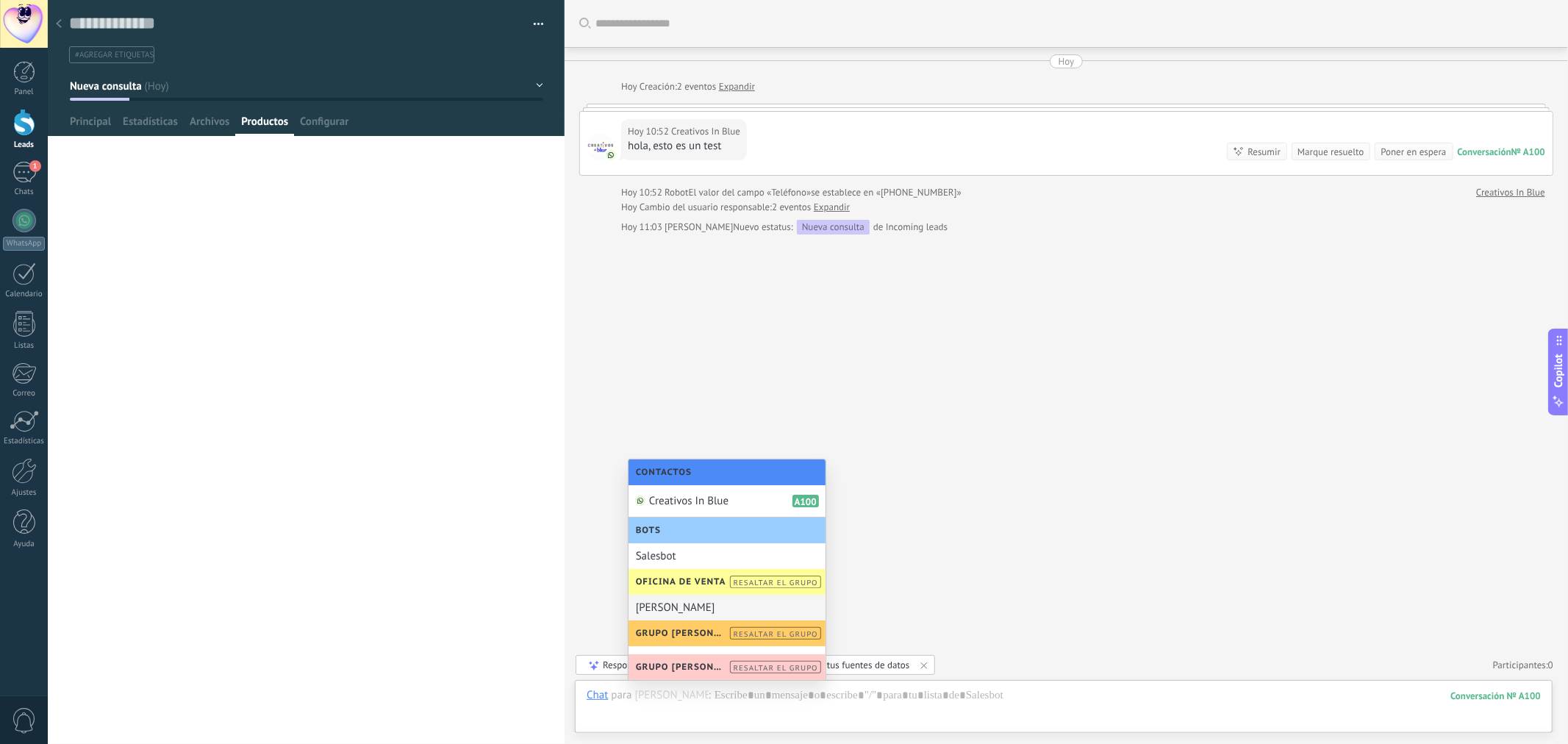
scroll to position [81, 0]
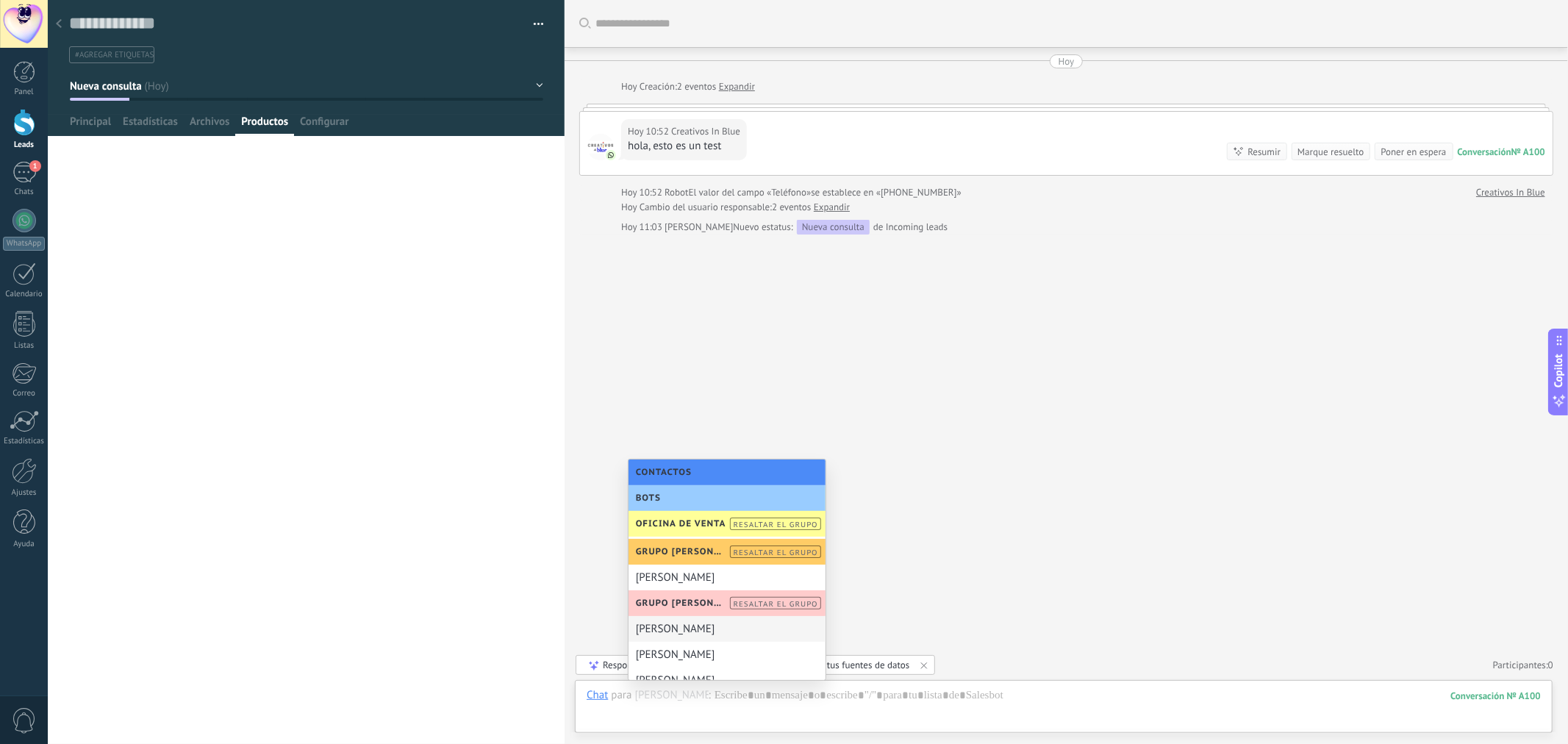
click at [698, 635] on div "[PERSON_NAME]" at bounding box center [727, 629] width 197 height 26
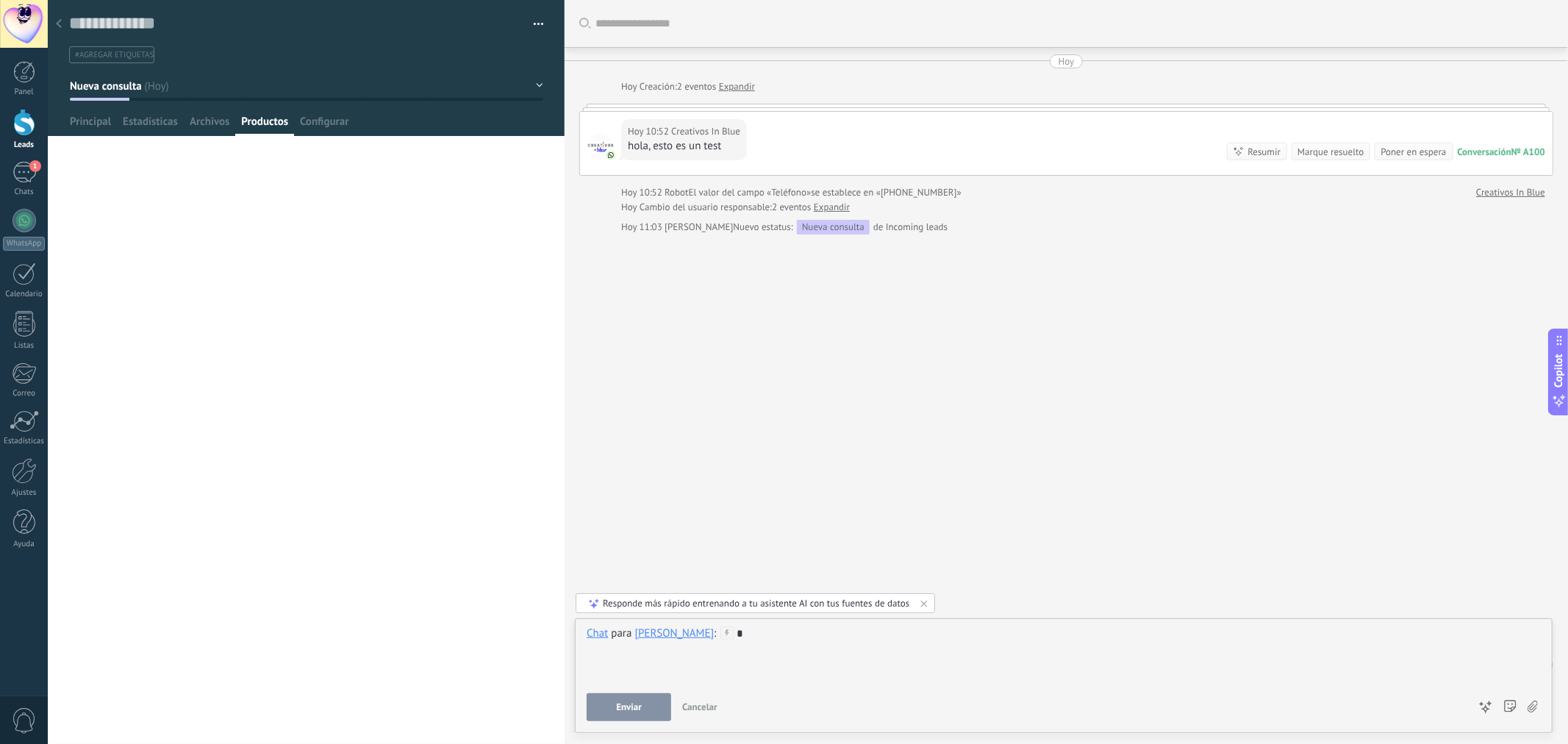
click at [631, 706] on span "Enviar" at bounding box center [629, 708] width 26 height 10
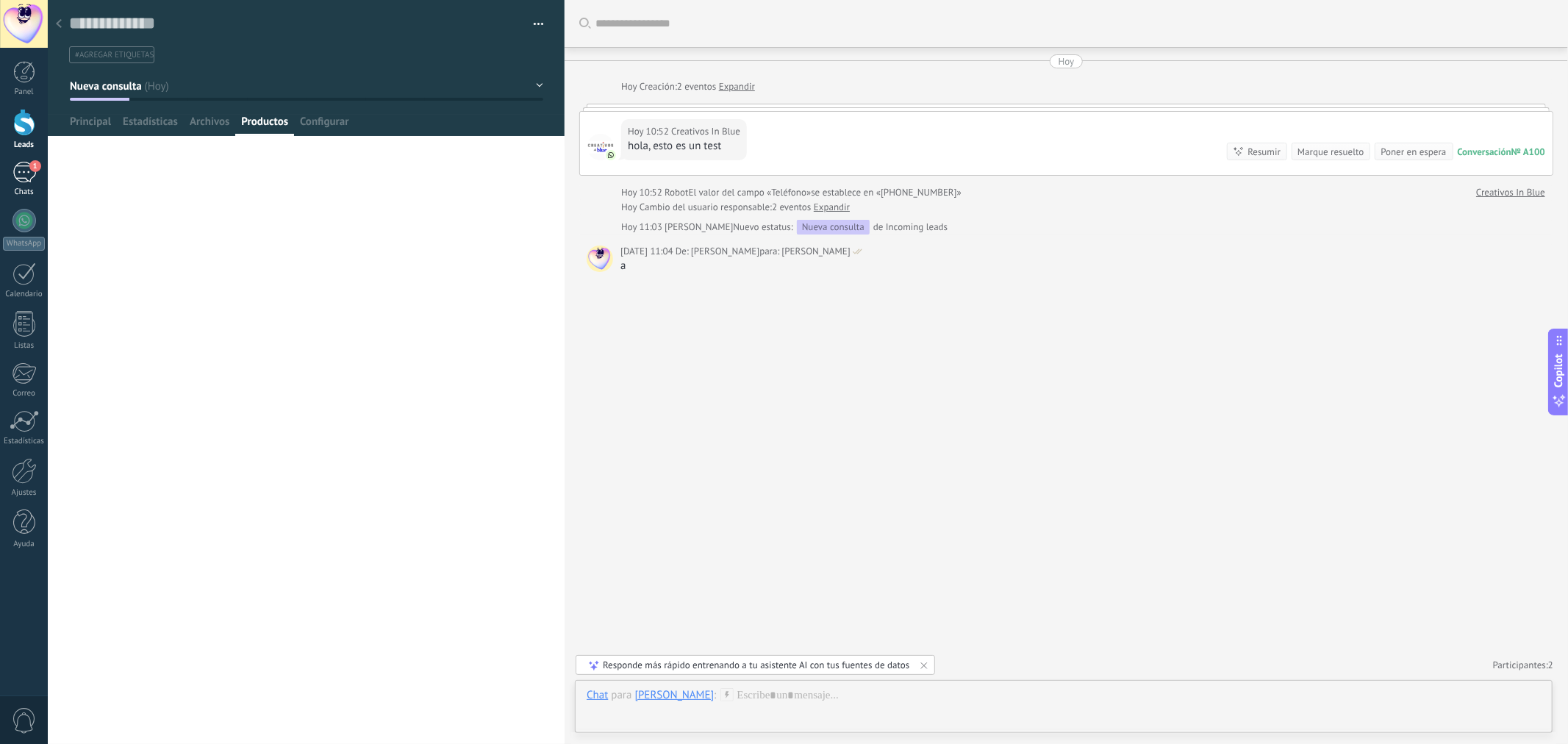
click at [30, 175] on div "1" at bounding box center [24, 172] width 24 height 21
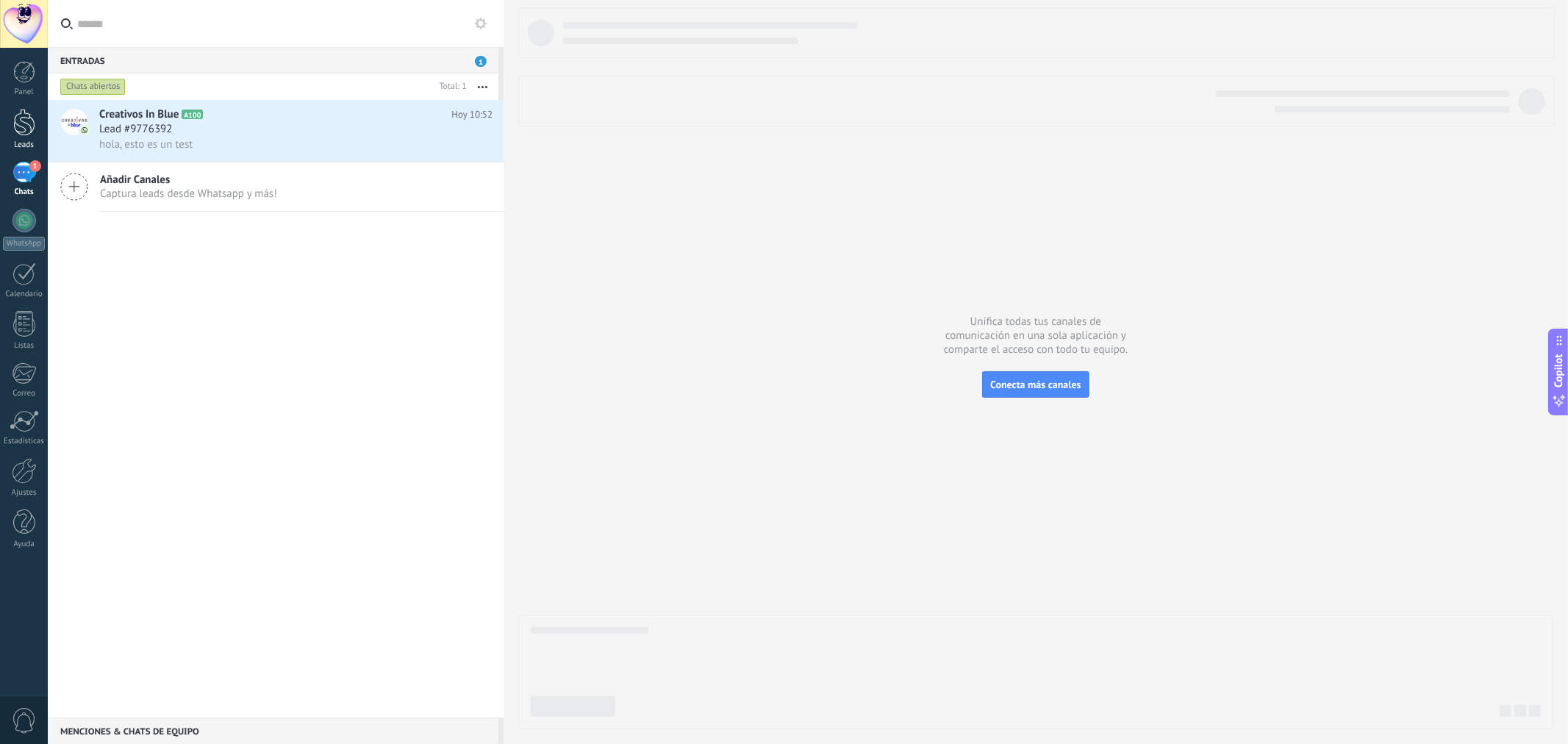
click at [27, 128] on div at bounding box center [24, 123] width 22 height 27
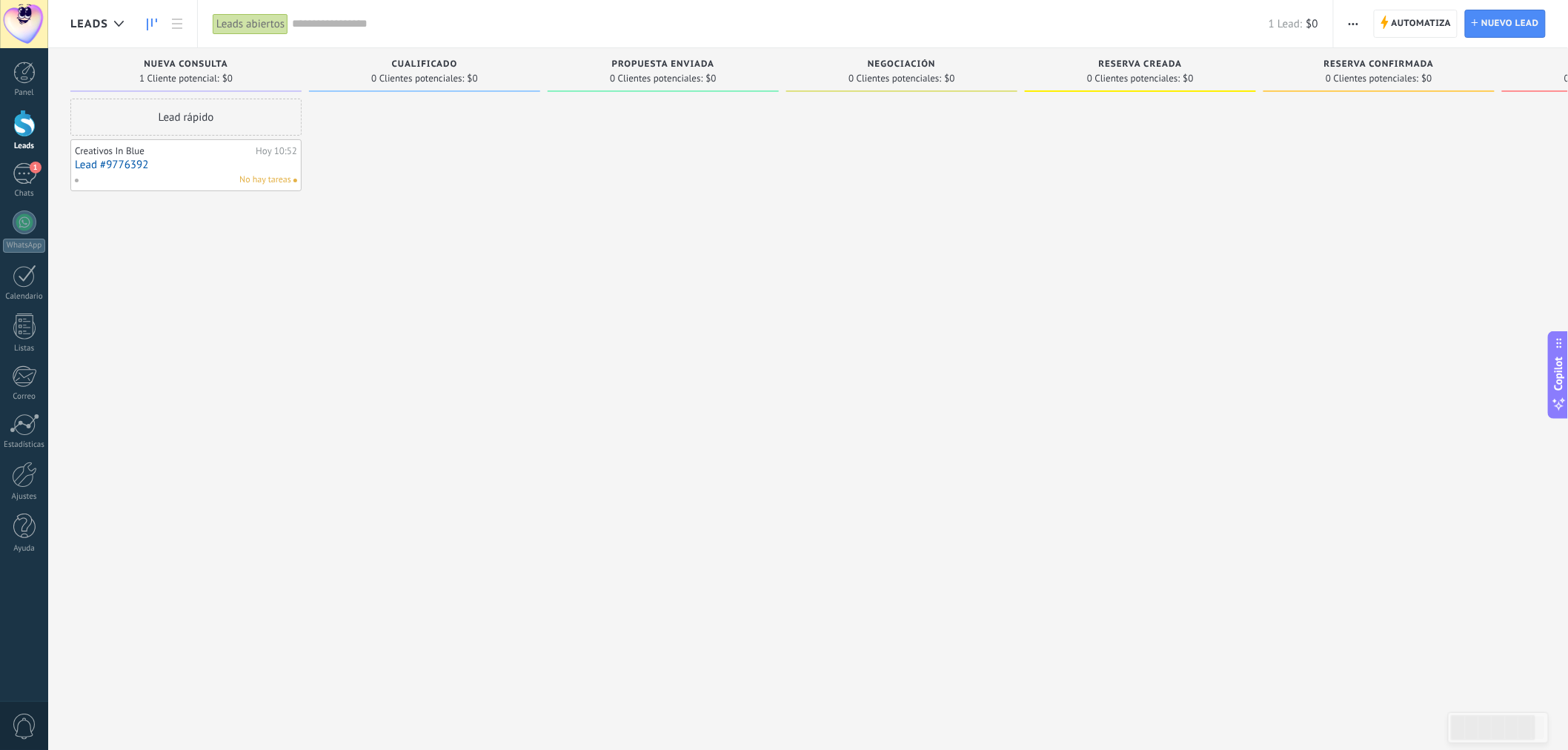
click at [163, 163] on link "Lead #9776392" at bounding box center [185, 164] width 223 height 13
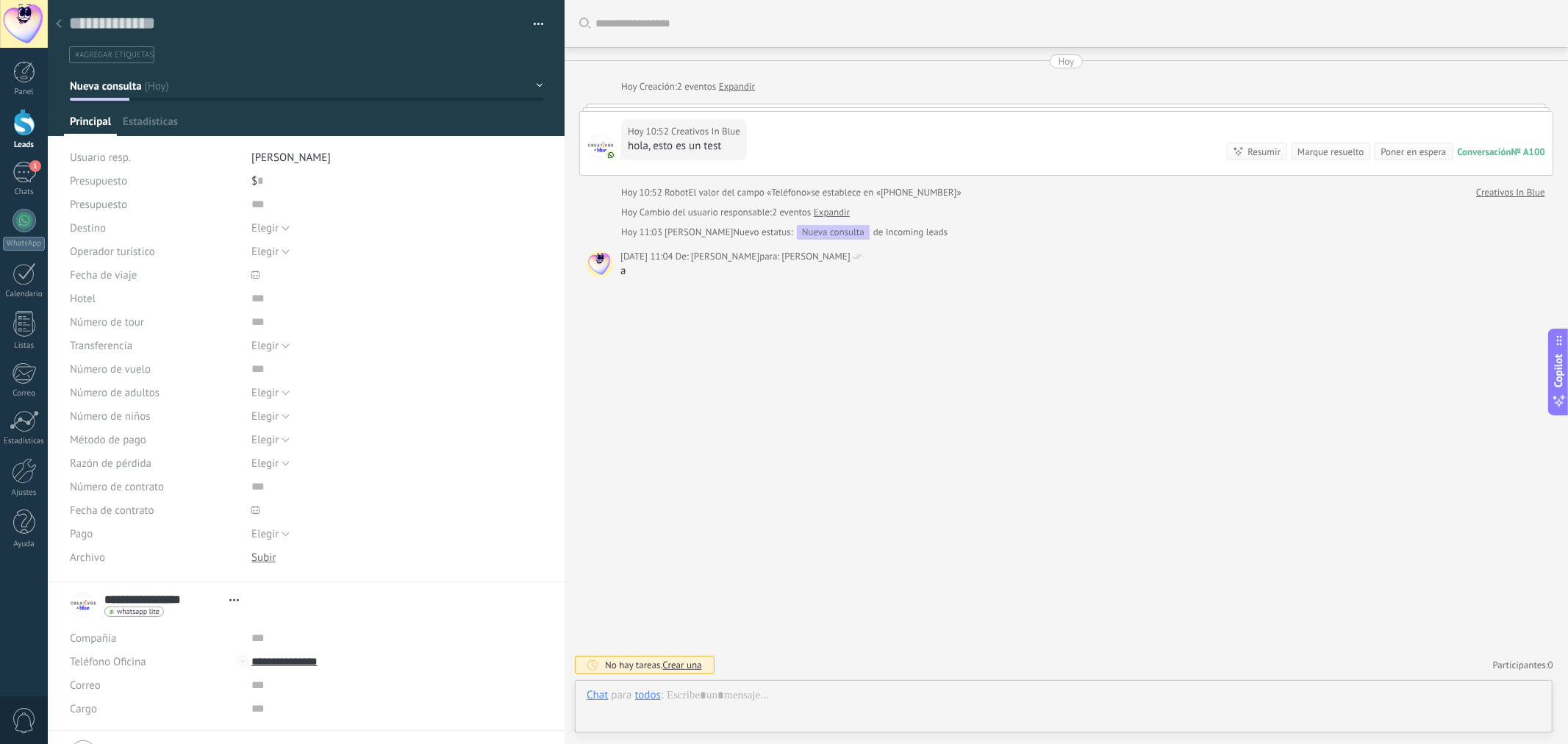
type textarea "**********"
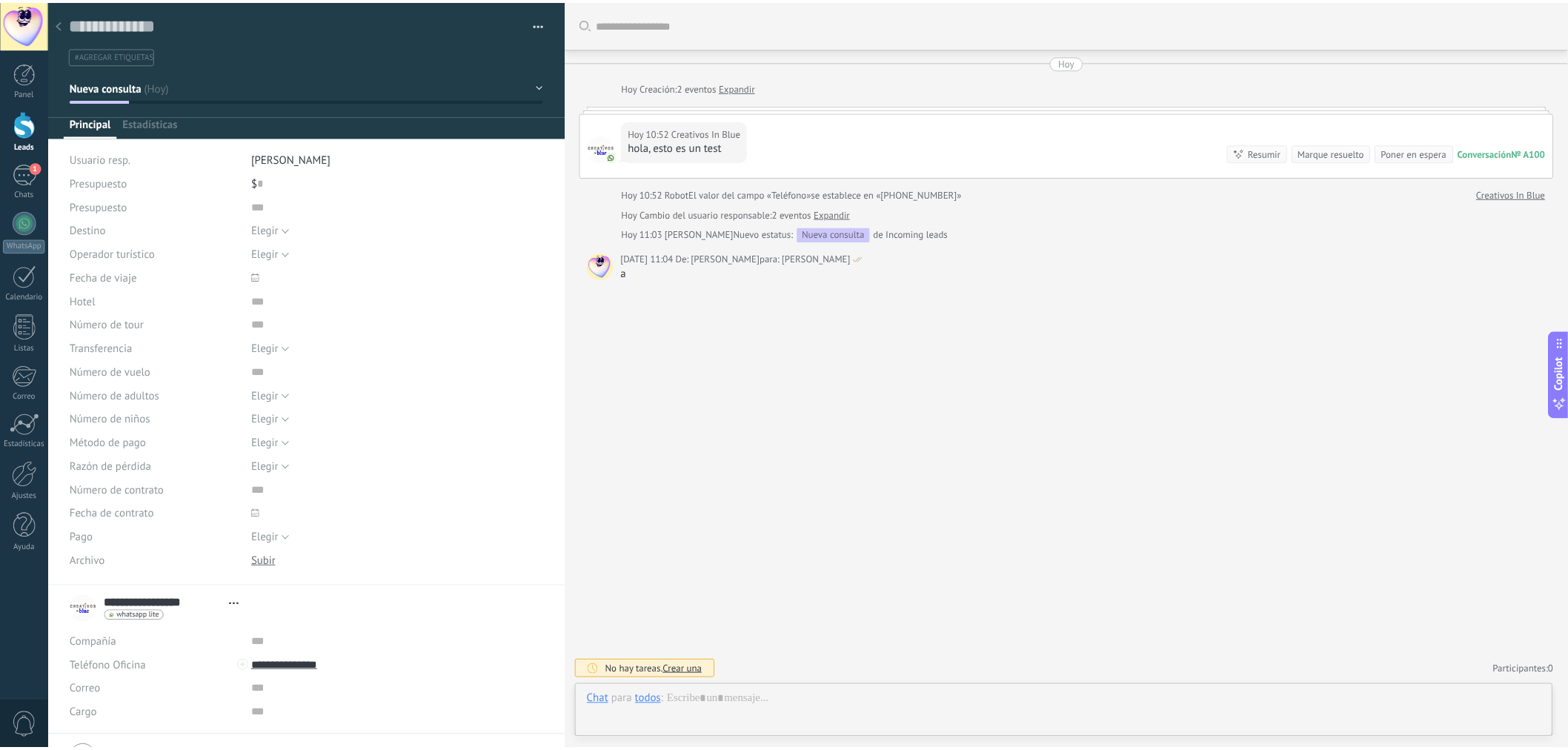
scroll to position [22, 0]
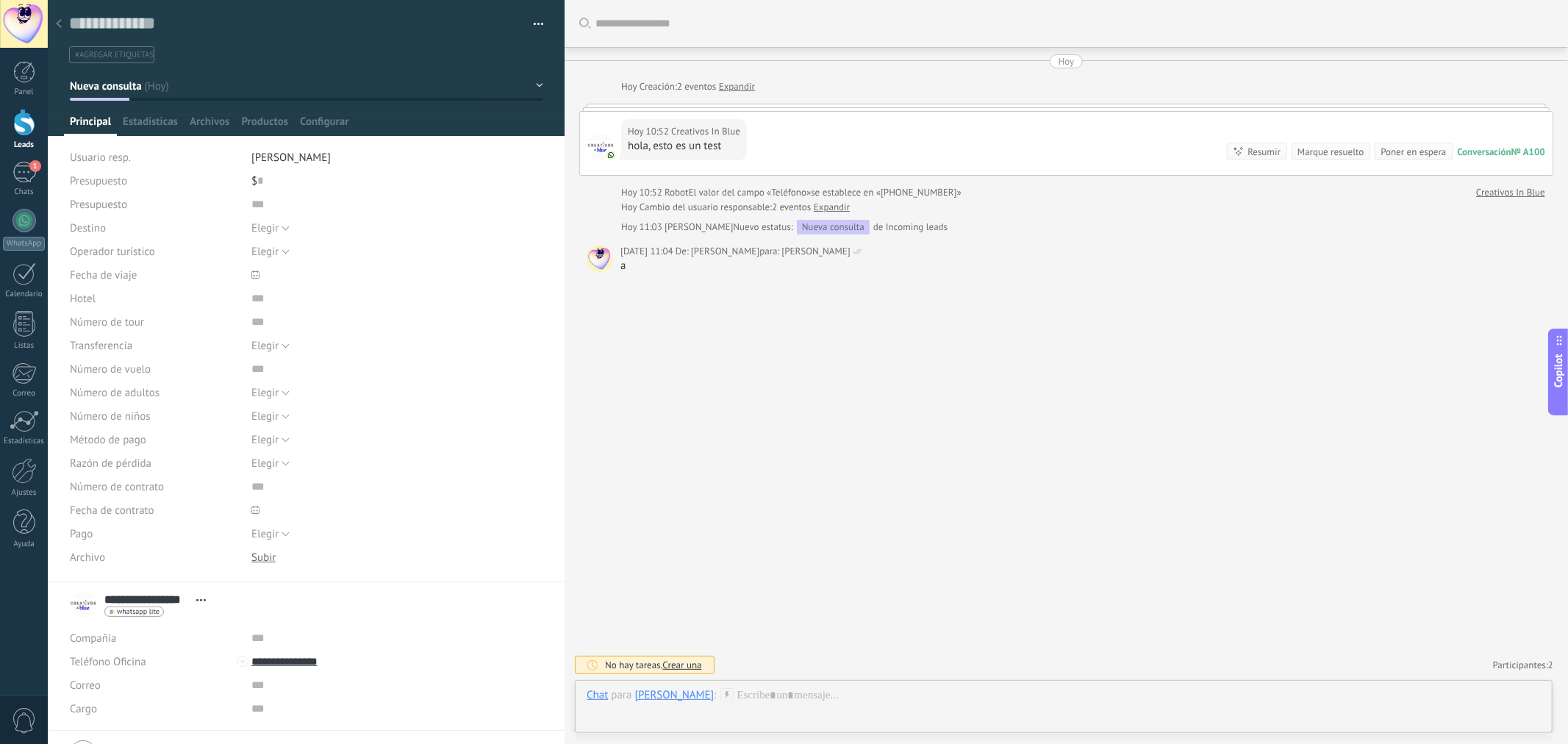
click at [679, 700] on div "[PERSON_NAME]" at bounding box center [675, 695] width 80 height 13
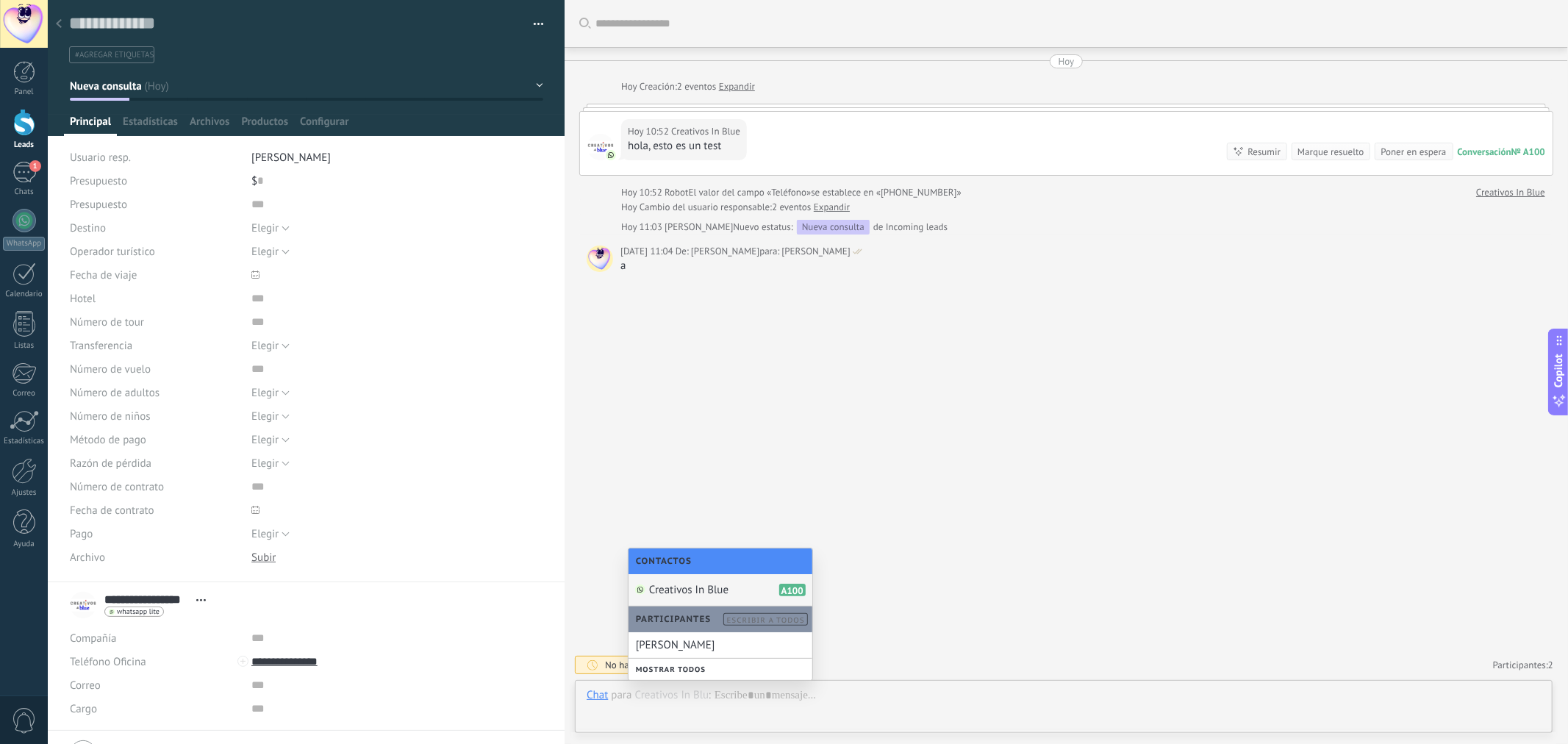
click at [707, 584] on span "Creativos In Blue" at bounding box center [688, 590] width 80 height 14
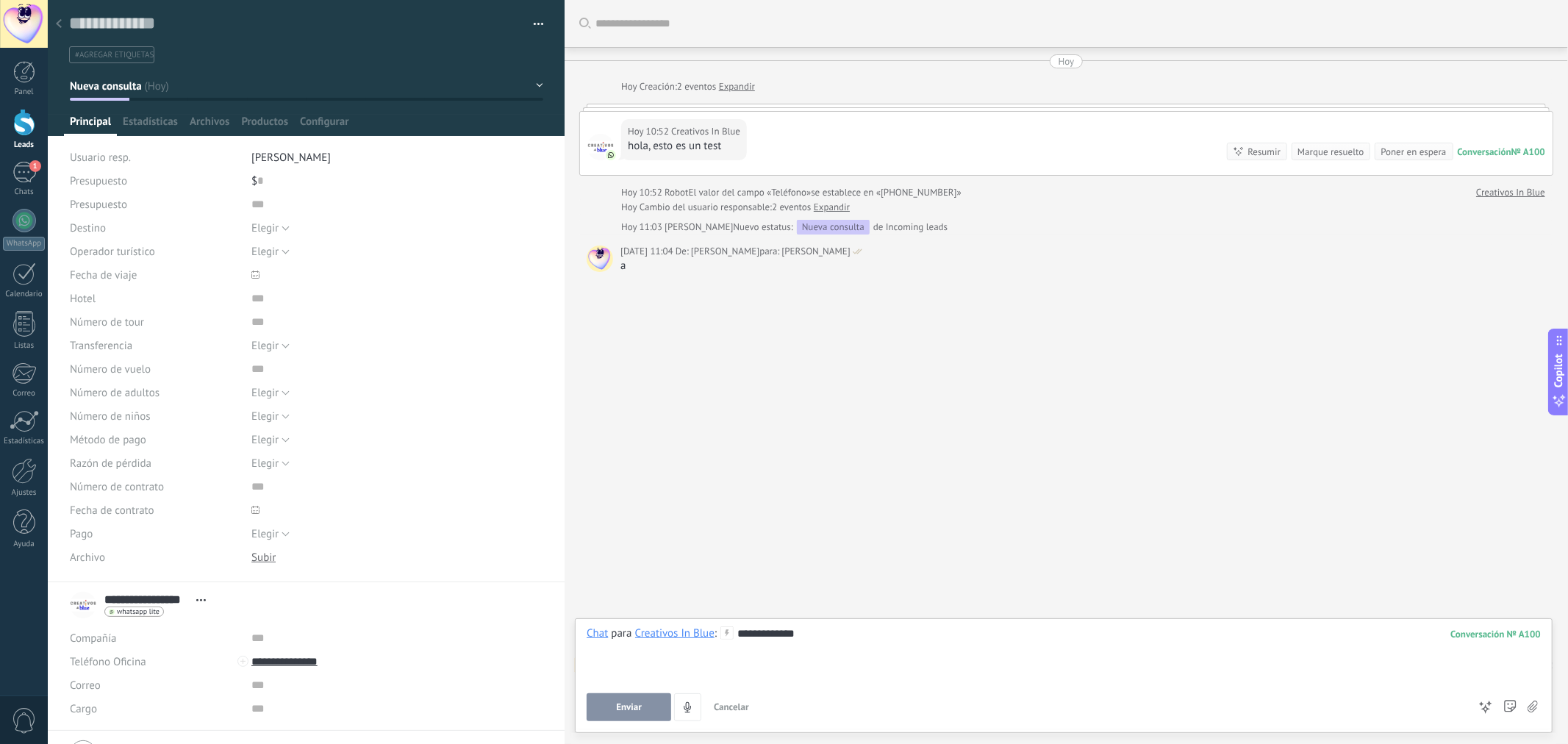
click at [616, 704] on span "Enviar" at bounding box center [629, 708] width 26 height 10
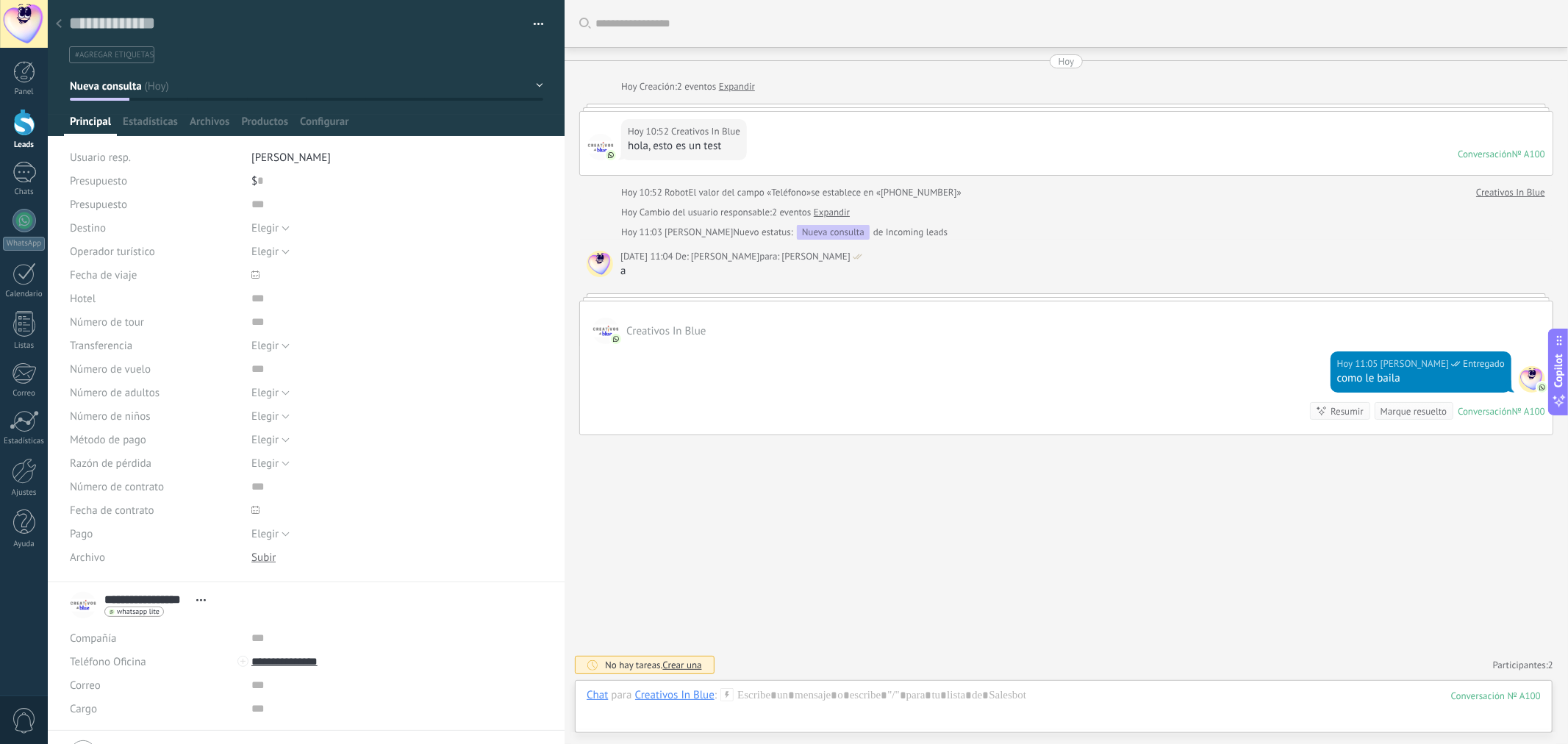
drag, startPoint x: 857, startPoint y: 484, endPoint x: 856, endPoint y: 477, distance: 7.1
click at [855, 485] on div "Buscar Carga más [DATE] [DATE] Creación: 2 eventos Expandir [DATE] 10:52 Creati…" at bounding box center [1067, 372] width 1004 height 744
click at [8, 74] on link "Panel" at bounding box center [24, 79] width 48 height 36
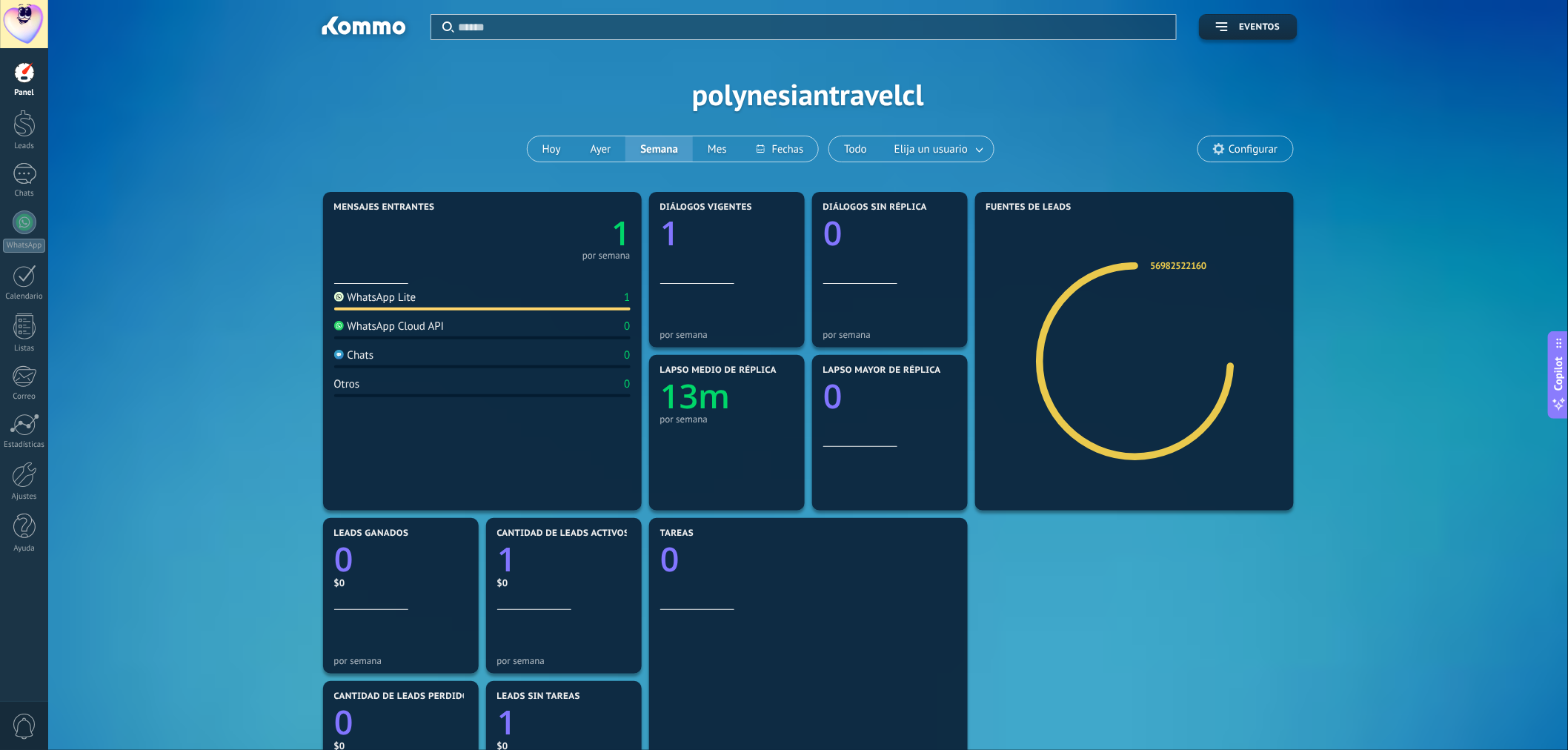
click at [1377, 417] on div "Mensajes entrantes 1 por semana WhatsApp Lite 1 WhatsApp Cloud API 0 Chats 0 Ot…" at bounding box center [808, 596] width 1476 height 816
click at [1370, 353] on div "Mensajes entrantes 1 por semana WhatsApp Lite 1 WhatsApp Cloud API 0 Chats 0 Ot…" at bounding box center [808, 596] width 1476 height 816
click at [1435, 594] on div "Mensajes entrantes 1 por semana WhatsApp Lite 1 WhatsApp Cloud API 0 Chats 0 Ot…" at bounding box center [808, 758] width 1476 height 1142
click at [1389, 617] on div "Mensajes entrantes 1 por semana WhatsApp Lite 1 WhatsApp Cloud API 0 Chats 0 Ot…" at bounding box center [808, 596] width 1476 height 816
click at [17, 129] on div at bounding box center [25, 124] width 22 height 27
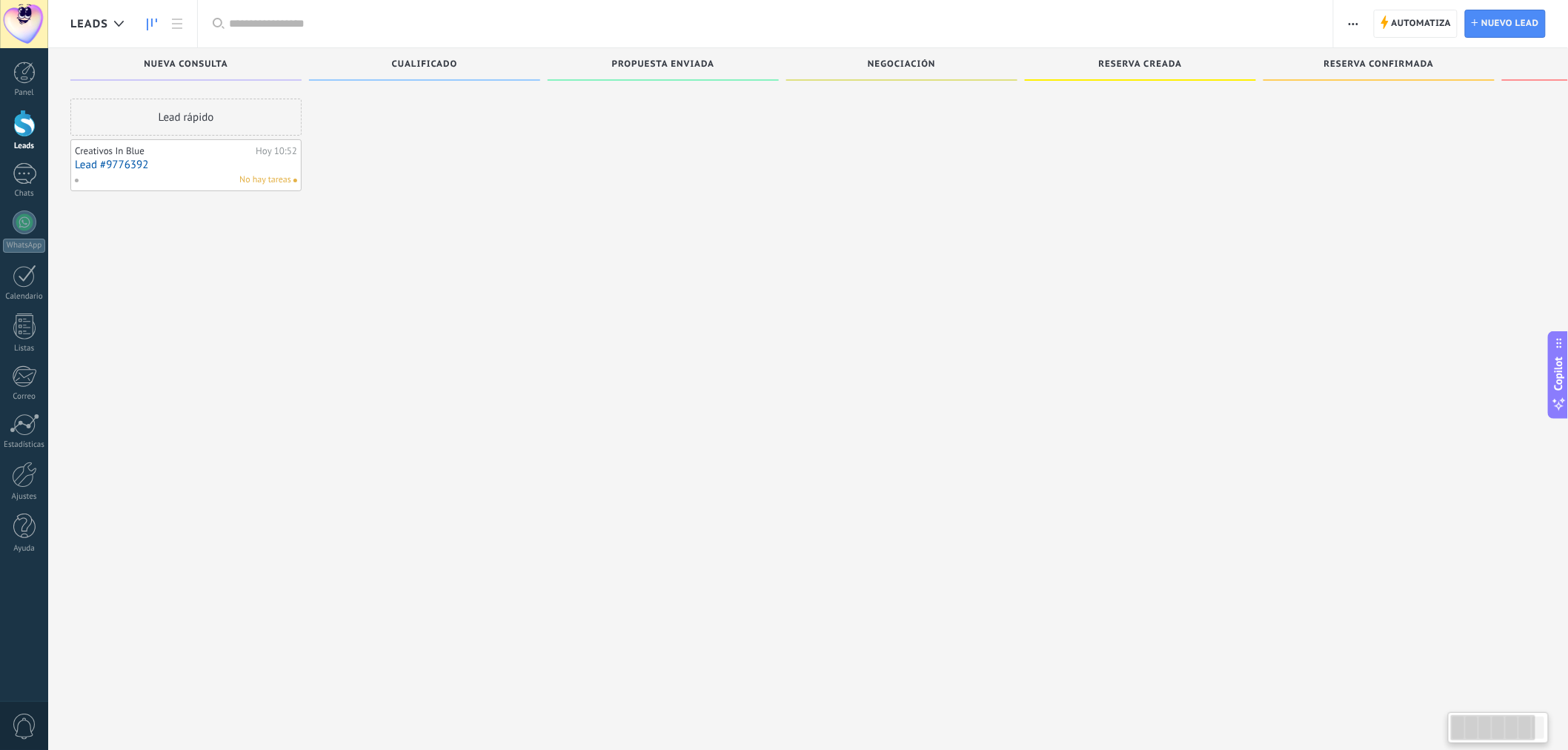
click at [169, 230] on div "Lead rápido Creativos In Blue [DATE] 10:52 Lead #9776392 No hay tareas" at bounding box center [185, 377] width 231 height 557
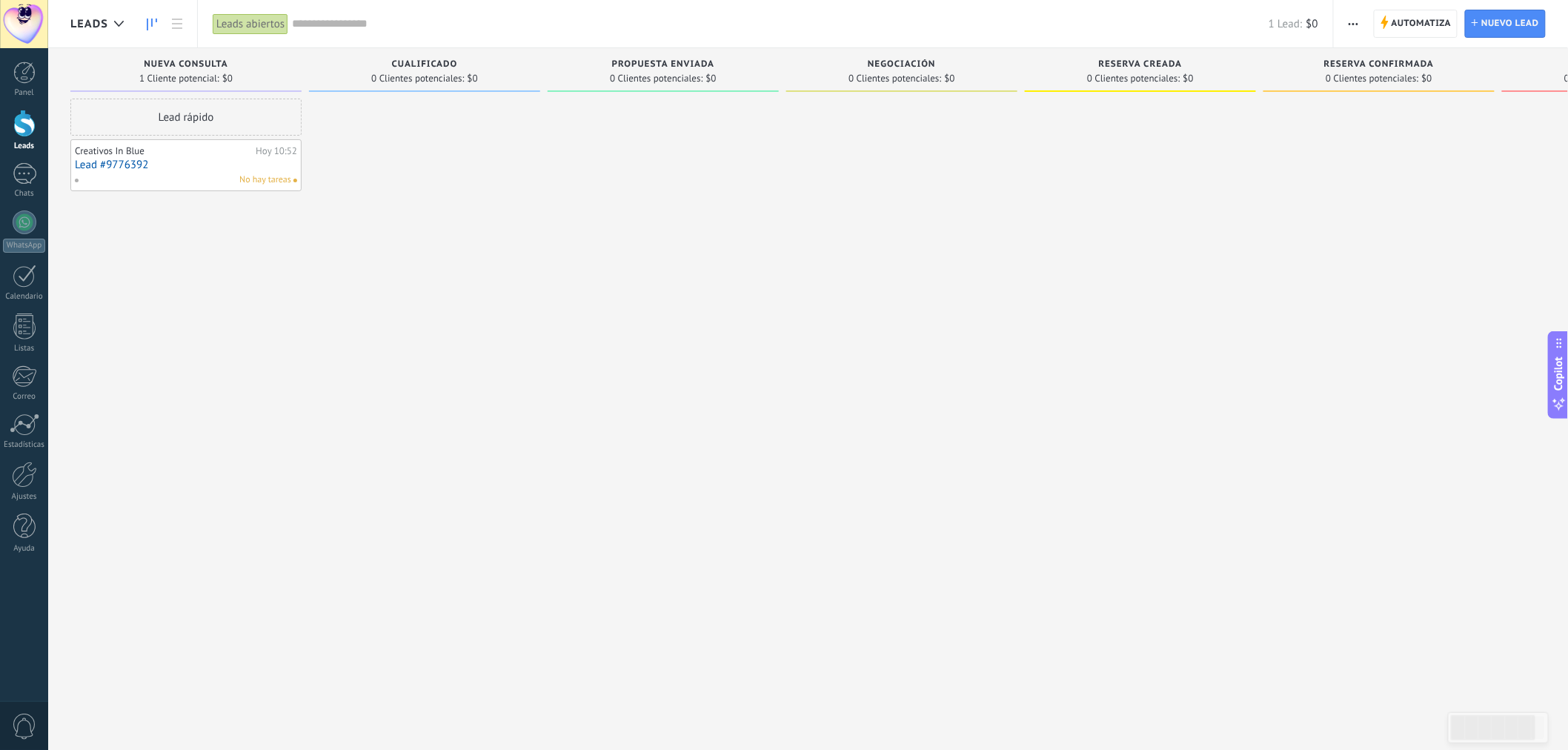
click at [412, 195] on div at bounding box center [424, 377] width 231 height 557
click at [31, 476] on div at bounding box center [25, 475] width 25 height 26
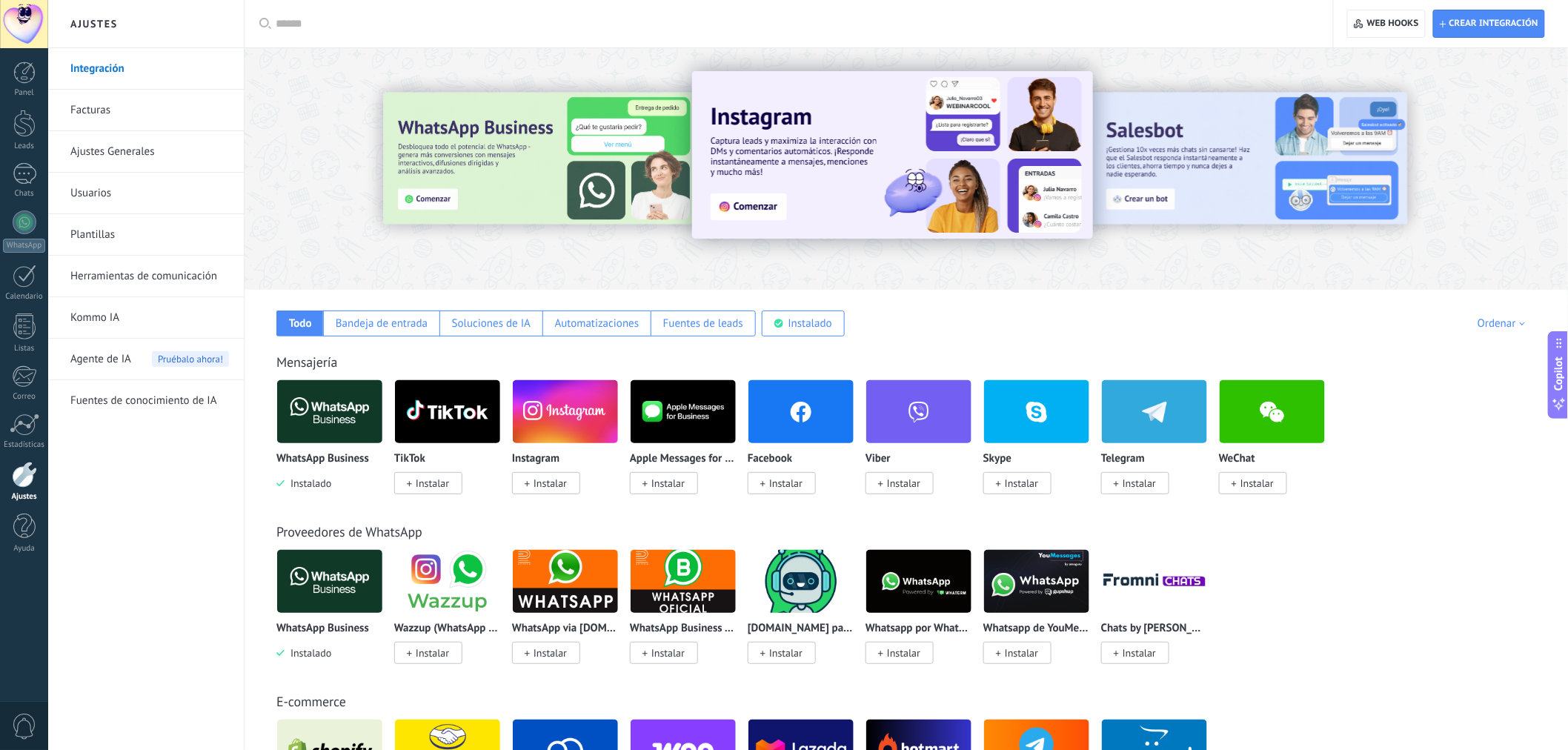
click at [81, 197] on link "Usuarios" at bounding box center [149, 193] width 158 height 41
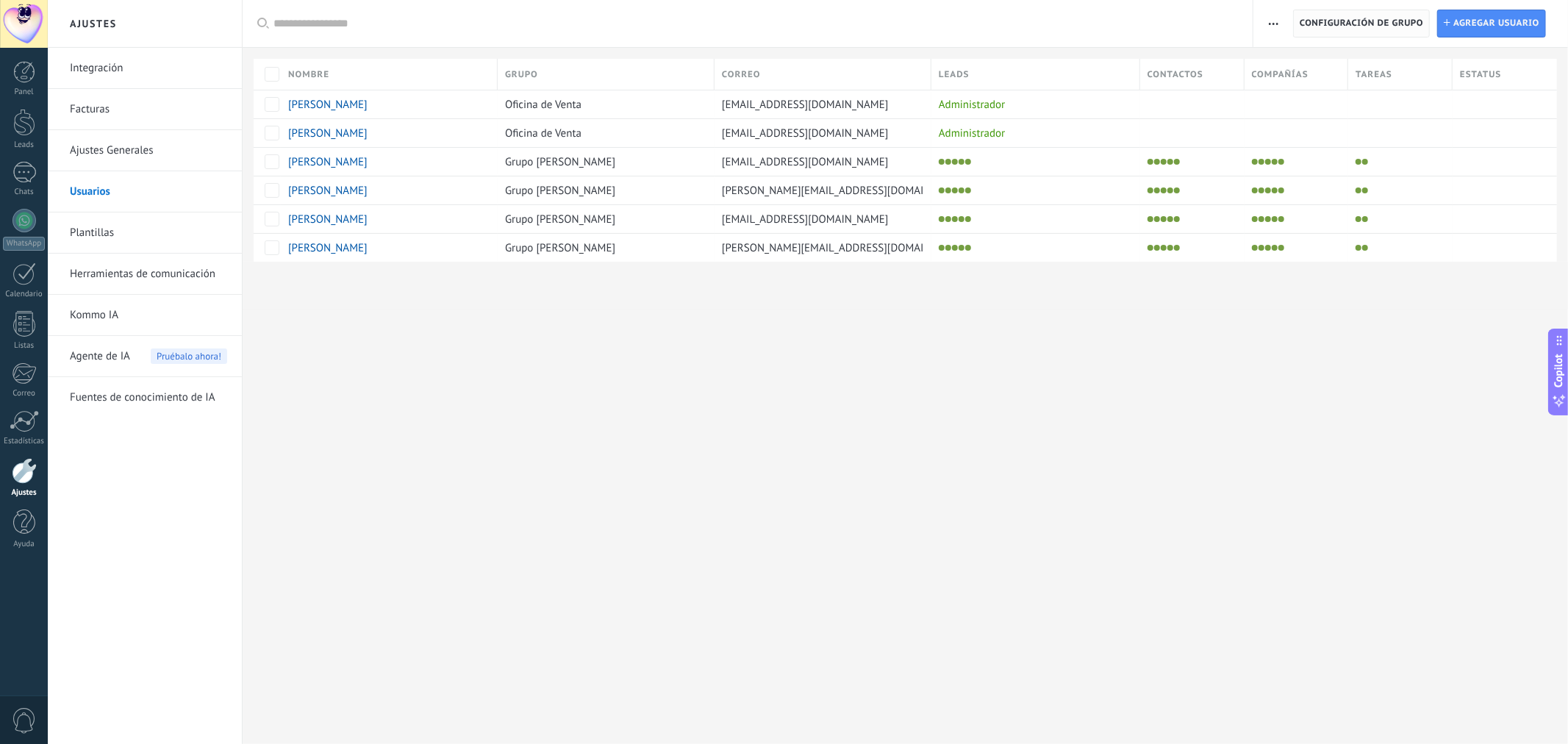
click at [1317, 18] on span "Configuración de grupo" at bounding box center [1362, 24] width 123 height 27
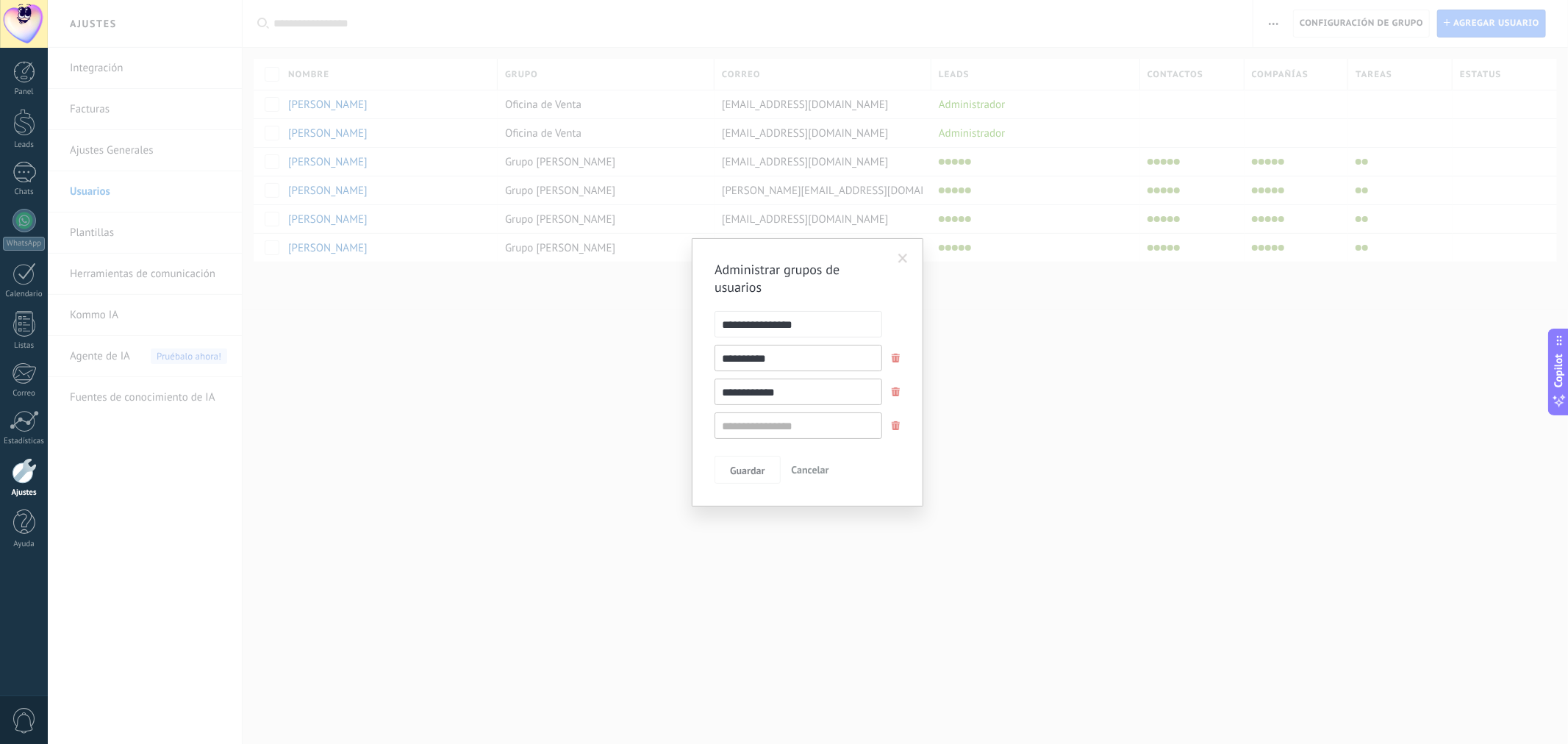
click at [821, 475] on span "Cancelar" at bounding box center [810, 470] width 38 height 13
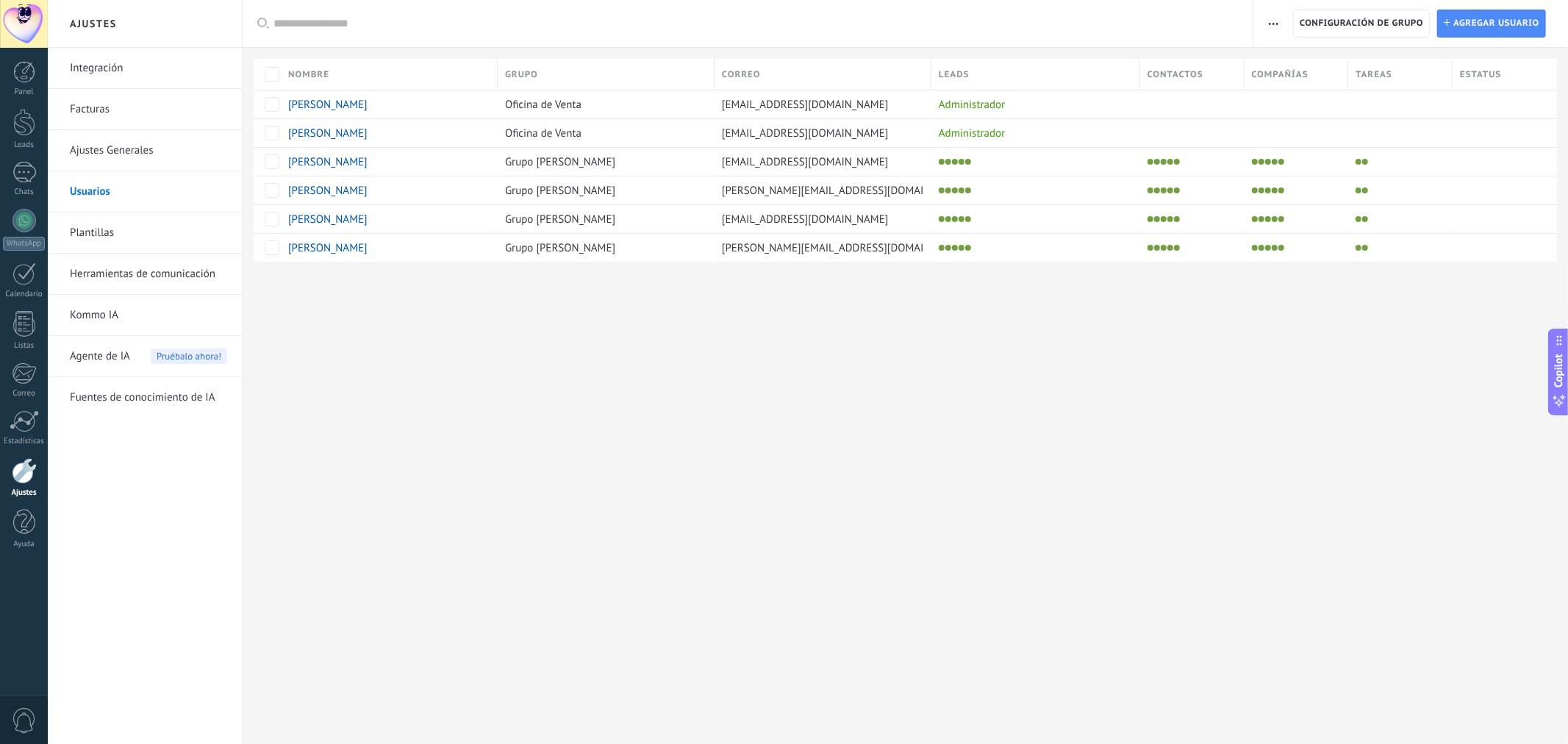
click at [1269, 24] on use "button" at bounding box center [1273, 24] width 9 height 3
click at [1282, 62] on span "Registro de autorización" at bounding box center [1339, 62] width 114 height 29
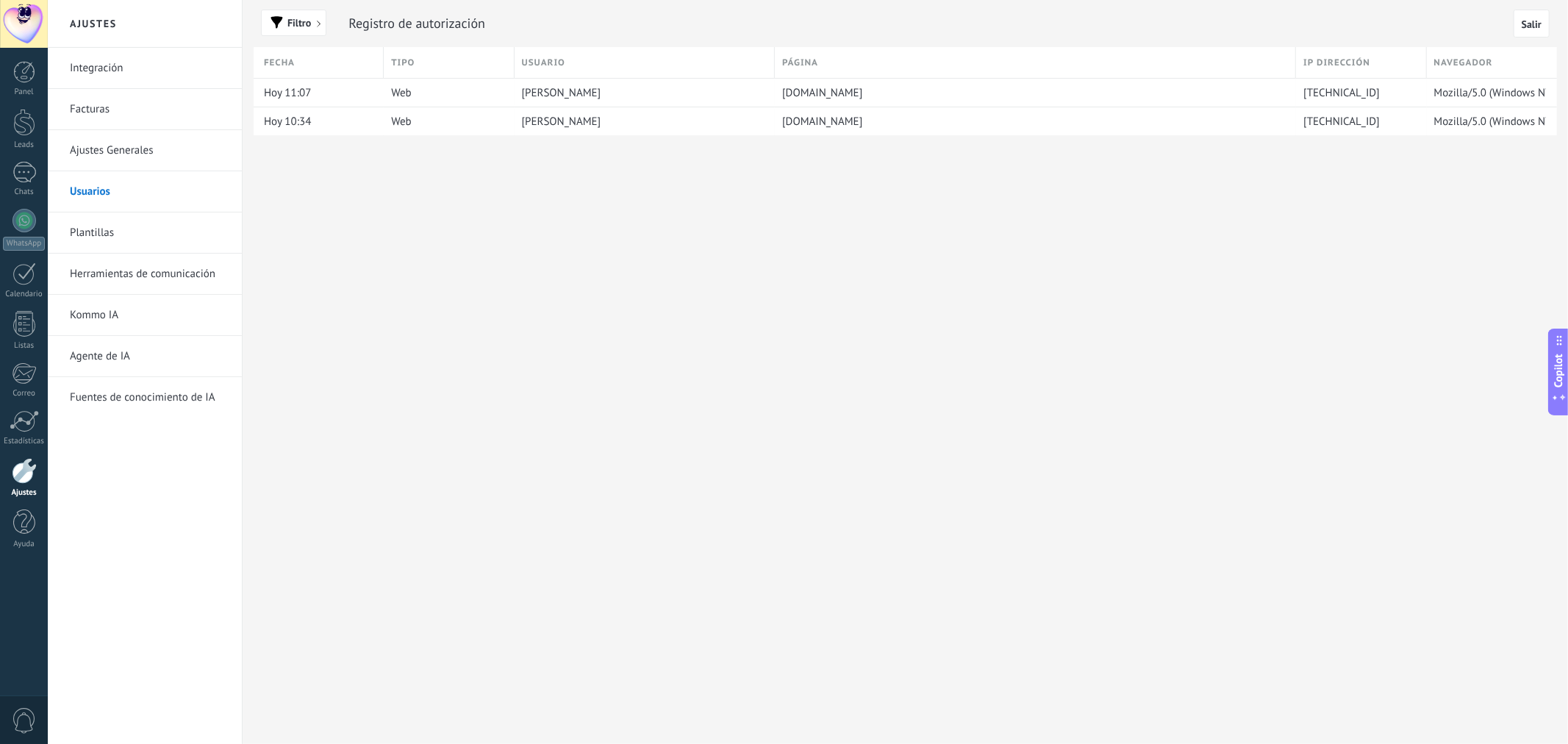
click at [91, 191] on link "Usuarios" at bounding box center [148, 191] width 157 height 41
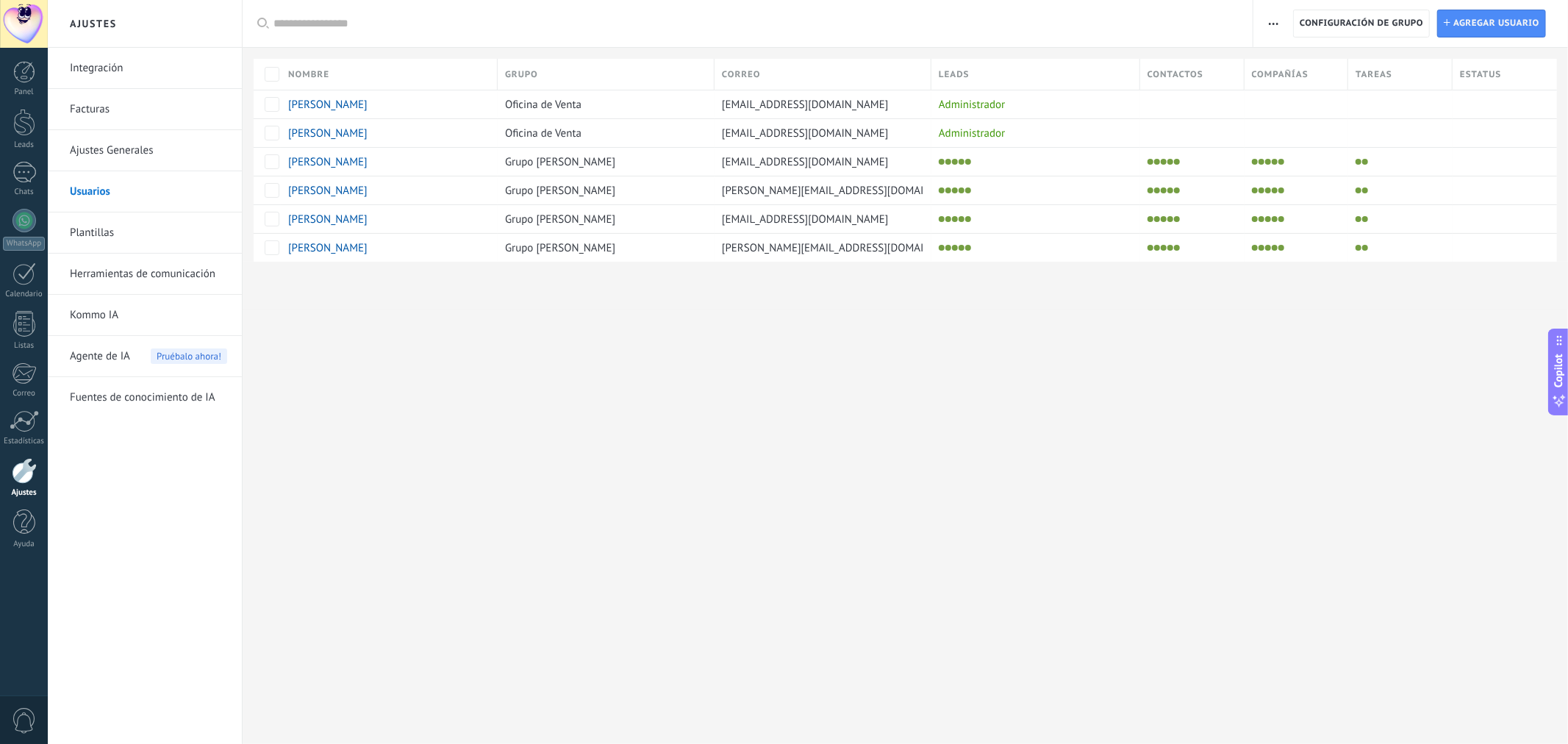
click at [859, 398] on div "Ajustes Integración Facturas Ajustes Generales Usuarios Plantillas Herramientas…" at bounding box center [808, 372] width 1520 height 744
click at [104, 318] on link "Kommo IA" at bounding box center [148, 315] width 157 height 41
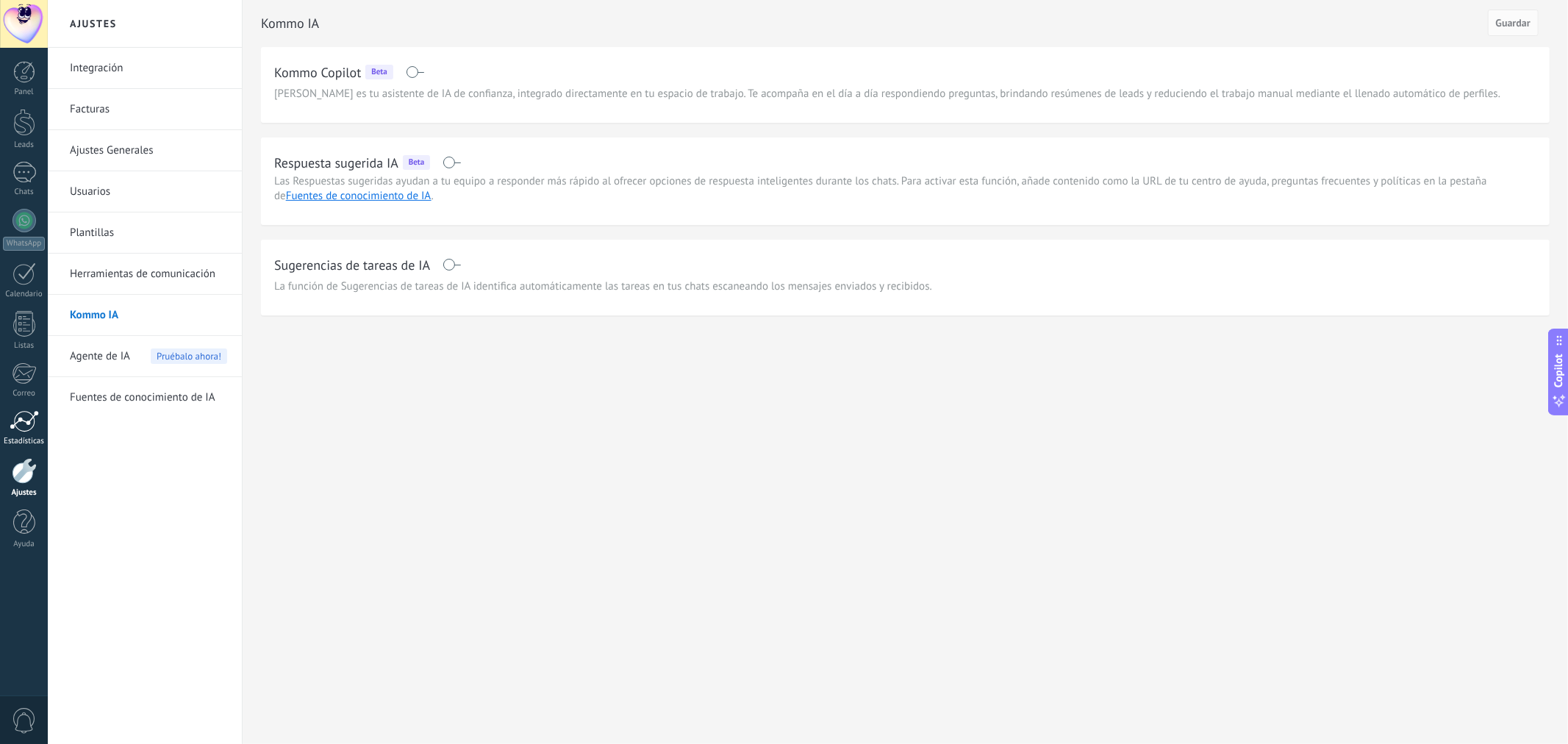
click at [26, 424] on div at bounding box center [24, 422] width 29 height 22
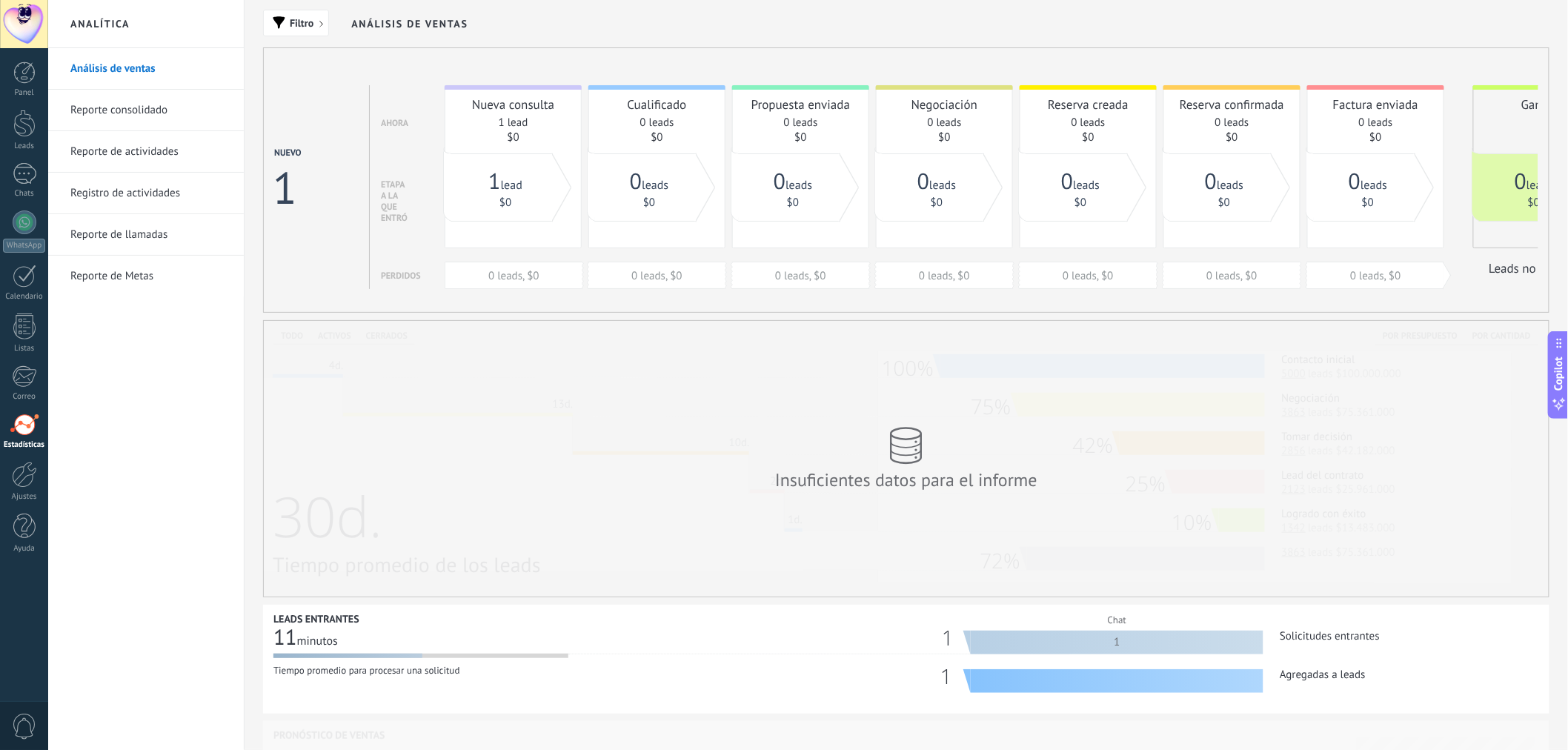
click at [131, 116] on link "Reporte consolidado" at bounding box center [149, 110] width 158 height 41
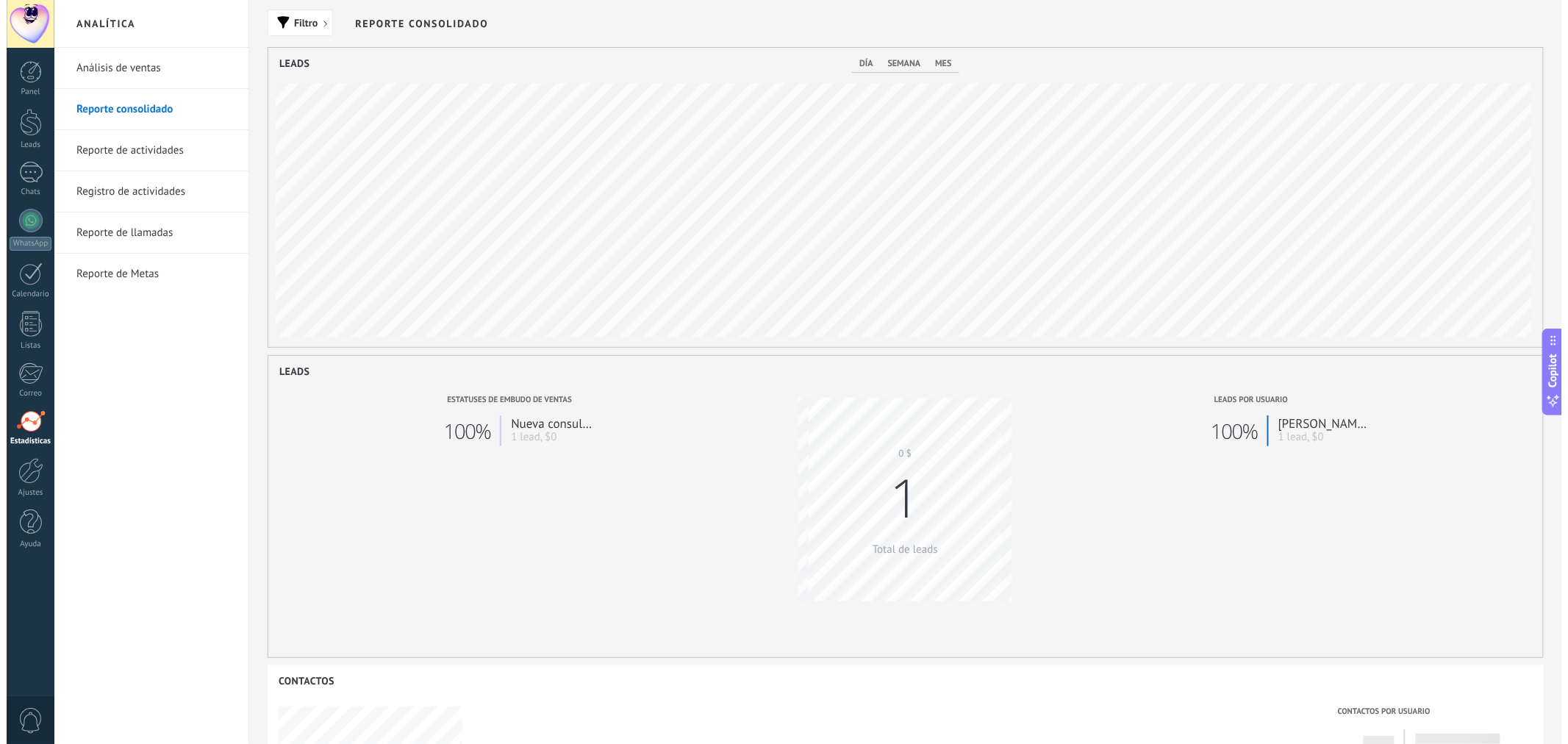
scroll to position [300, 1275]
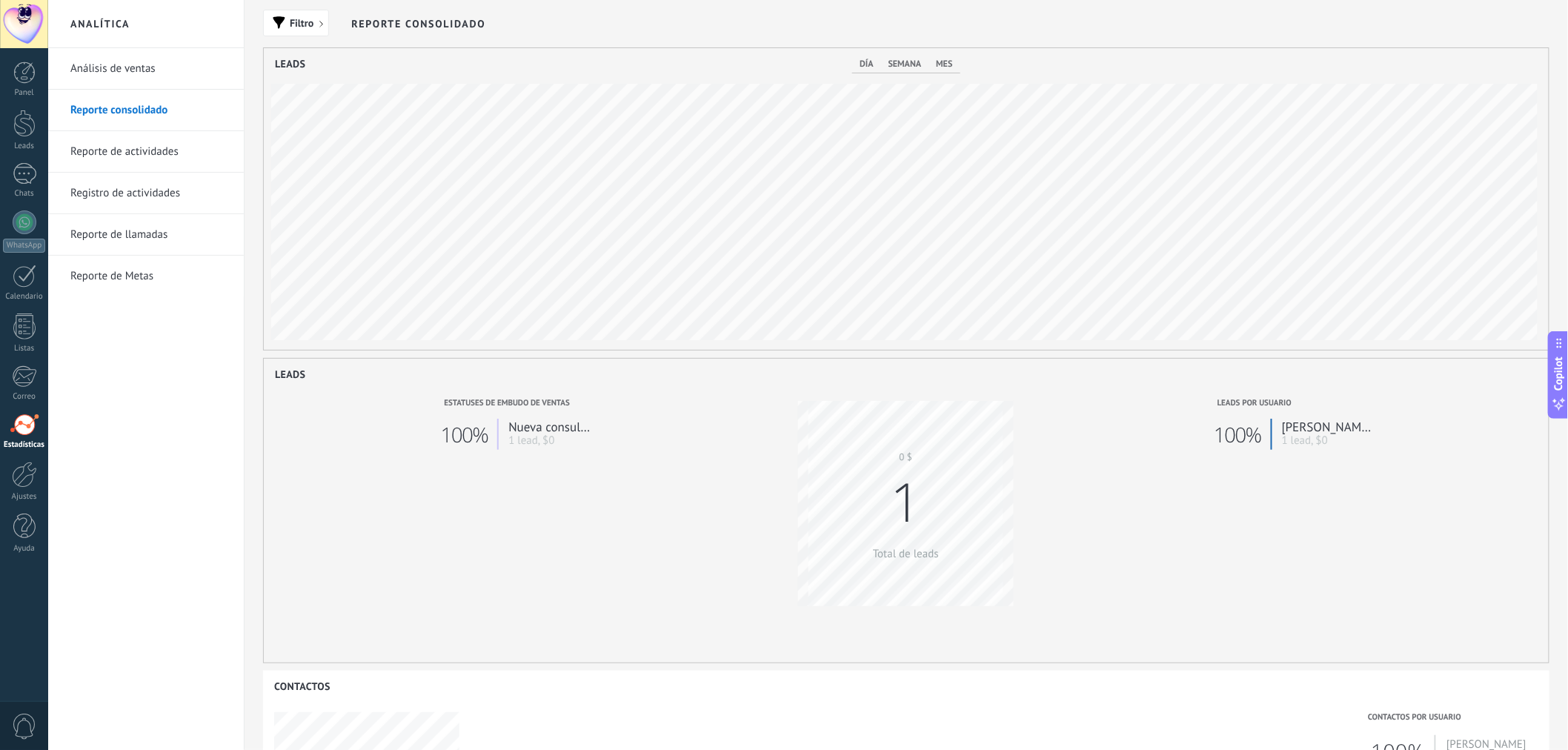
click at [143, 160] on link "Reporte de actividades" at bounding box center [149, 152] width 158 height 41
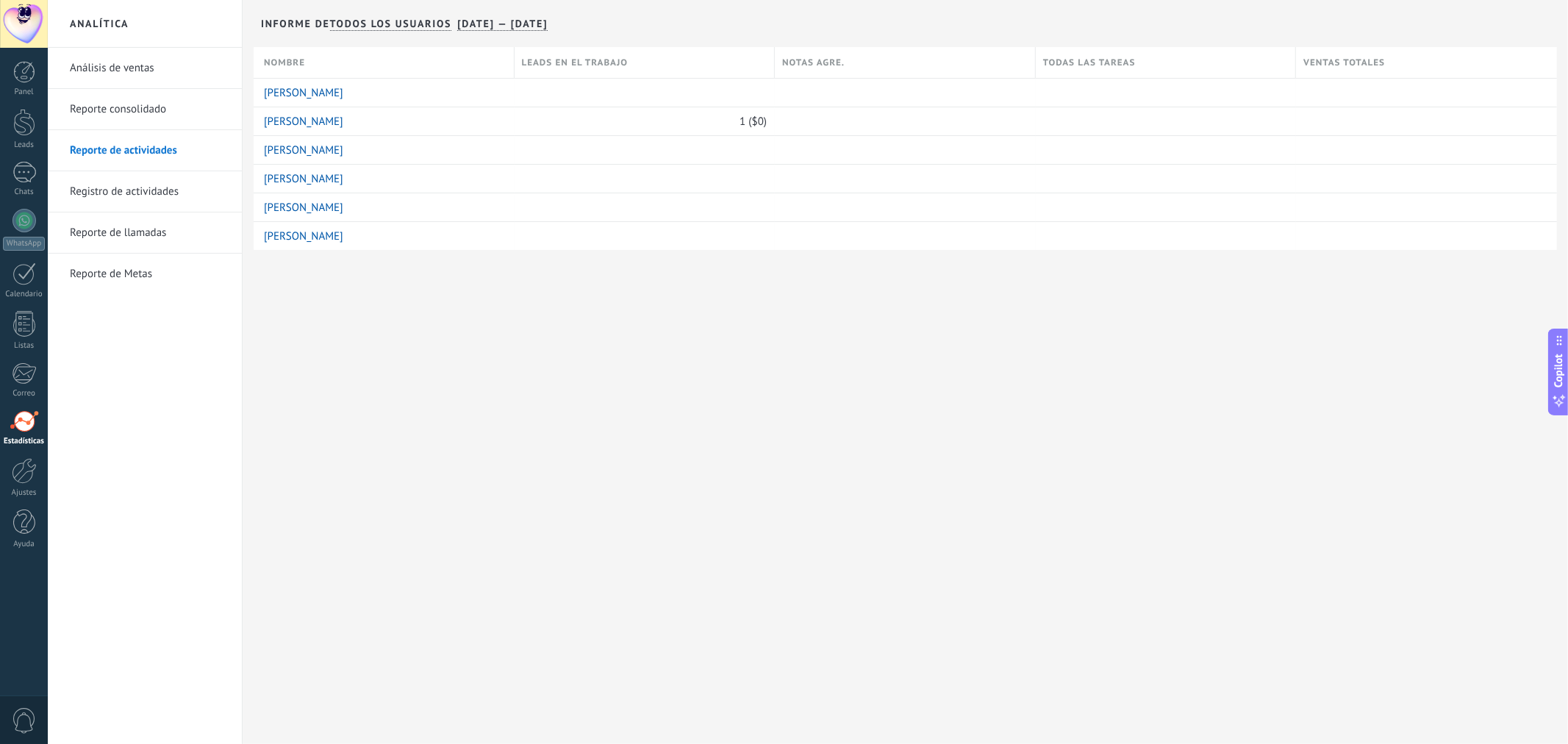
click at [153, 192] on link "Registro de actividades" at bounding box center [148, 191] width 157 height 41
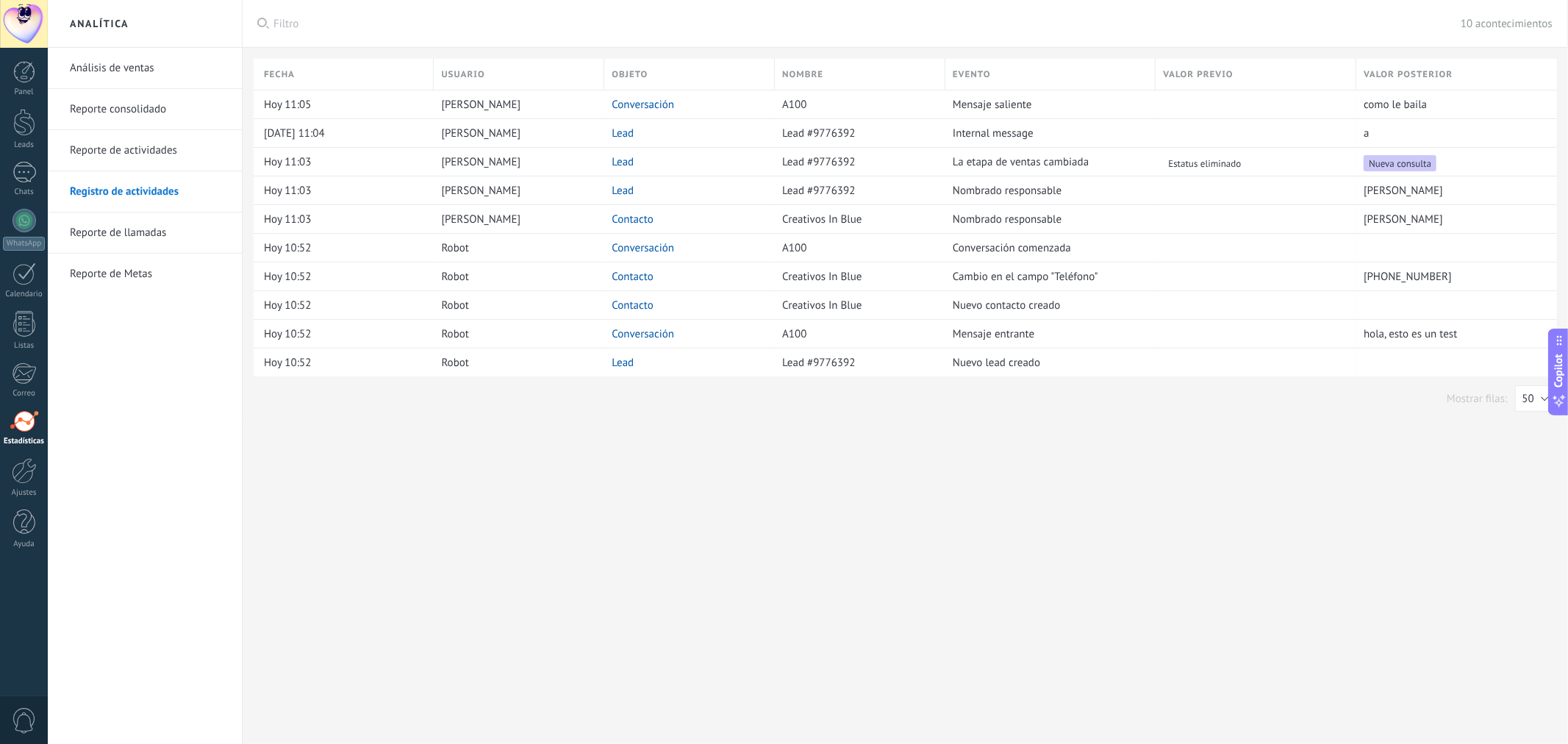
click at [1017, 435] on div "Analítica Análisis de ventas Reporte consolidado Reporte de actividades Registr…" at bounding box center [808, 372] width 1520 height 744
click at [34, 182] on div "1" at bounding box center [24, 172] width 24 height 21
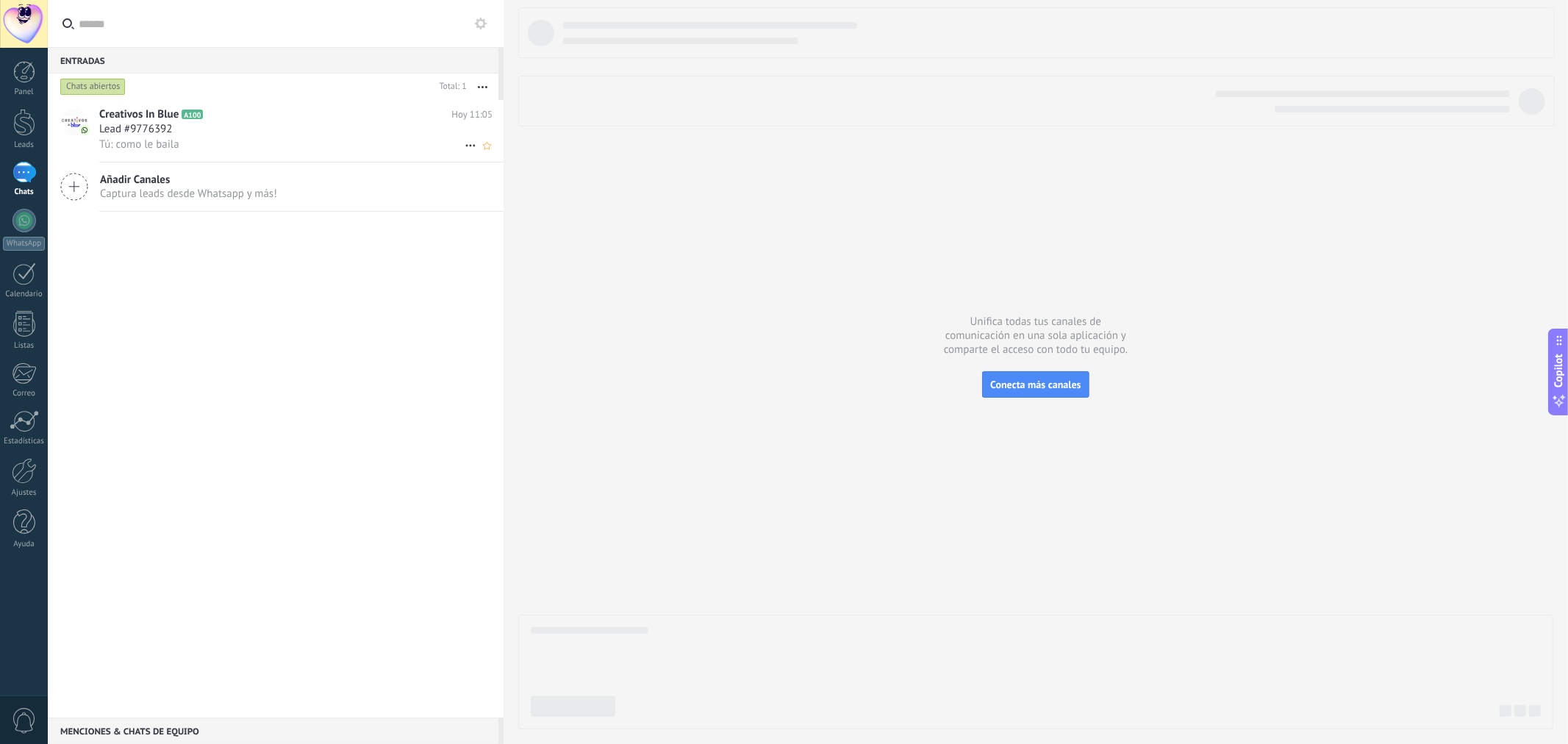
click at [240, 151] on div "Tú: como le baila" at bounding box center [295, 144] width 394 height 15
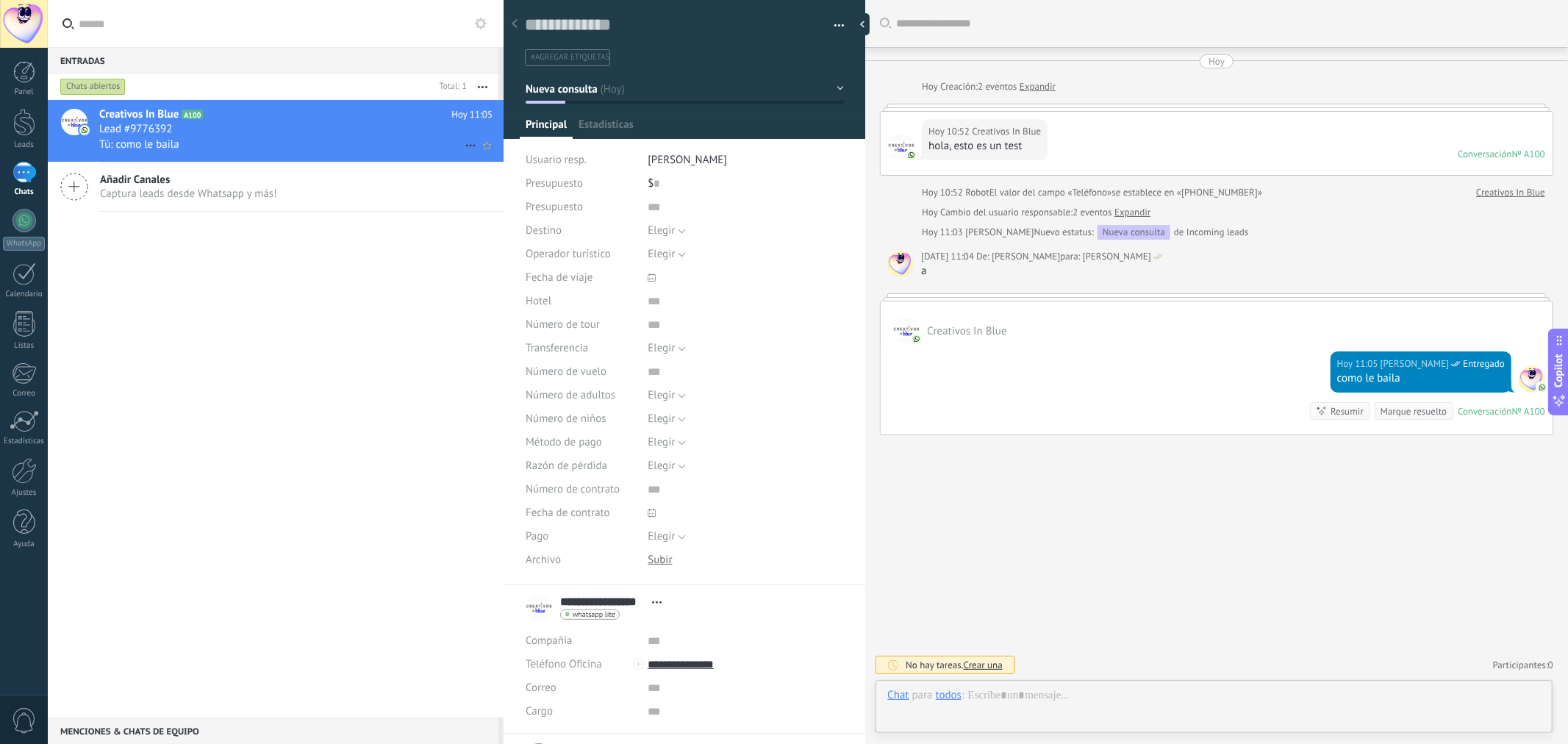
scroll to position [22, 0]
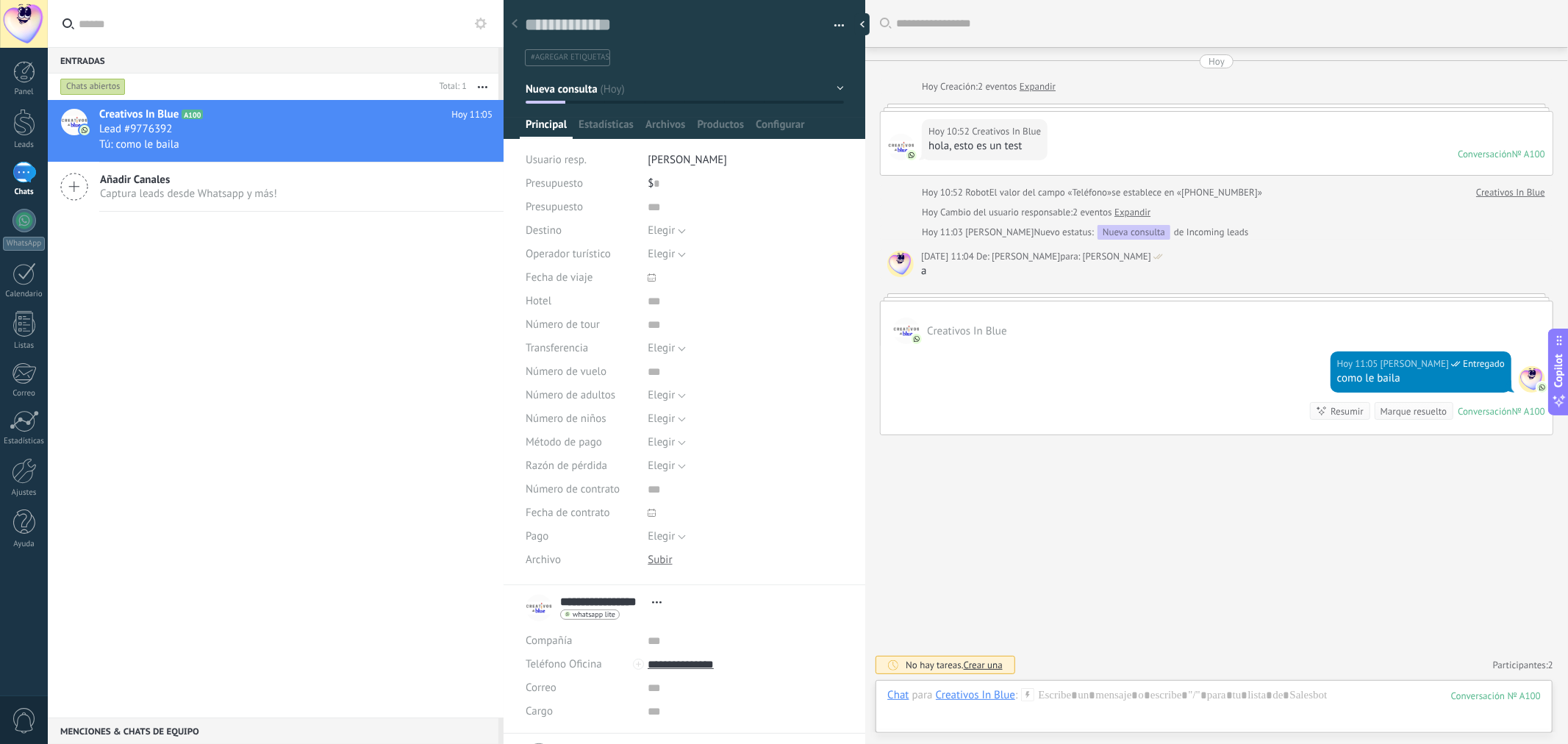
click at [1532, 377] on div at bounding box center [1533, 380] width 27 height 27
drag, startPoint x: 1532, startPoint y: 377, endPoint x: 1463, endPoint y: 511, distance: 150.7
click at [1463, 511] on div "Buscar Carga más [DATE] [DATE] Creación: 2 eventos Expandir [DATE] 10:52 Creati…" at bounding box center [1216, 372] width 703 height 744
click at [993, 667] on span "Crear una" at bounding box center [983, 665] width 39 height 13
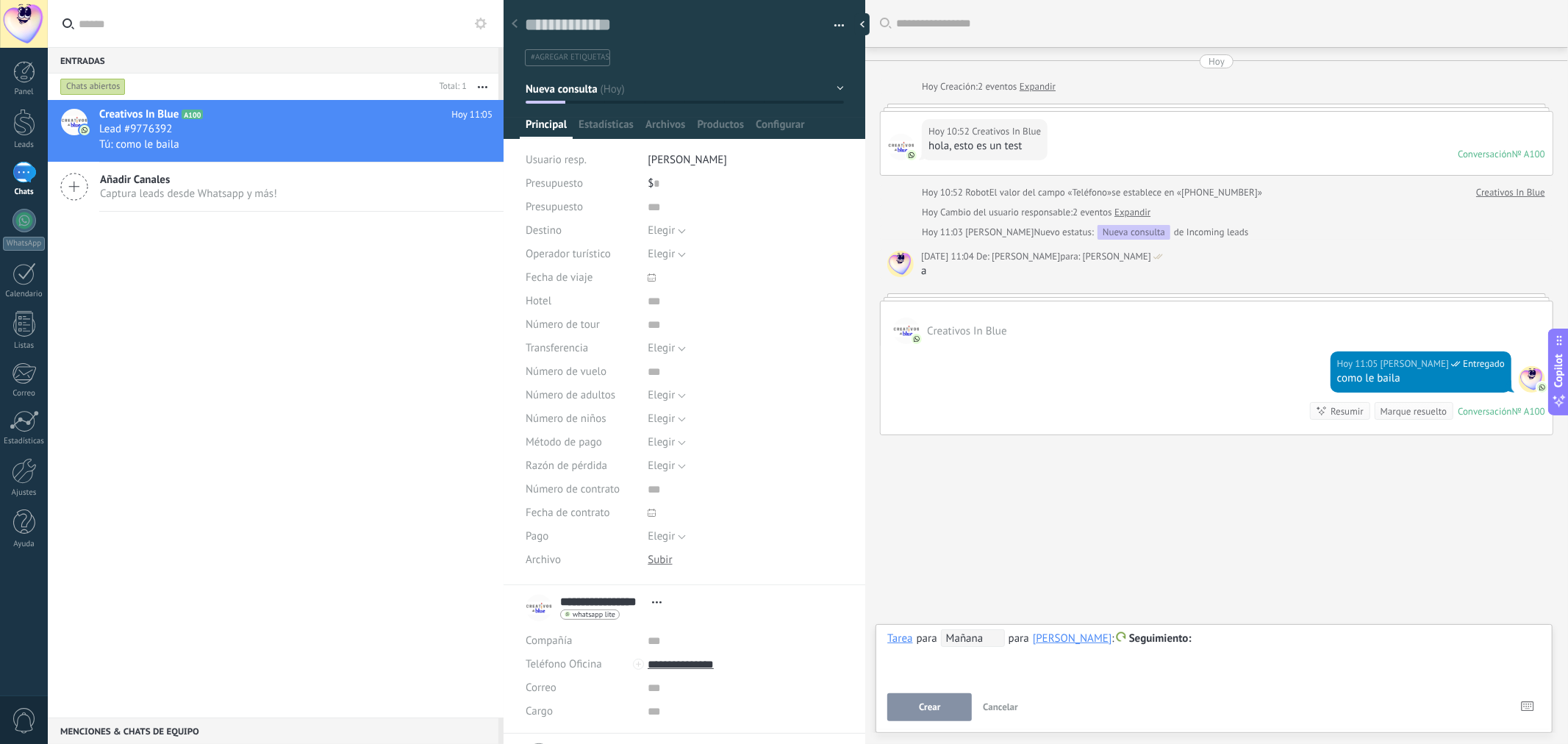
click at [986, 641] on span "Mañana" at bounding box center [973, 638] width 64 height 18
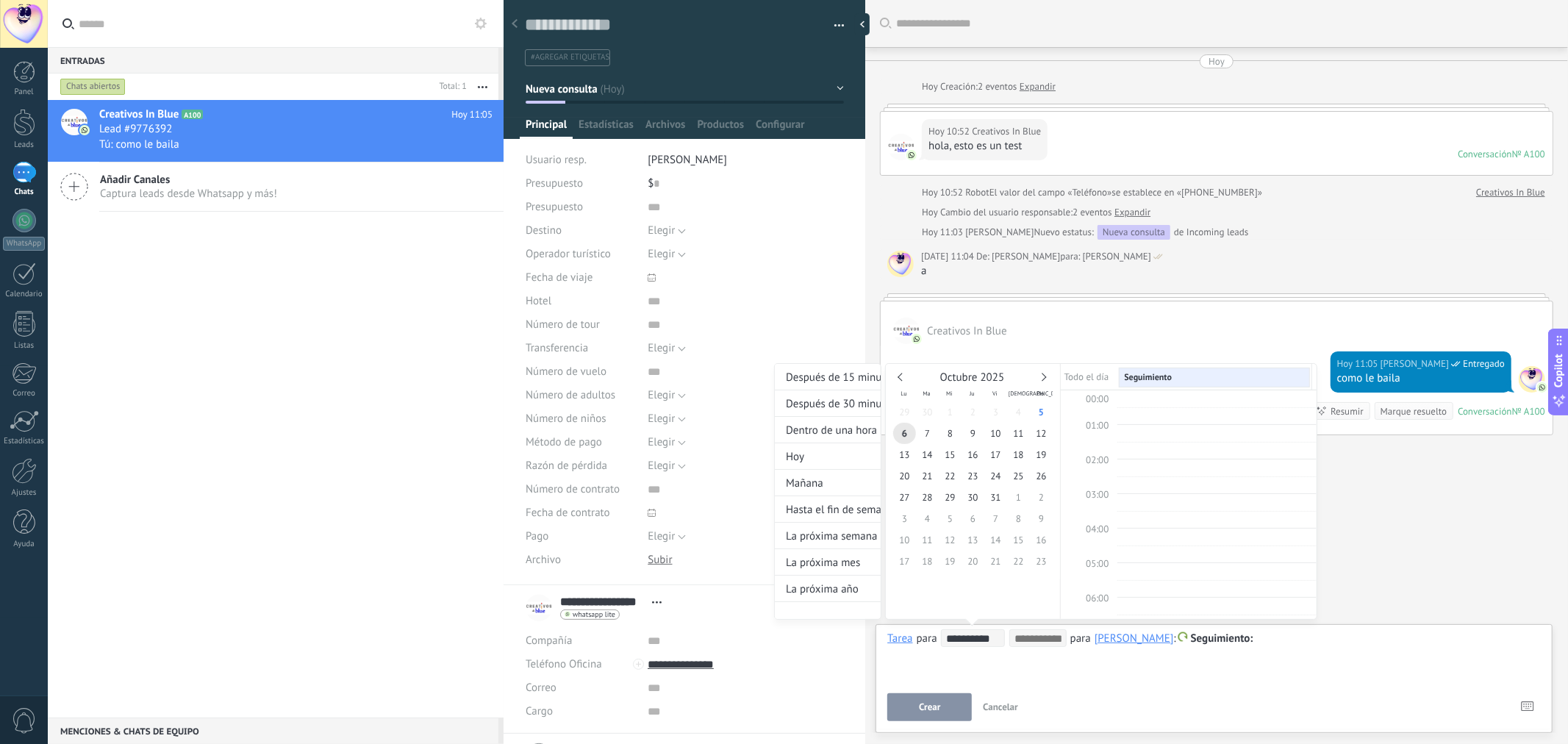
scroll to position [278, 0]
click at [1354, 576] on div at bounding box center [784, 372] width 1568 height 744
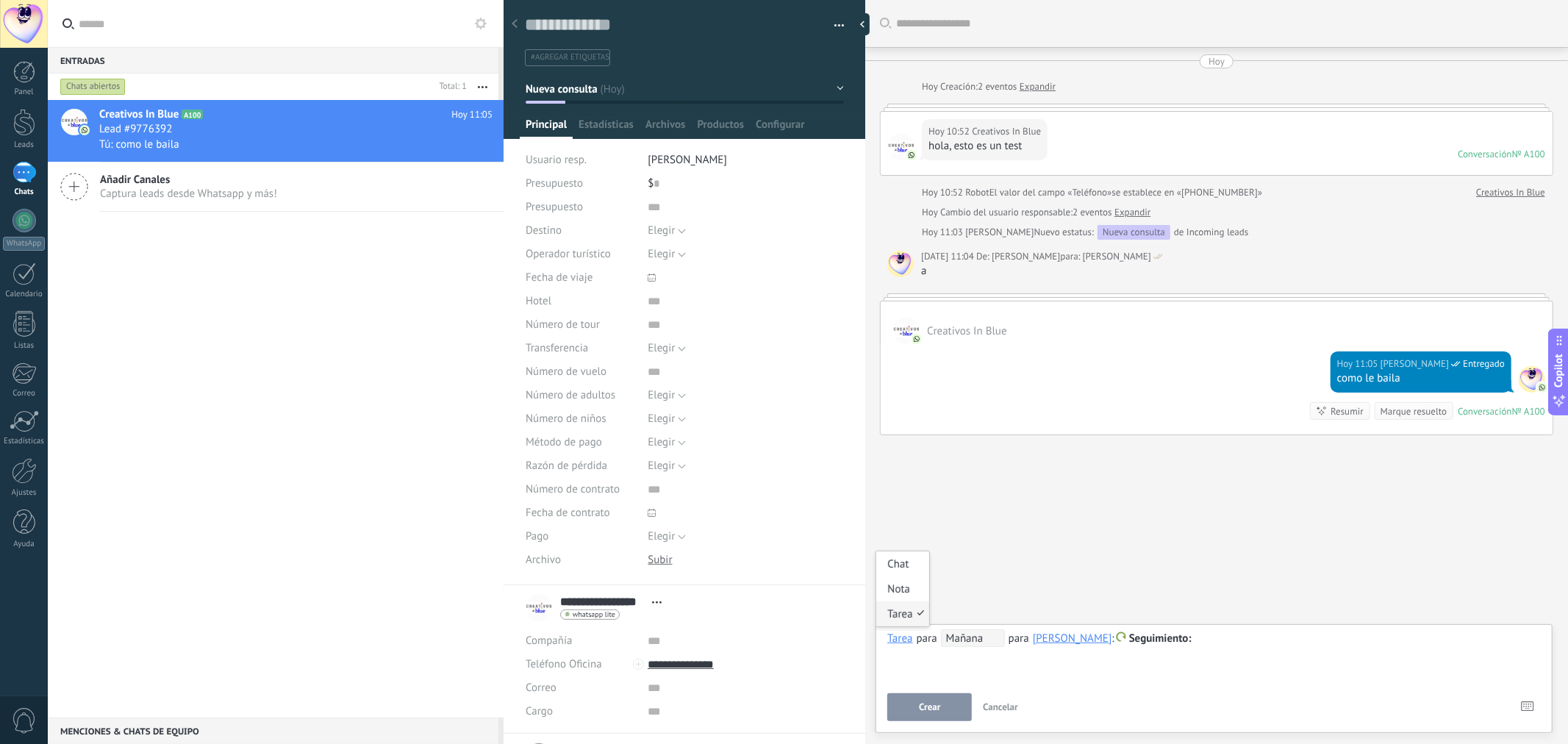
click at [898, 640] on div "Tarea" at bounding box center [900, 638] width 25 height 13
click at [1049, 643] on div "[PERSON_NAME]" at bounding box center [1073, 638] width 80 height 13
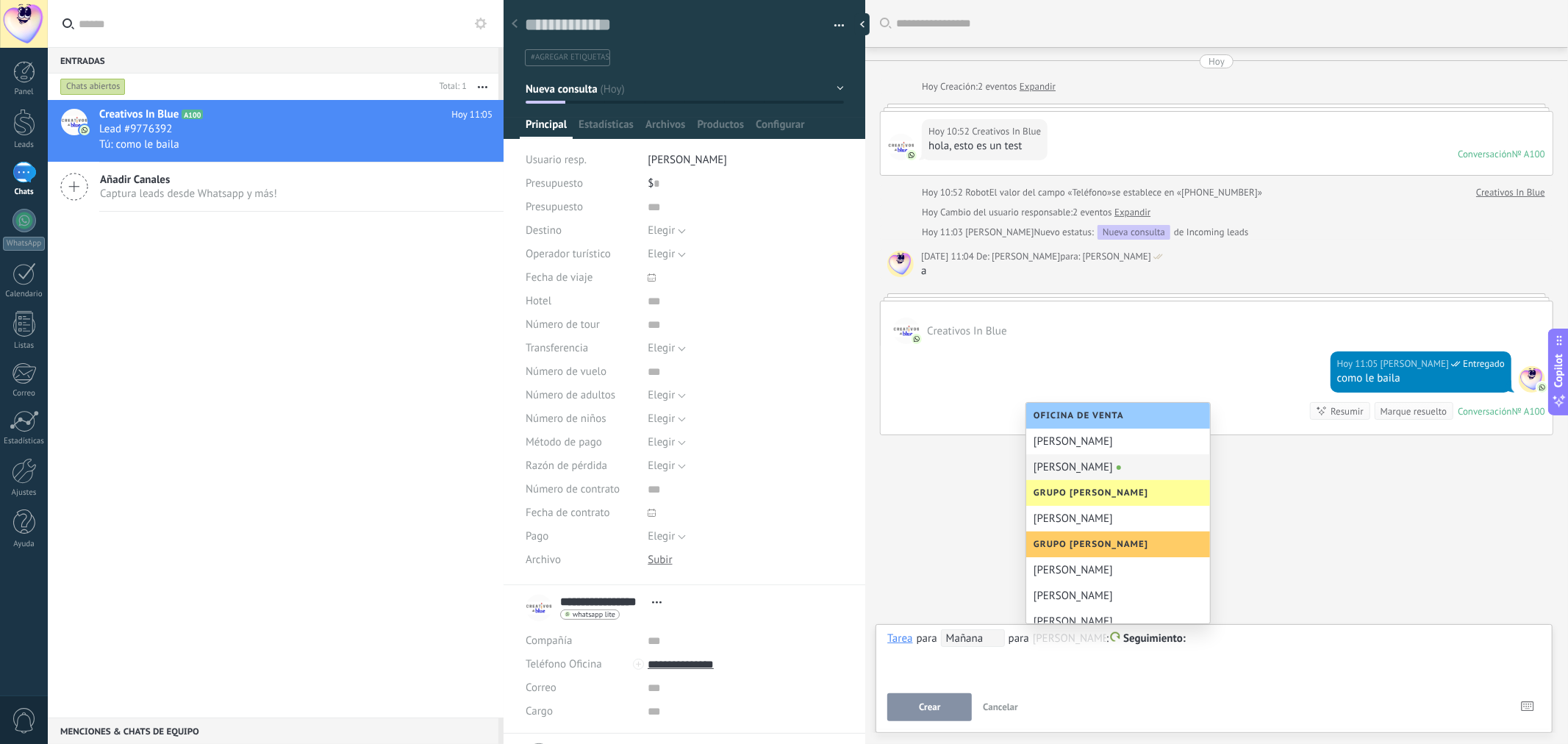
click at [1314, 603] on div "Buscar Carga más [DATE] [DATE] Creación: 2 eventos Expandir [DATE] 10:52 Creati…" at bounding box center [1216, 372] width 703 height 744
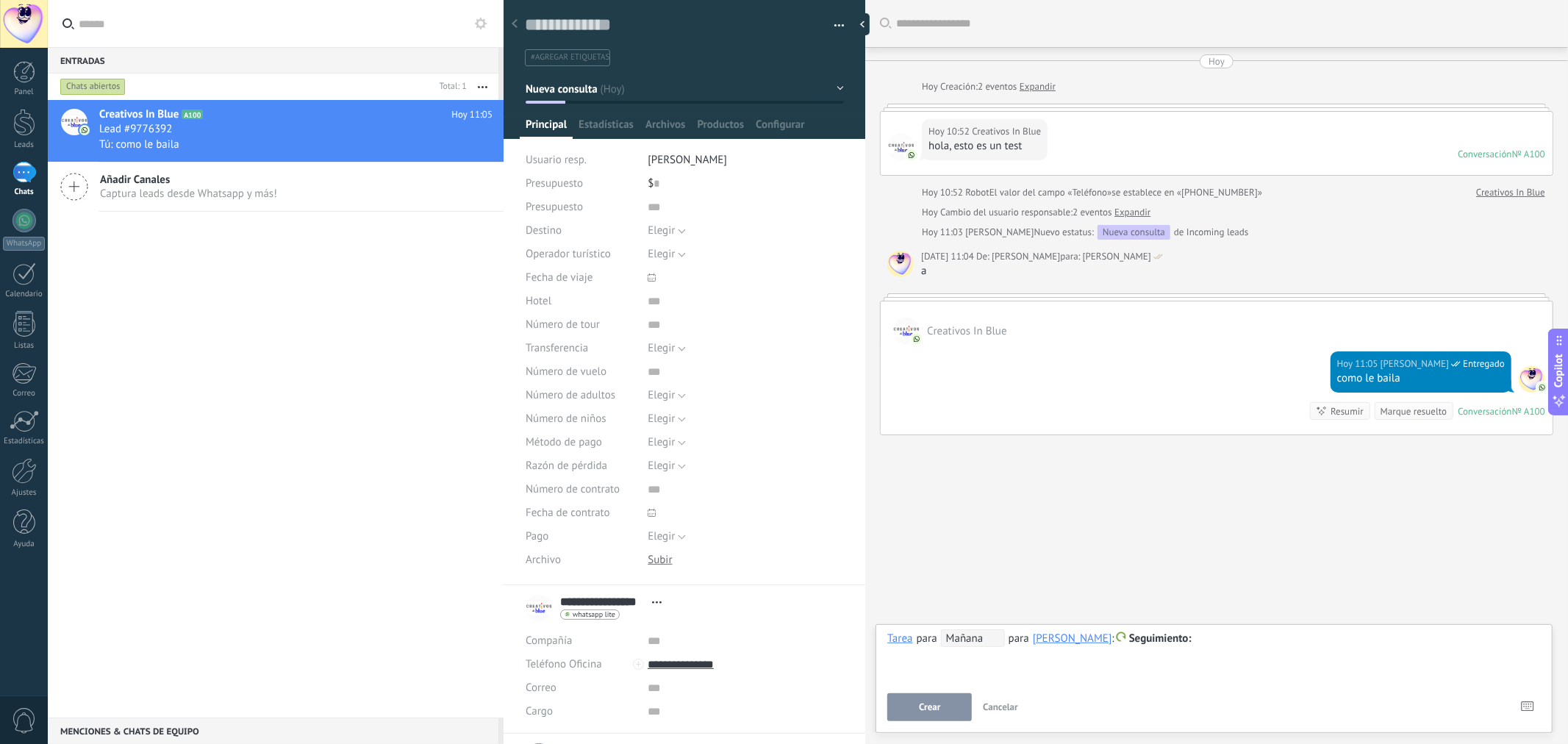
click at [1268, 558] on div "Buscar Carga más [DATE] [DATE] Creación: 2 eventos Expandir [DATE] 10:52 Creati…" at bounding box center [1216, 372] width 703 height 744
click at [662, 160] on span "[PERSON_NAME]" at bounding box center [687, 160] width 80 height 14
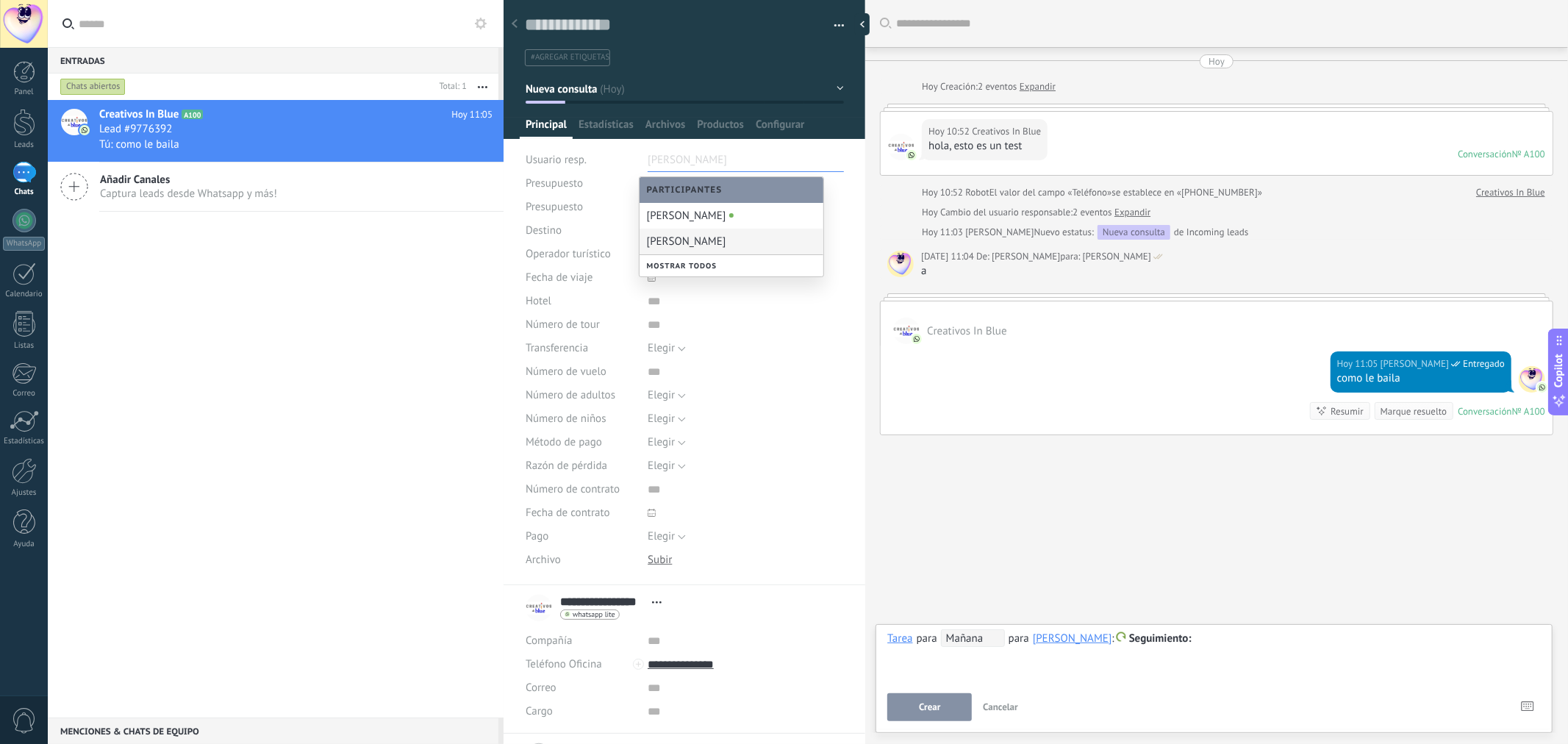
click at [680, 238] on div "[PERSON_NAME]" at bounding box center [731, 241] width 184 height 26
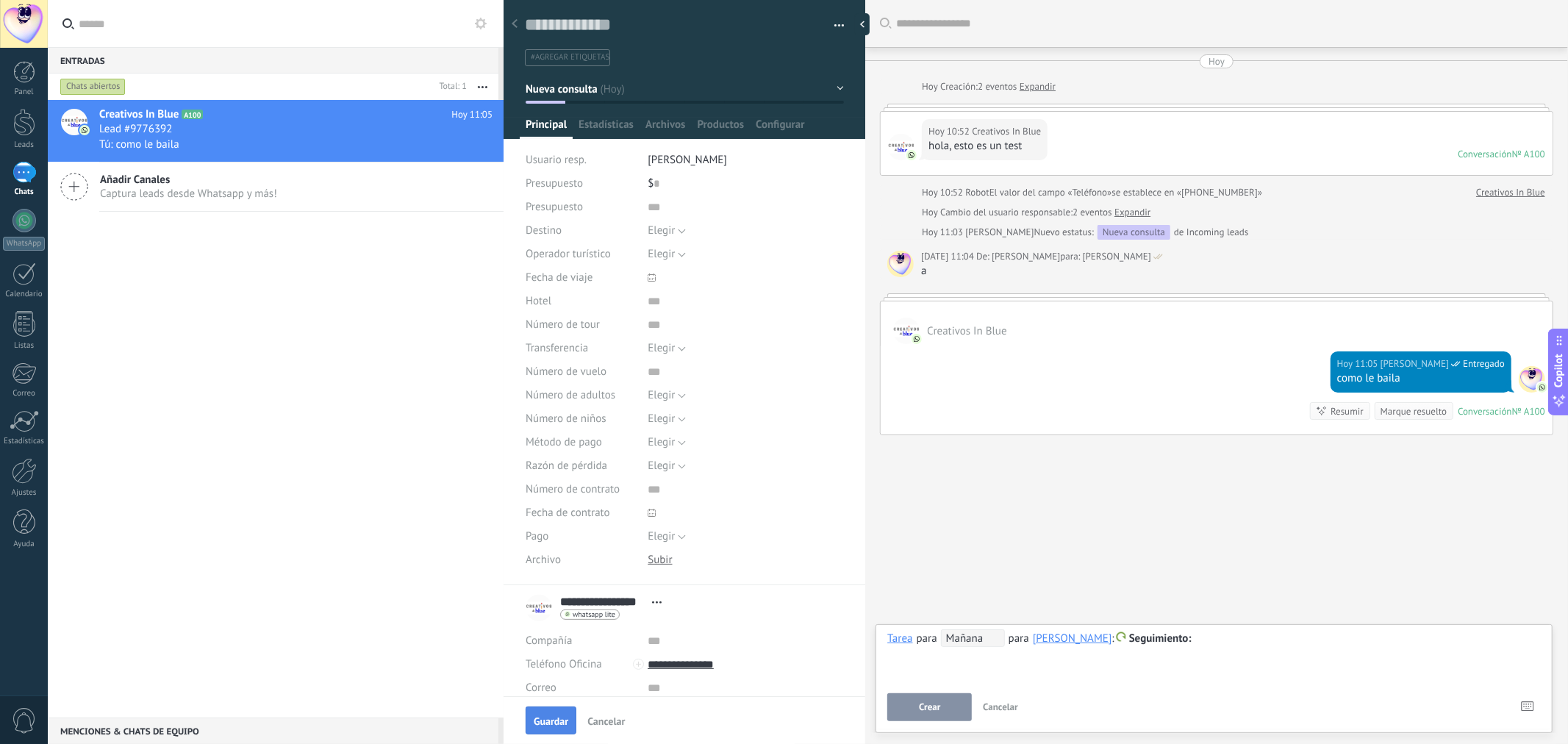
click at [555, 719] on span "Guardar" at bounding box center [551, 721] width 34 height 10
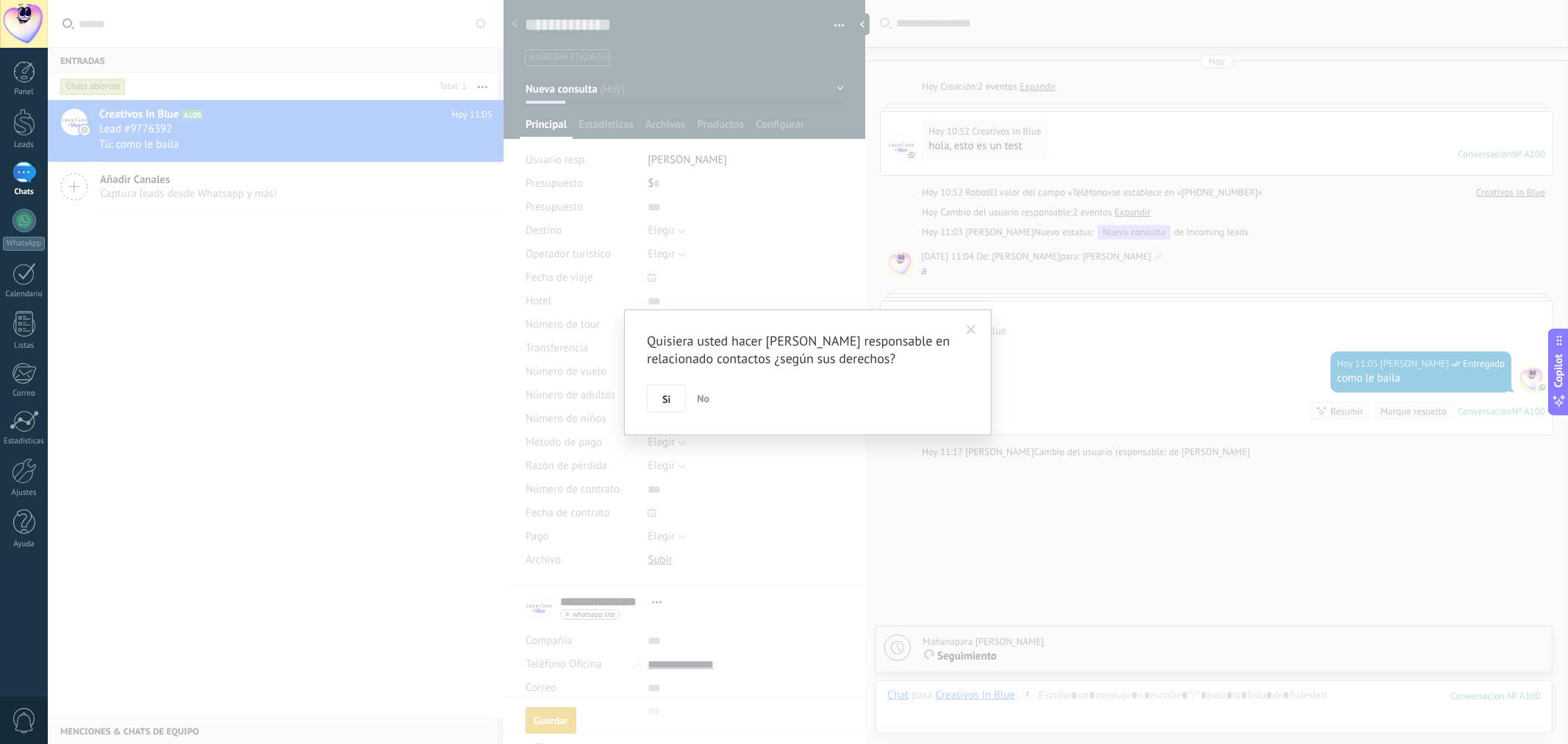
scroll to position [24, 0]
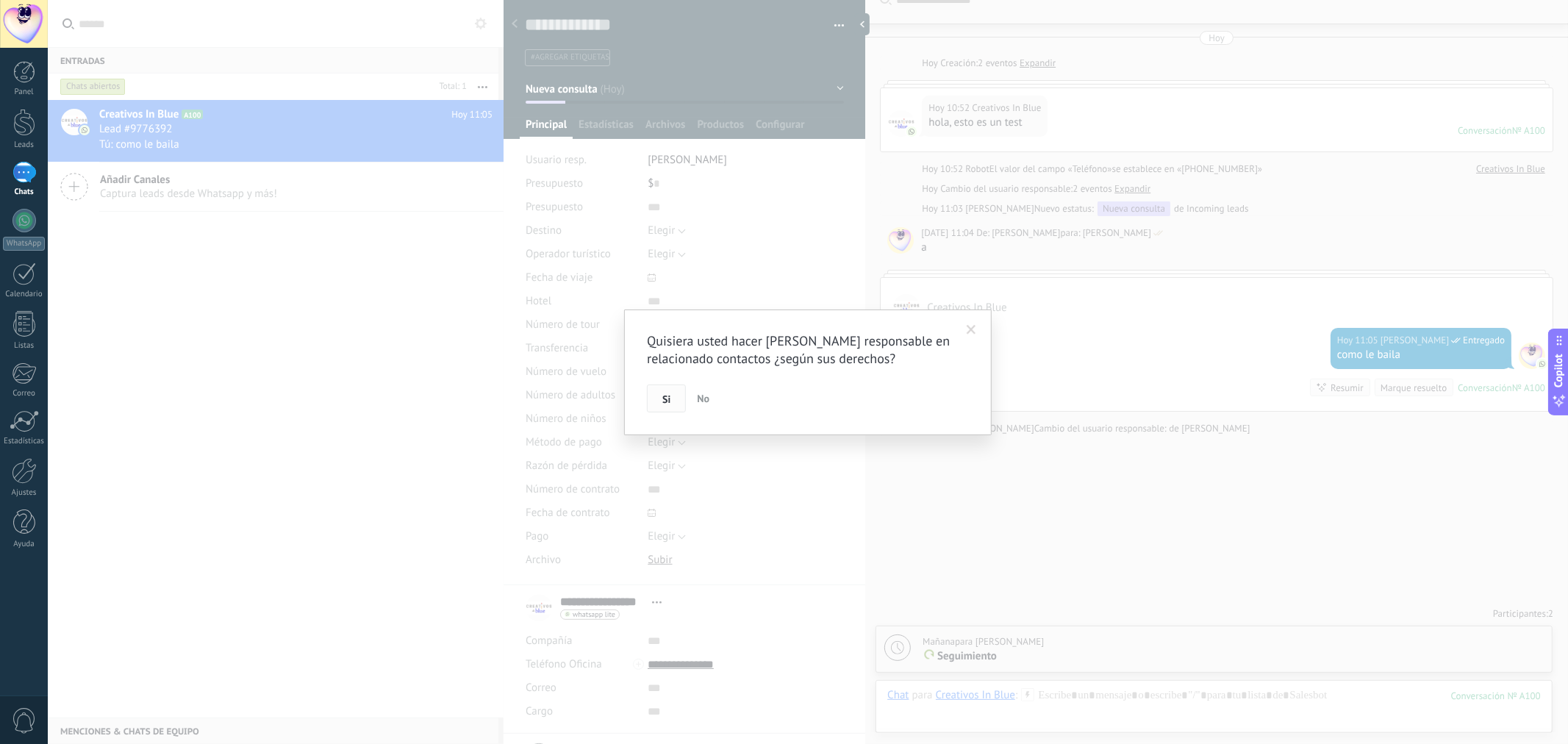
click at [678, 405] on button "Si" at bounding box center [666, 398] width 39 height 28
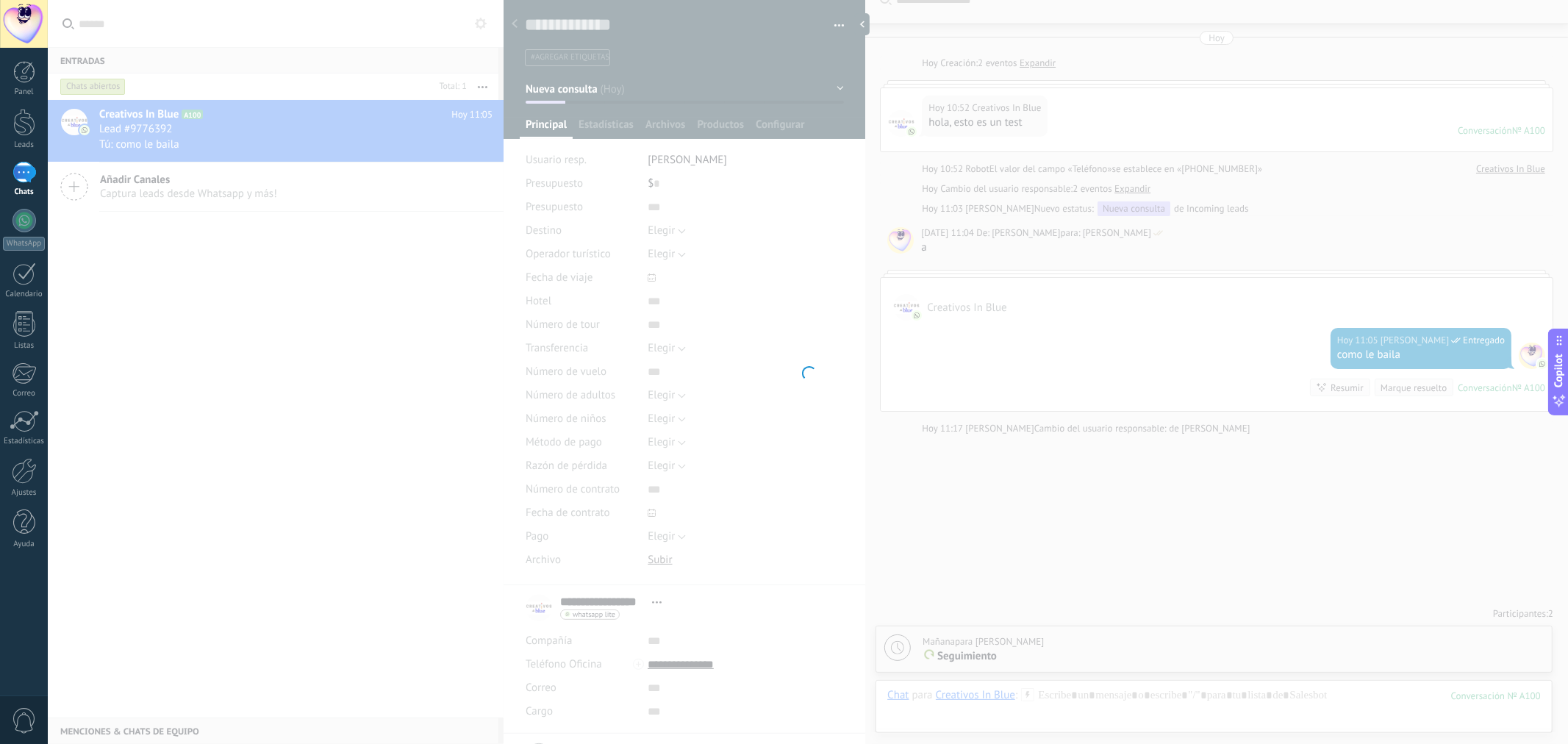
scroll to position [43, 0]
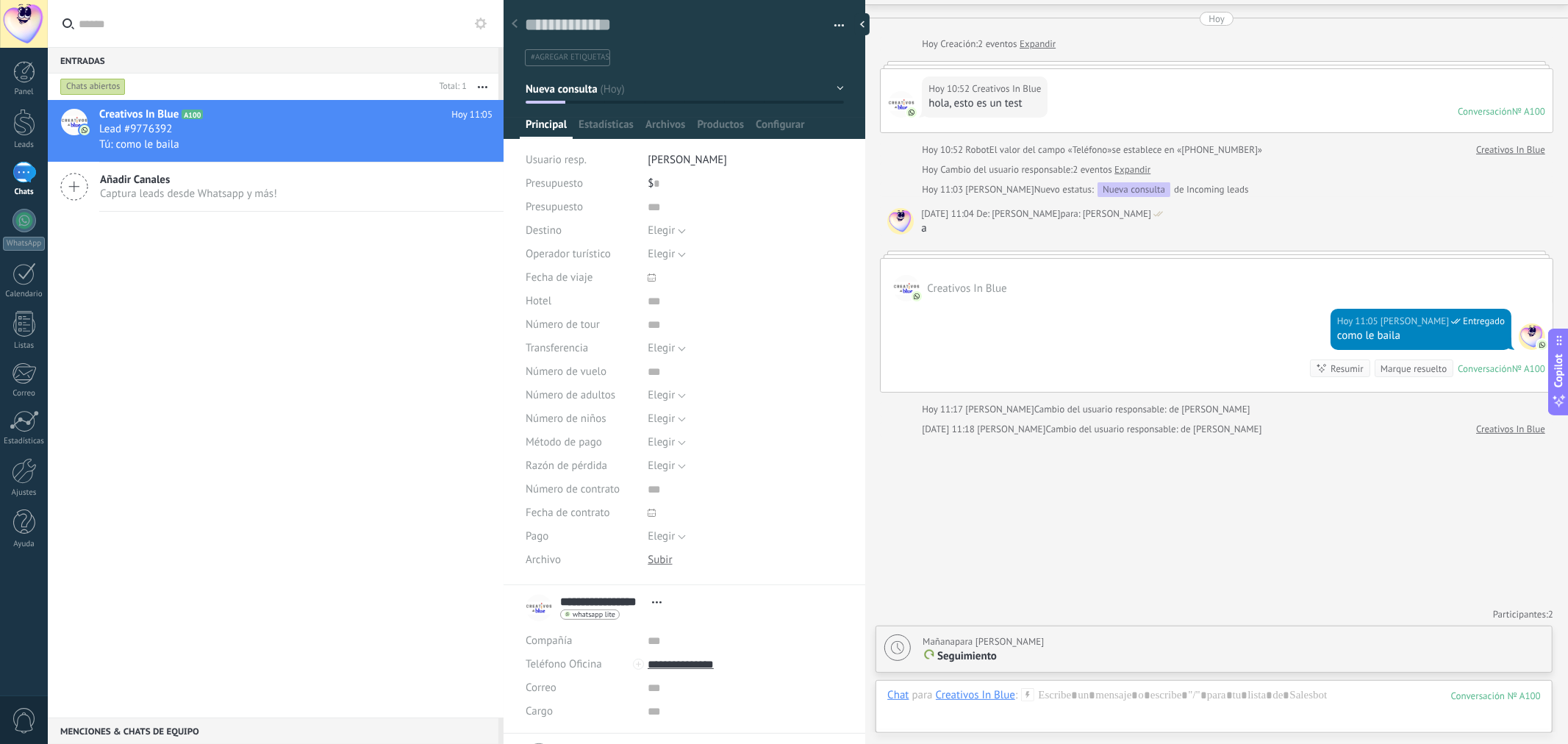
click at [941, 479] on div "Buscar Carga más [DATE] [DATE] Creación: 2 eventos Expandir [DATE] 10:52 Creati…" at bounding box center [1216, 351] width 703 height 788
click at [394, 322] on div "Creativos In Blue A100 [DATE] 11:05 Lead #9776392 Tú: como le baila Añadir Cana…" at bounding box center [275, 409] width 456 height 618
click at [26, 166] on div "1" at bounding box center [24, 172] width 24 height 21
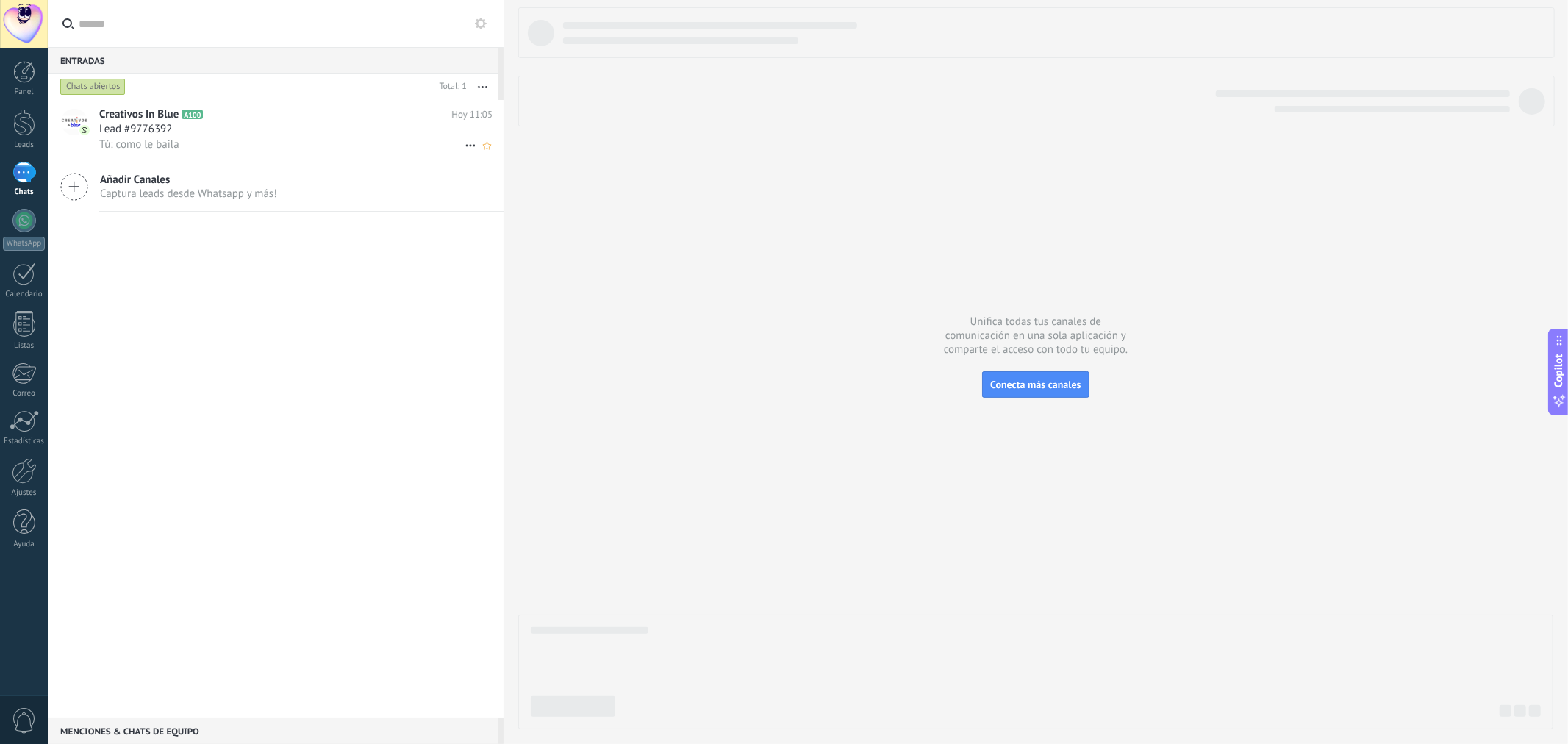
click at [269, 129] on div "Lead #9776392" at bounding box center [295, 129] width 394 height 15
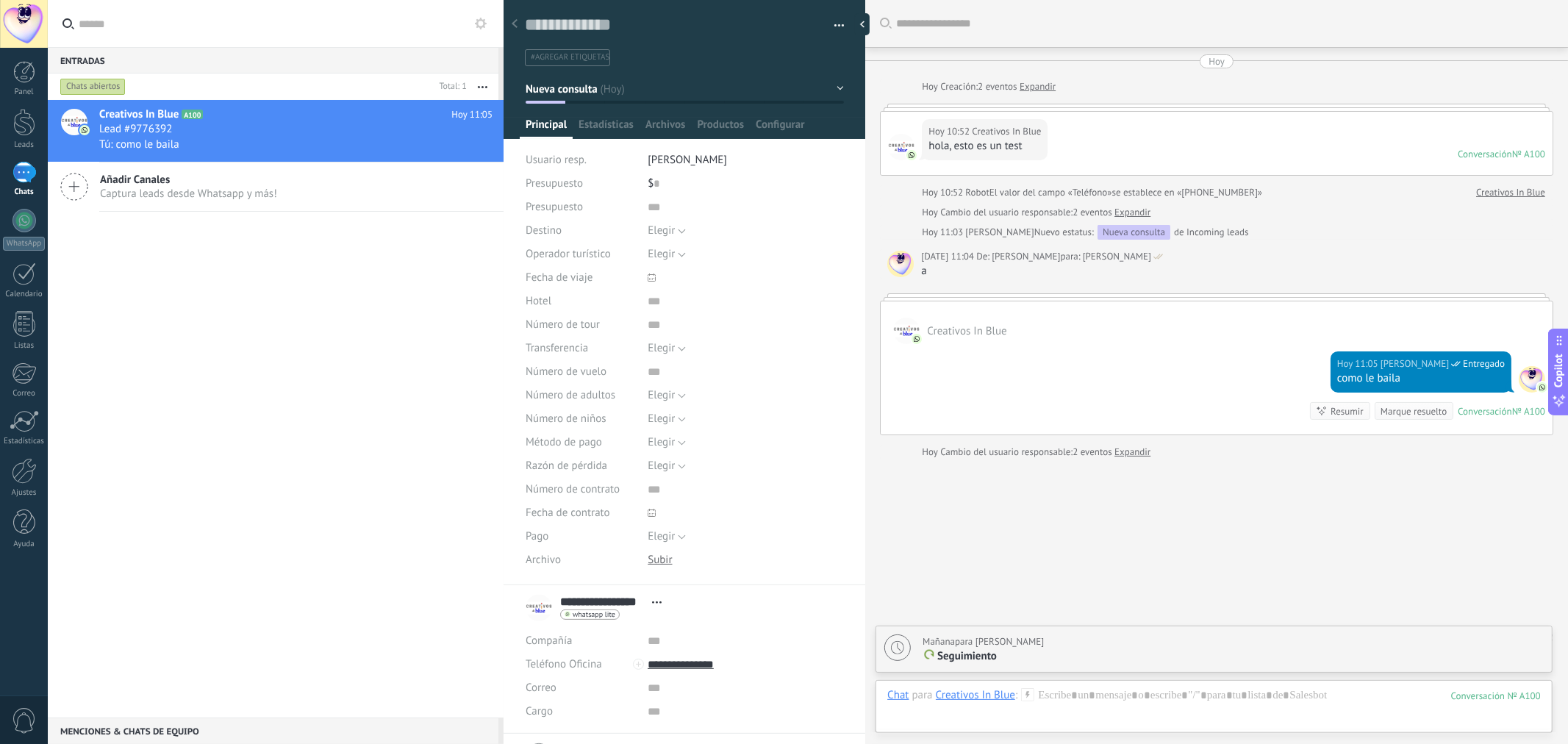
scroll to position [24, 0]
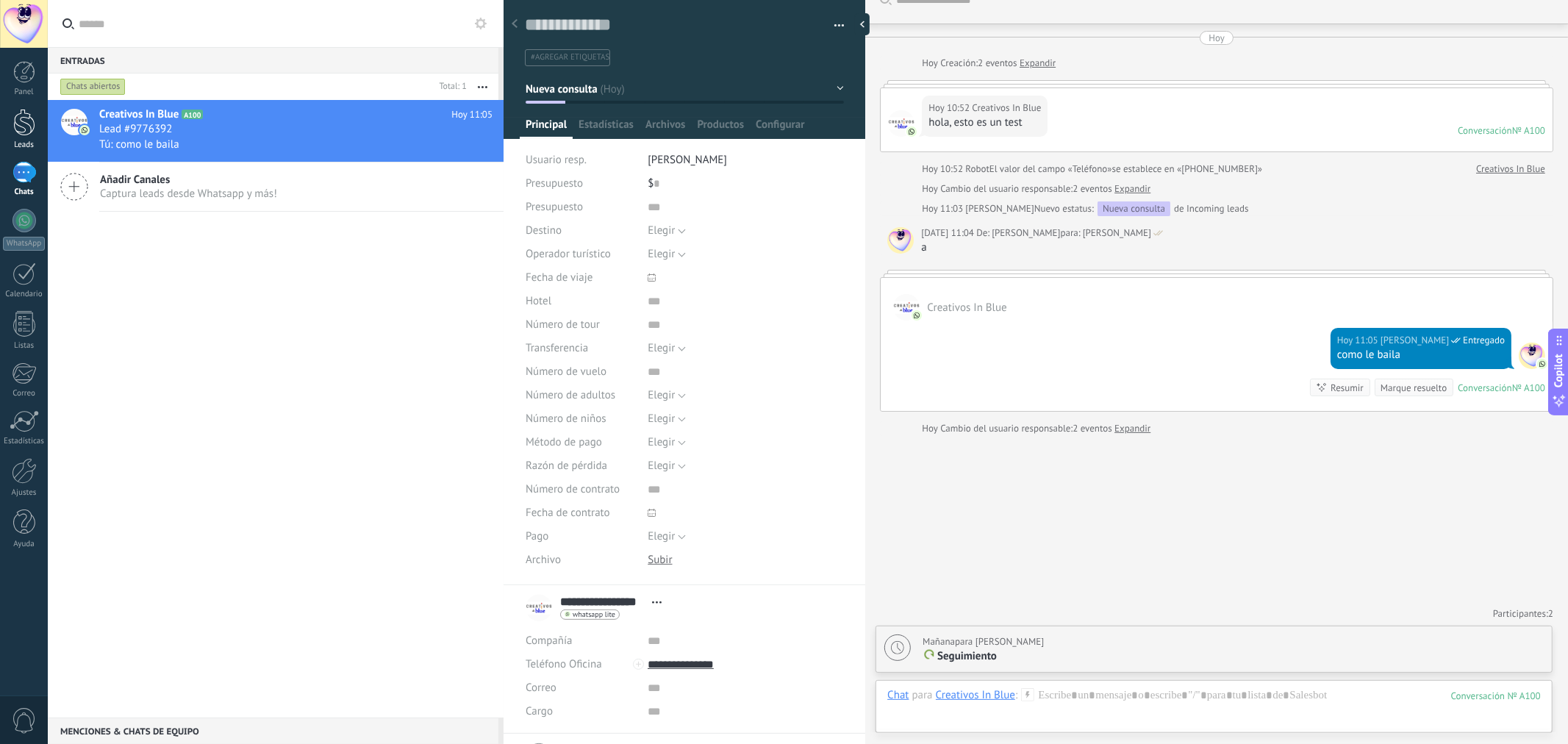
click at [17, 128] on div at bounding box center [24, 123] width 22 height 27
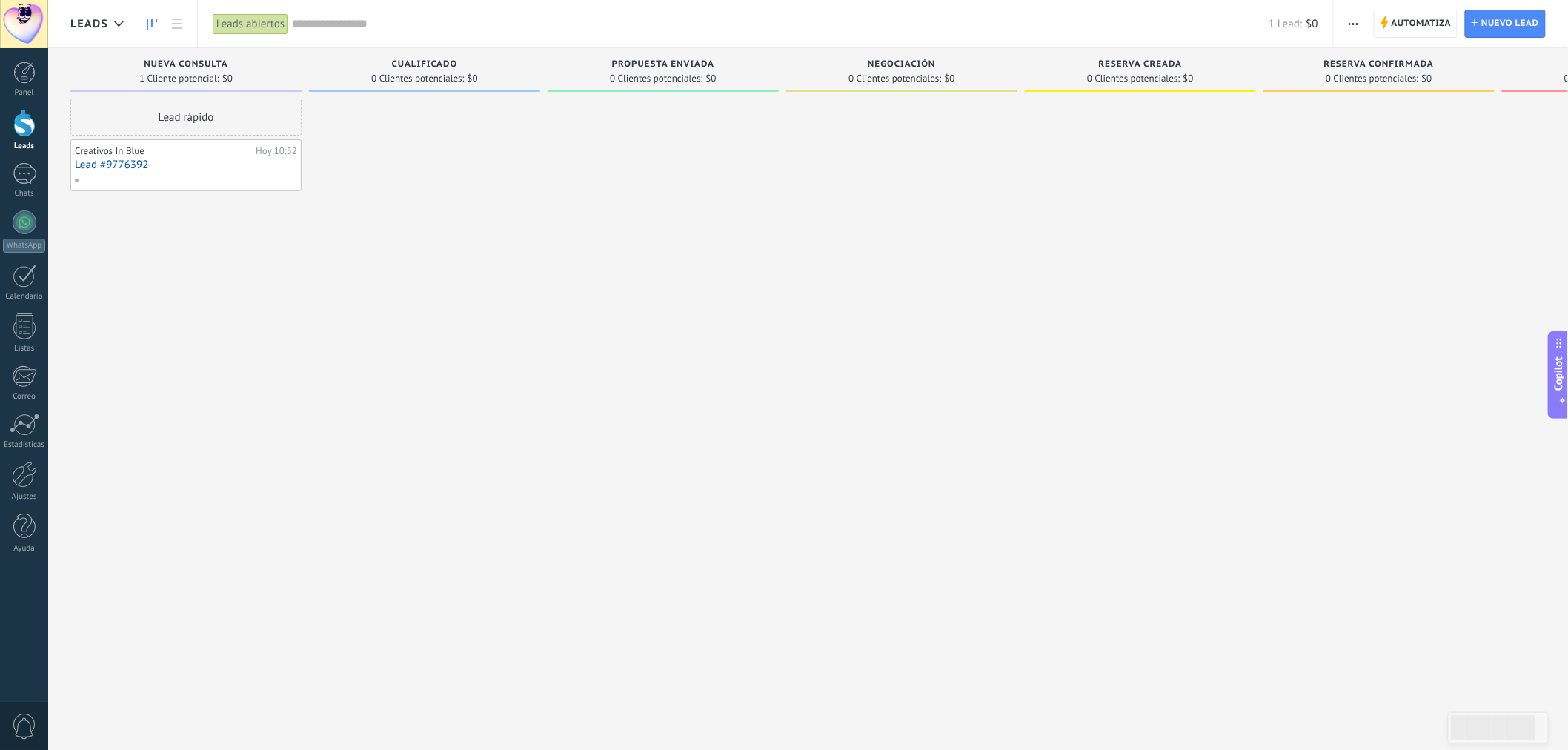
click at [163, 160] on link "Lead #9776392" at bounding box center [185, 164] width 223 height 13
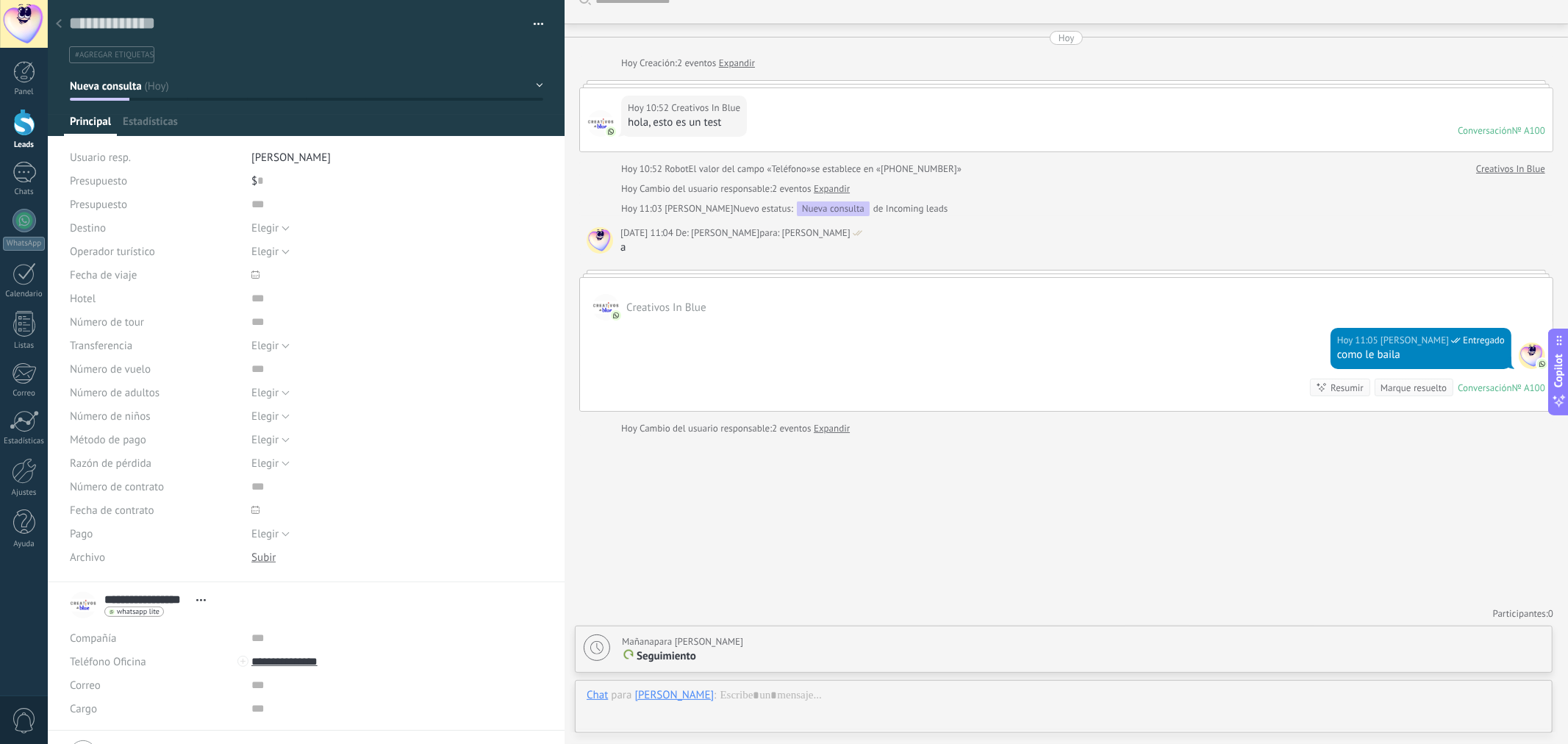
scroll to position [22, 0]
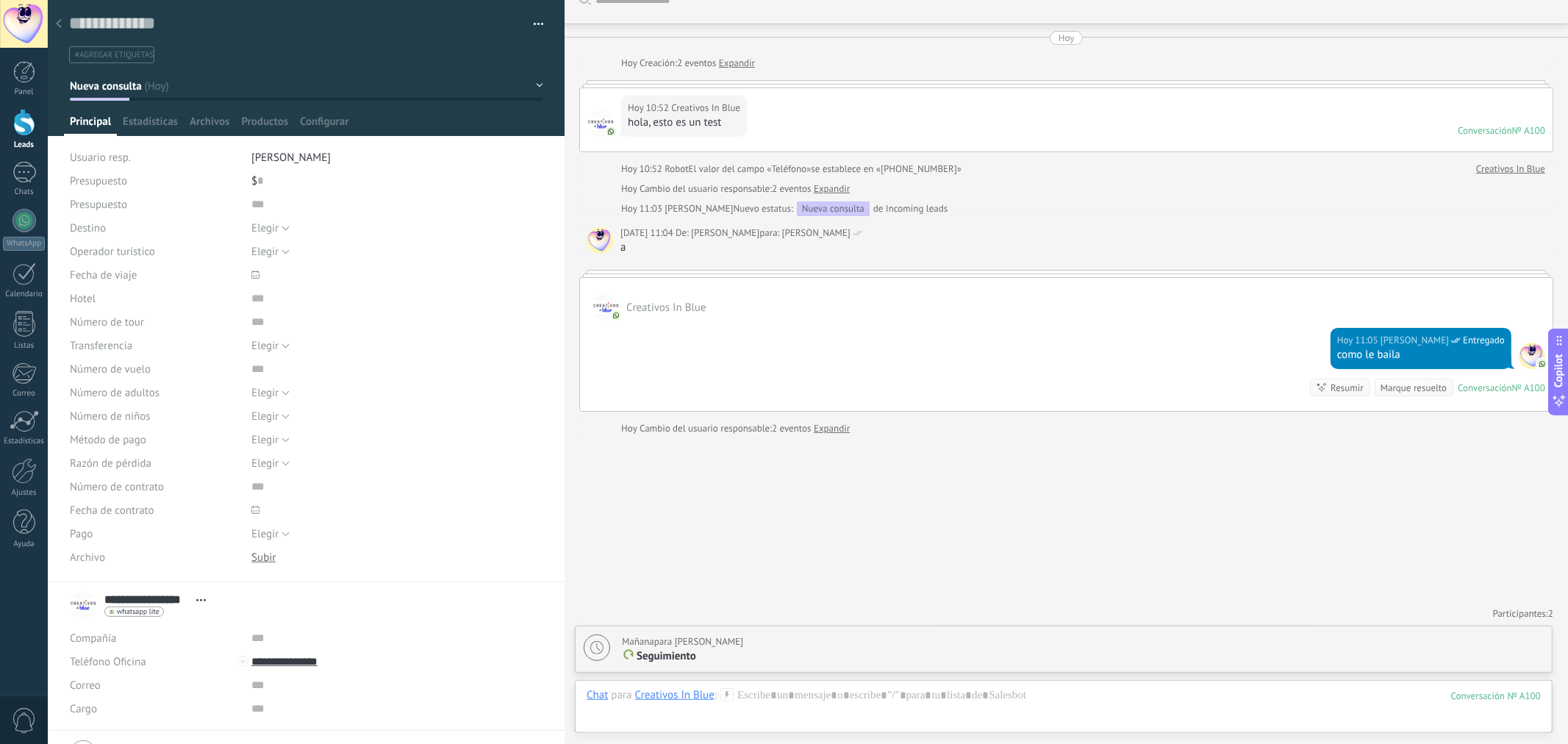
click at [839, 431] on link "Expandir" at bounding box center [832, 429] width 36 height 15
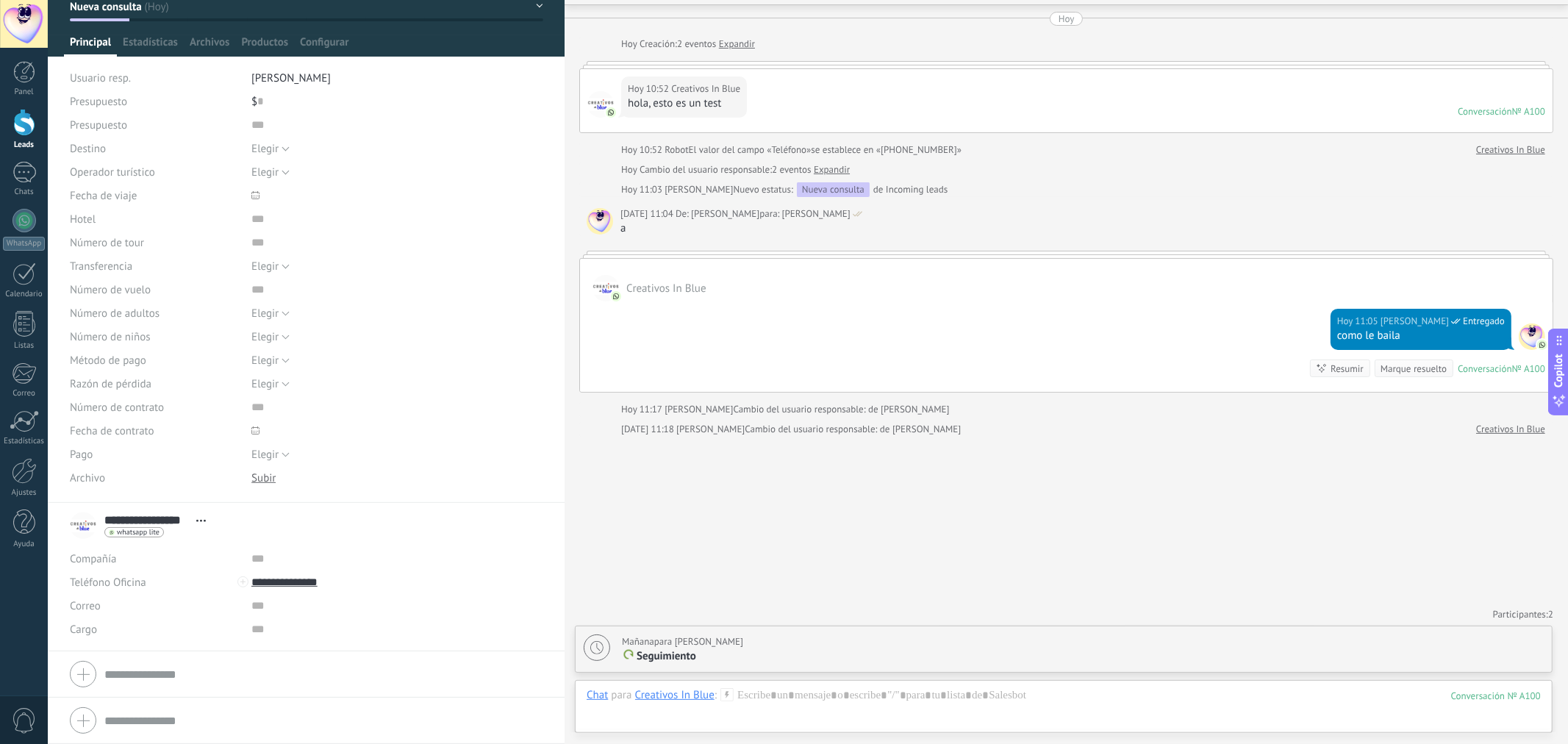
scroll to position [0, 0]
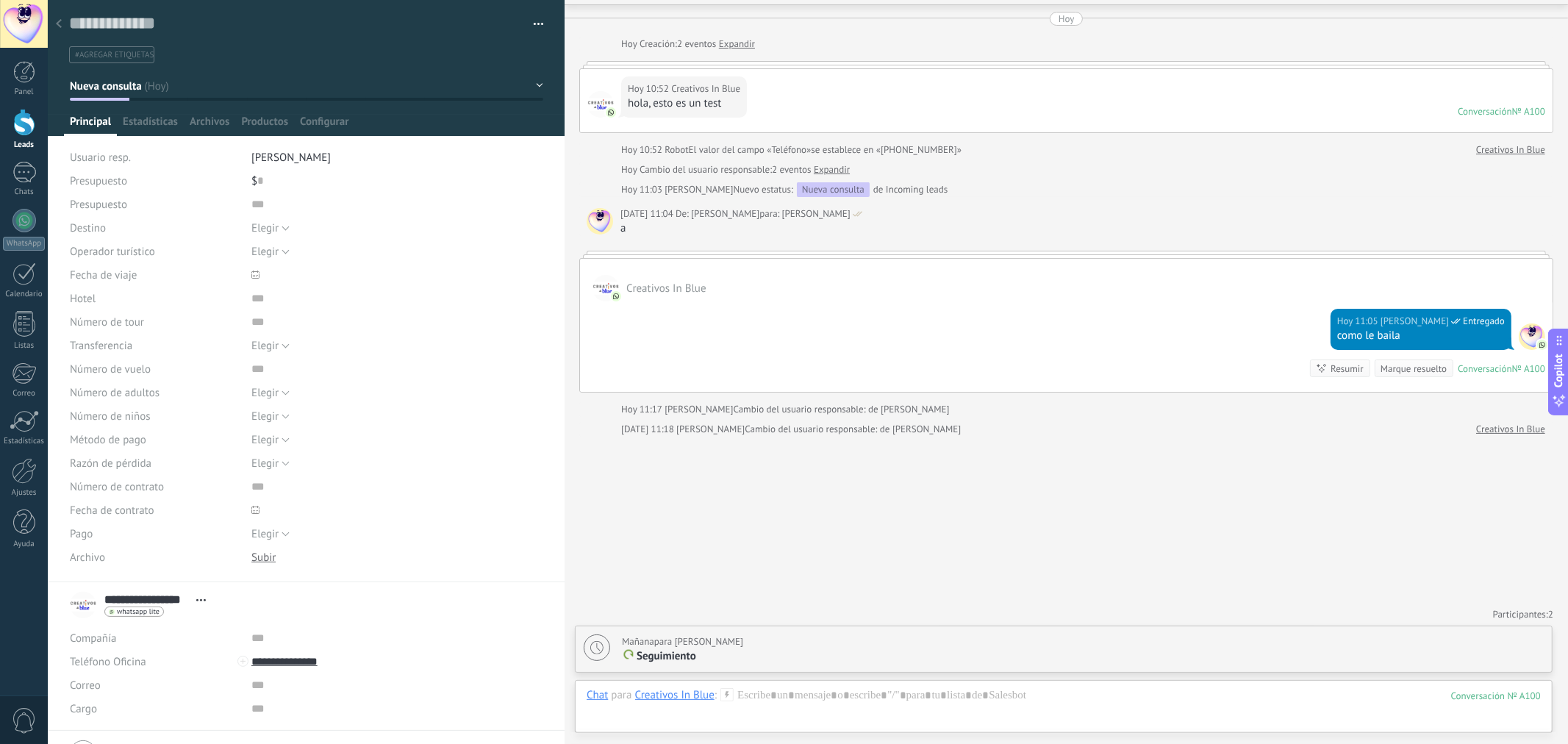
click at [289, 227] on div "Elegir [GEOGRAPHIC_DATA] [GEOGRAPHIC_DATA] [GEOGRAPHIC_DATA] [GEOGRAPHIC_DATA] …" at bounding box center [398, 228] width 292 height 24
click at [281, 228] on button "Elegir" at bounding box center [271, 228] width 39 height 24
click at [310, 202] on input "text" at bounding box center [362, 204] width 220 height 24
click at [278, 249] on button "Elegir" at bounding box center [271, 252] width 39 height 24
click at [450, 197] on input "text" at bounding box center [362, 204] width 220 height 24
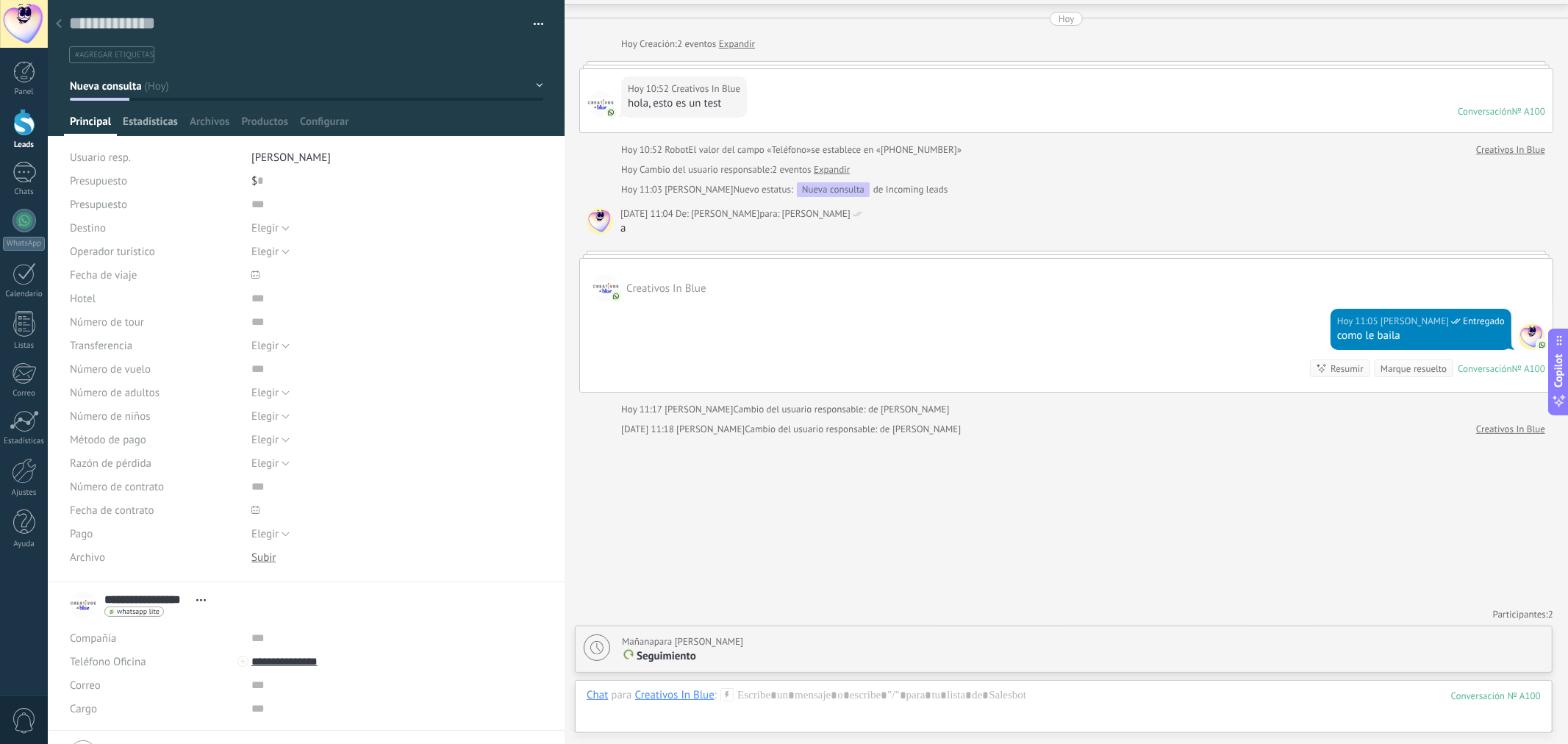
click at [145, 119] on span "Estadísticas" at bounding box center [150, 125] width 55 height 21
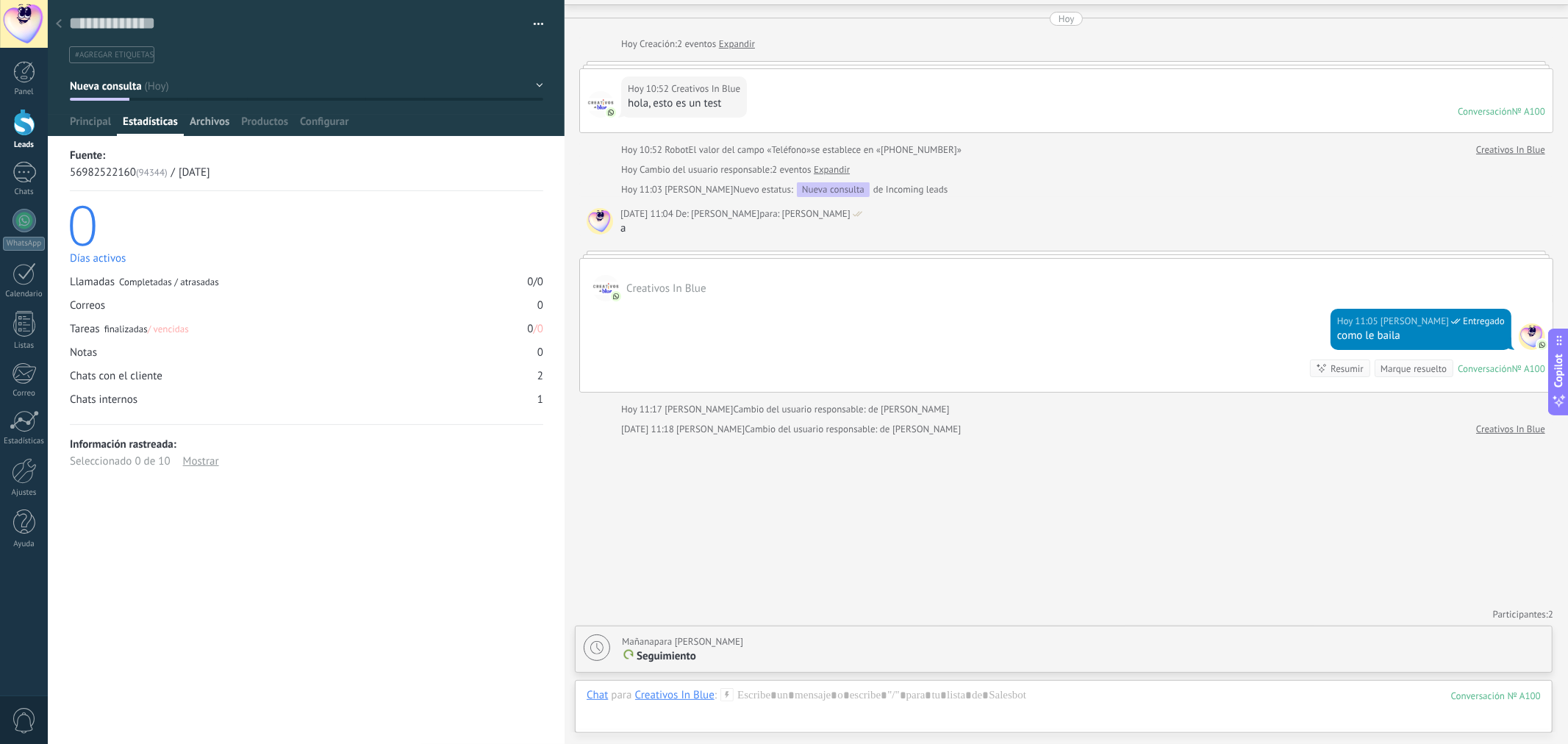
click at [218, 122] on span "Archivos" at bounding box center [209, 125] width 39 height 21
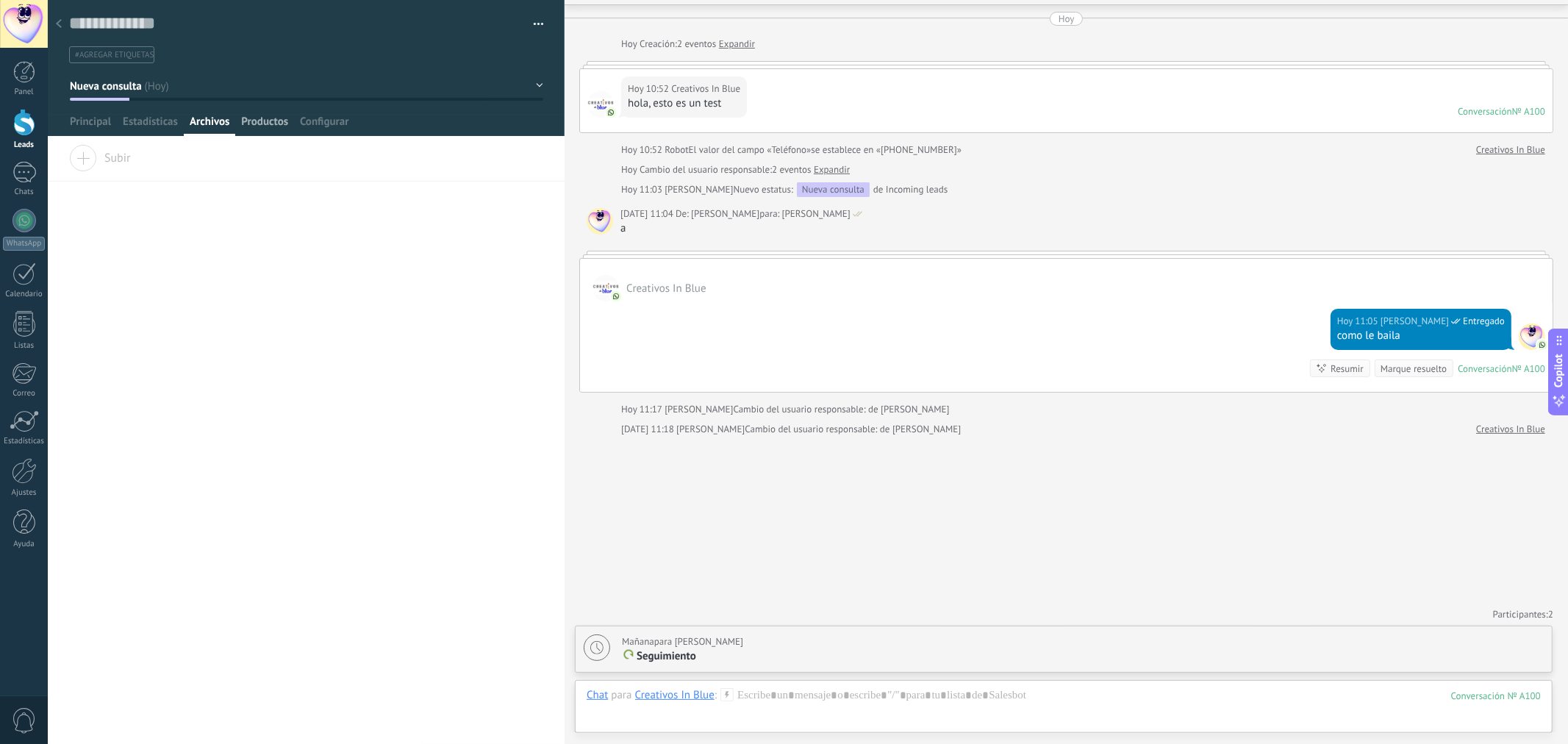
click at [266, 120] on span "Productos" at bounding box center [264, 125] width 47 height 21
click at [331, 113] on div at bounding box center [306, 68] width 518 height 136
click at [327, 123] on span "Configurar" at bounding box center [324, 125] width 49 height 21
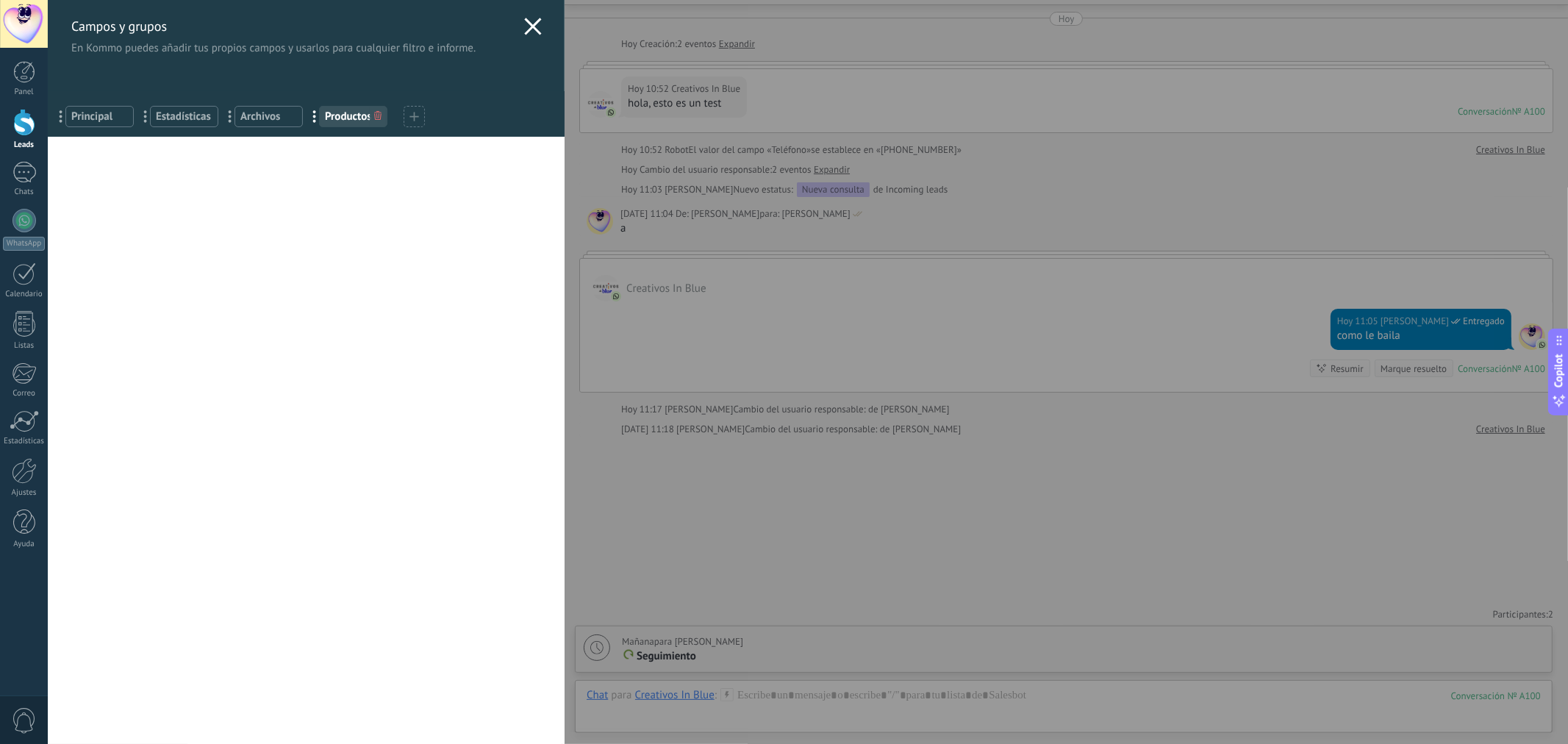
click at [527, 23] on icon at bounding box center [533, 26] width 18 height 18
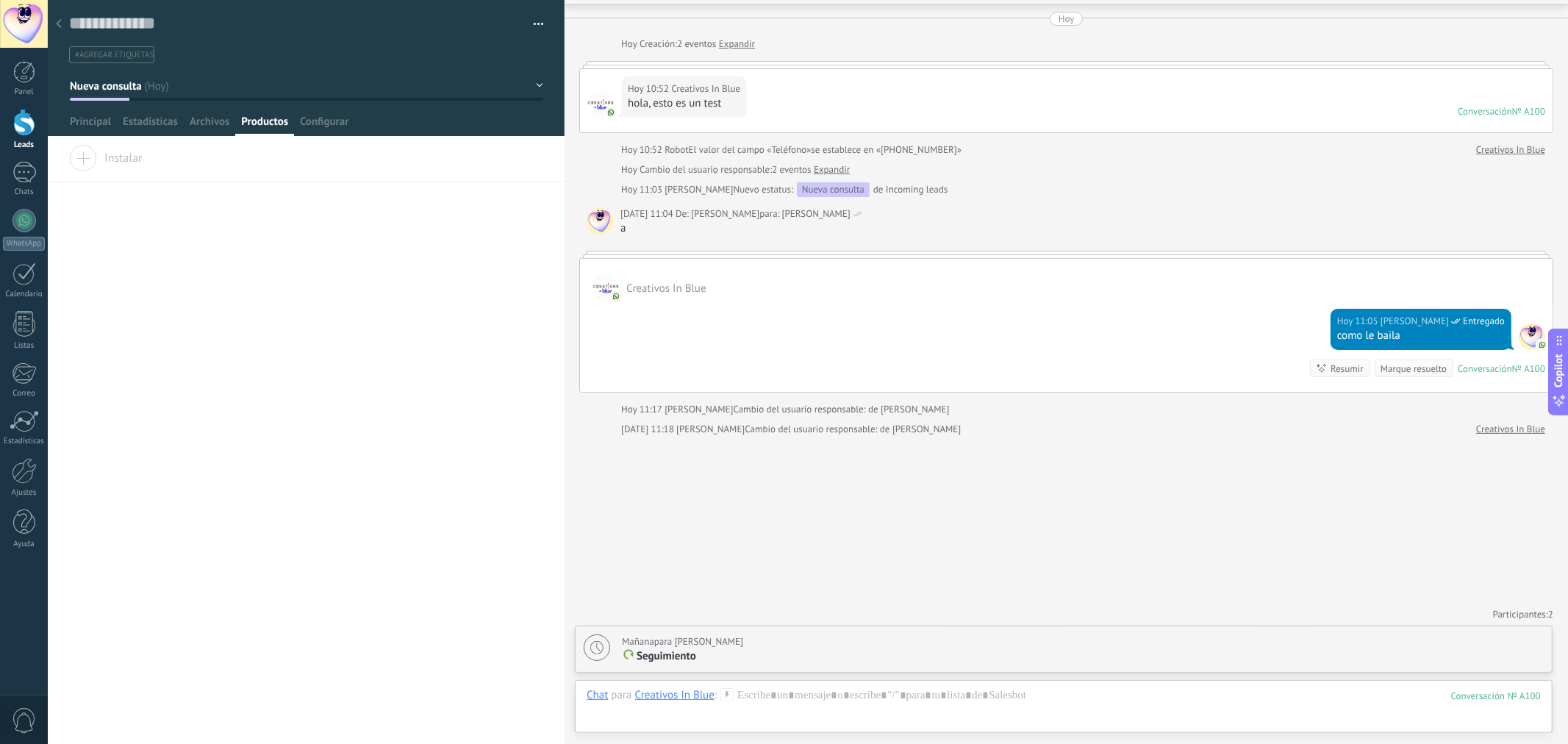
click at [595, 460] on div "Buscar Carga más [DATE] [DATE] Creación: 2 eventos Expandir [DATE] 10:52 Creati…" at bounding box center [1067, 351] width 1004 height 788
click at [33, 187] on div "Chats" at bounding box center [24, 191] width 43 height 9
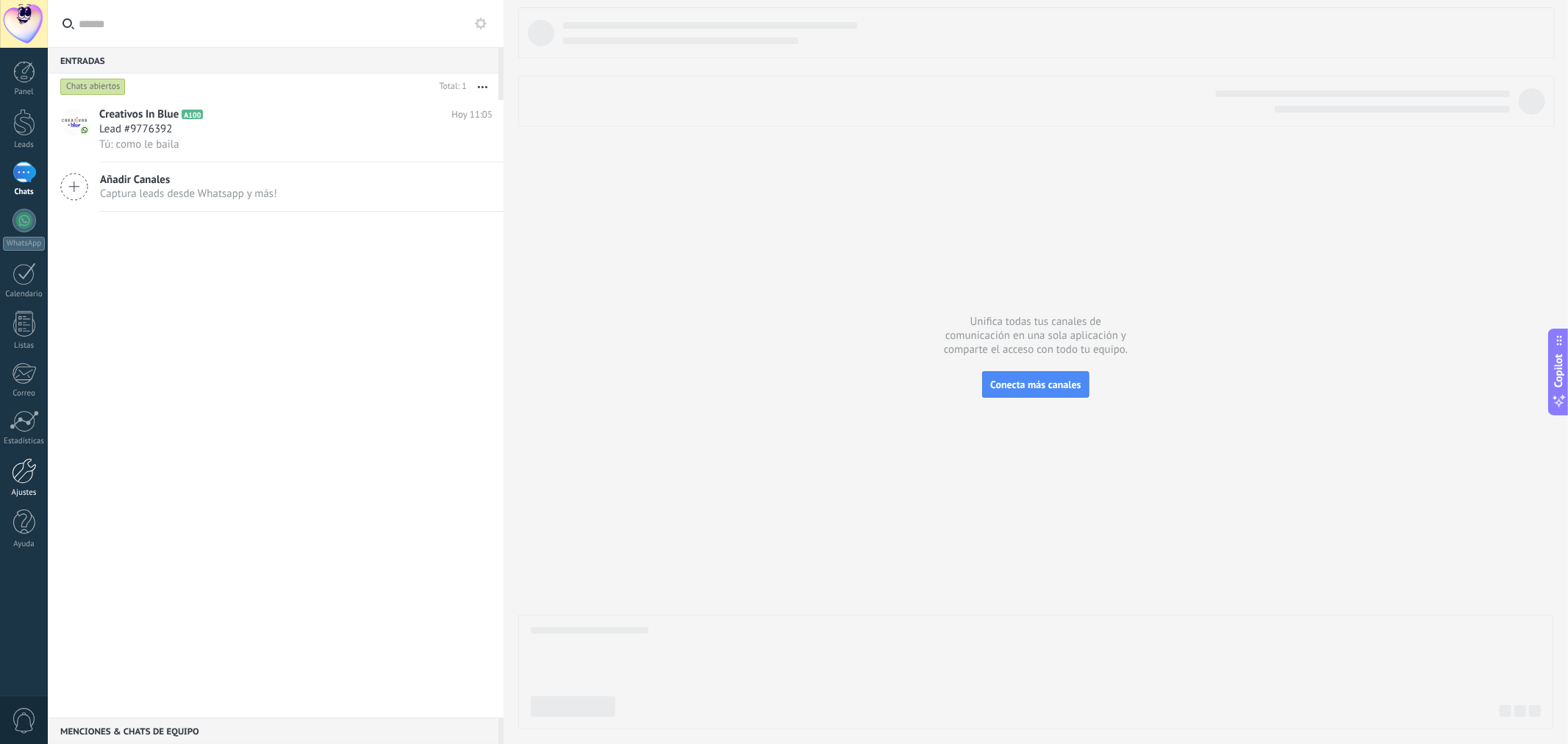
click at [24, 478] on div at bounding box center [24, 471] width 25 height 26
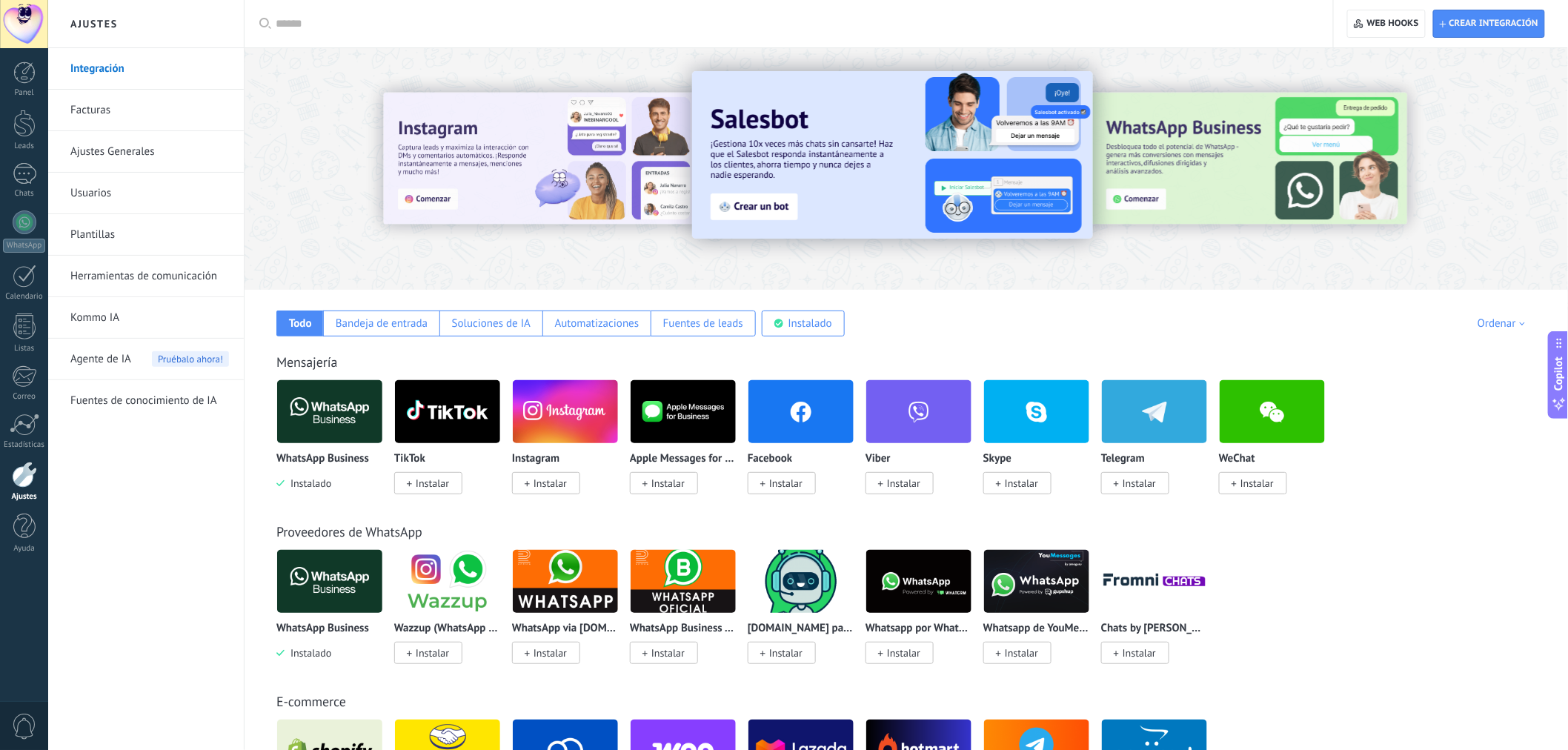
click at [1301, 602] on div "WhatsApp Business Instalado Wazzup (WhatsApp & Instagram) Instalar WhatsApp via…" at bounding box center [914, 615] width 1275 height 133
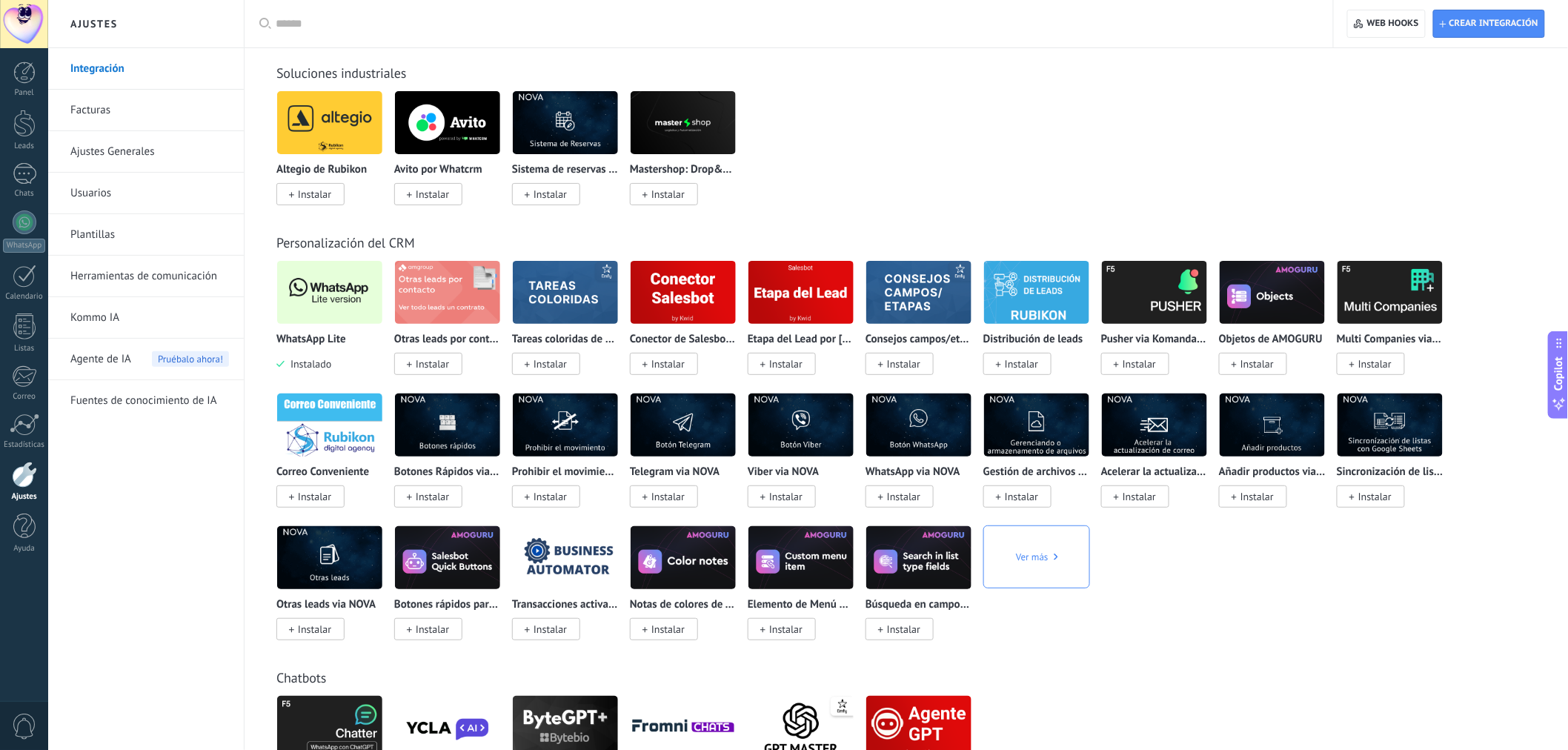
scroll to position [2471, 0]
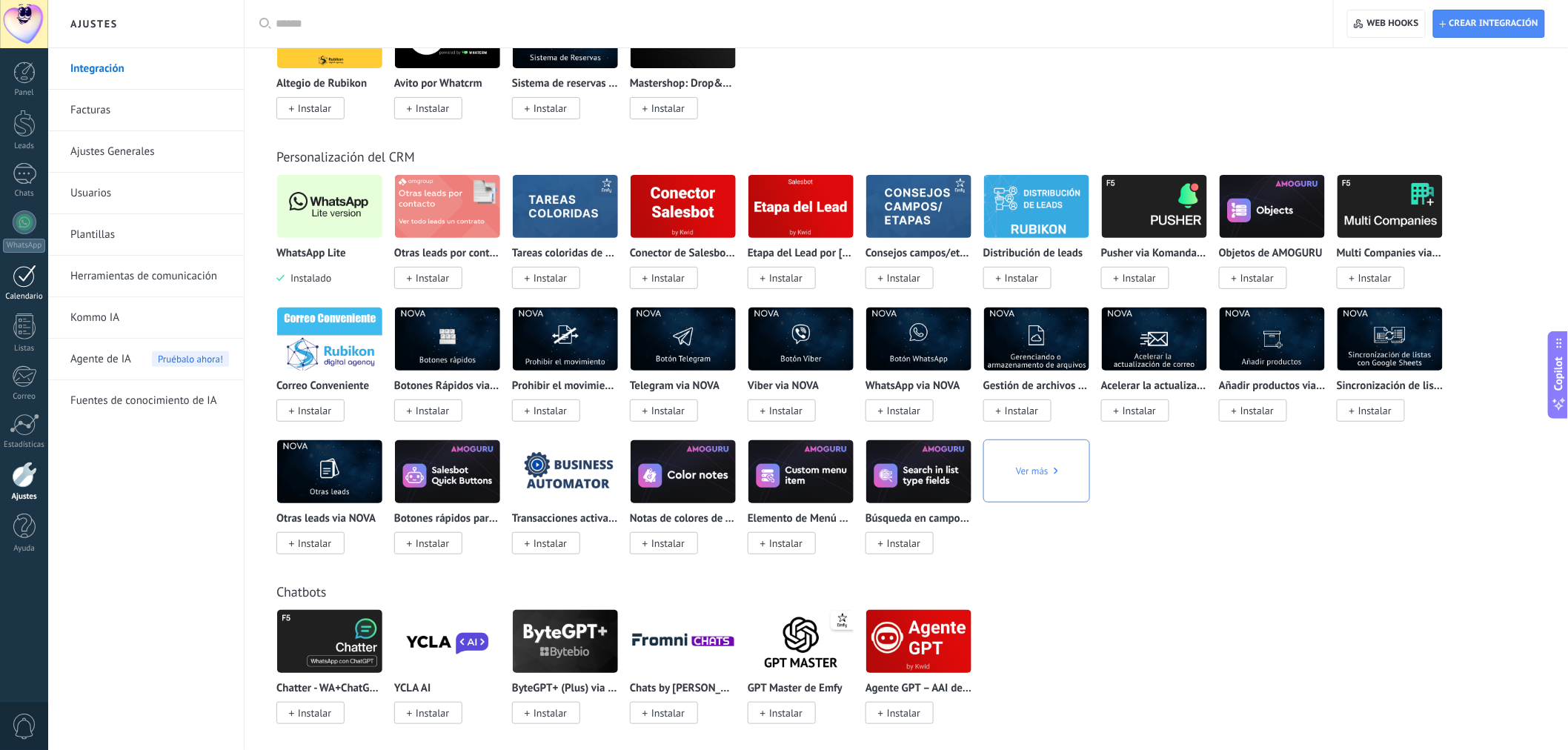
click at [13, 267] on div at bounding box center [25, 276] width 24 height 23
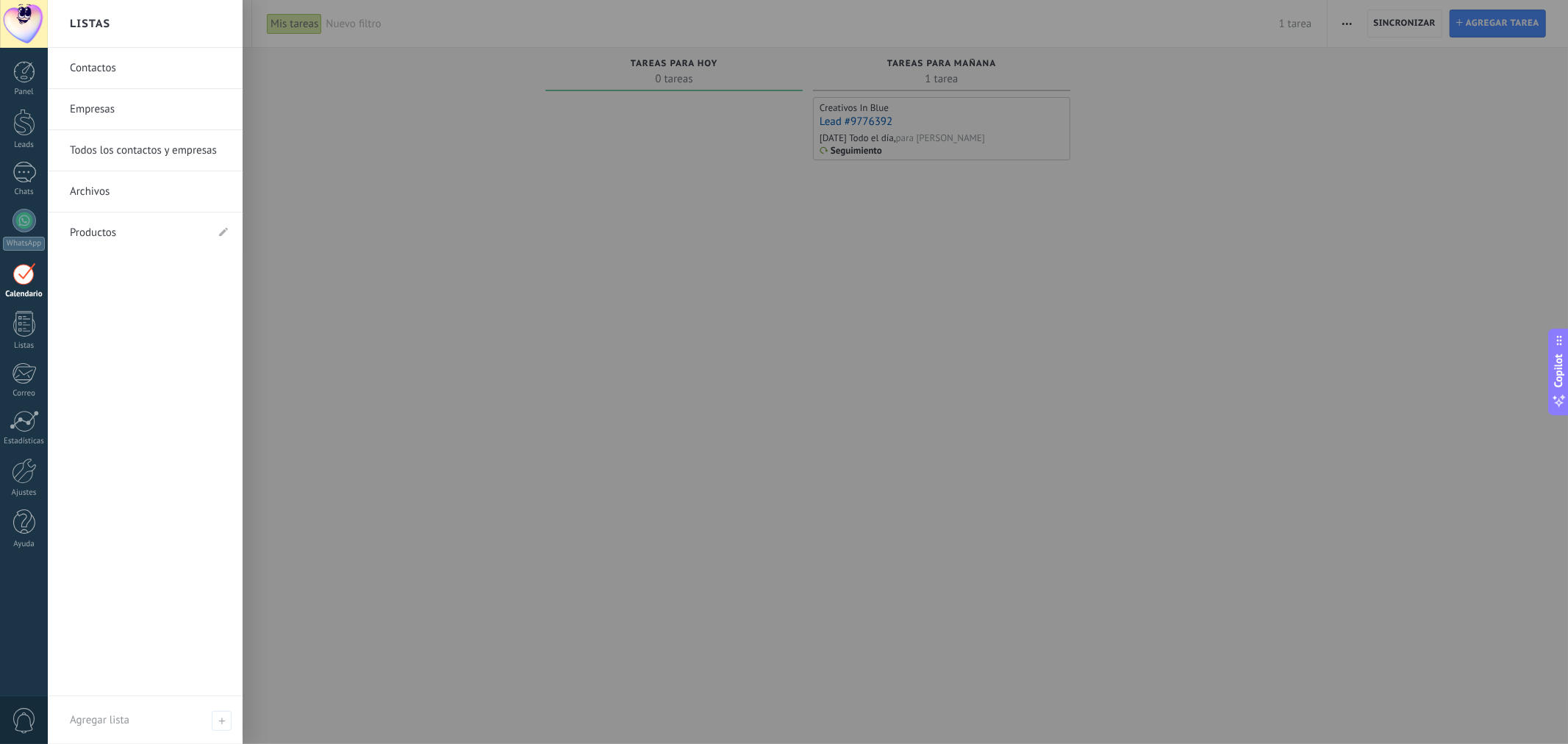
click at [107, 192] on link "Archivos" at bounding box center [149, 191] width 158 height 41
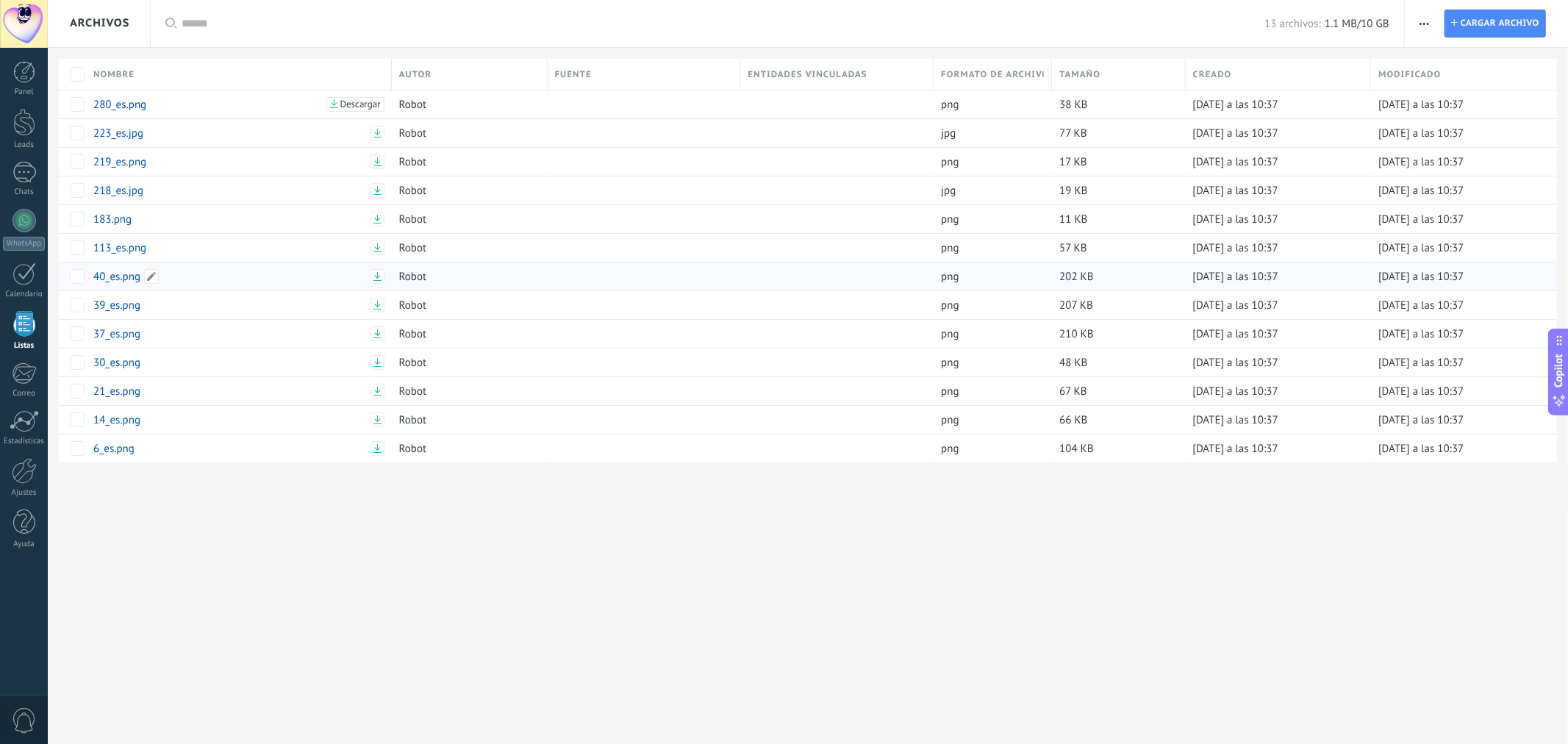
click at [125, 277] on link "40_es.png" at bounding box center [229, 276] width 273 height 14
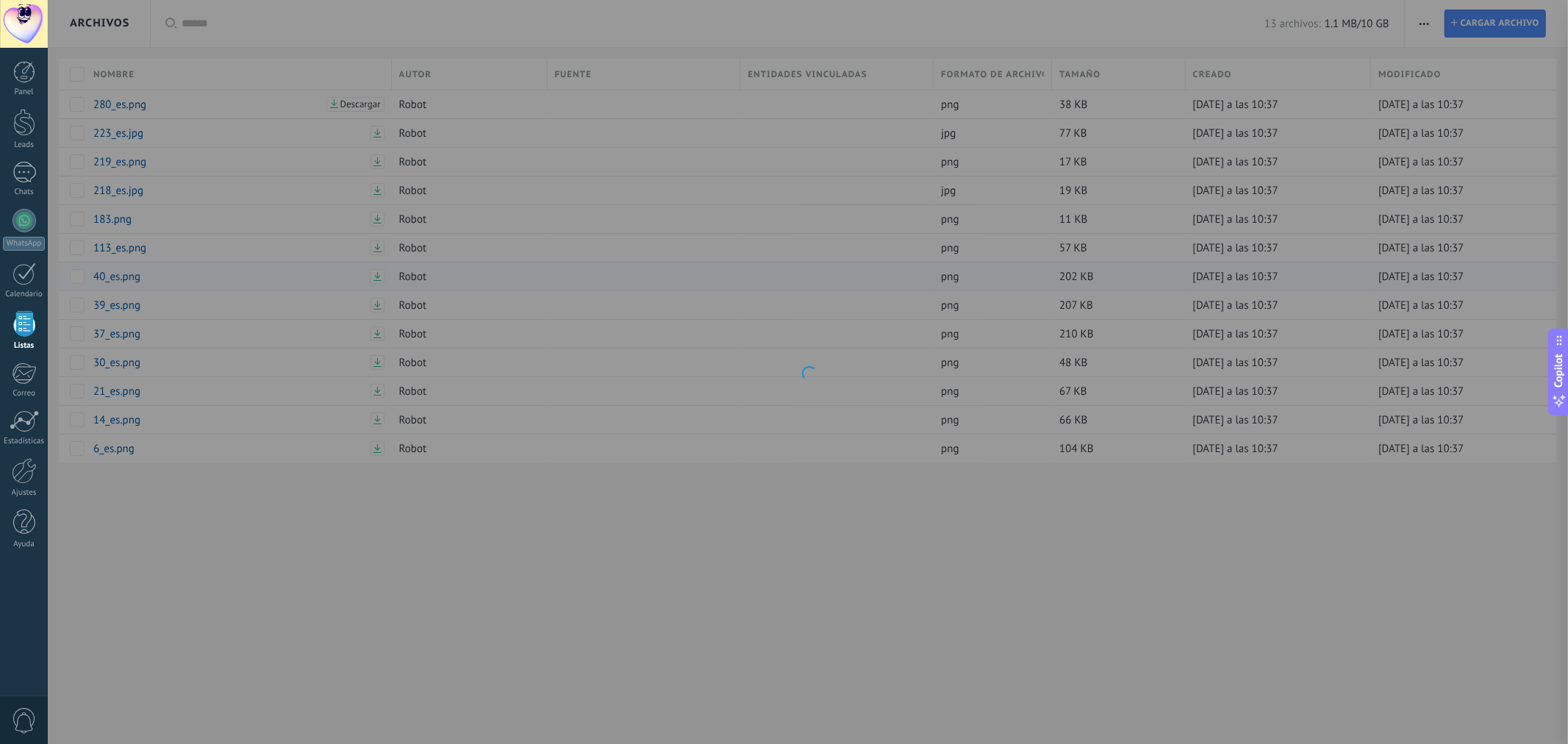
scroll to position [22, 0]
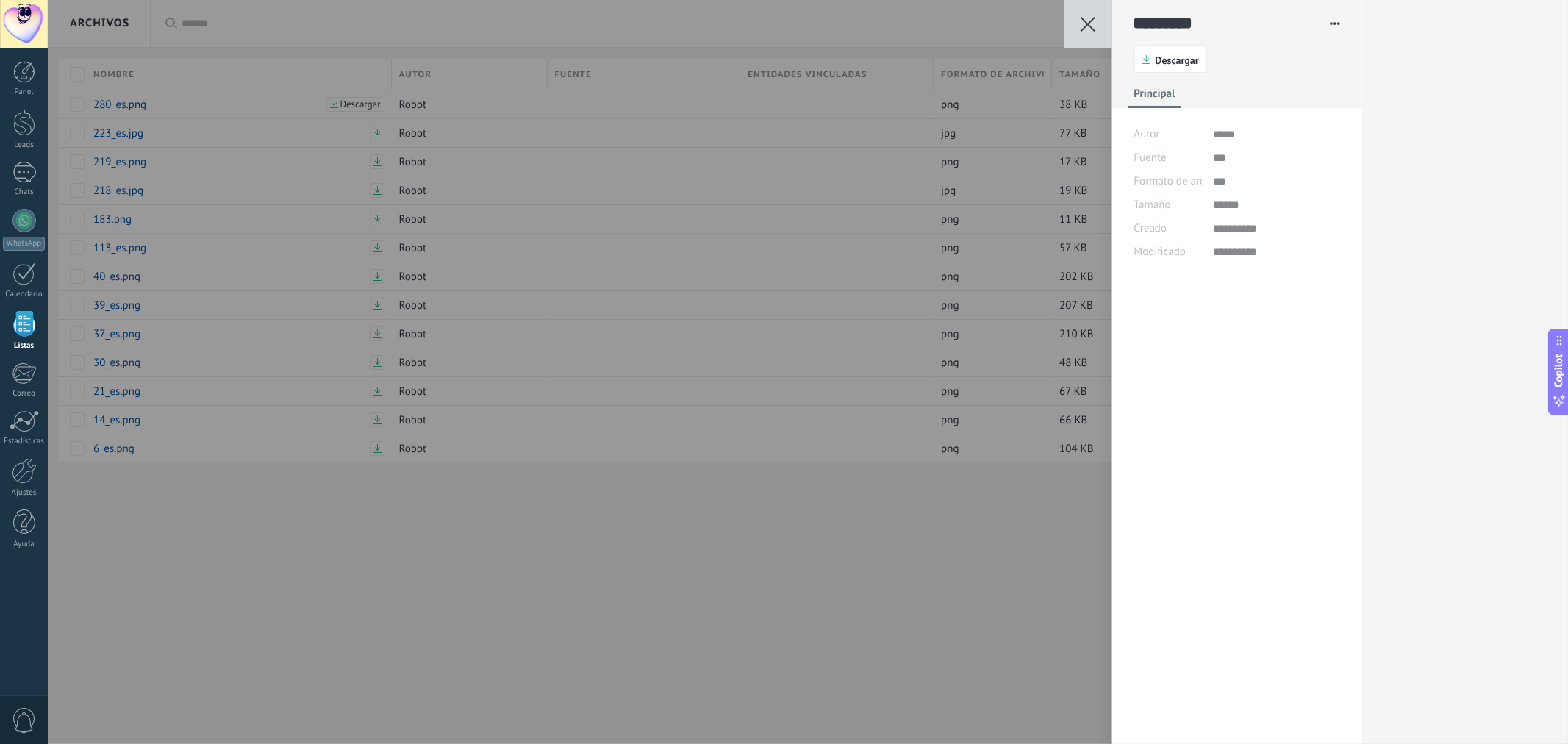
click at [1089, 19] on icon at bounding box center [1089, 24] width 15 height 15
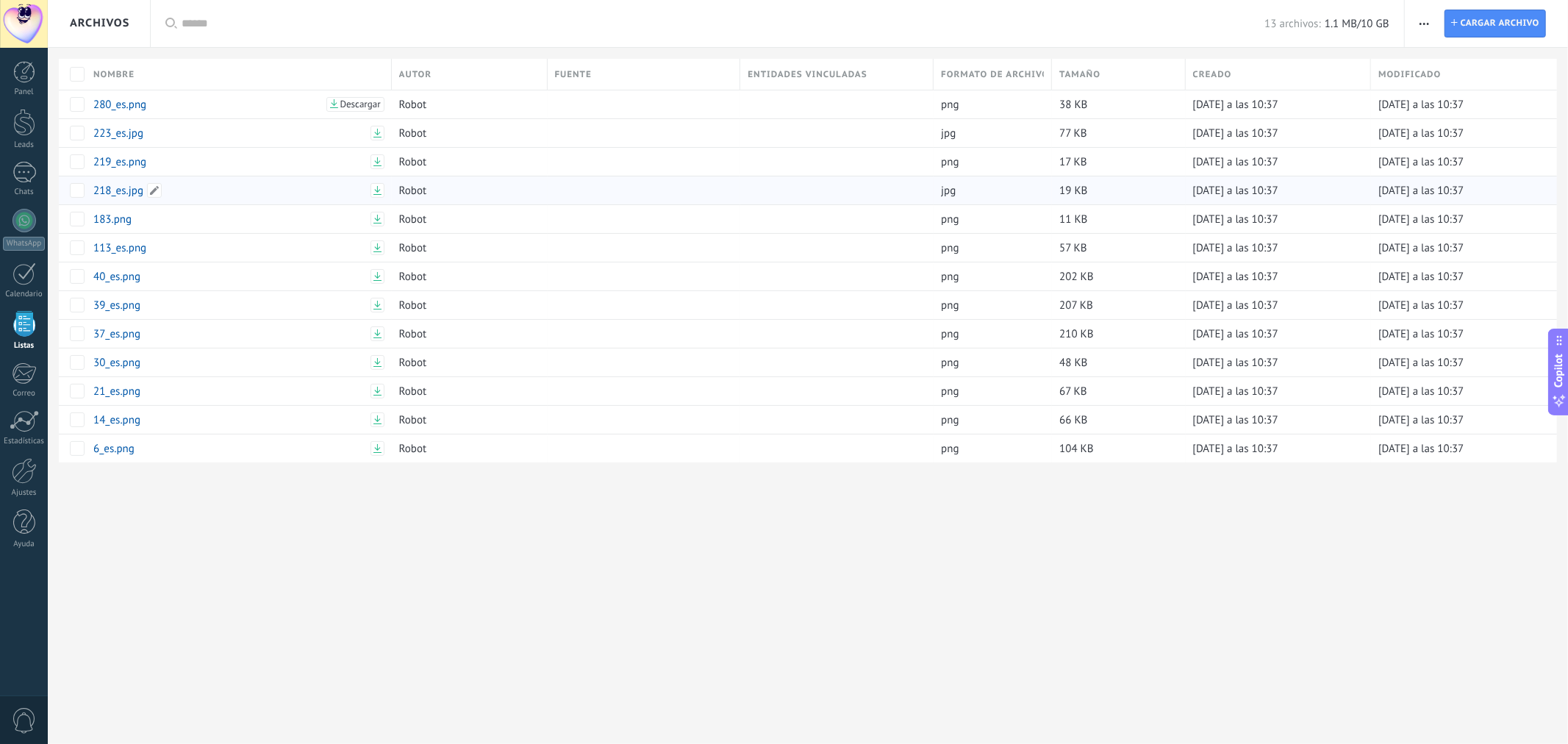
click at [123, 192] on link "218_es.jpg" at bounding box center [229, 191] width 273 height 14
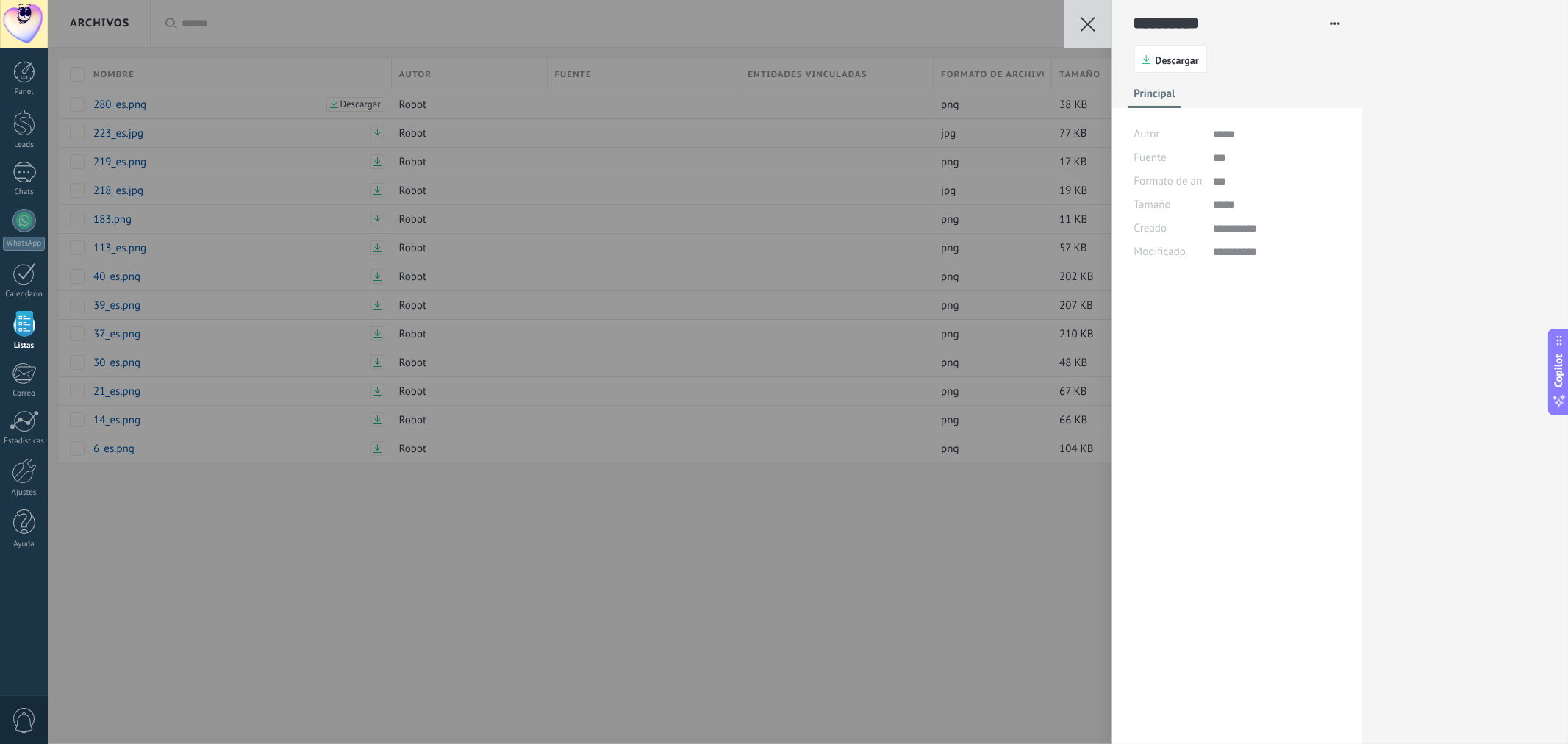
click at [1081, 21] on icon at bounding box center [1089, 24] width 15 height 15
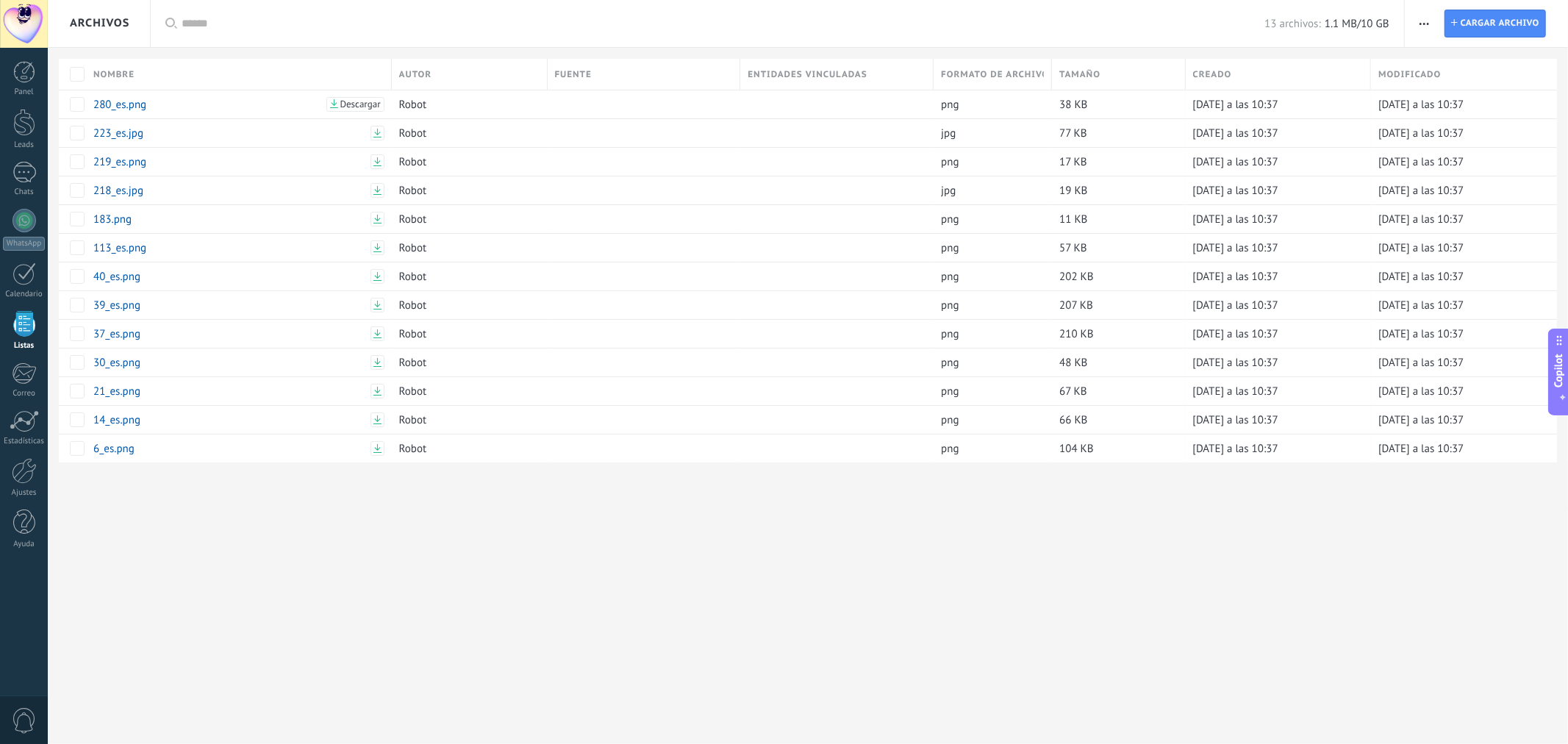
click at [1555, 385] on span "Copilot" at bounding box center [1560, 371] width 15 height 34
type textarea "**********"
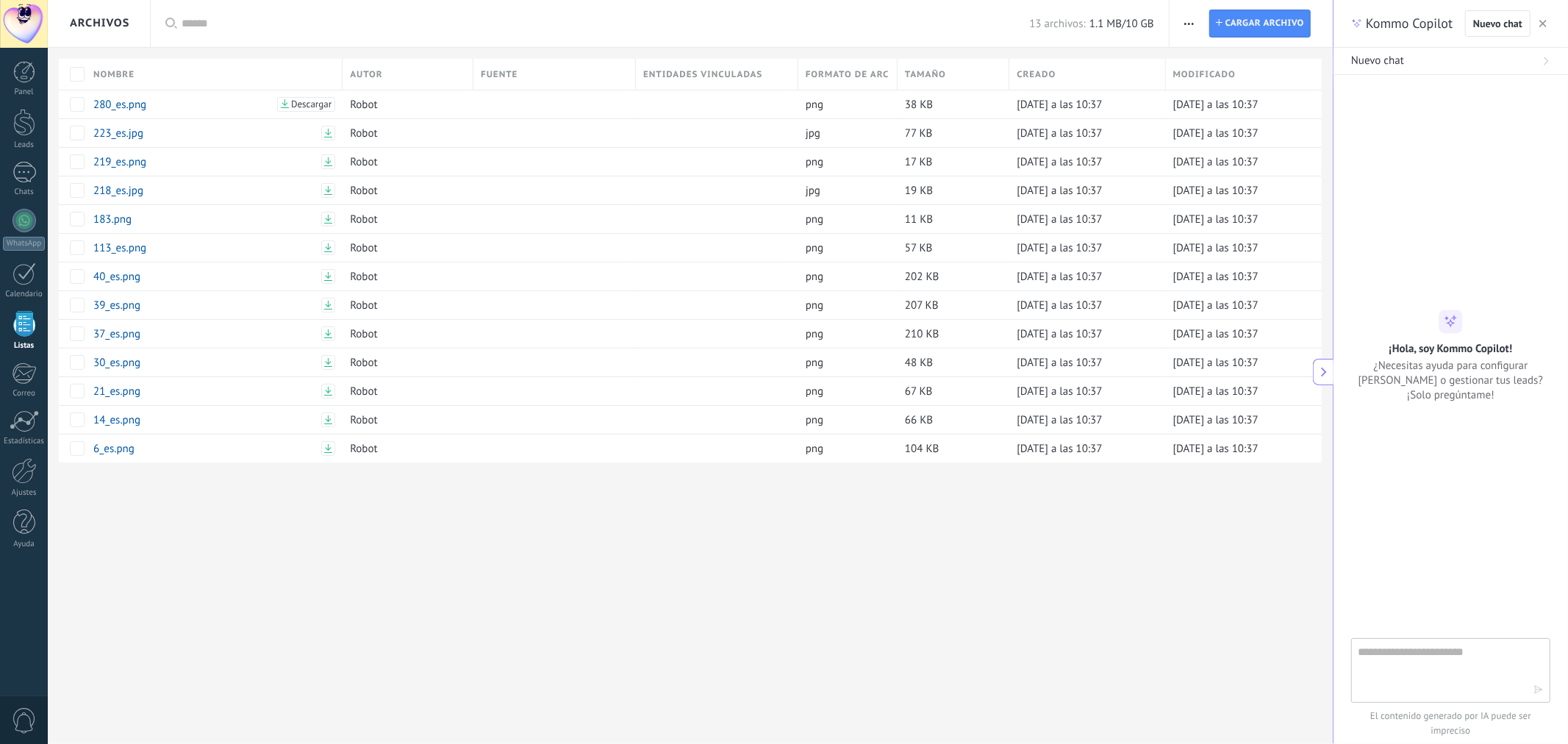
scroll to position [15, 0]
click at [1416, 648] on textarea at bounding box center [1440, 669] width 165 height 53
type textarea "**********"
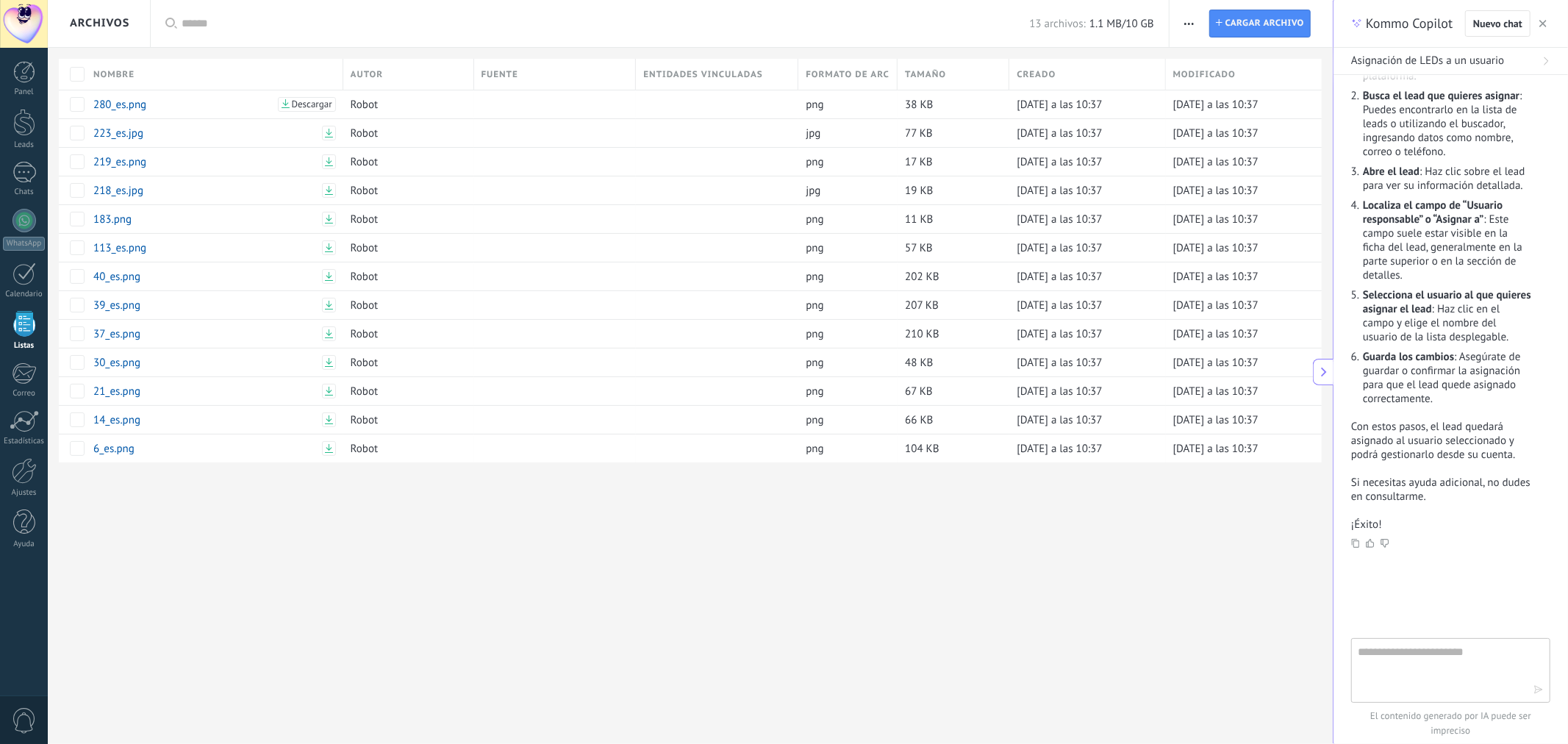
scroll to position [265, 0]
click at [1278, 550] on div "Archivos Aplicar 13 archivos: 1.1 MB/10 GB Todo Eliminados Guardar Formato de a…" at bounding box center [690, 279] width 1285 height 558
click at [31, 129] on div at bounding box center [24, 123] width 22 height 27
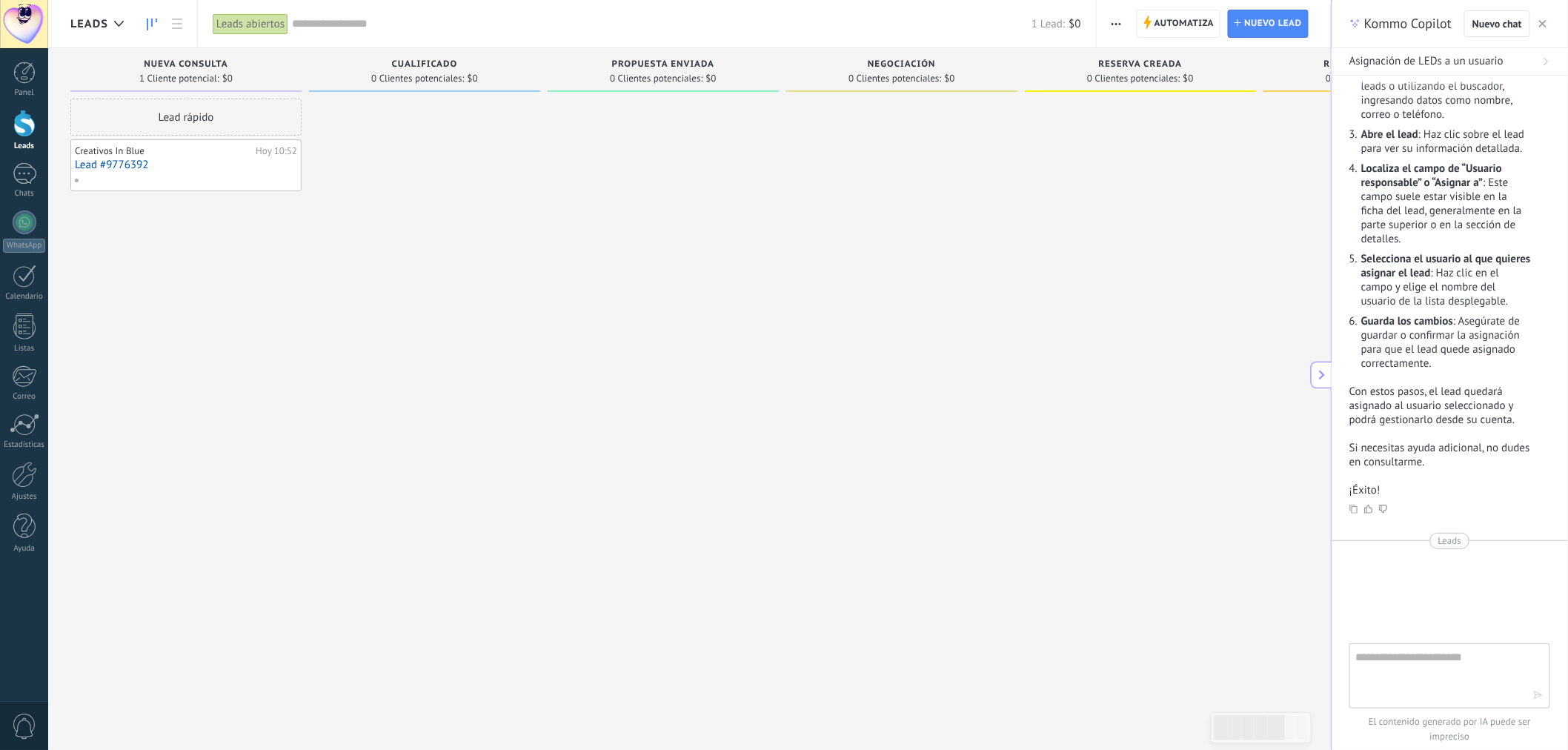
click at [230, 169] on link "Lead #9776392" at bounding box center [185, 164] width 223 height 13
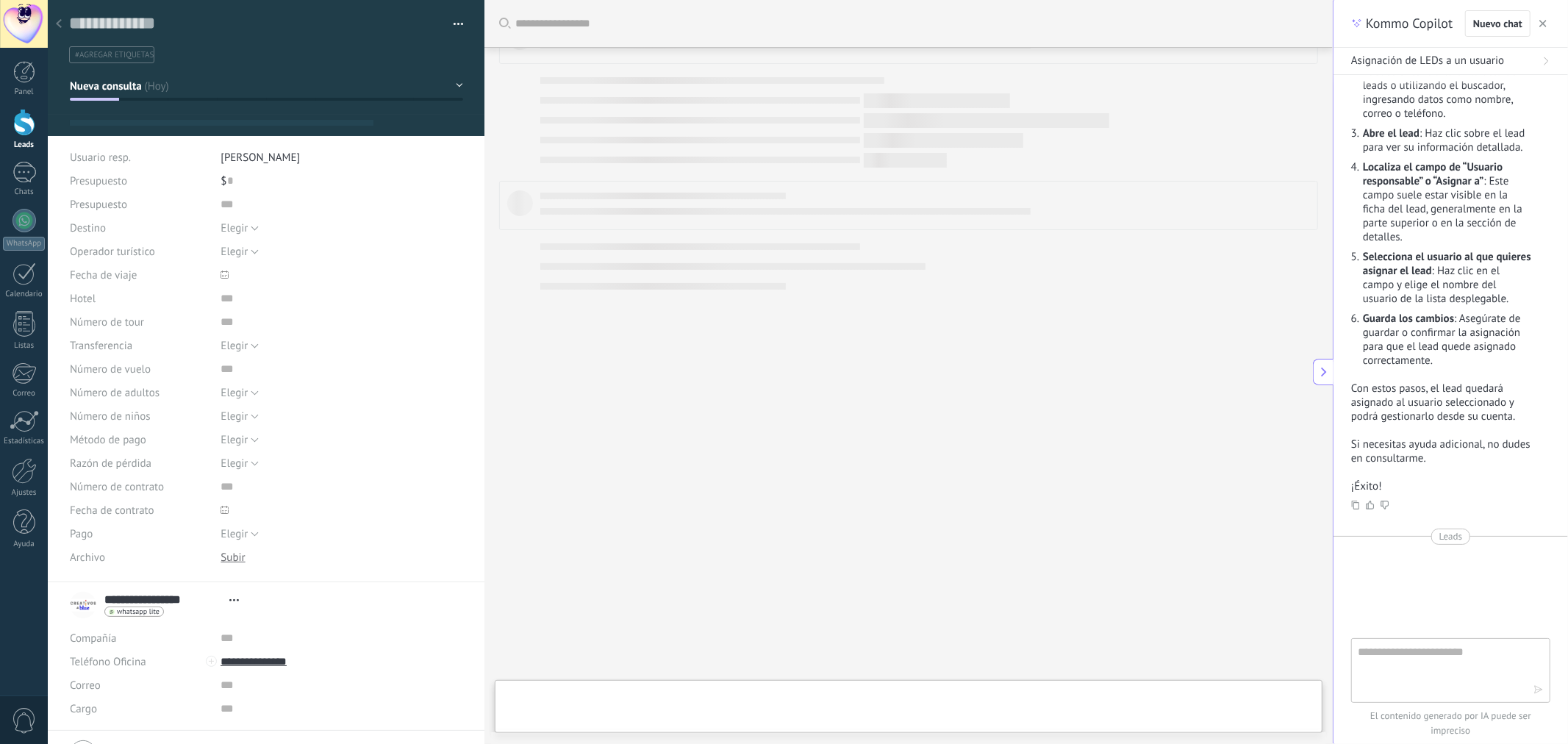
type textarea "**********"
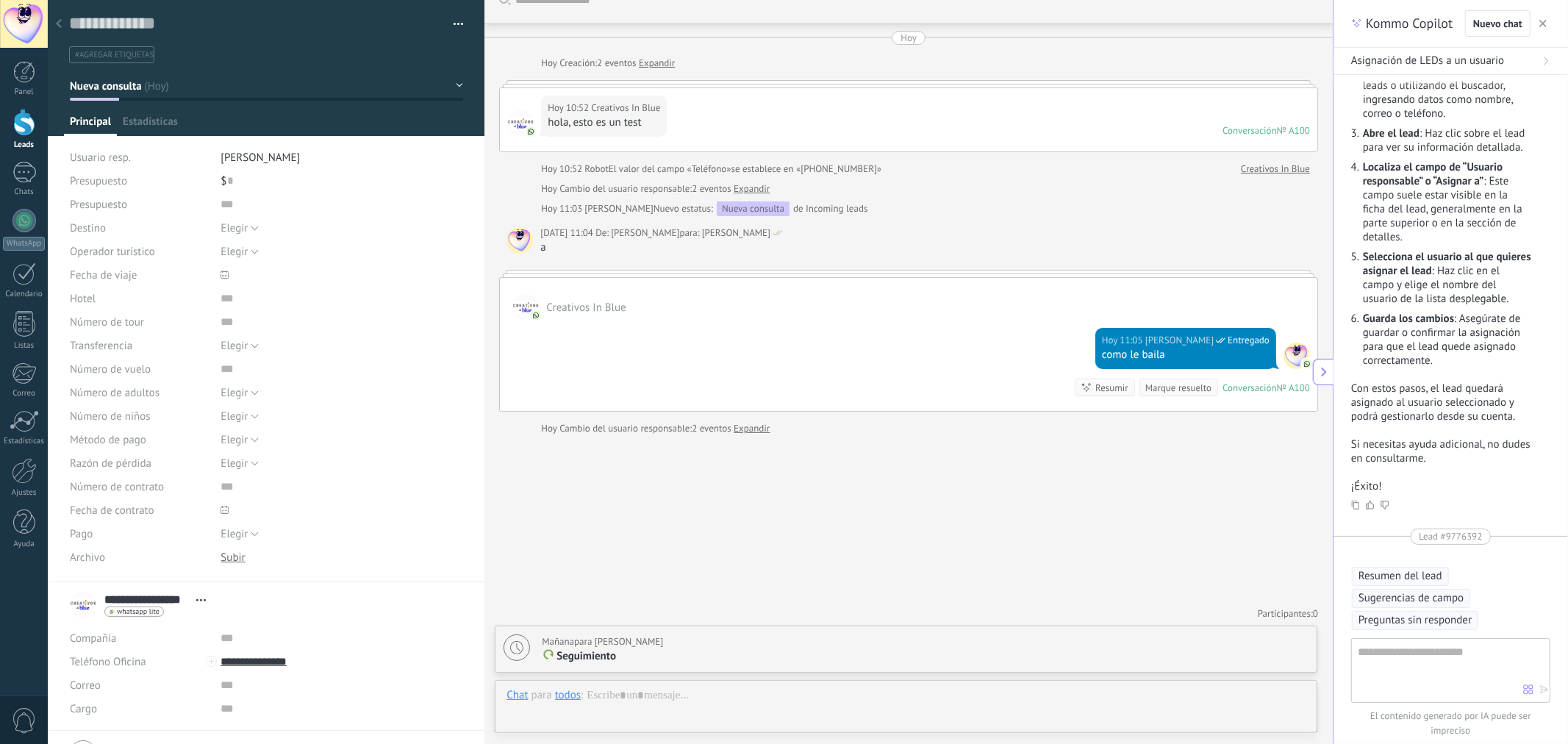
scroll to position [22, 0]
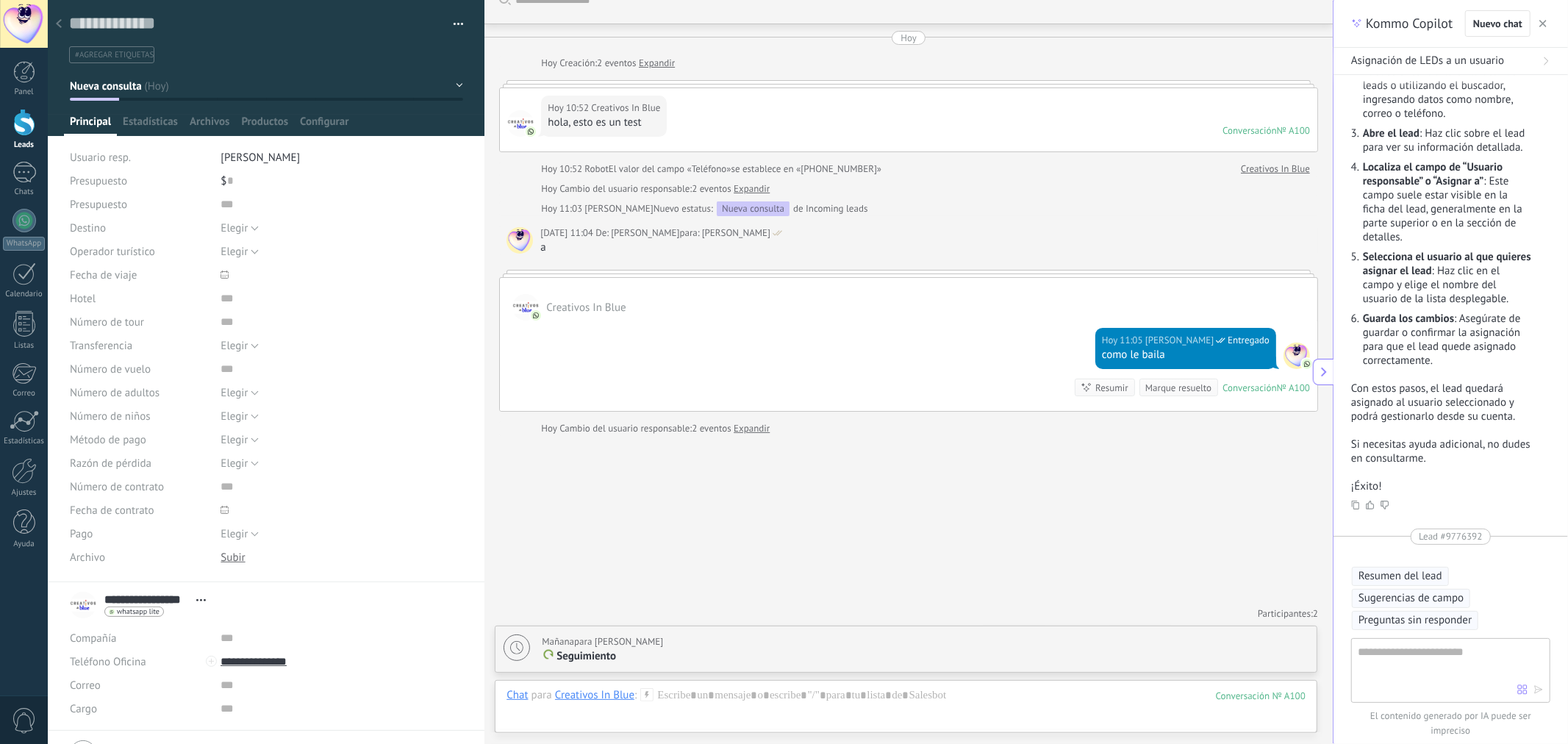
click at [269, 157] on span "[PERSON_NAME]" at bounding box center [260, 158] width 80 height 14
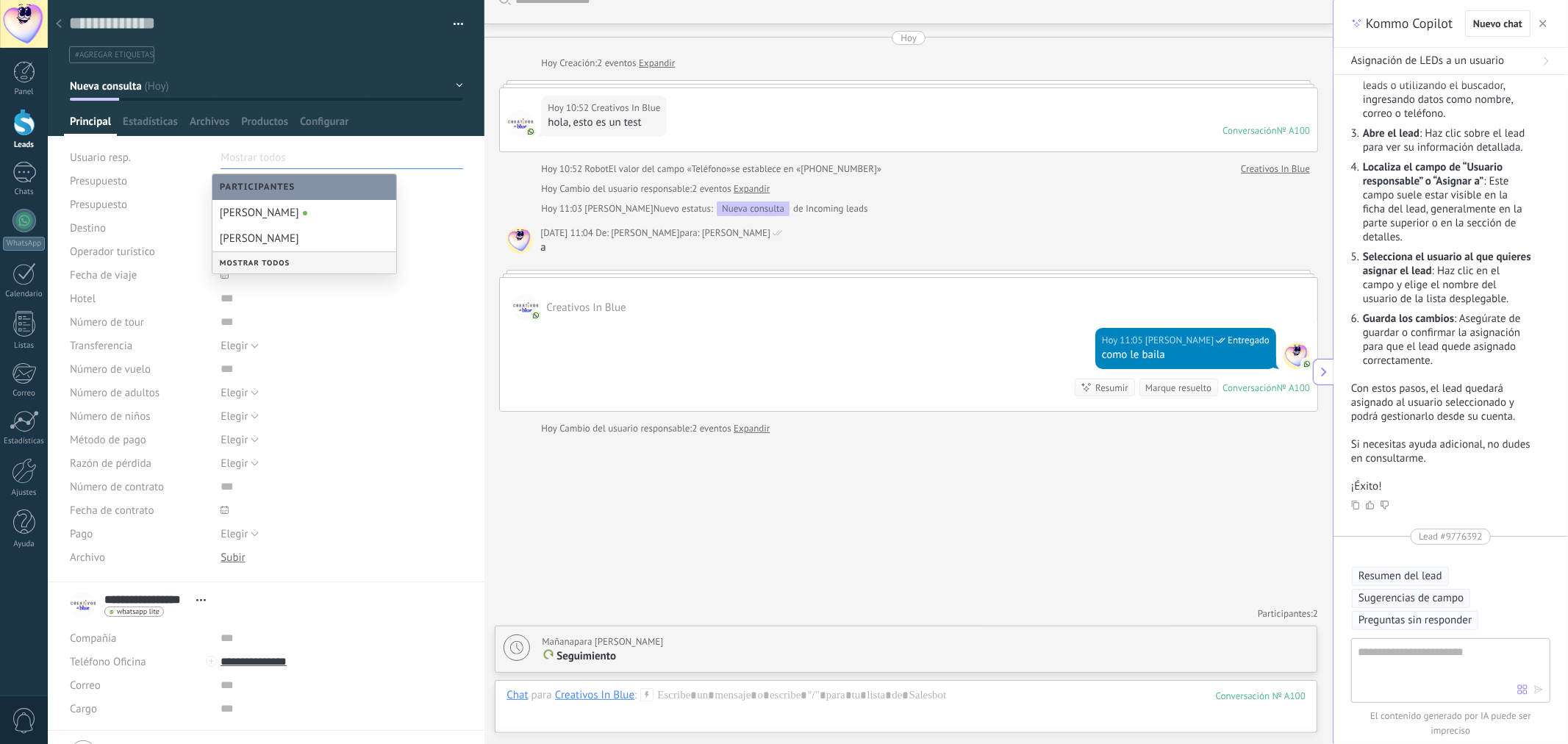
click at [287, 258] on div "Mostrar todos" at bounding box center [304, 262] width 184 height 21
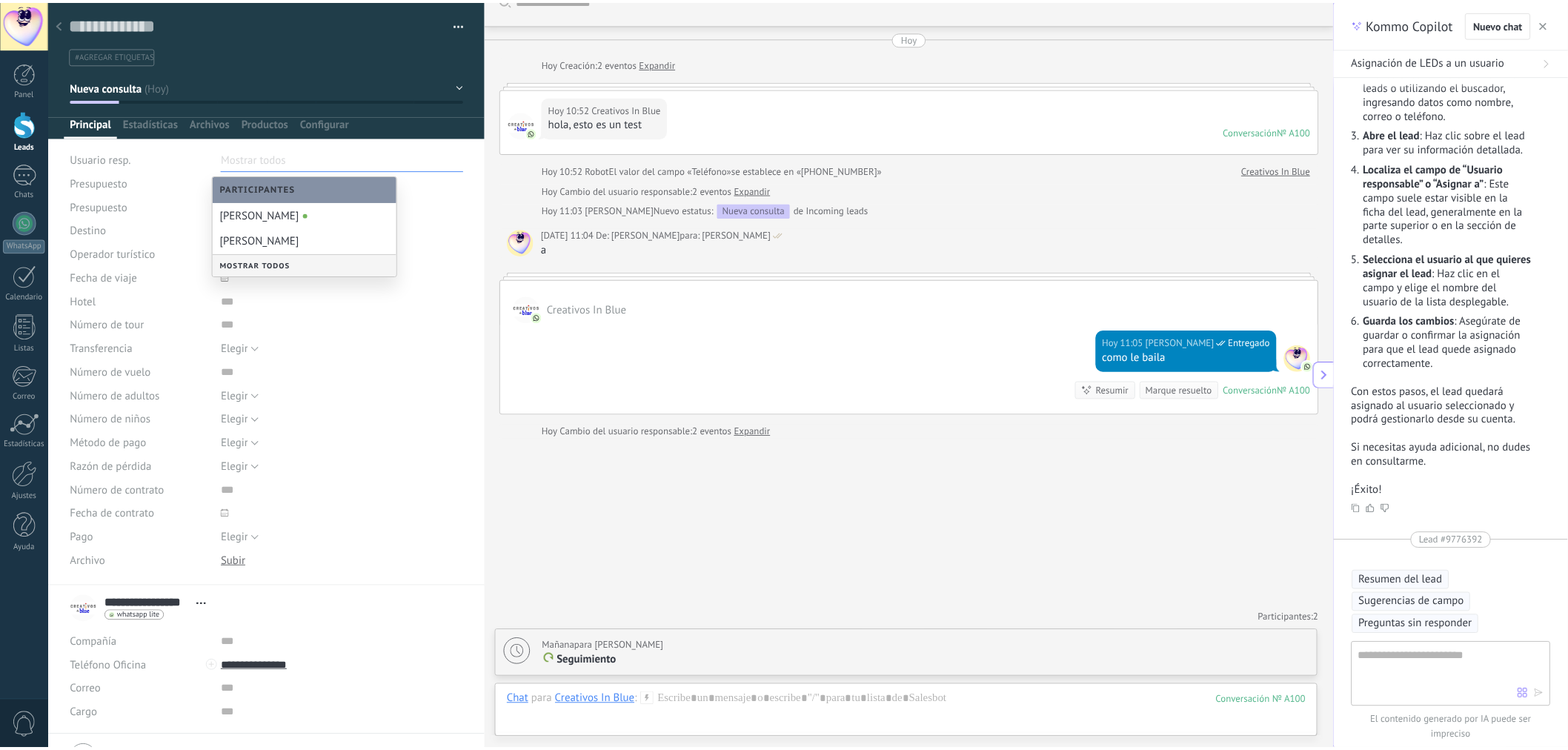
scroll to position [37, 0]
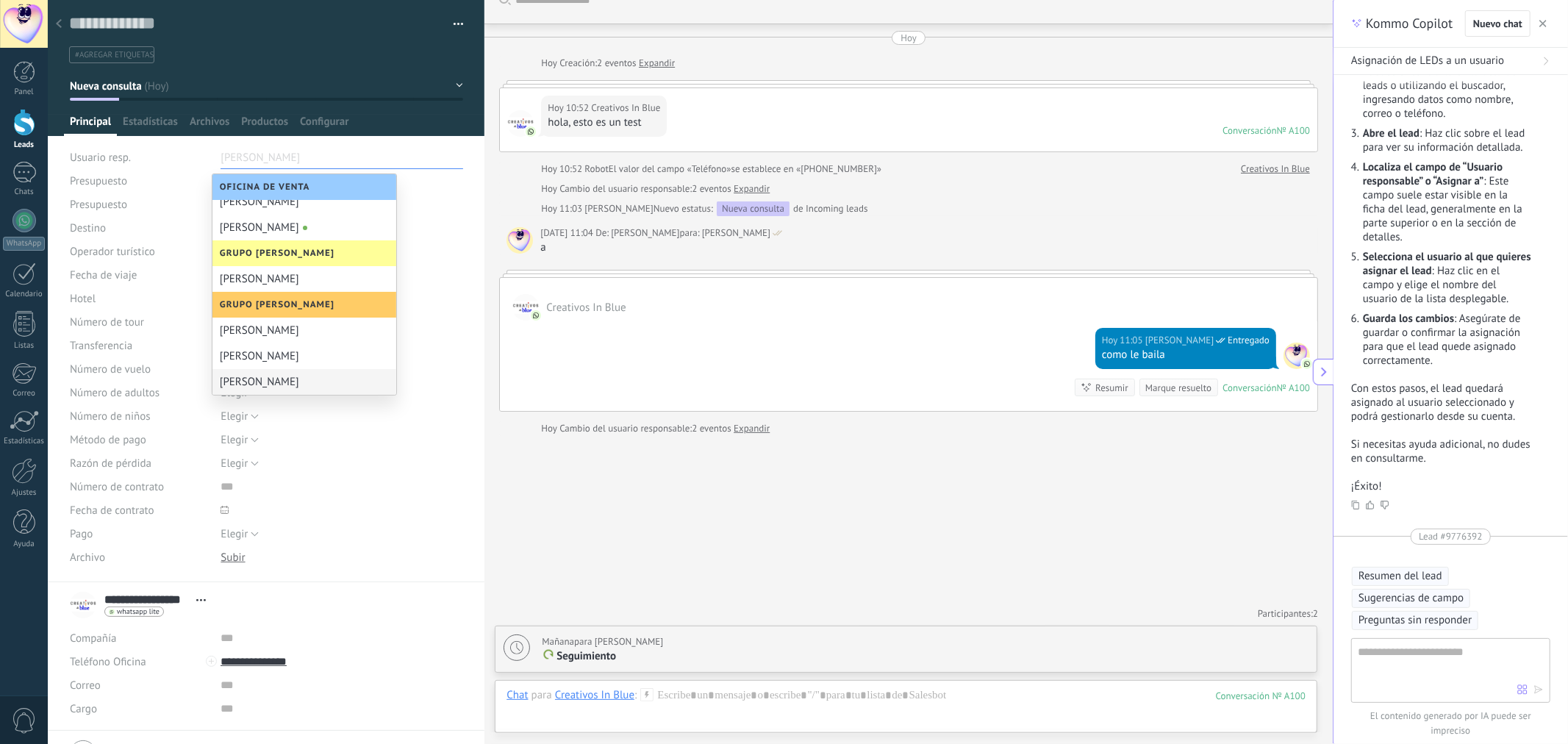
click at [263, 380] on div "[PERSON_NAME]" at bounding box center [304, 382] width 184 height 26
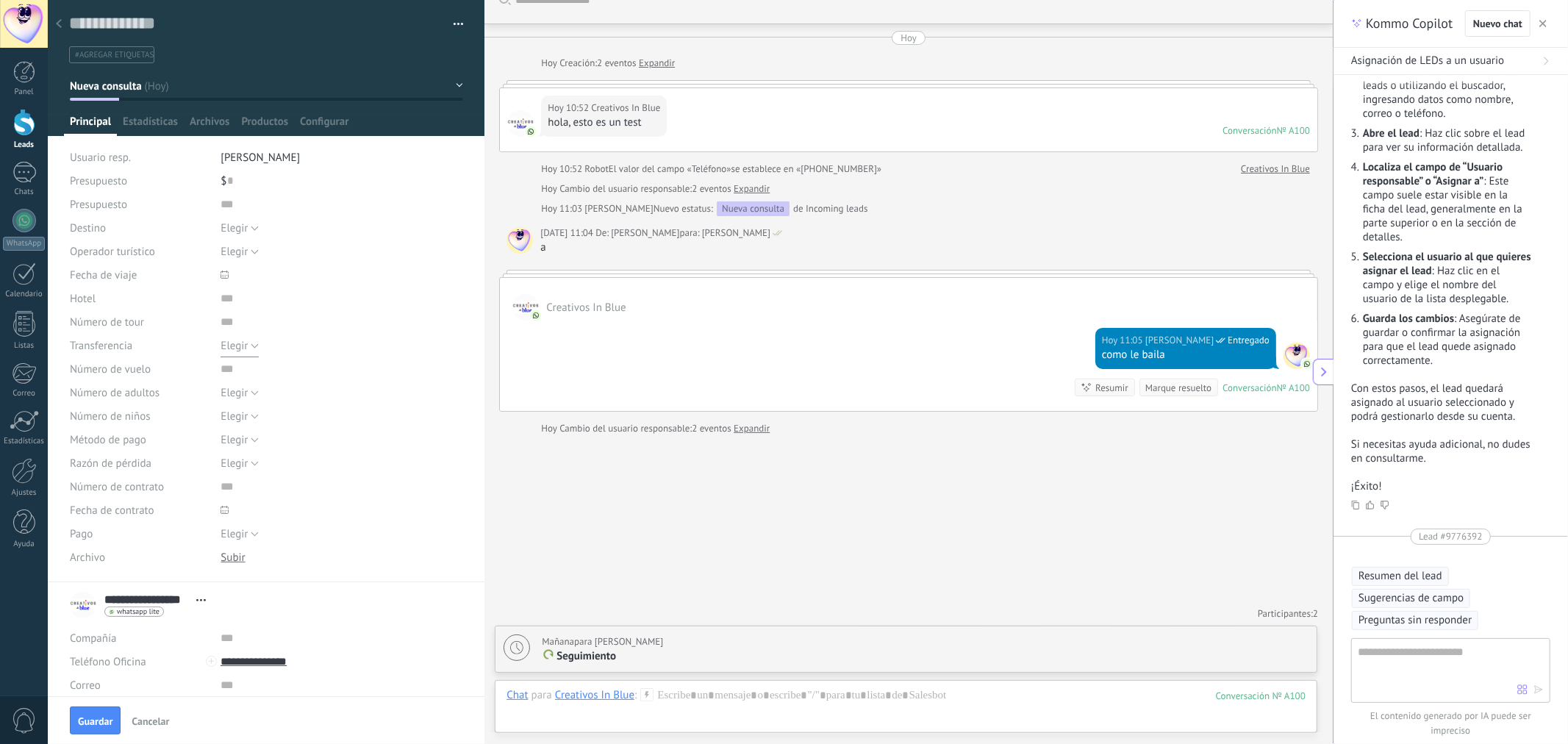
click at [250, 349] on button "Elegir" at bounding box center [240, 346] width 39 height 24
click at [310, 616] on div "**********" at bounding box center [266, 605] width 393 height 37
click at [518, 498] on div "Buscar Carga más [DATE] [DATE] Creación: 2 eventos Expandir [DATE] 10:52 Creati…" at bounding box center [908, 360] width 849 height 768
click at [27, 74] on div at bounding box center [24, 72] width 22 height 22
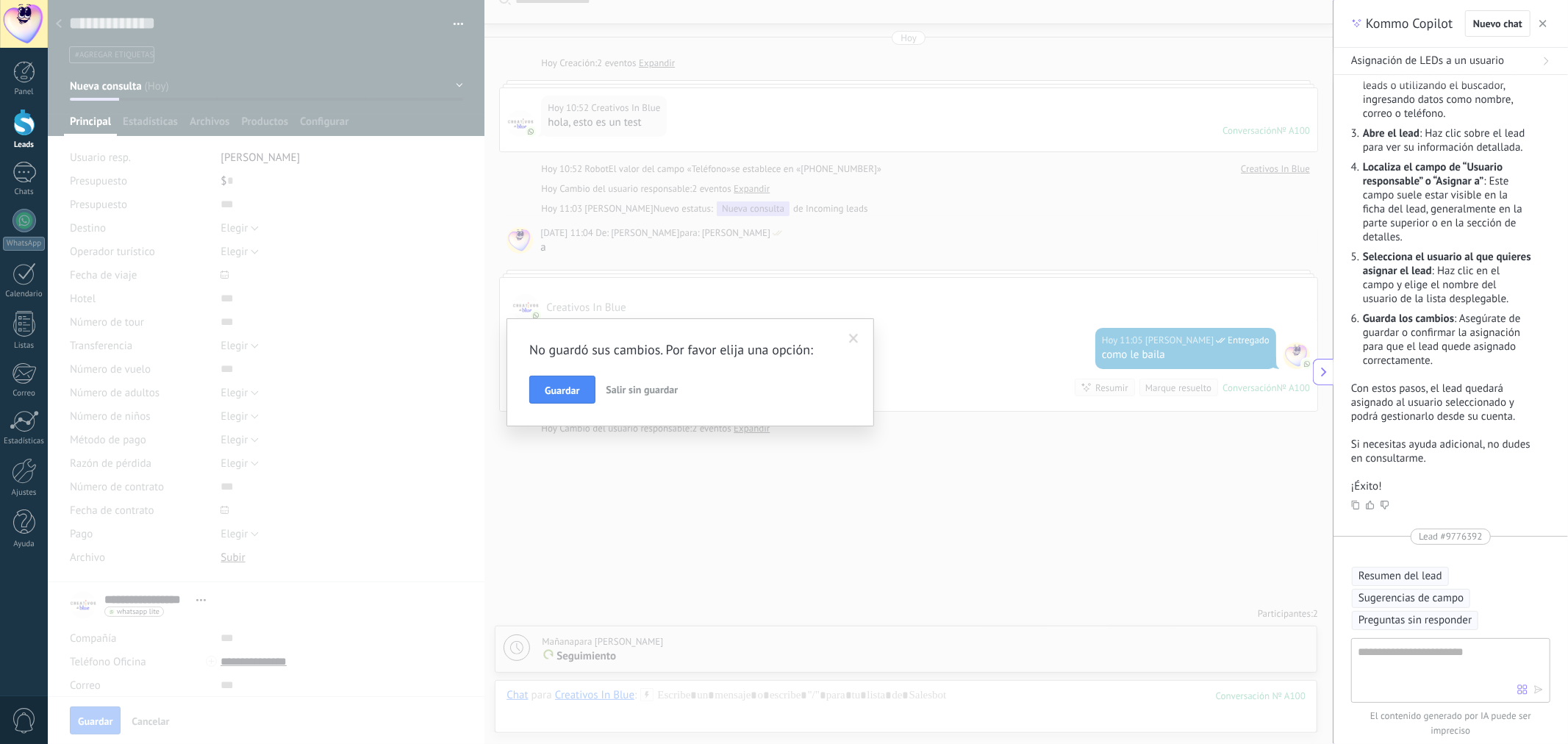
click at [621, 394] on span "Salir sin guardar" at bounding box center [643, 390] width 72 height 13
